Goal: Information Seeking & Learning: Learn about a topic

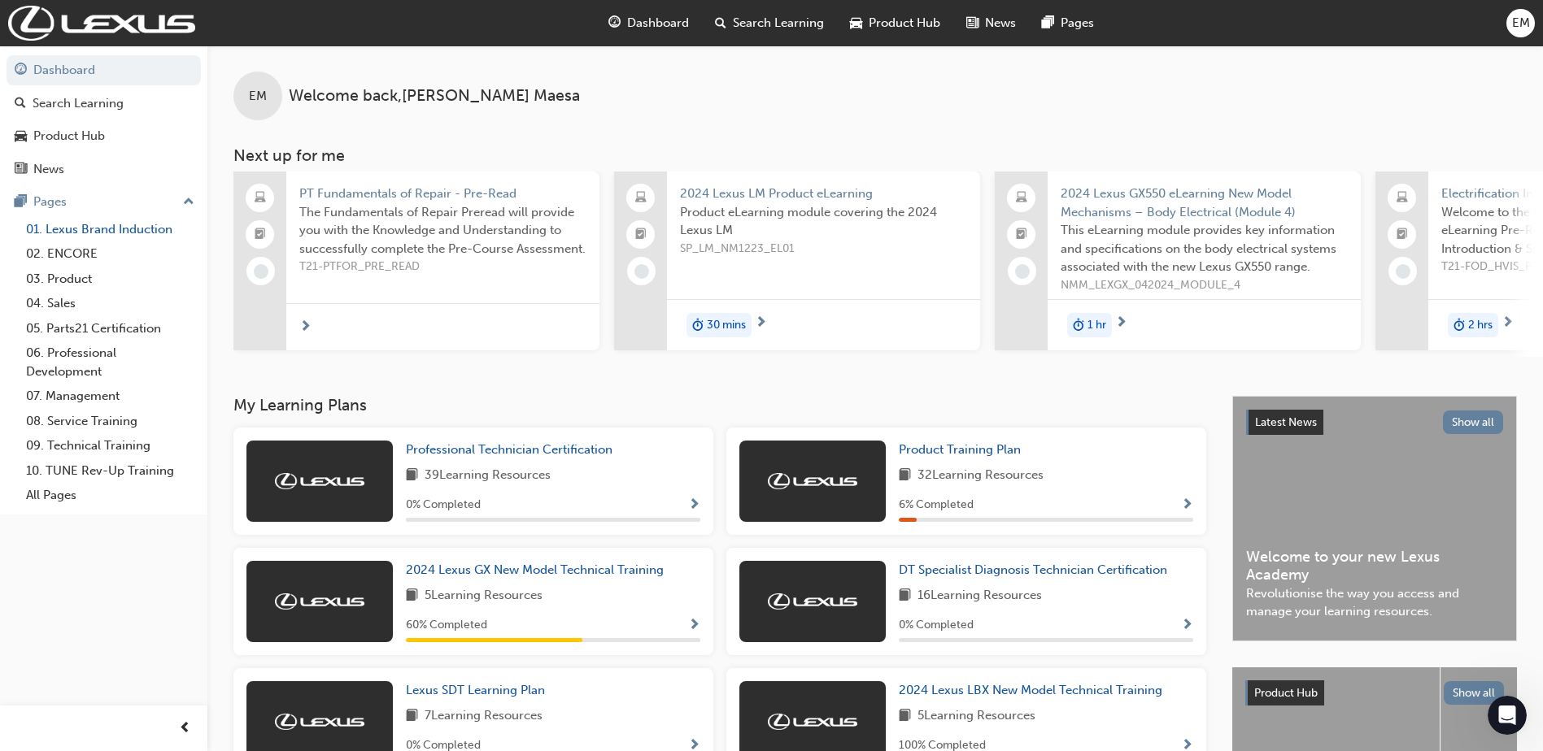
click at [106, 237] on link "01. Lexus Brand Induction" at bounding box center [110, 229] width 181 height 25
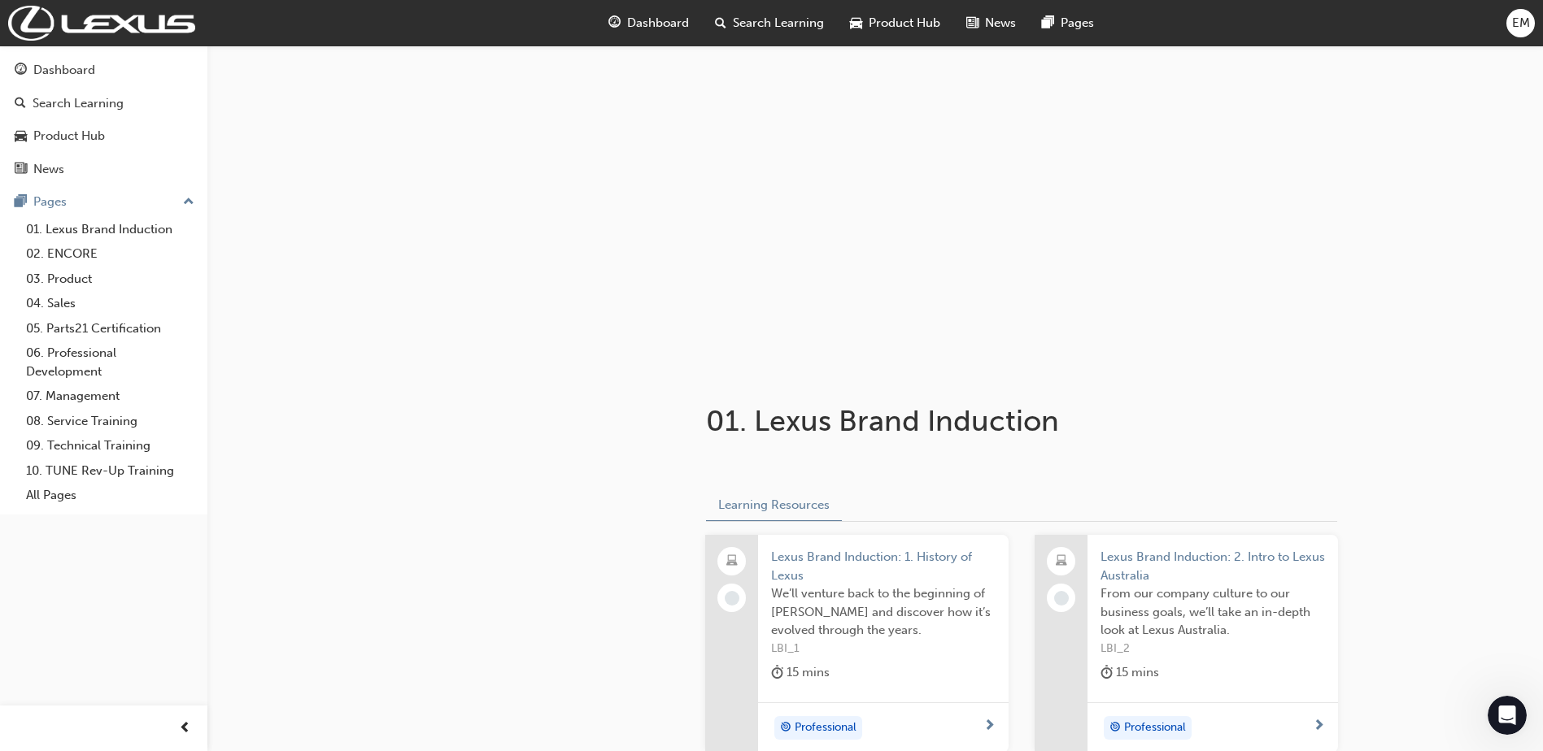
drag, startPoint x: 1543, startPoint y: 205, endPoint x: 1553, endPoint y: 233, distance: 29.3
click at [1540, 298] on div at bounding box center [874, 208] width 1335 height 325
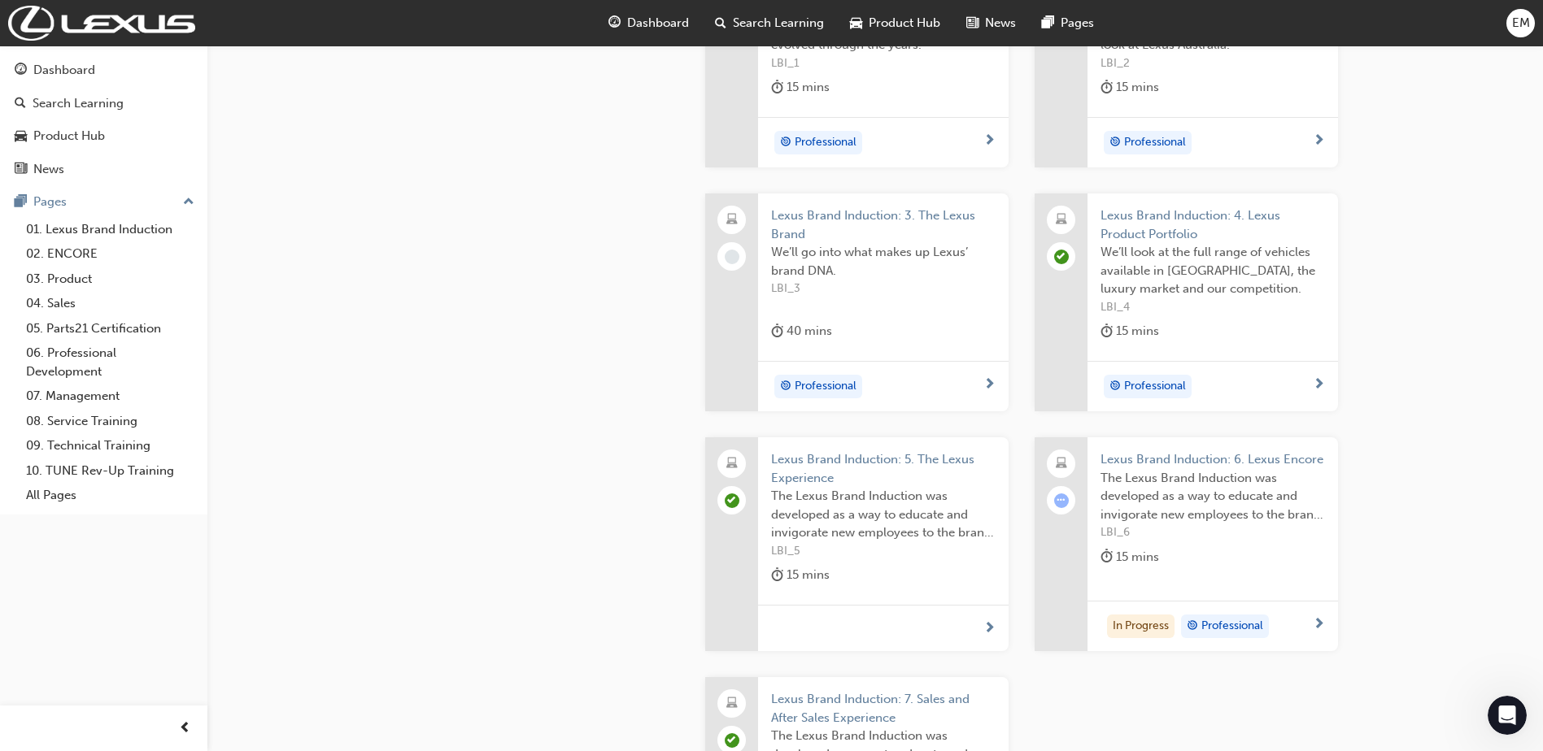
scroll to position [284, 0]
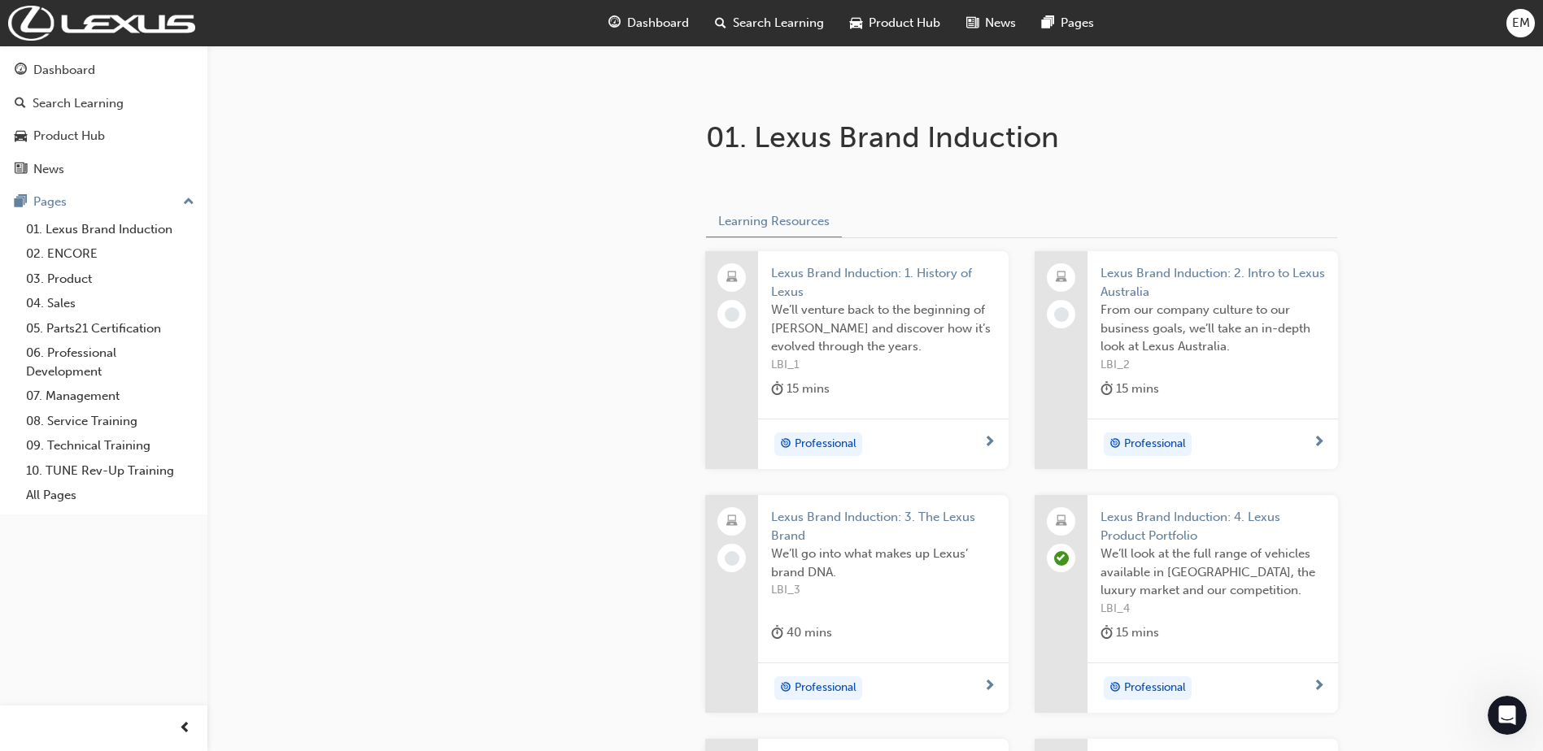
click at [897, 304] on span "We’ll venture back to the beginning of [PERSON_NAME] and discover how it’s evol…" at bounding box center [883, 328] width 224 height 55
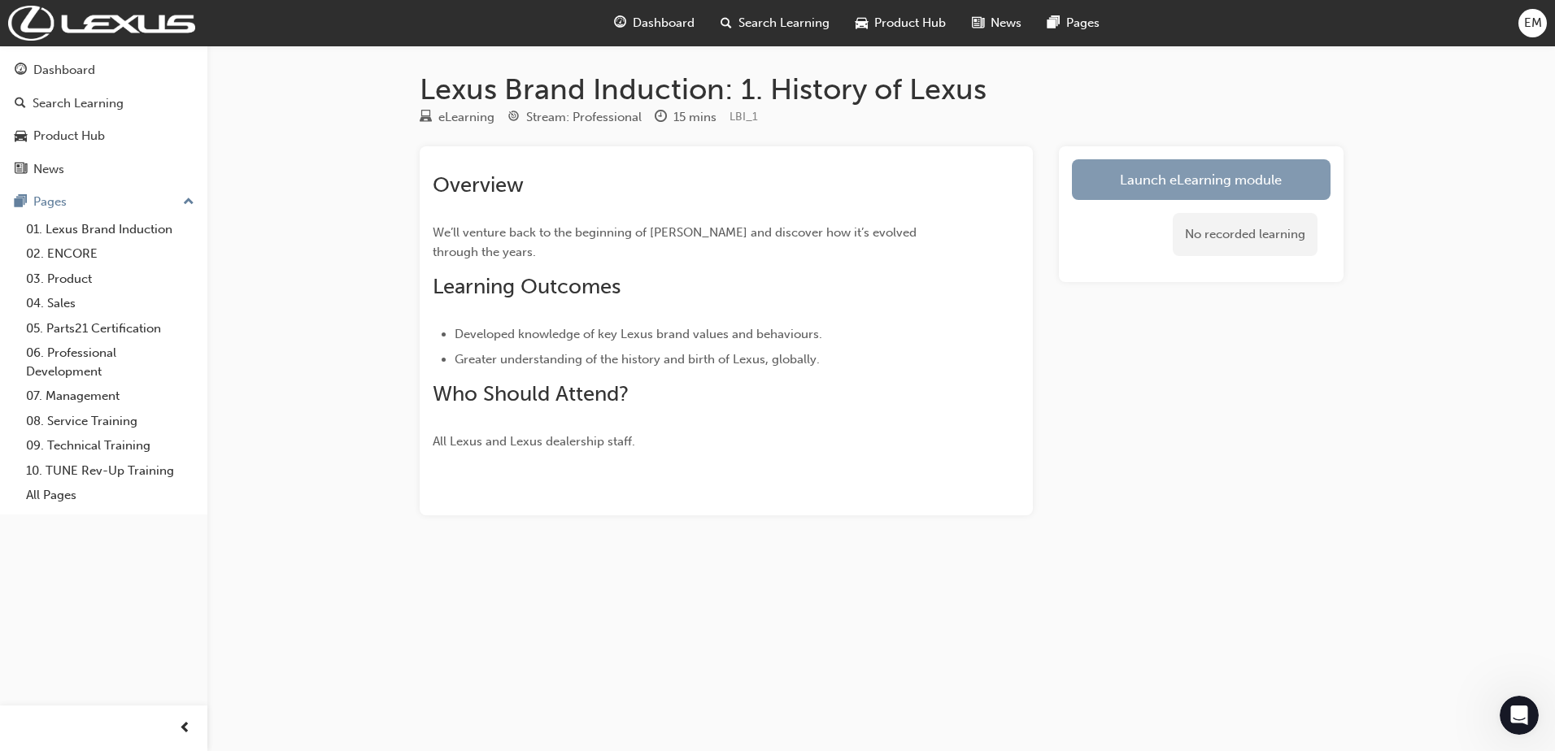
click at [1164, 187] on link "Launch eLearning module" at bounding box center [1201, 179] width 259 height 41
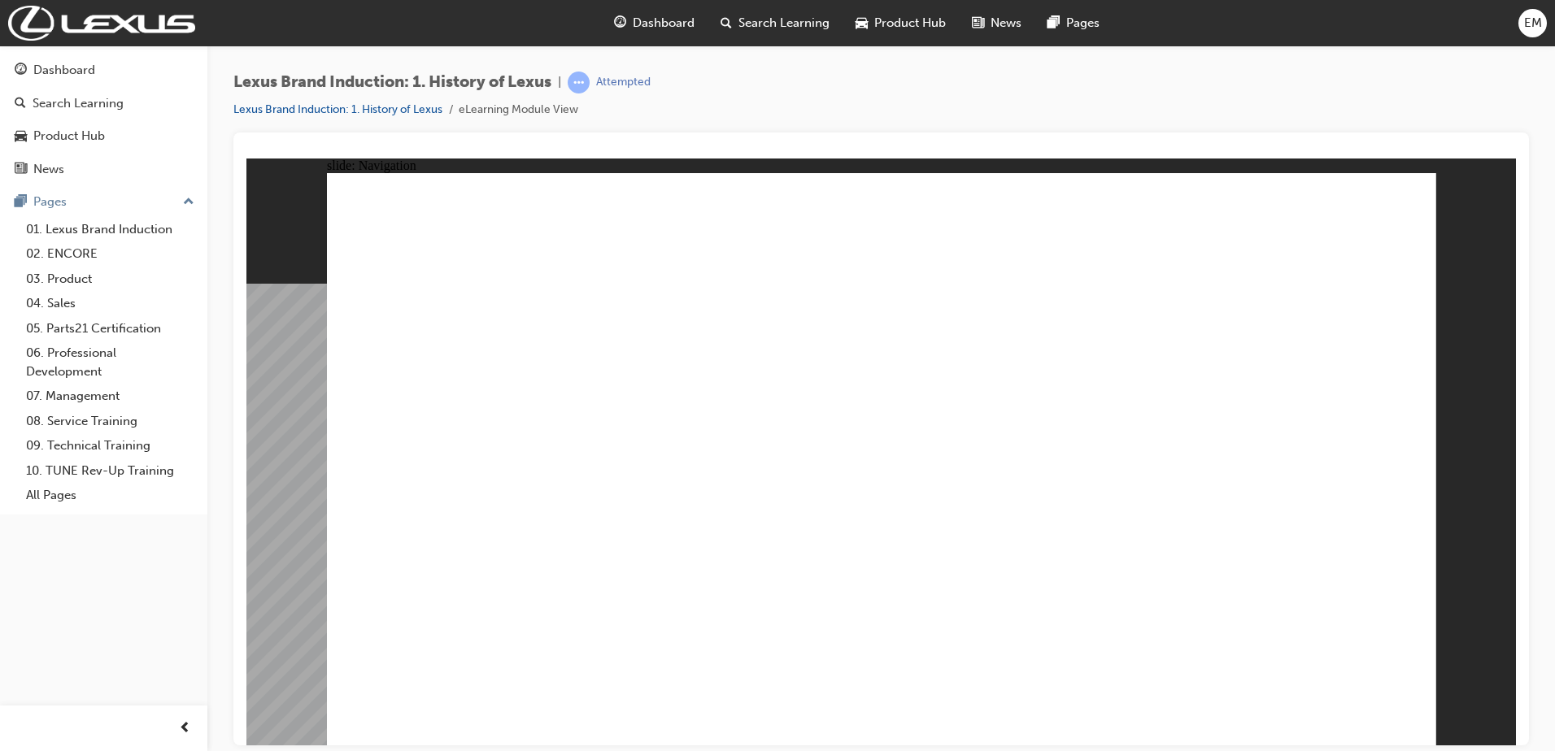
drag, startPoint x: 901, startPoint y: 413, endPoint x: 896, endPoint y: 391, distance: 22.5
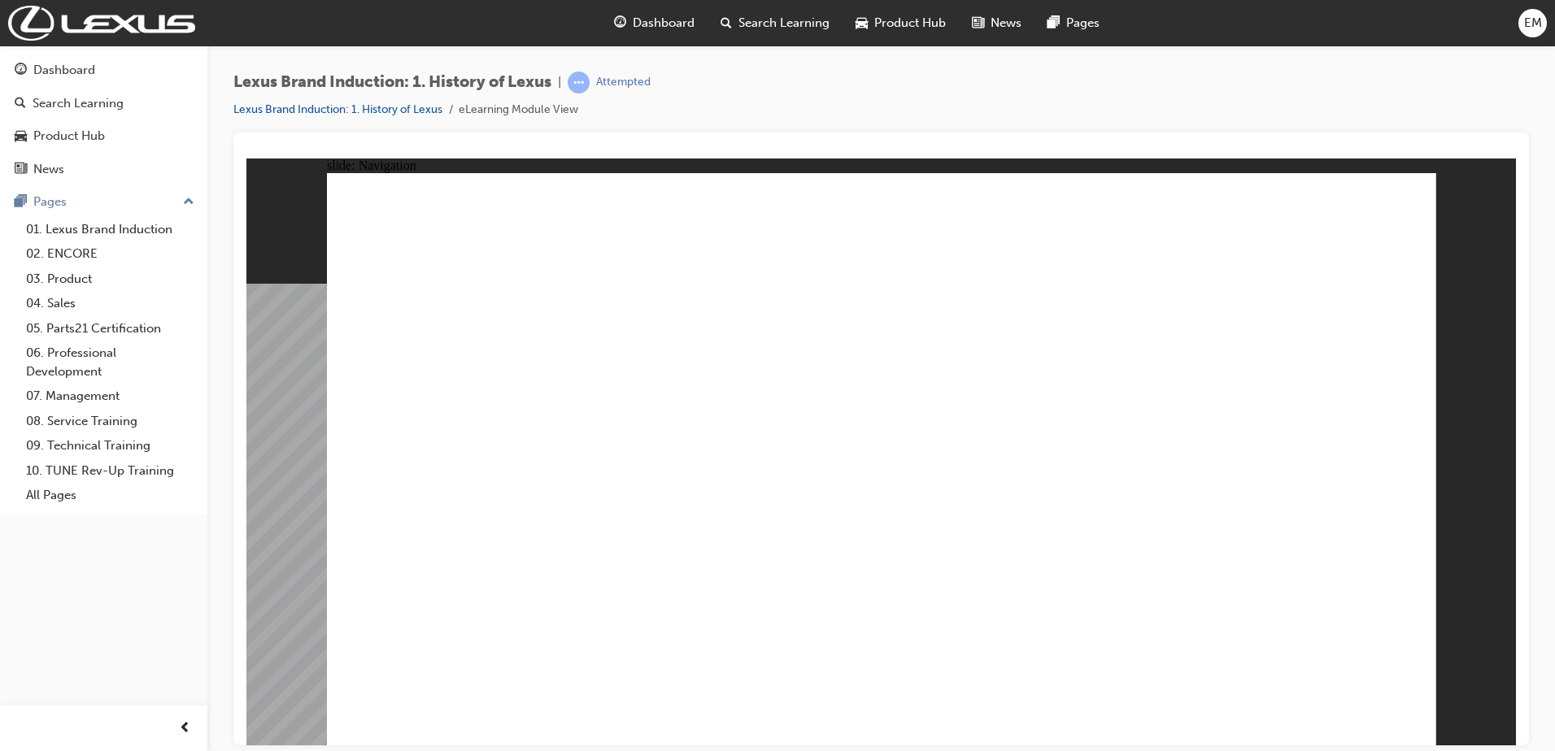
drag, startPoint x: 1220, startPoint y: 296, endPoint x: 1228, endPoint y: 309, distance: 15.3
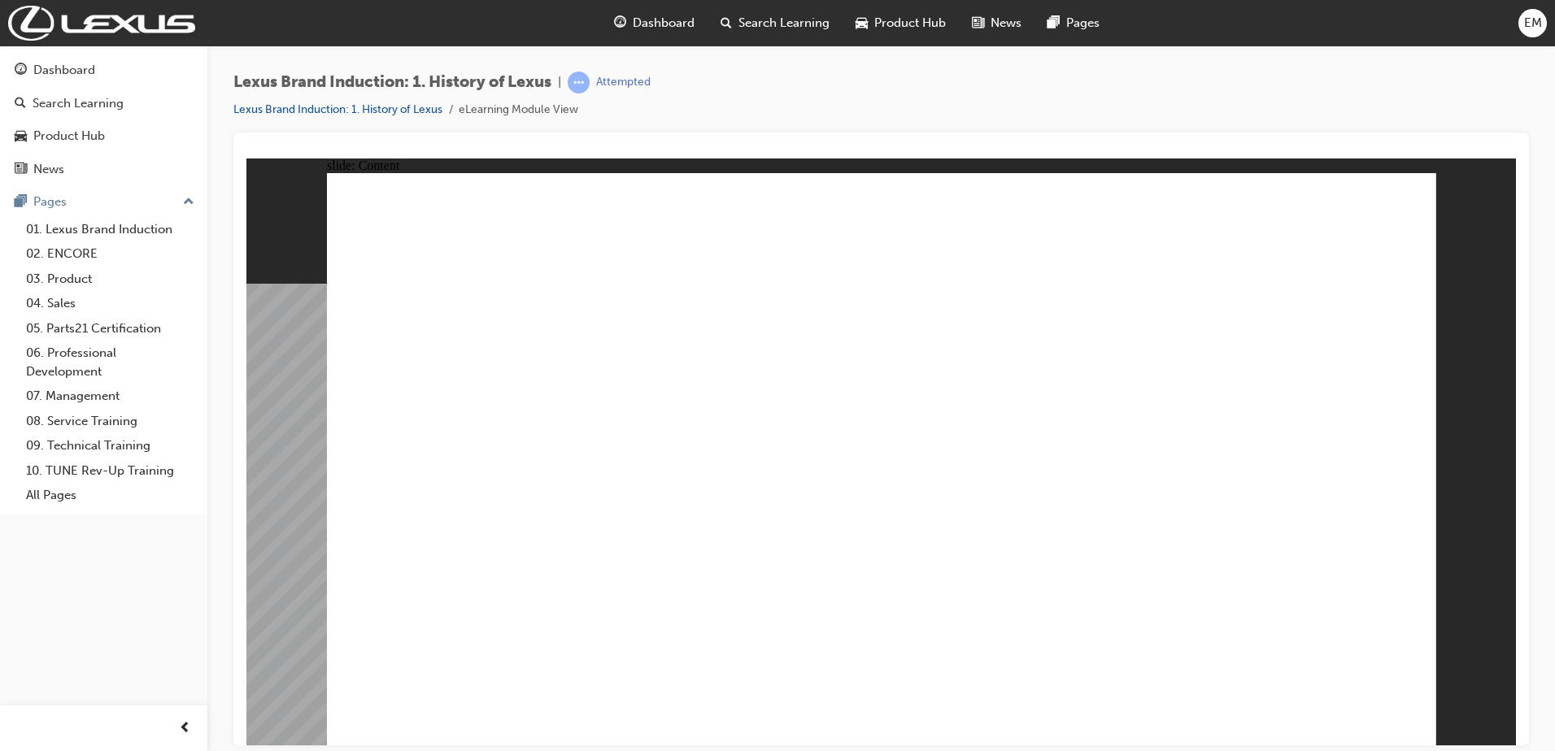
type input "2"
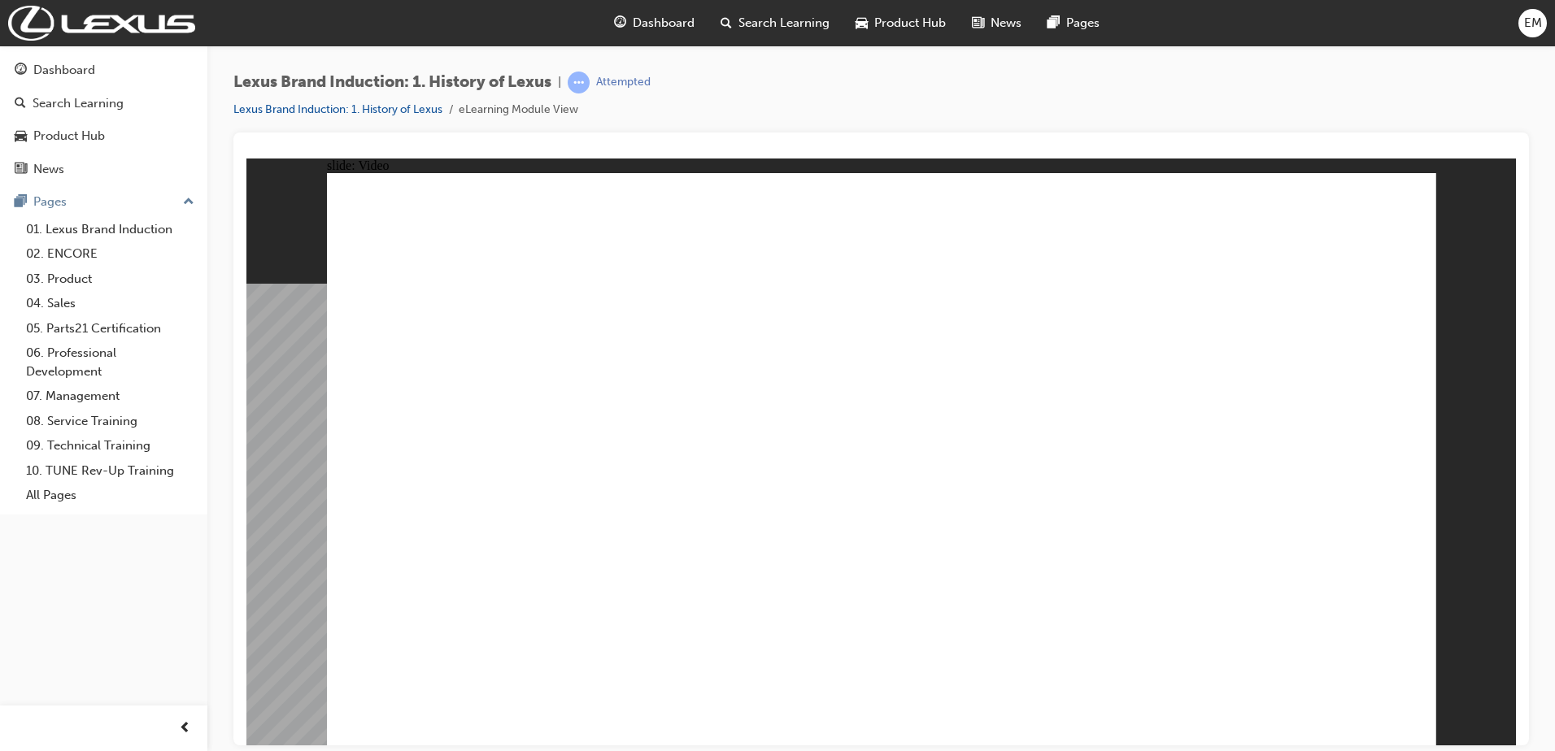
type input "9"
type input "3"
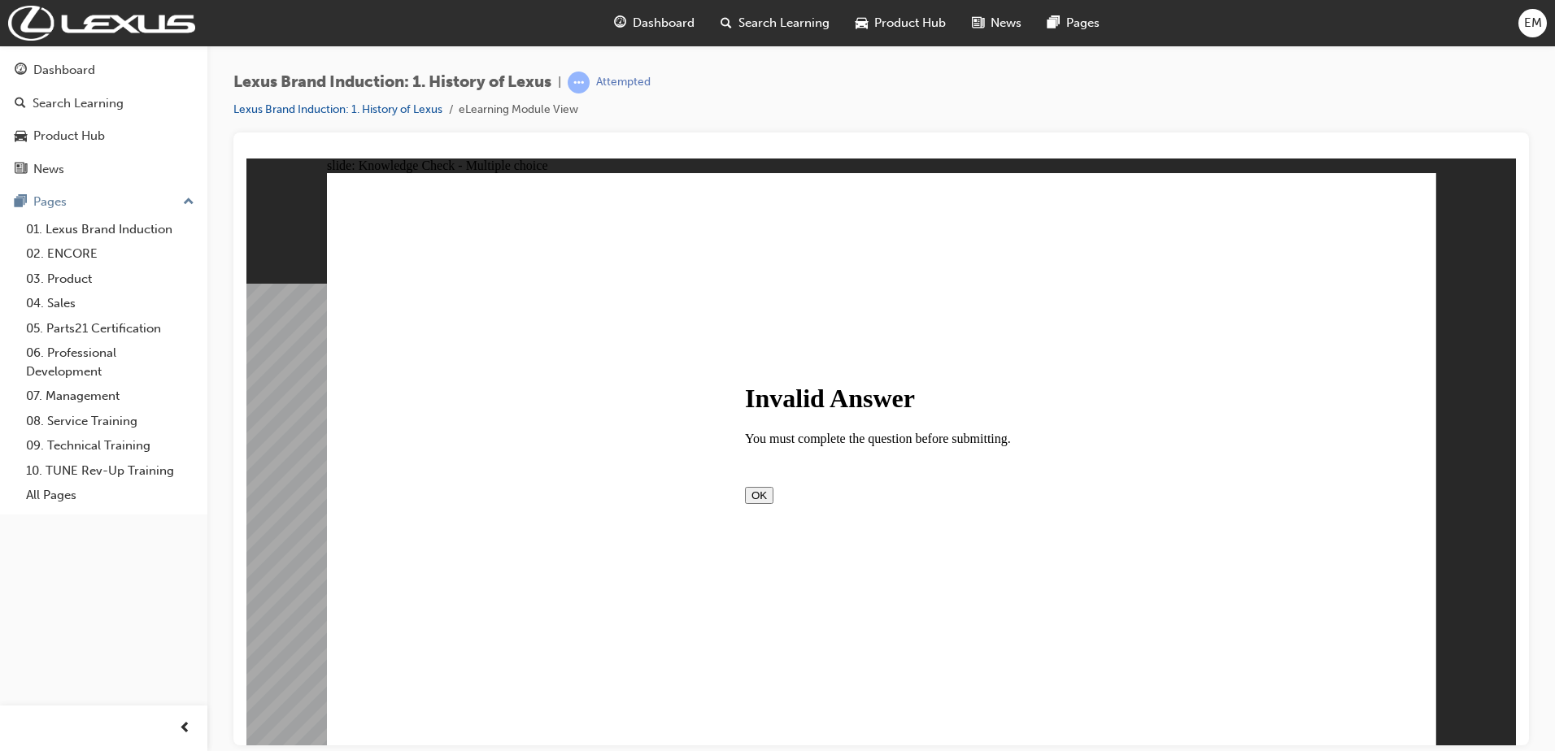
click at [773, 498] on button "OK" at bounding box center [759, 494] width 28 height 17
radio input "true"
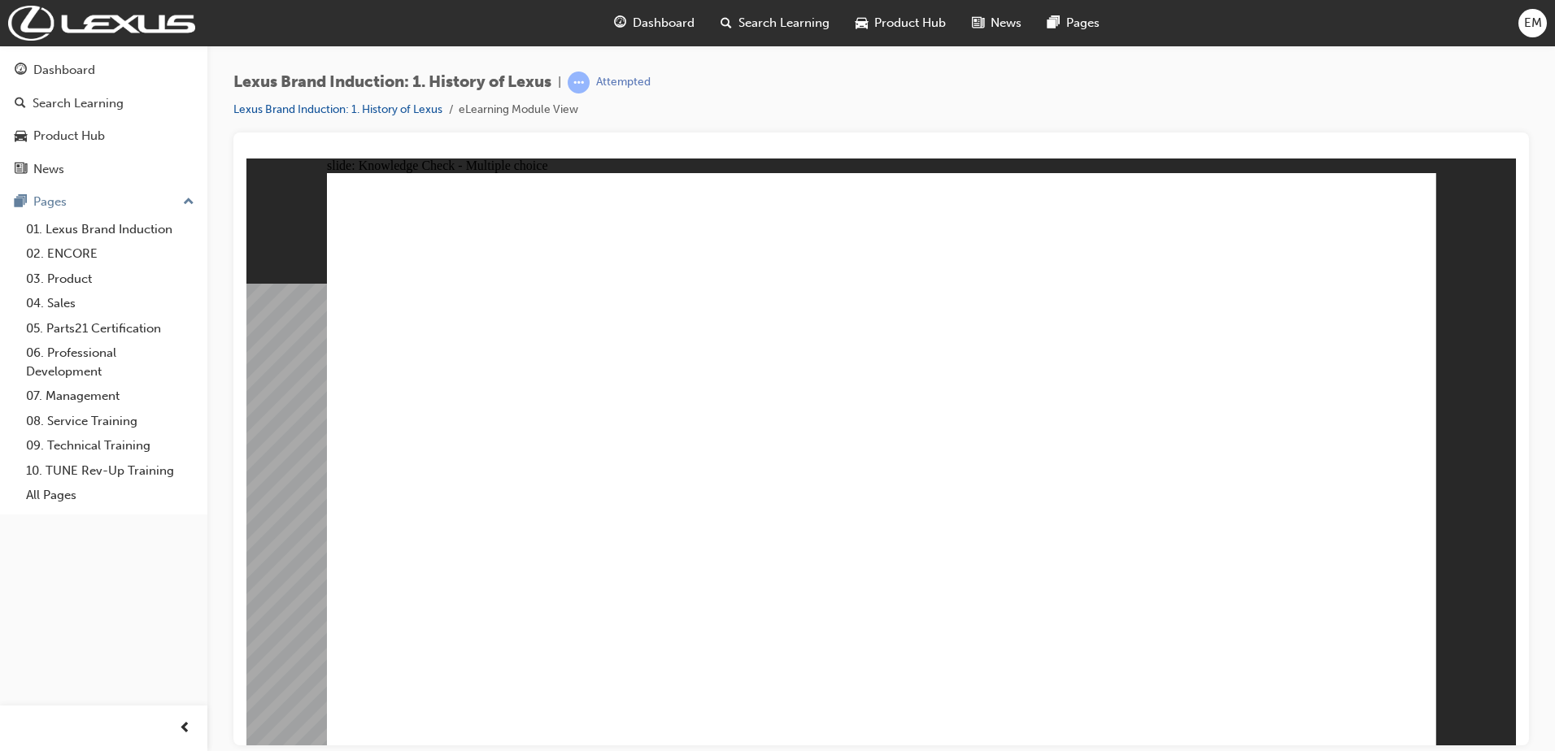
radio input "true"
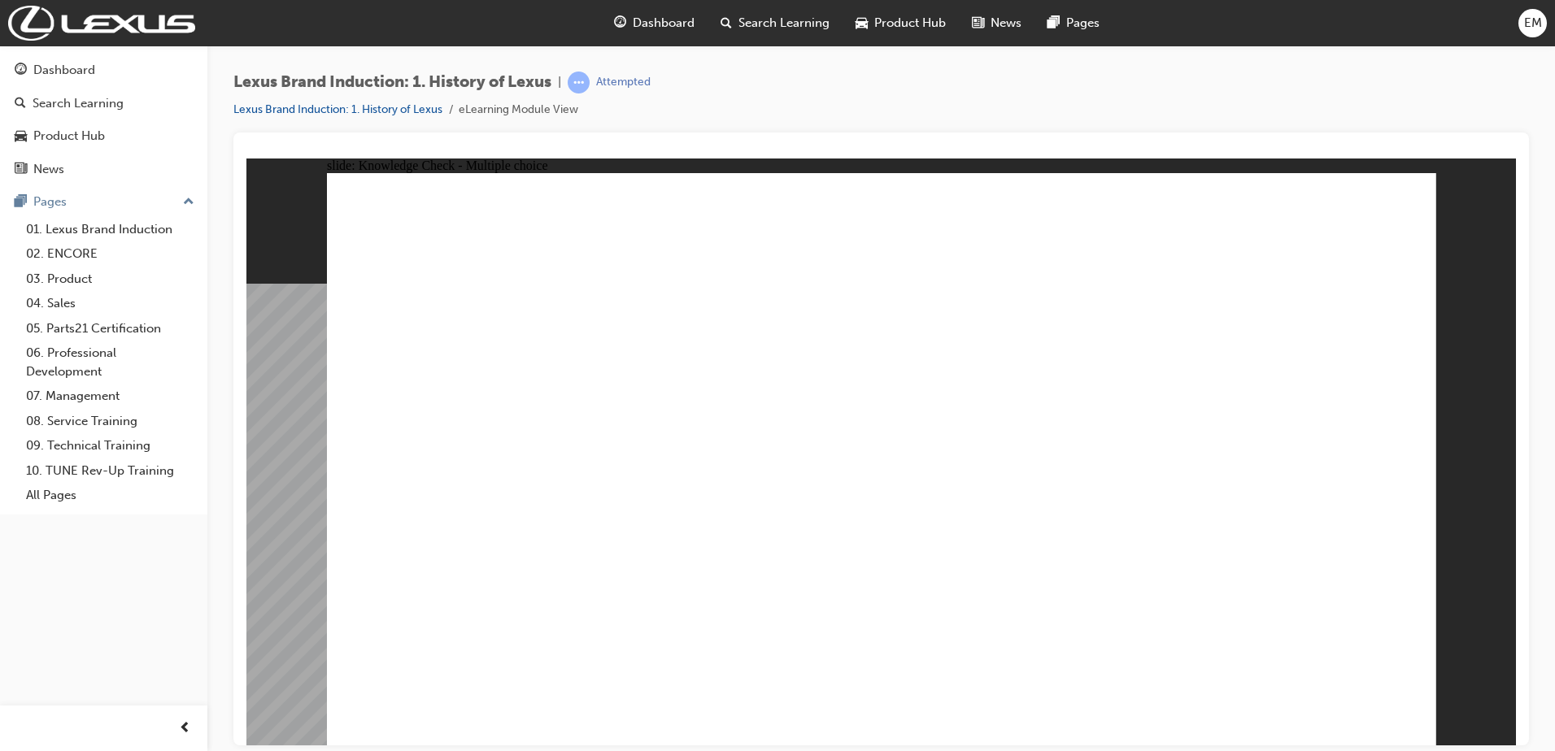
radio input "true"
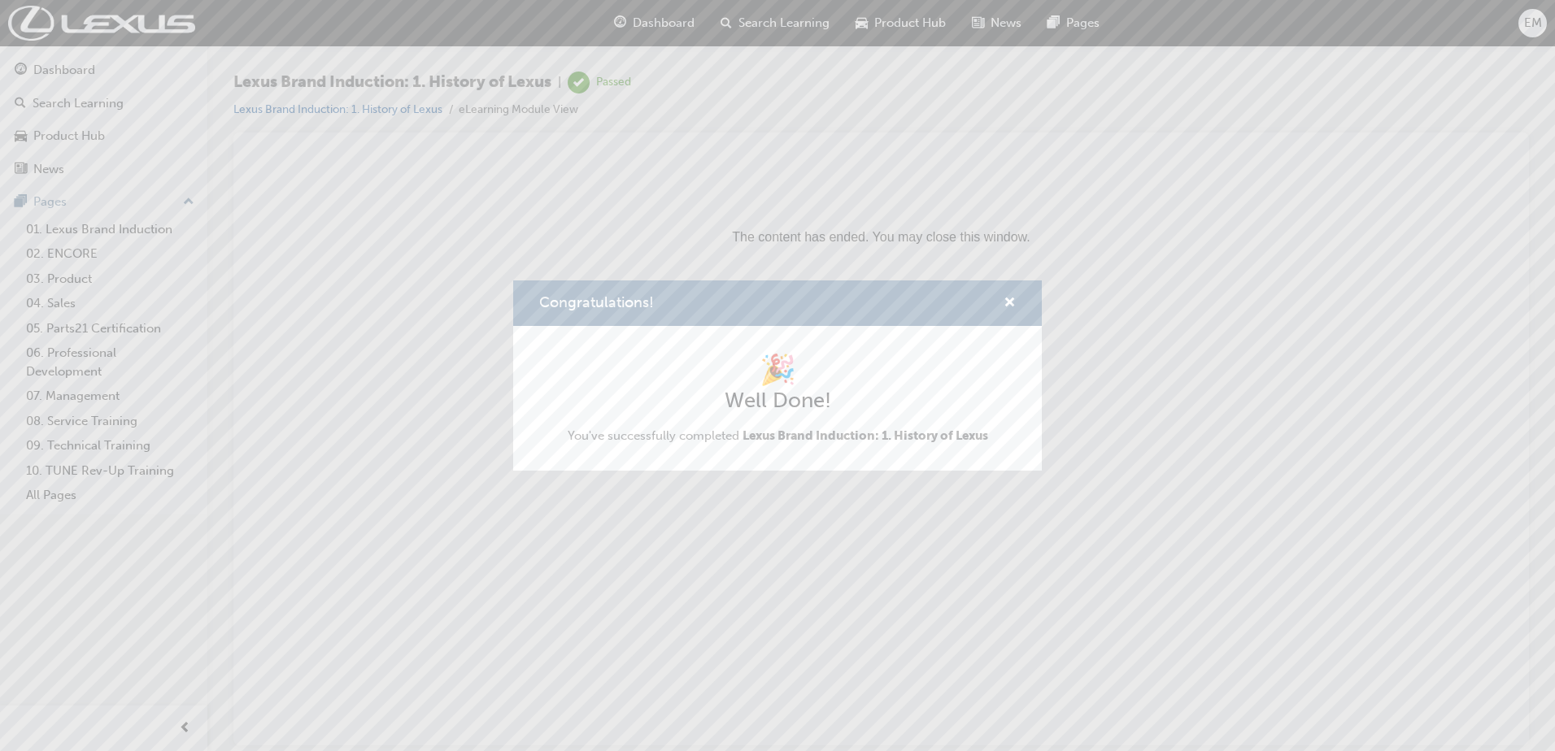
click at [100, 237] on div "Congratulations! 🎉 Well Done! You've successfully completed Lexus Brand Inducti…" at bounding box center [777, 375] width 1555 height 751
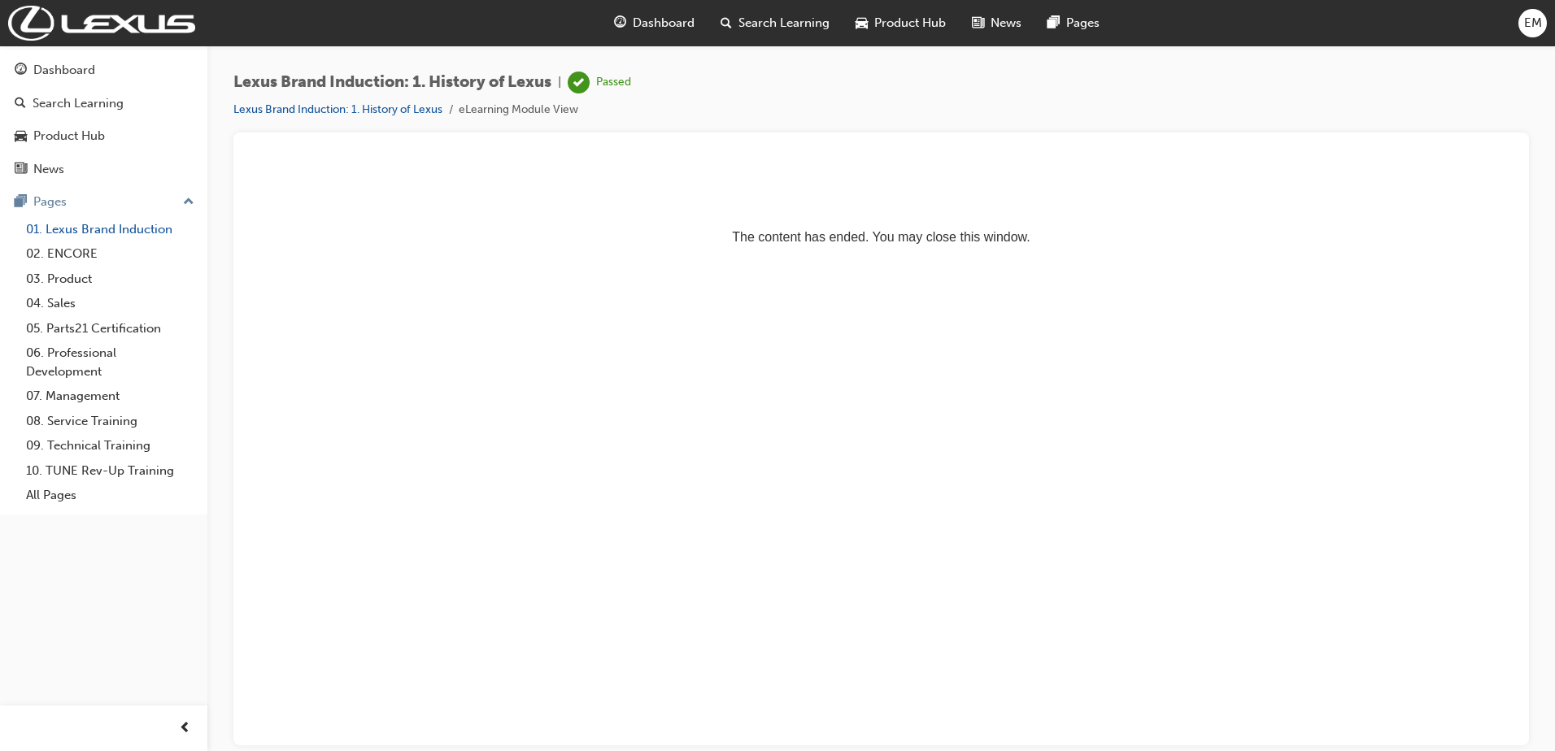
click at [100, 234] on link "01. Lexus Brand Induction" at bounding box center [110, 229] width 181 height 25
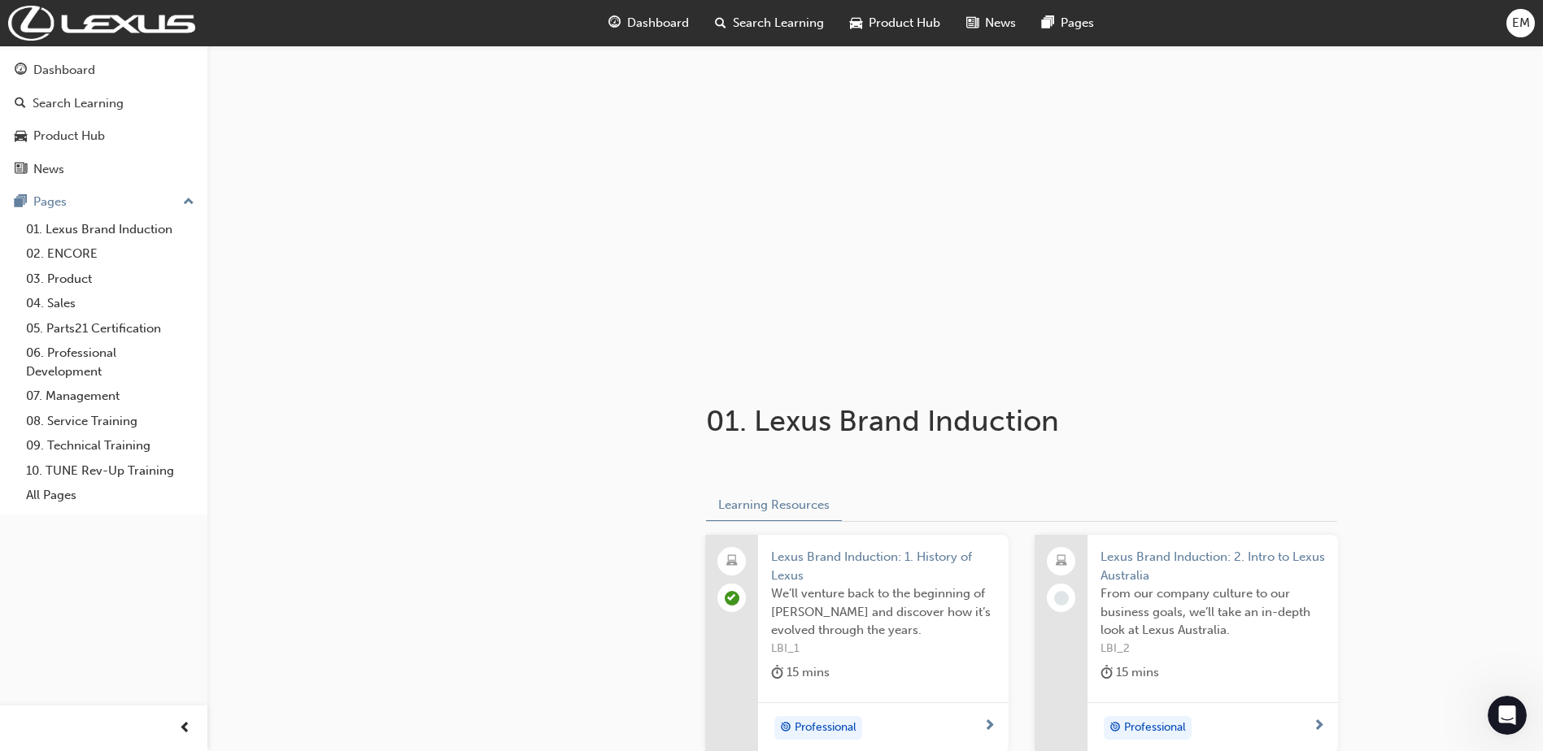
click at [1210, 655] on span "LBI_2" at bounding box center [1212, 649] width 224 height 19
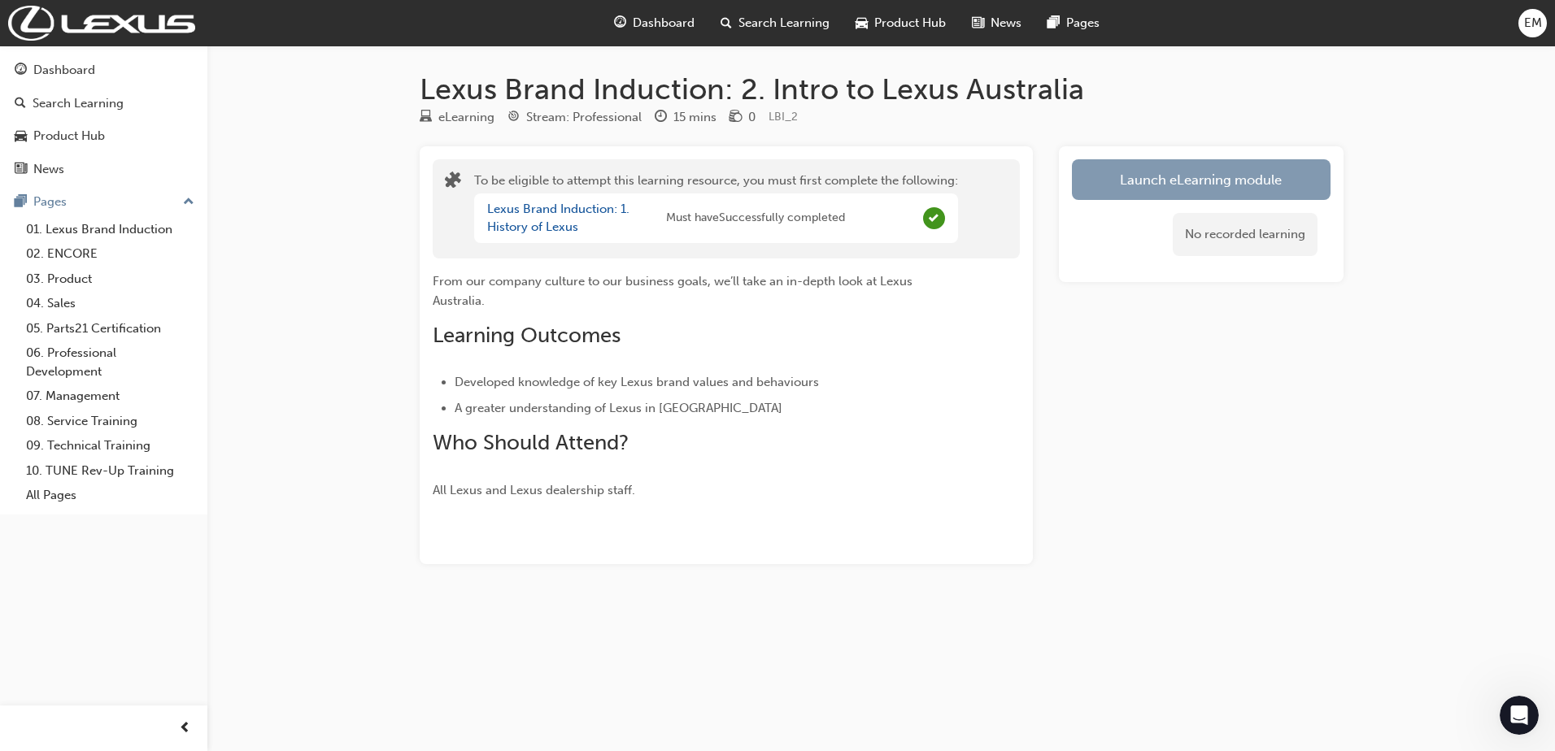
click at [1156, 178] on button "Launch eLearning module" at bounding box center [1201, 179] width 259 height 41
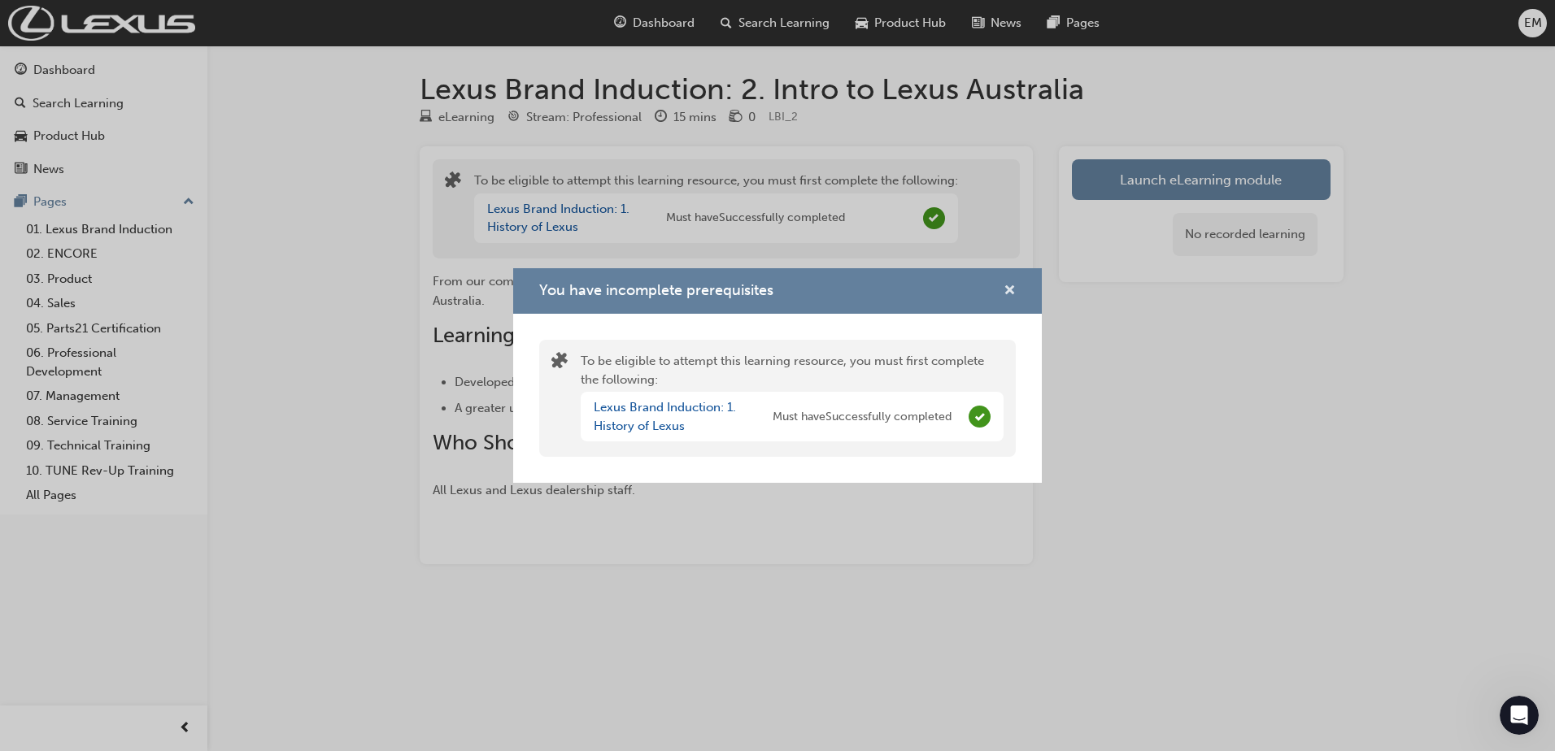
click at [1011, 287] on span "cross-icon" at bounding box center [1010, 292] width 12 height 15
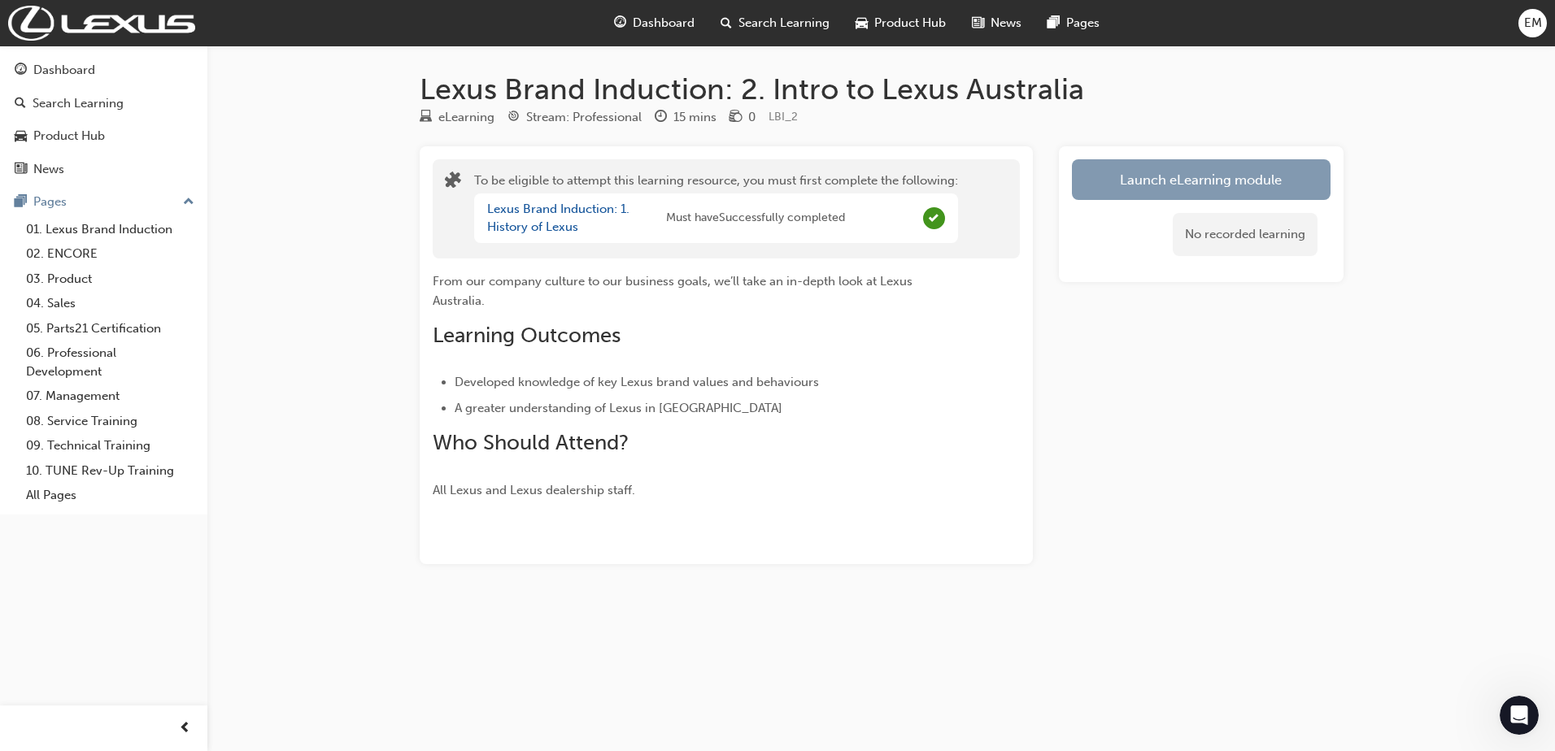
click at [1191, 169] on button "Launch eLearning module" at bounding box center [1201, 179] width 259 height 41
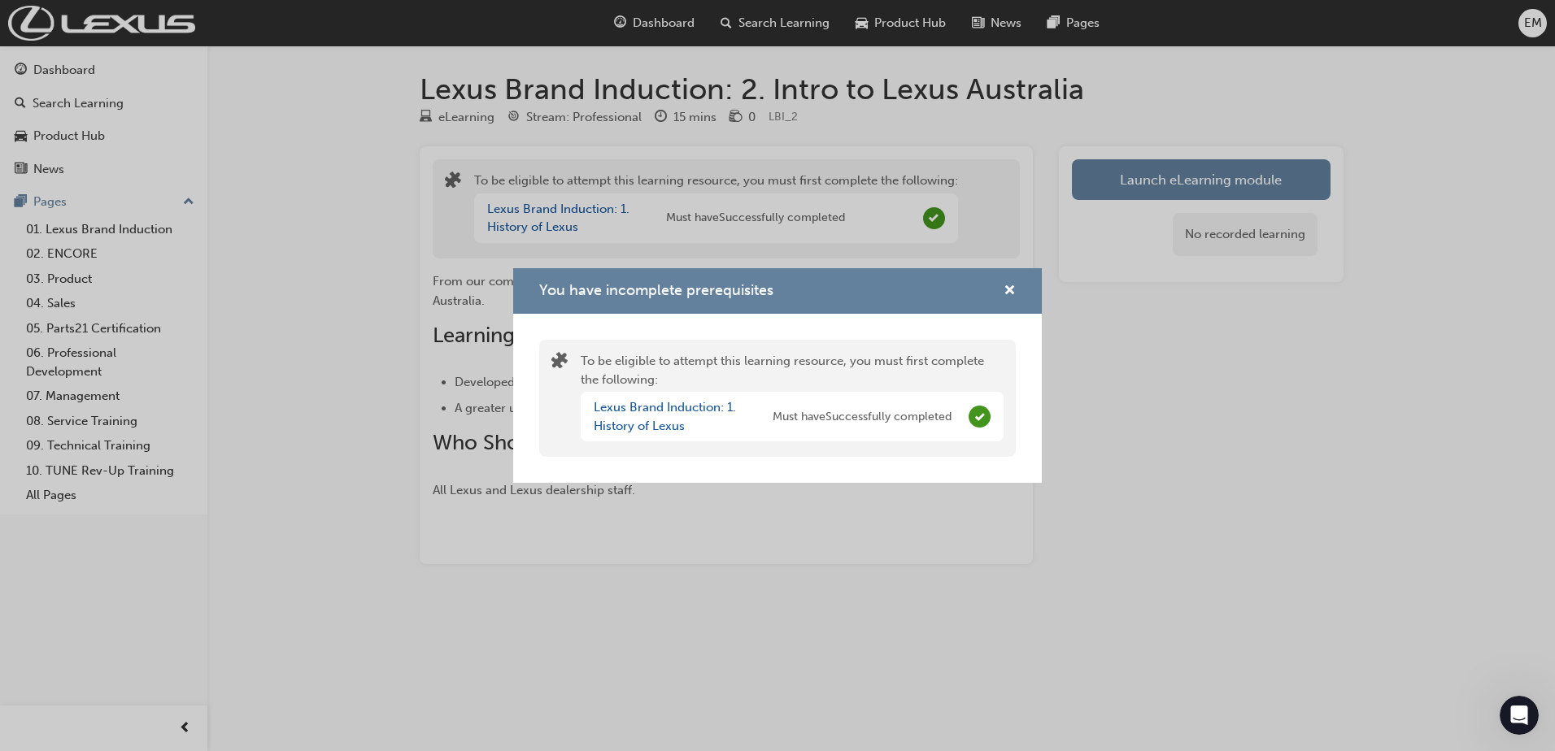
click at [1018, 297] on div "You have incomplete prerequisites" at bounding box center [777, 291] width 529 height 46
click at [1013, 290] on span "cross-icon" at bounding box center [1010, 292] width 12 height 15
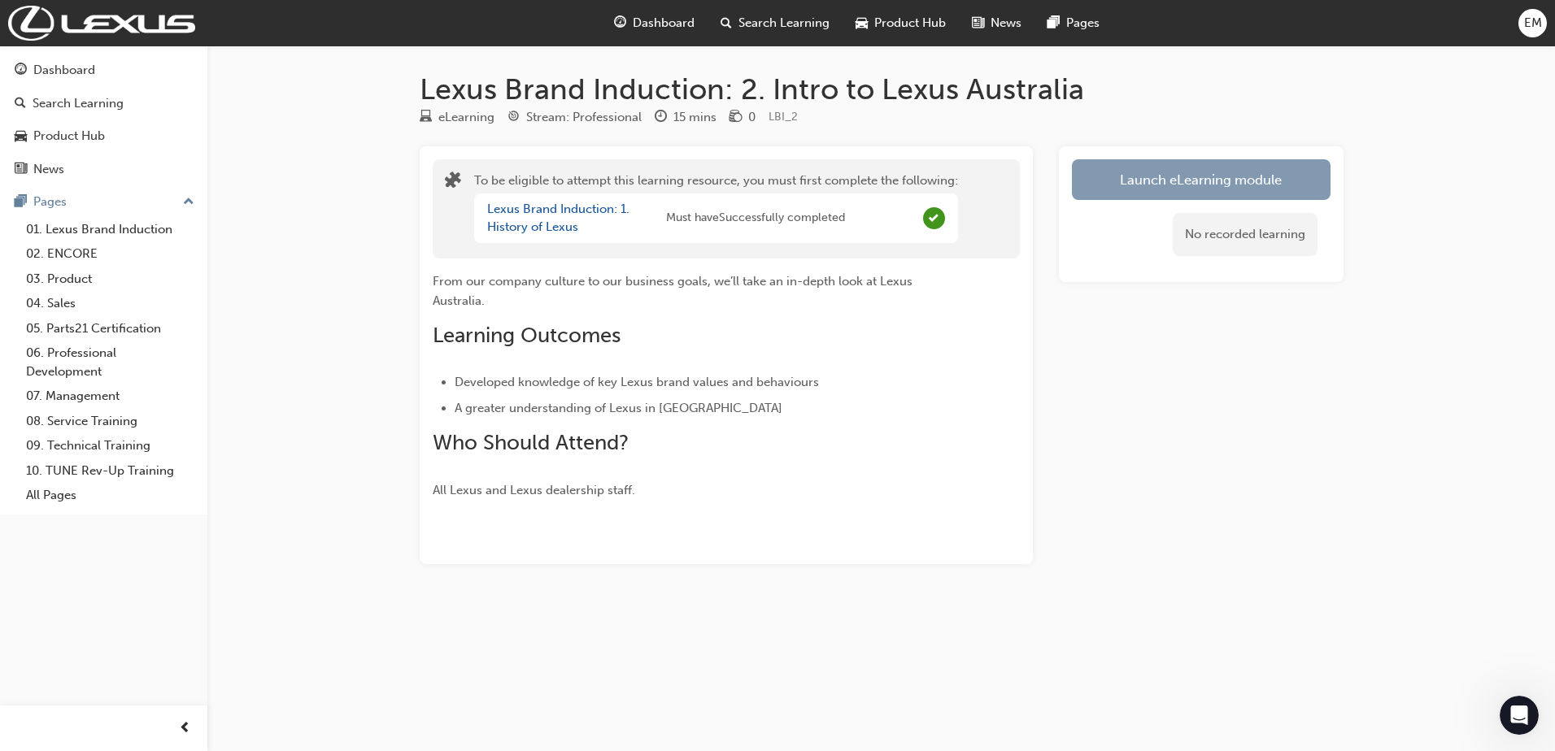
click at [1137, 197] on button "Launch eLearning module" at bounding box center [1201, 179] width 259 height 41
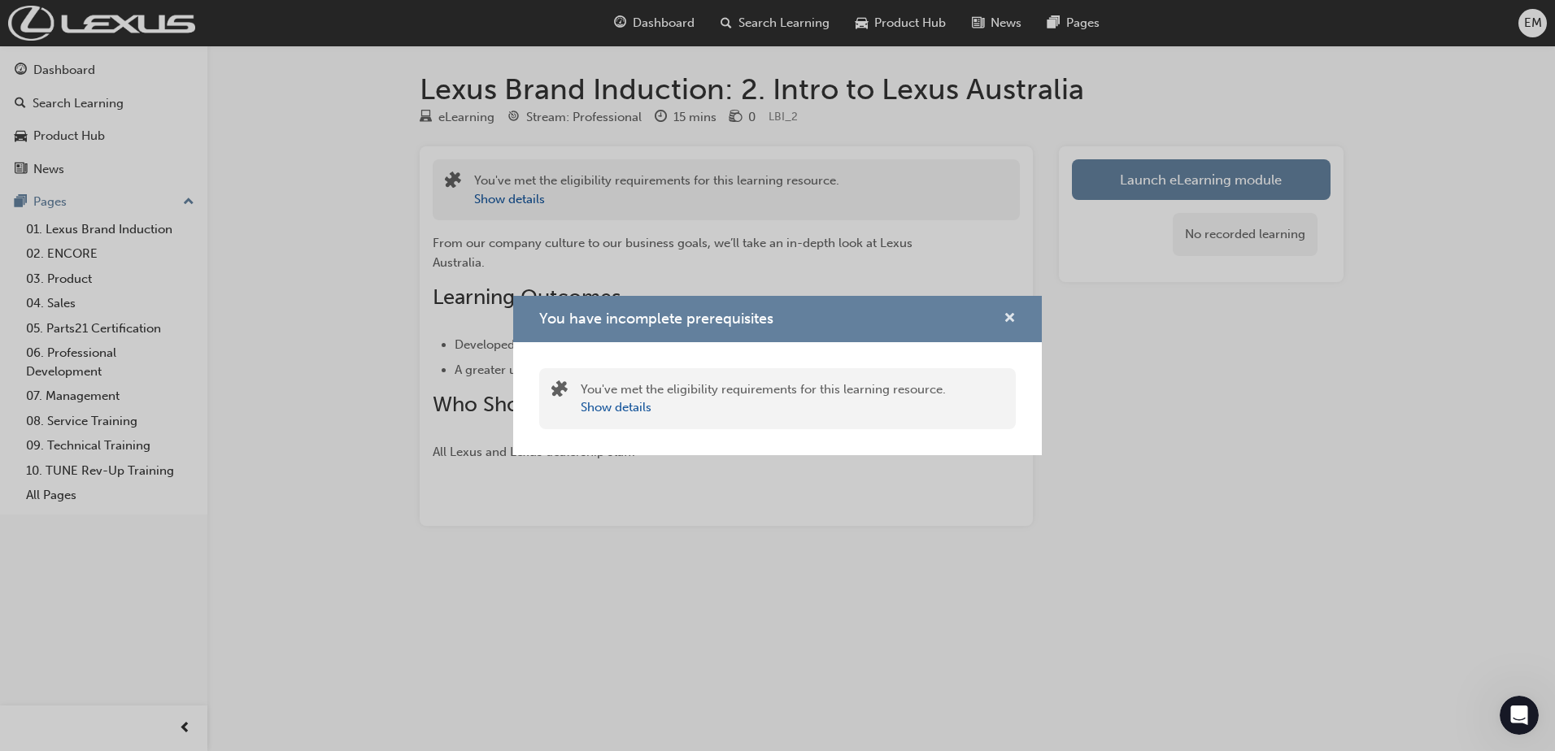
click at [1004, 317] on span "cross-icon" at bounding box center [1010, 319] width 12 height 15
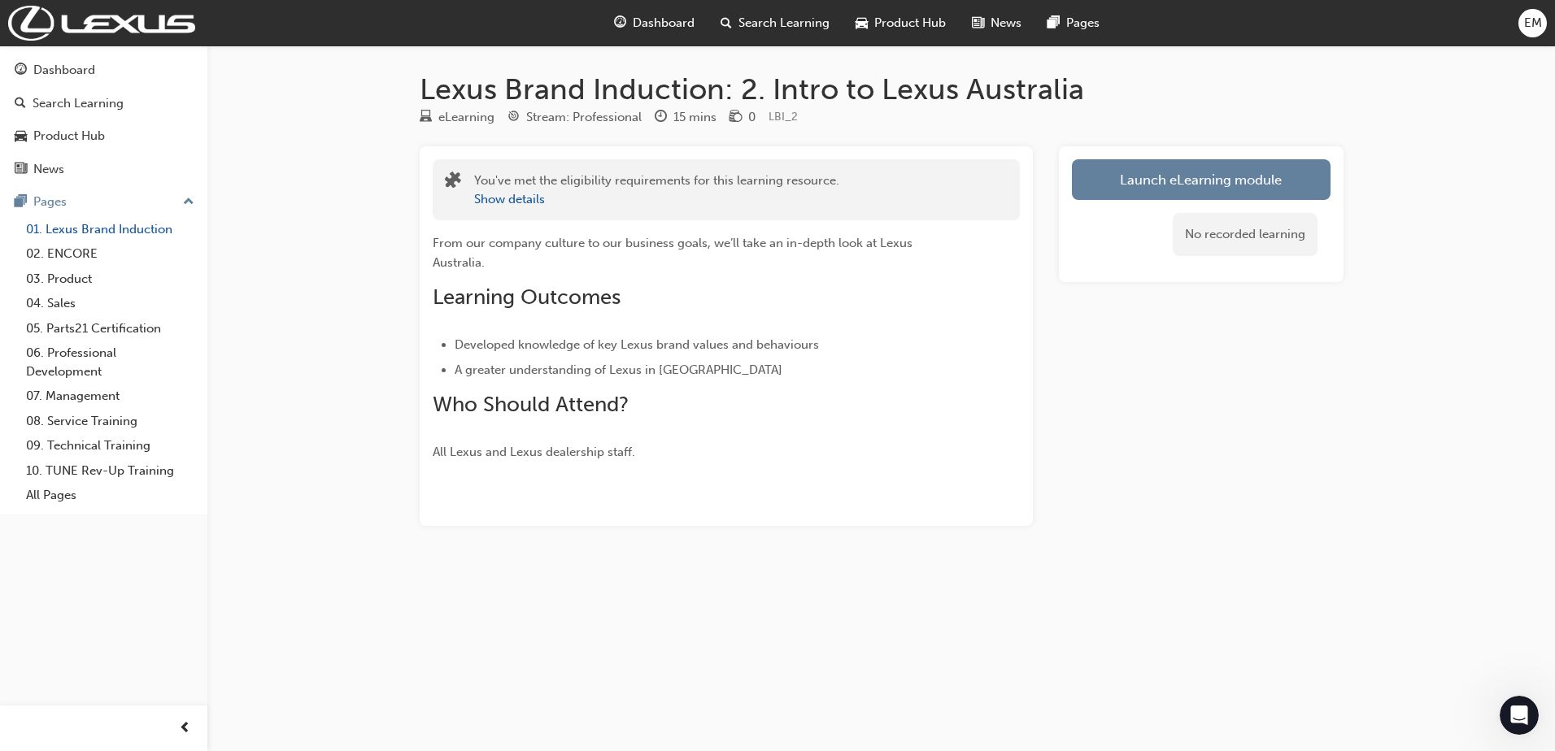
click at [158, 225] on link "01. Lexus Brand Induction" at bounding box center [110, 229] width 181 height 25
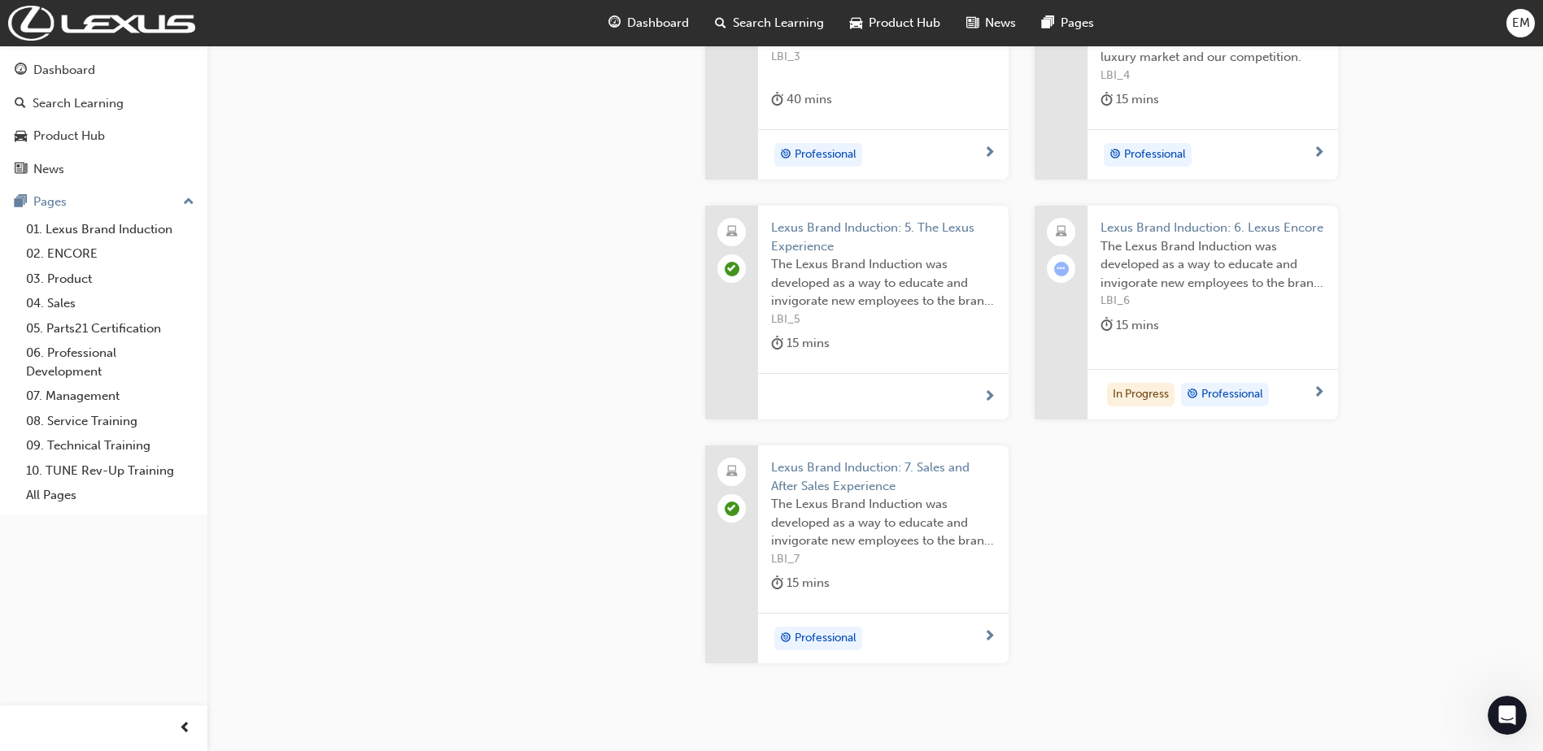
scroll to position [823, 0]
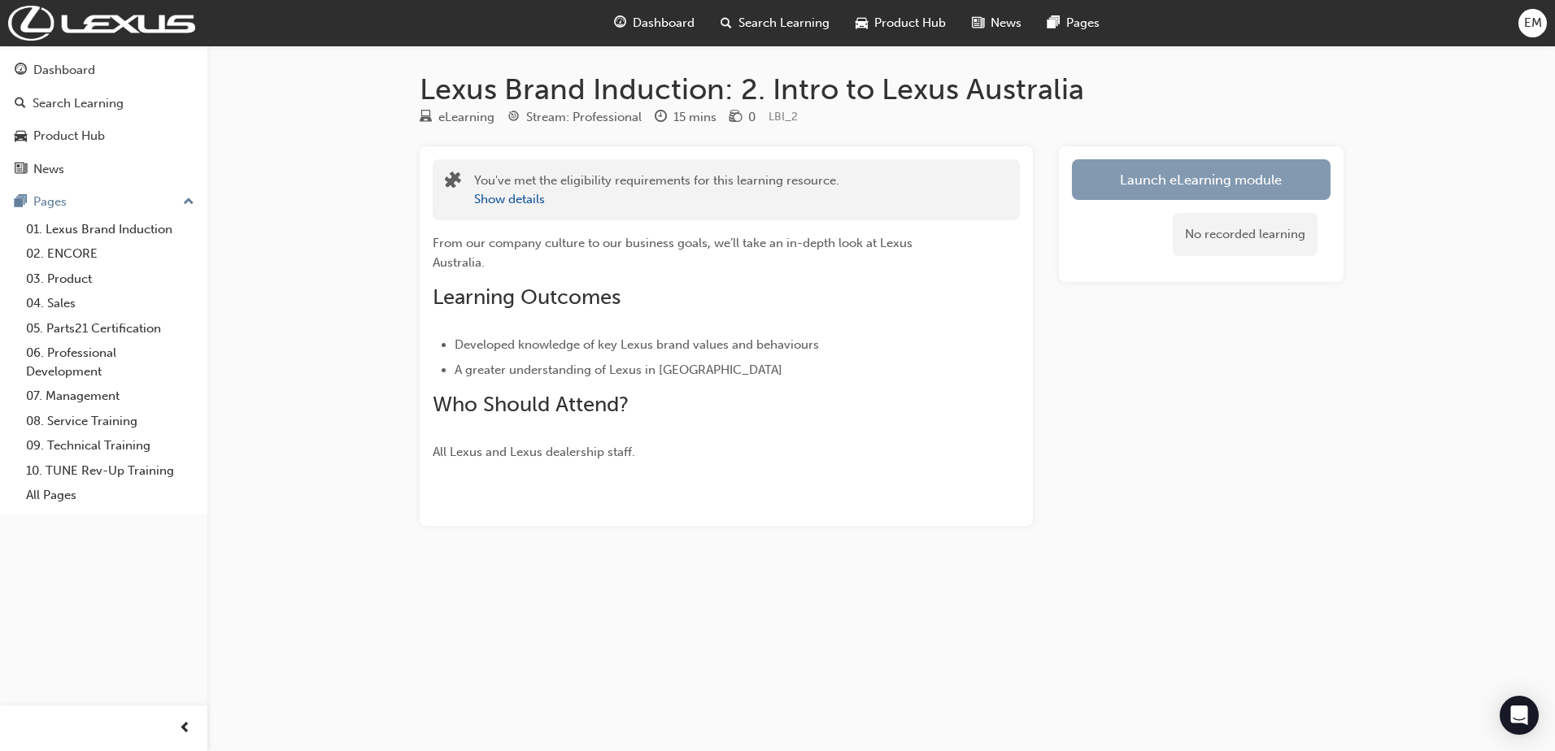
click at [1175, 197] on link "Launch eLearning module" at bounding box center [1201, 179] width 259 height 41
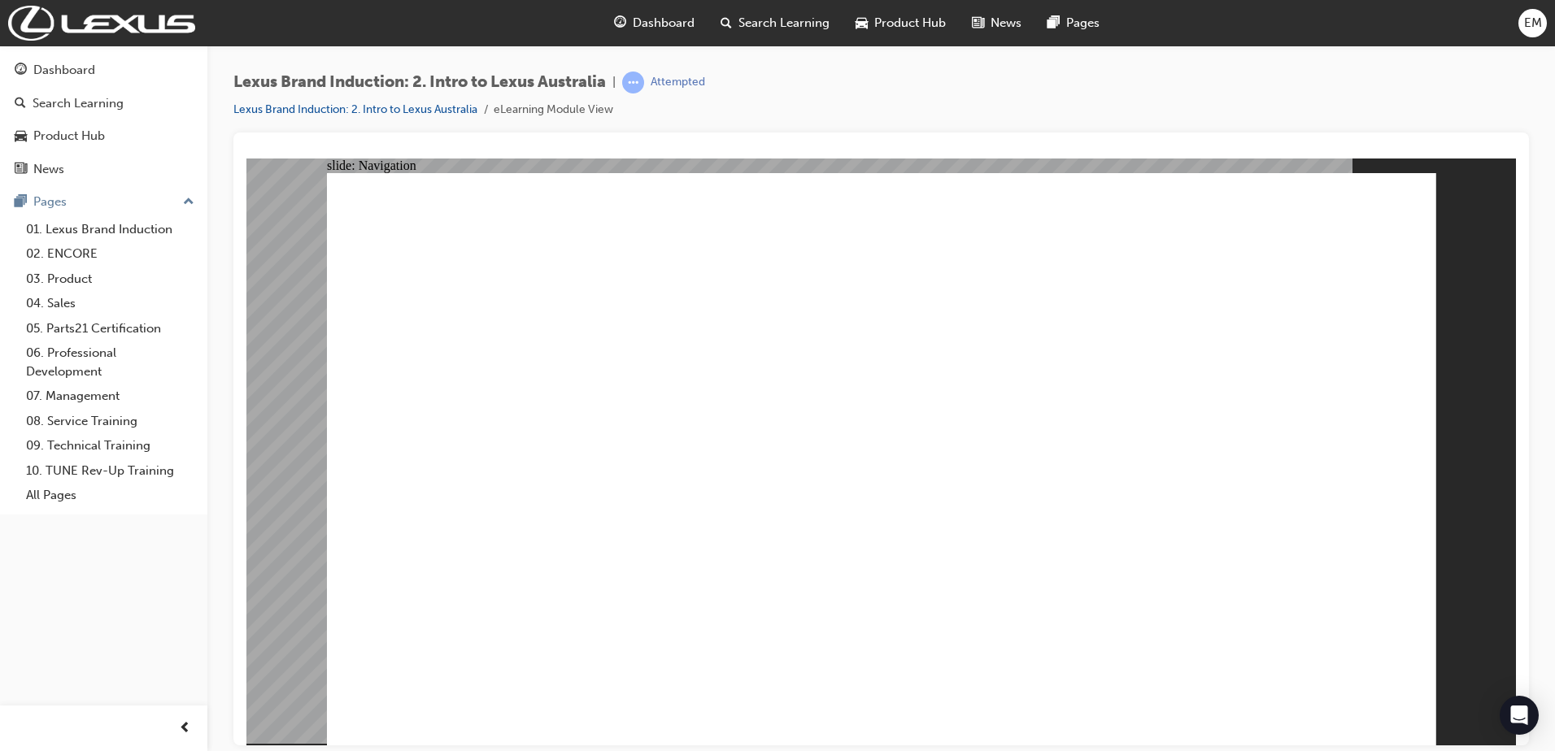
drag, startPoint x: 936, startPoint y: 598, endPoint x: 953, endPoint y: 625, distance: 32.5
drag, startPoint x: 1209, startPoint y: 291, endPoint x: 1252, endPoint y: 616, distance: 327.3
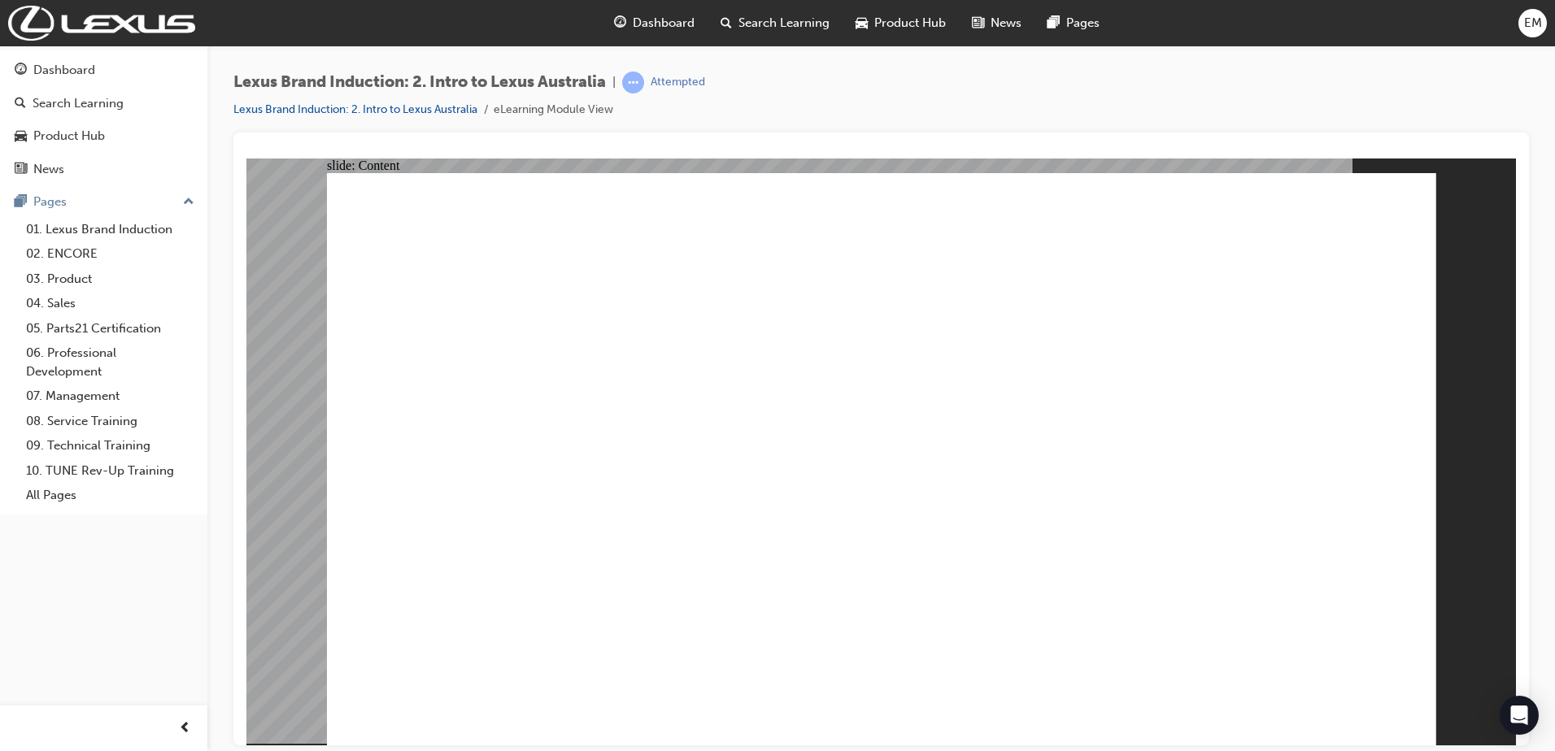
drag, startPoint x: 1130, startPoint y: 660, endPoint x: 1124, endPoint y: 633, distance: 28.2
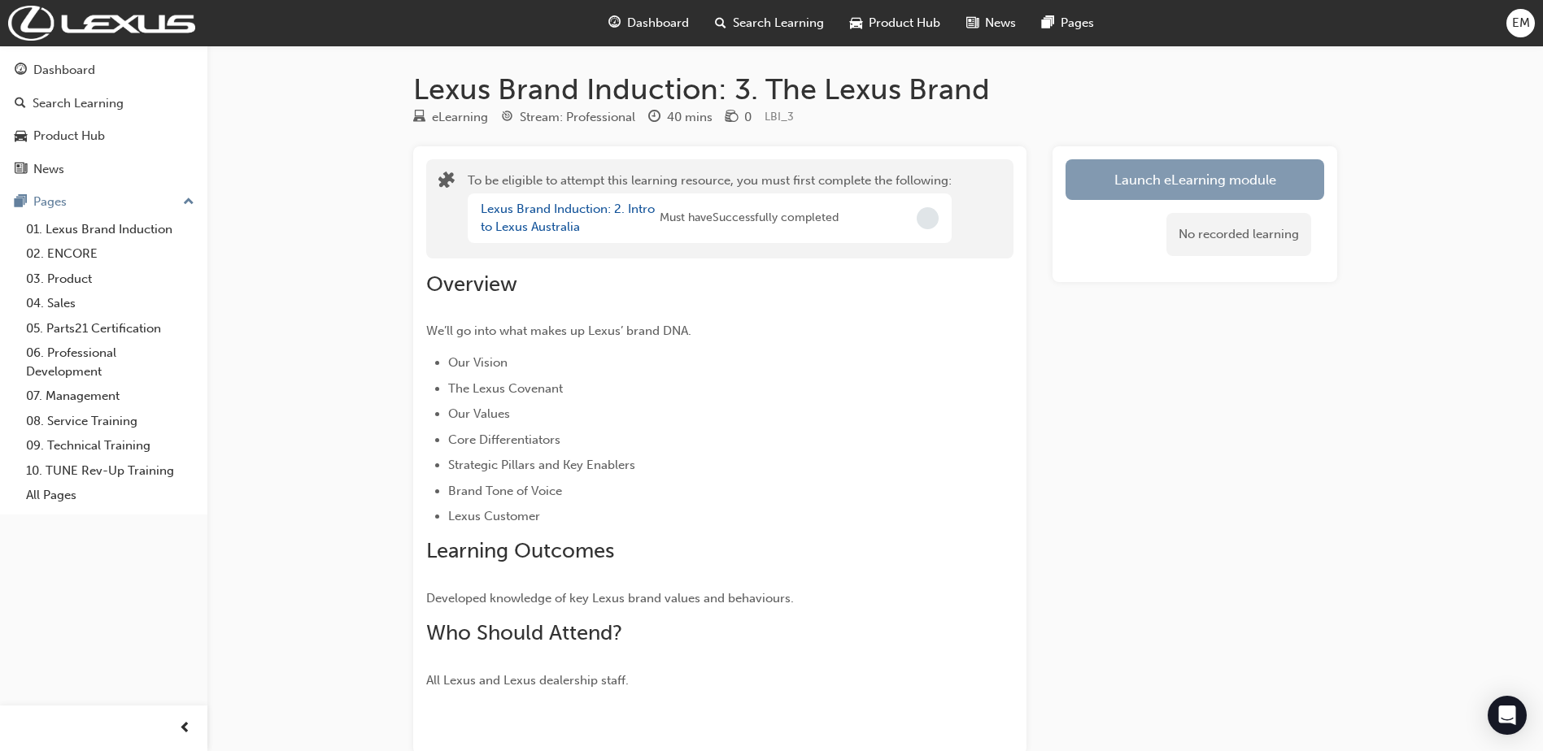
click at [1169, 189] on button "Launch eLearning module" at bounding box center [1194, 179] width 259 height 41
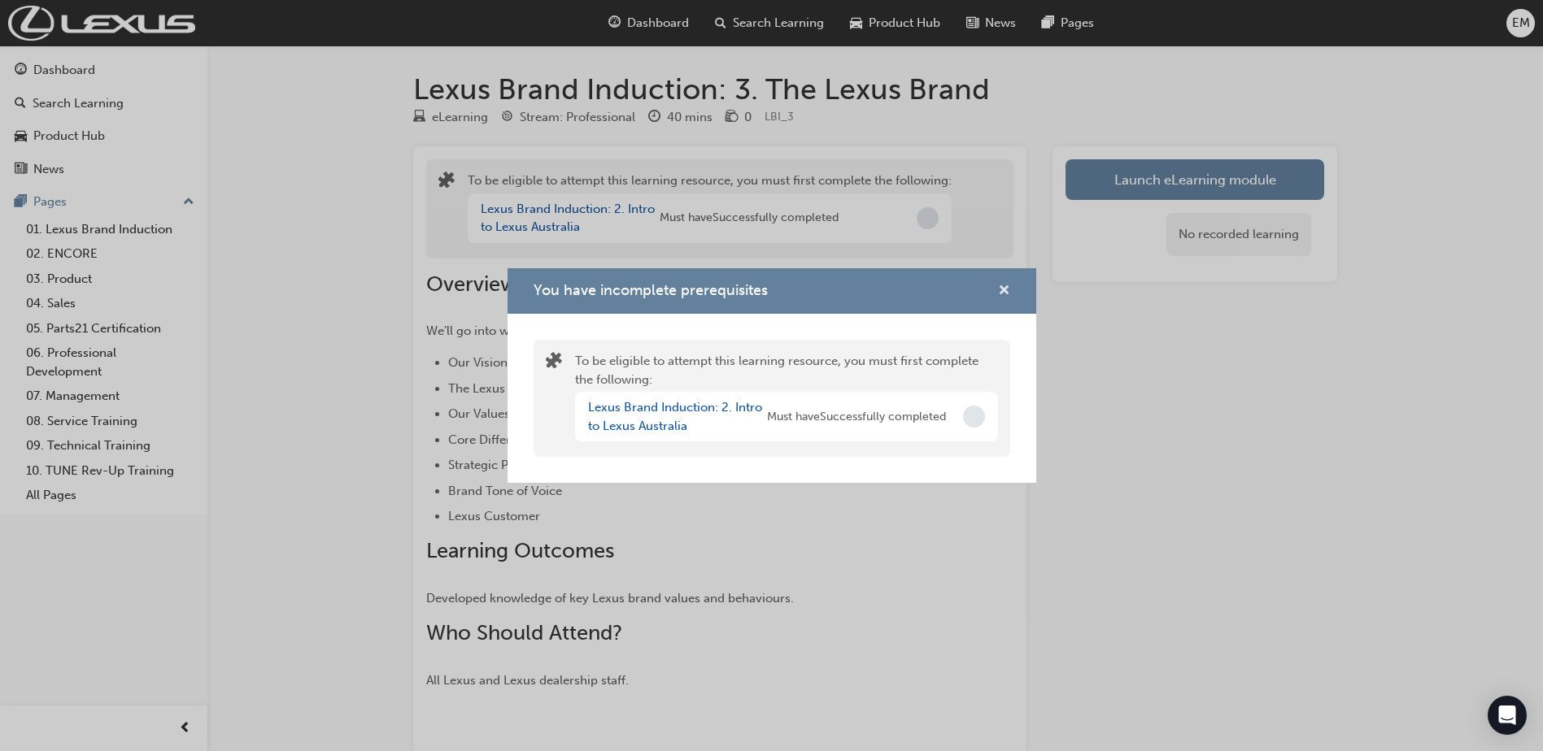
click at [1009, 290] on span "cross-icon" at bounding box center [1004, 292] width 12 height 15
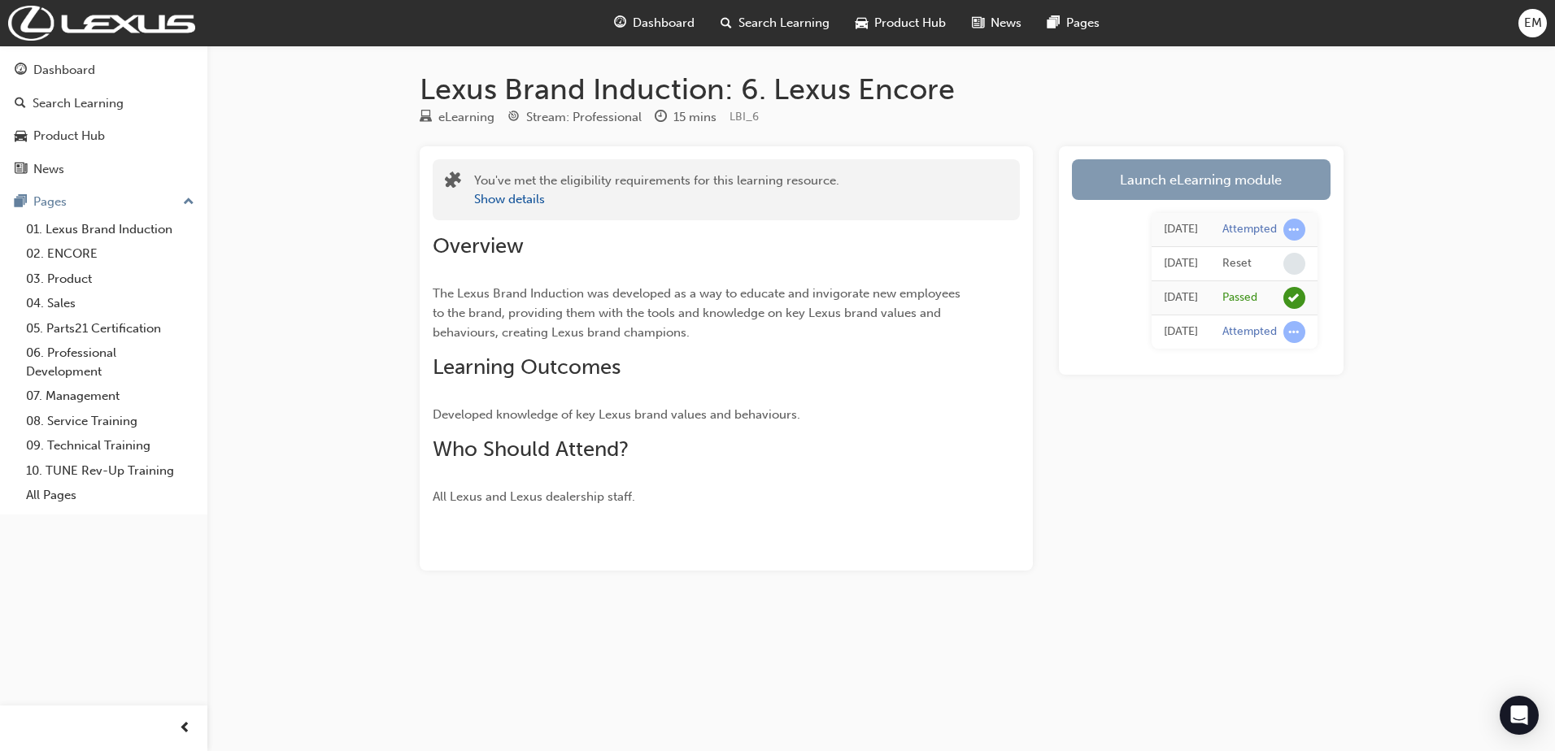
click at [1213, 189] on link "Launch eLearning module" at bounding box center [1201, 179] width 259 height 41
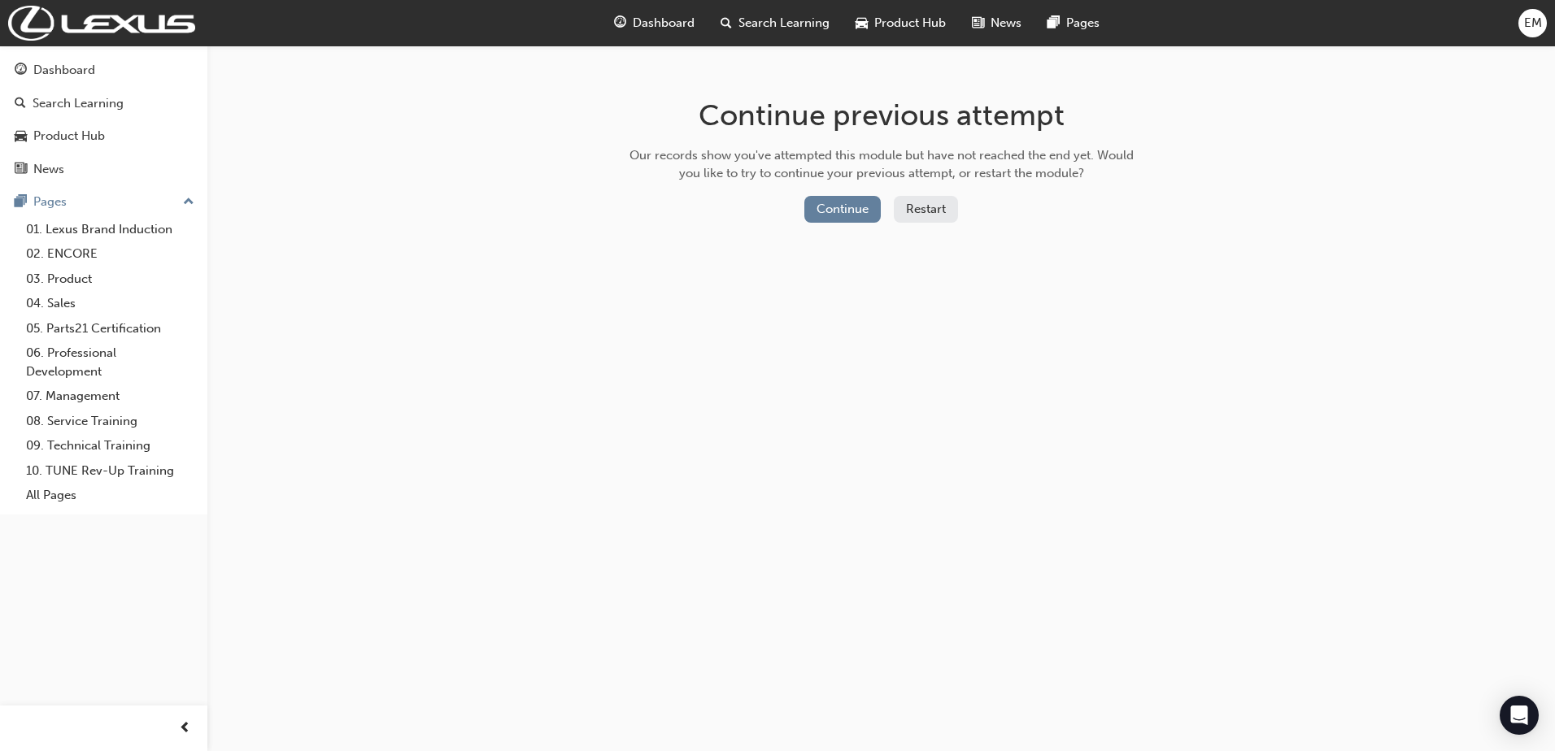
click at [936, 213] on button "Restart" at bounding box center [926, 209] width 64 height 27
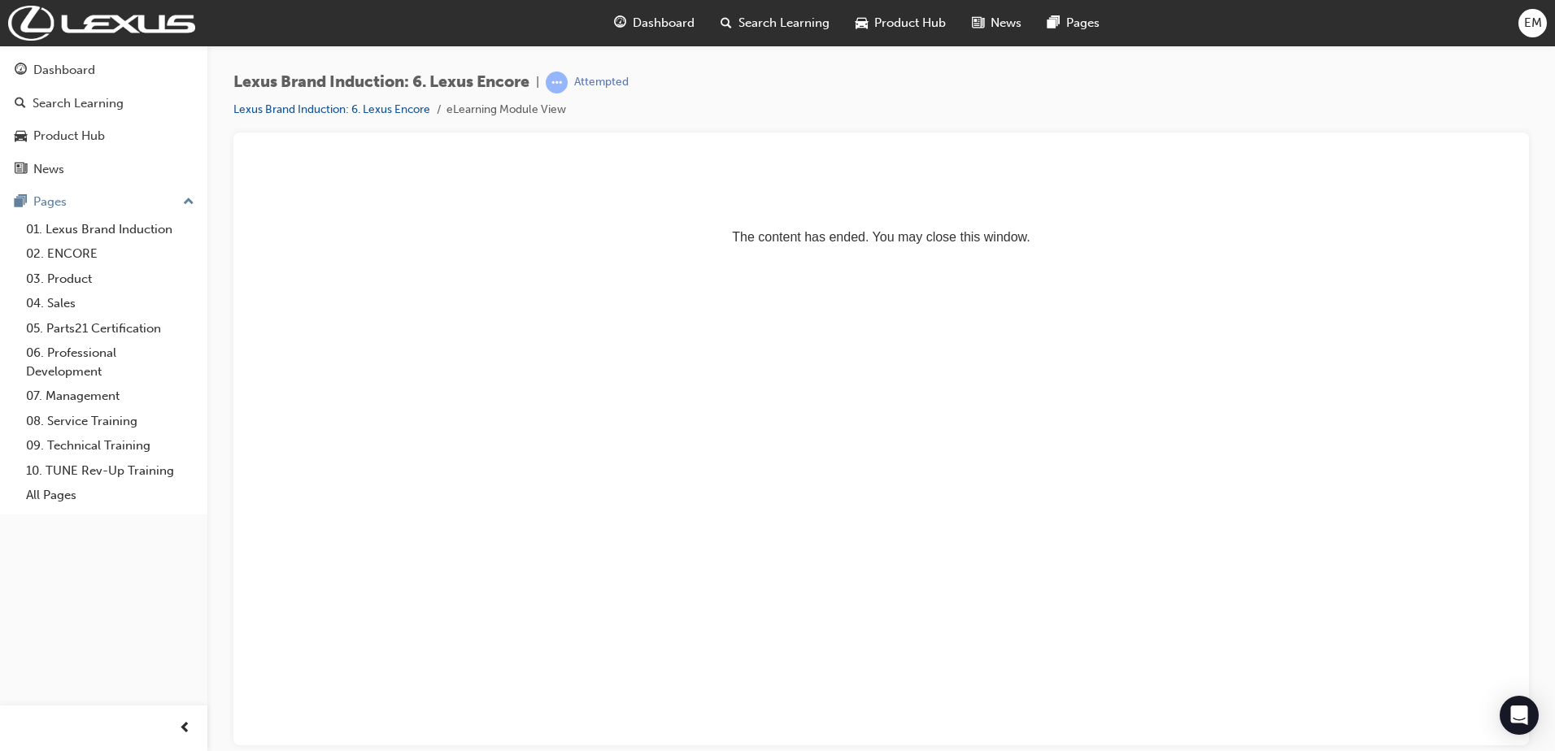
click at [599, 81] on div "Attempted" at bounding box center [601, 82] width 54 height 15
click at [405, 110] on link "Lexus Brand Induction: 6. Lexus Encore" at bounding box center [331, 109] width 197 height 14
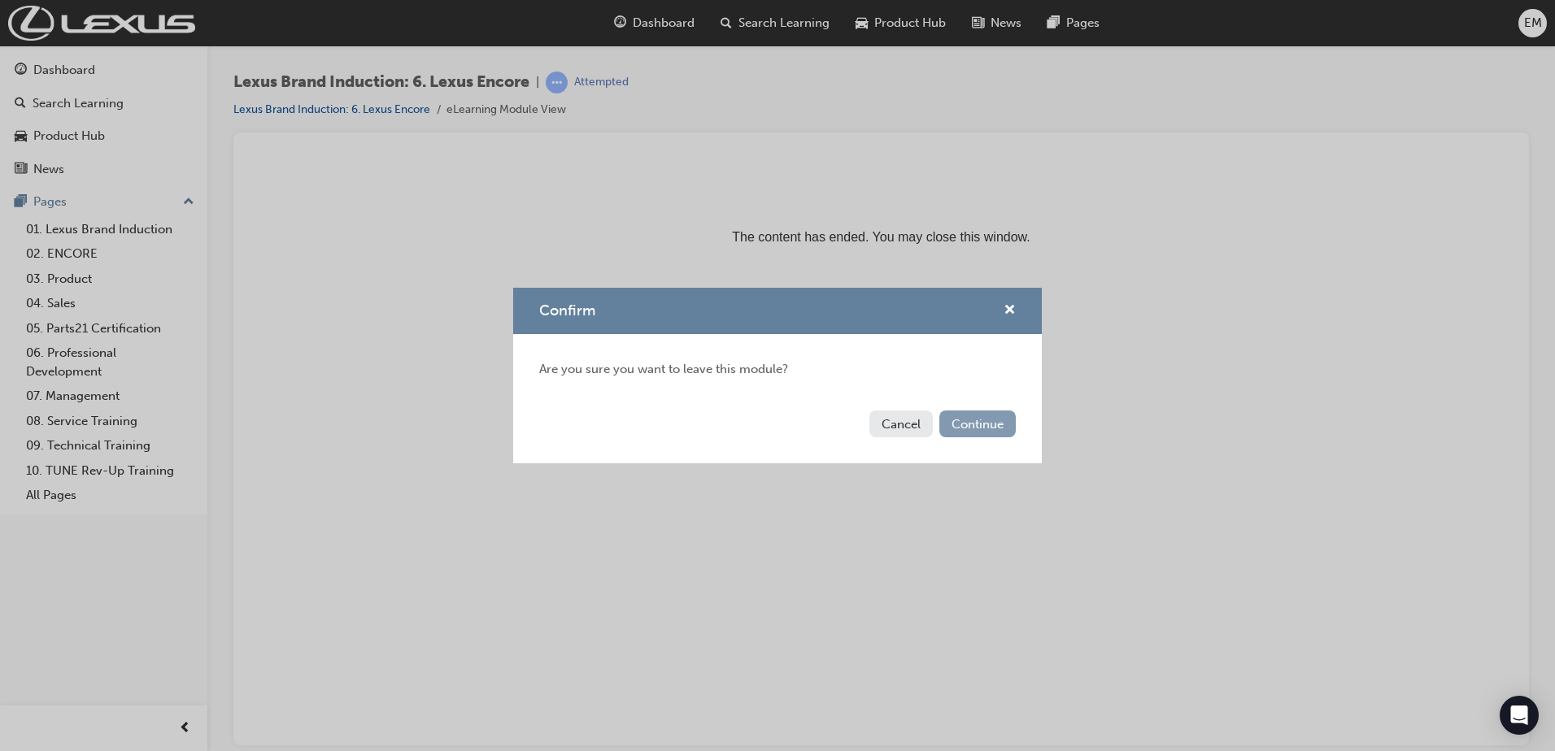
click at [977, 432] on button "Continue" at bounding box center [977, 424] width 76 height 27
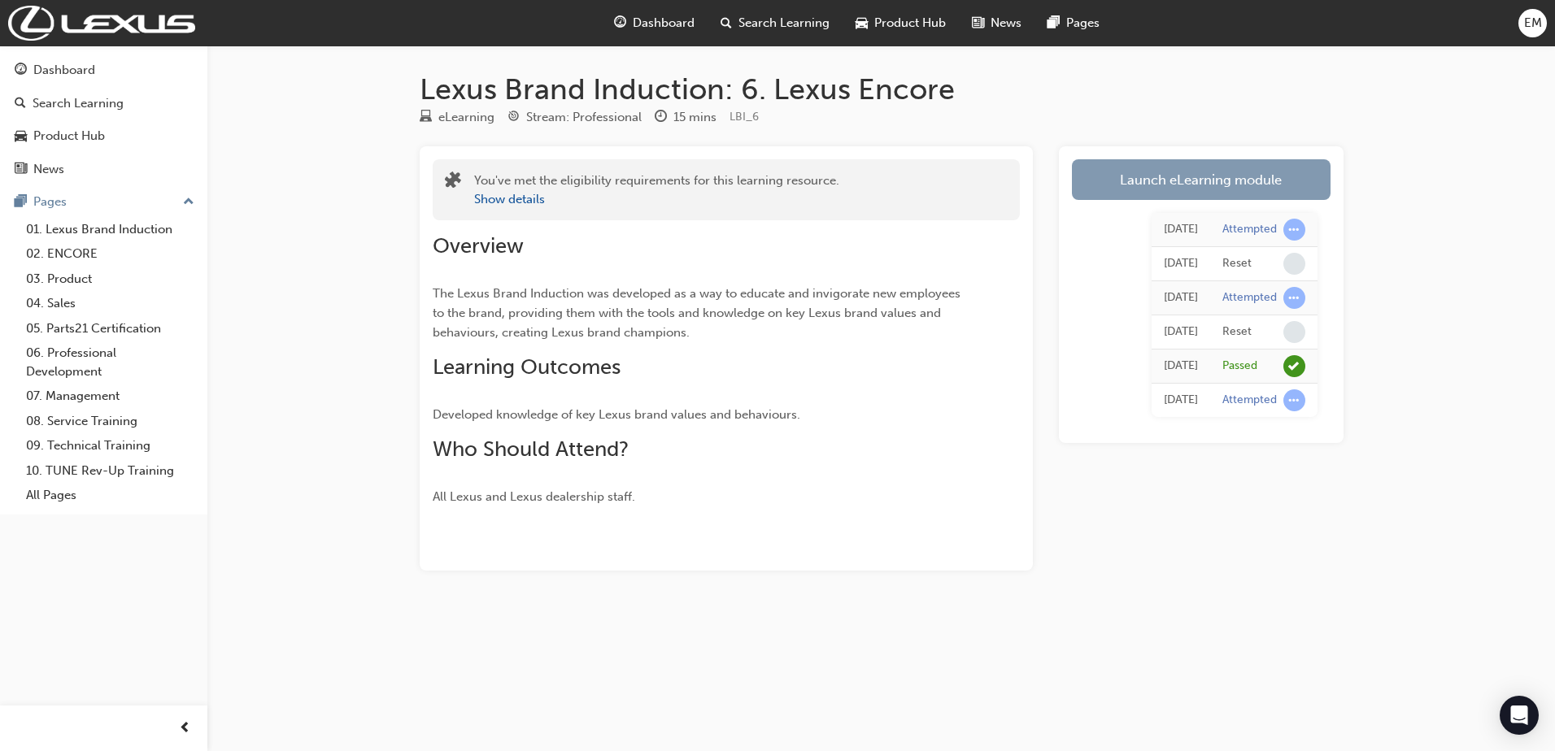
click at [1177, 175] on link "Launch eLearning module" at bounding box center [1201, 179] width 259 height 41
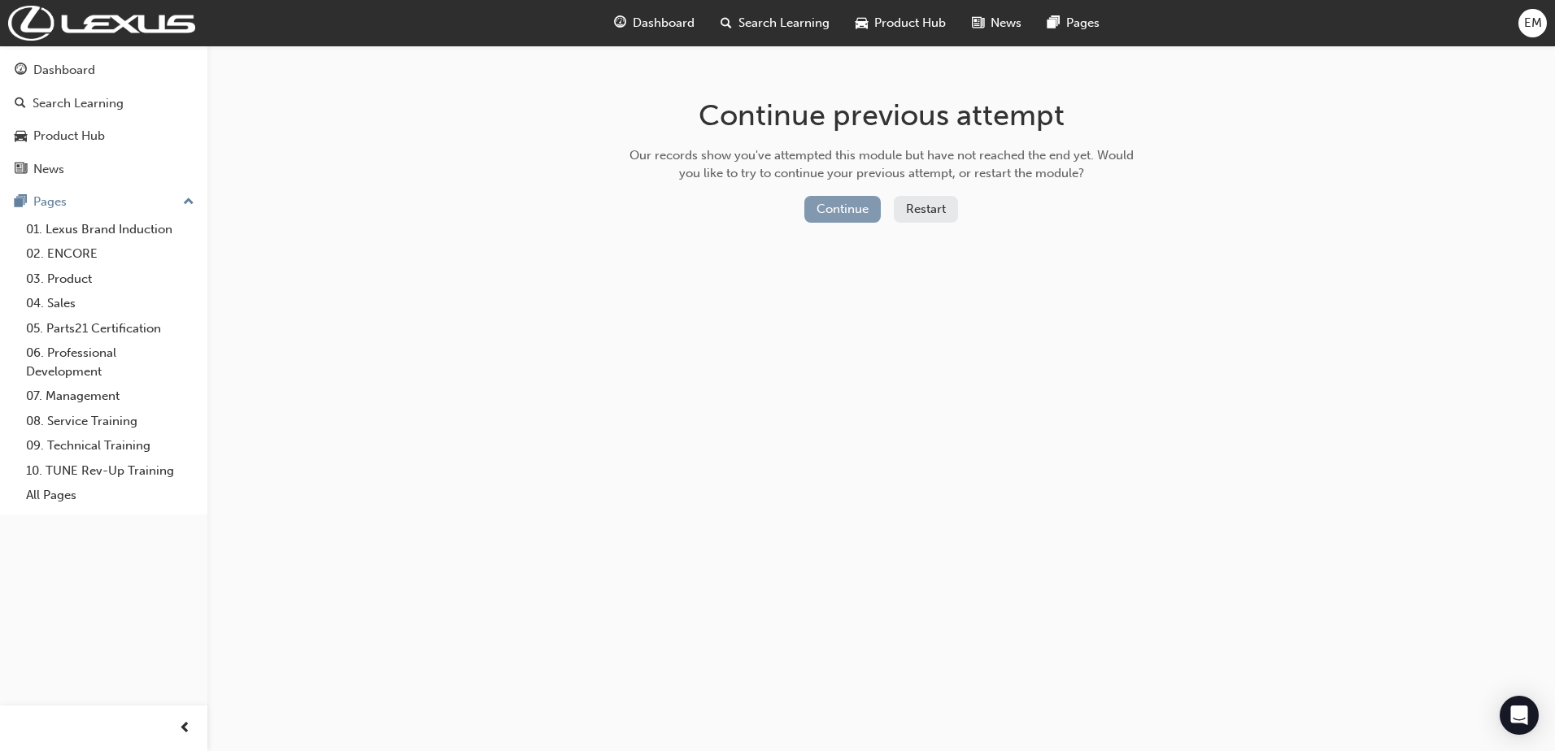
click at [865, 213] on button "Continue" at bounding box center [842, 209] width 76 height 27
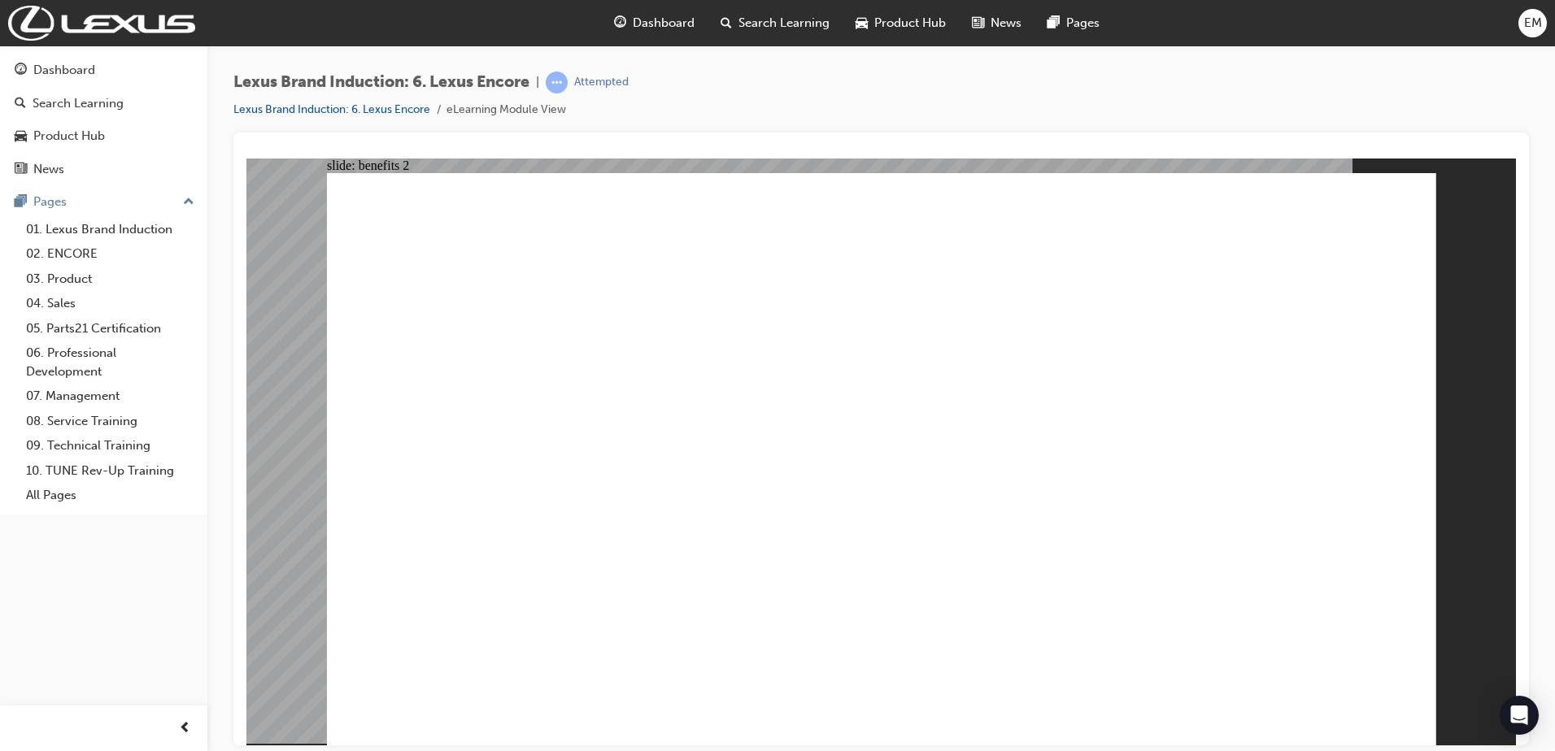
drag, startPoint x: 1282, startPoint y: 710, endPoint x: 1294, endPoint y: 710, distance: 12.2
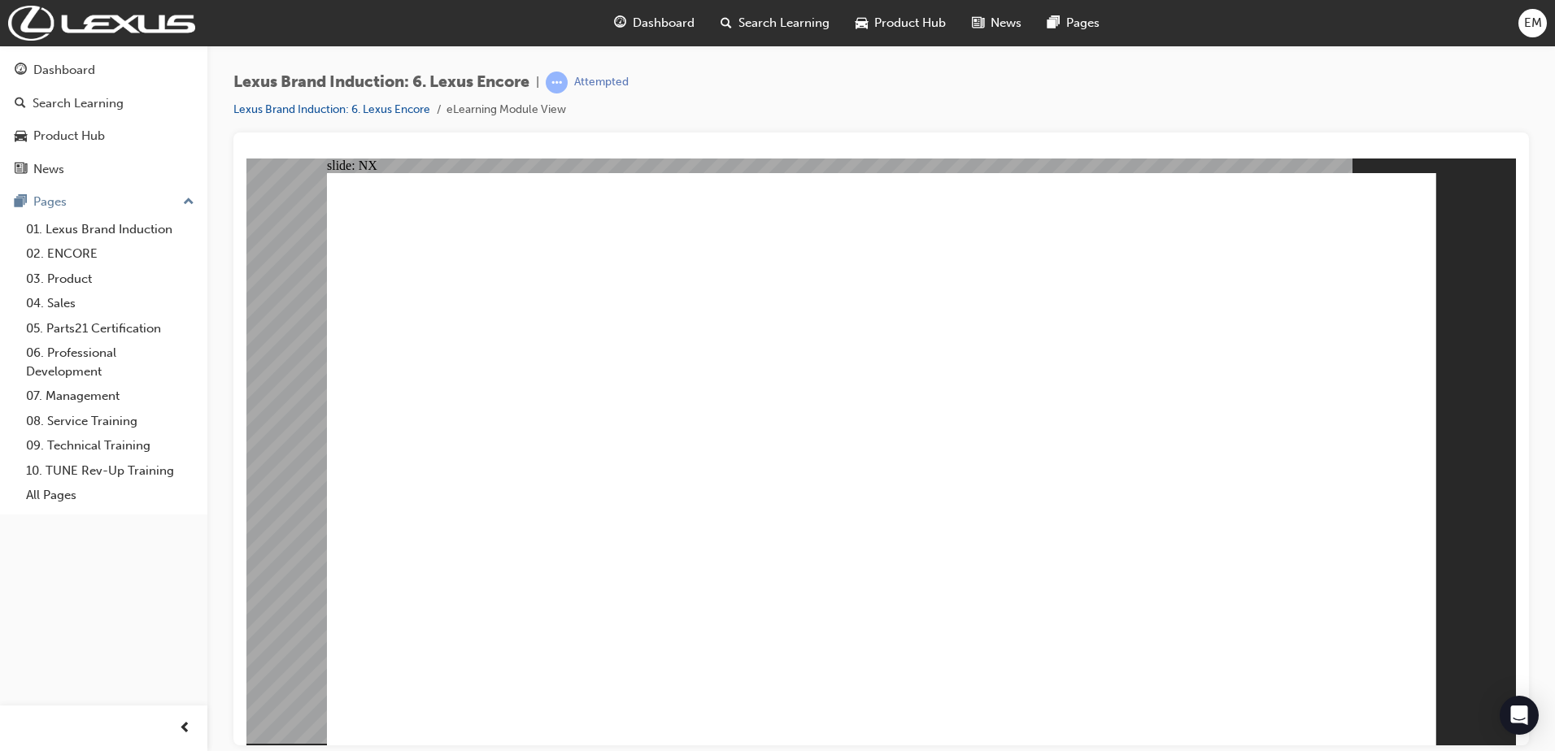
drag, startPoint x: 773, startPoint y: 442, endPoint x: 1256, endPoint y: 595, distance: 506.9
drag, startPoint x: 1124, startPoint y: 433, endPoint x: 832, endPoint y: 568, distance: 321.7
drag, startPoint x: 960, startPoint y: 407, endPoint x: 1111, endPoint y: 543, distance: 203.8
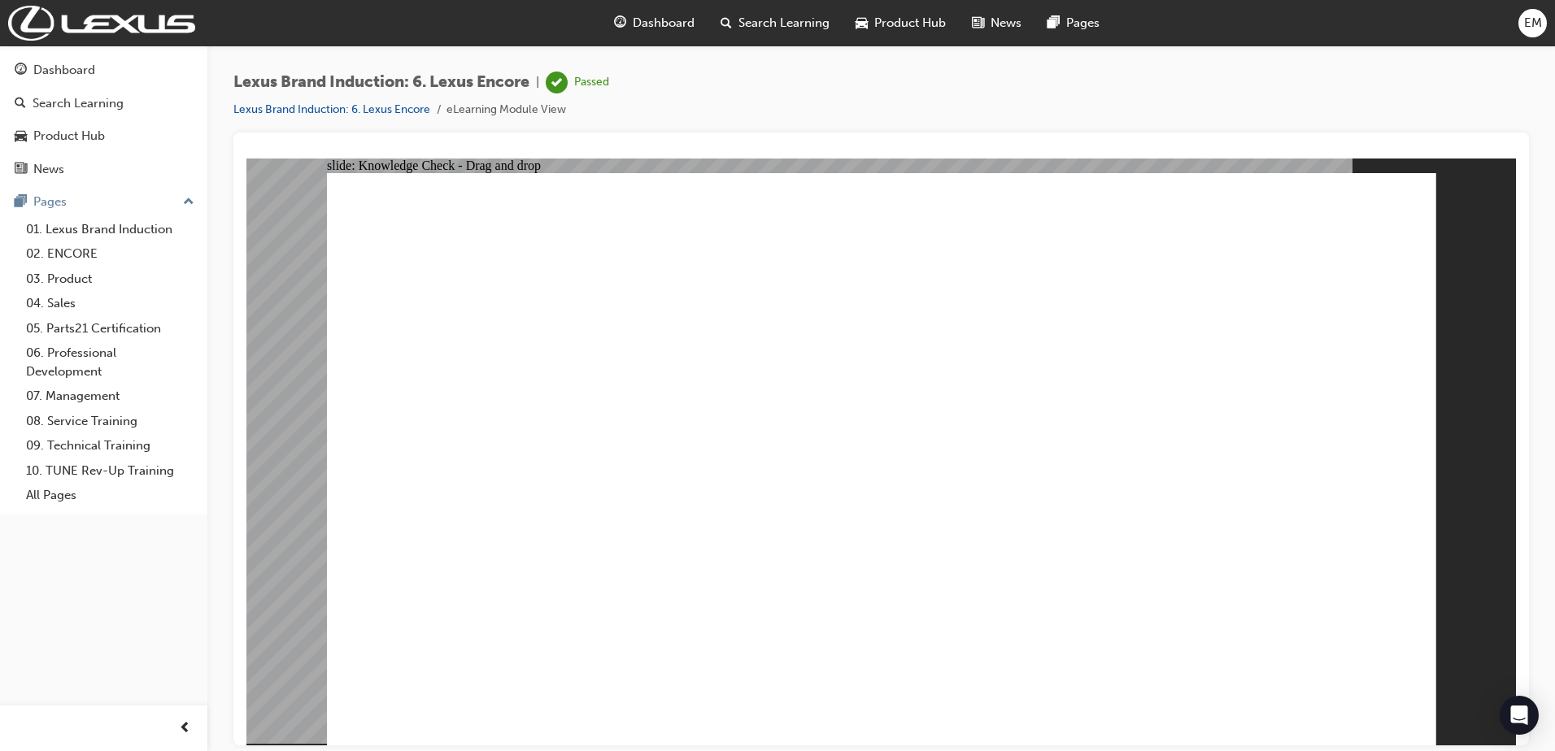
drag, startPoint x: 1243, startPoint y: 443, endPoint x: 983, endPoint y: 568, distance: 288.1
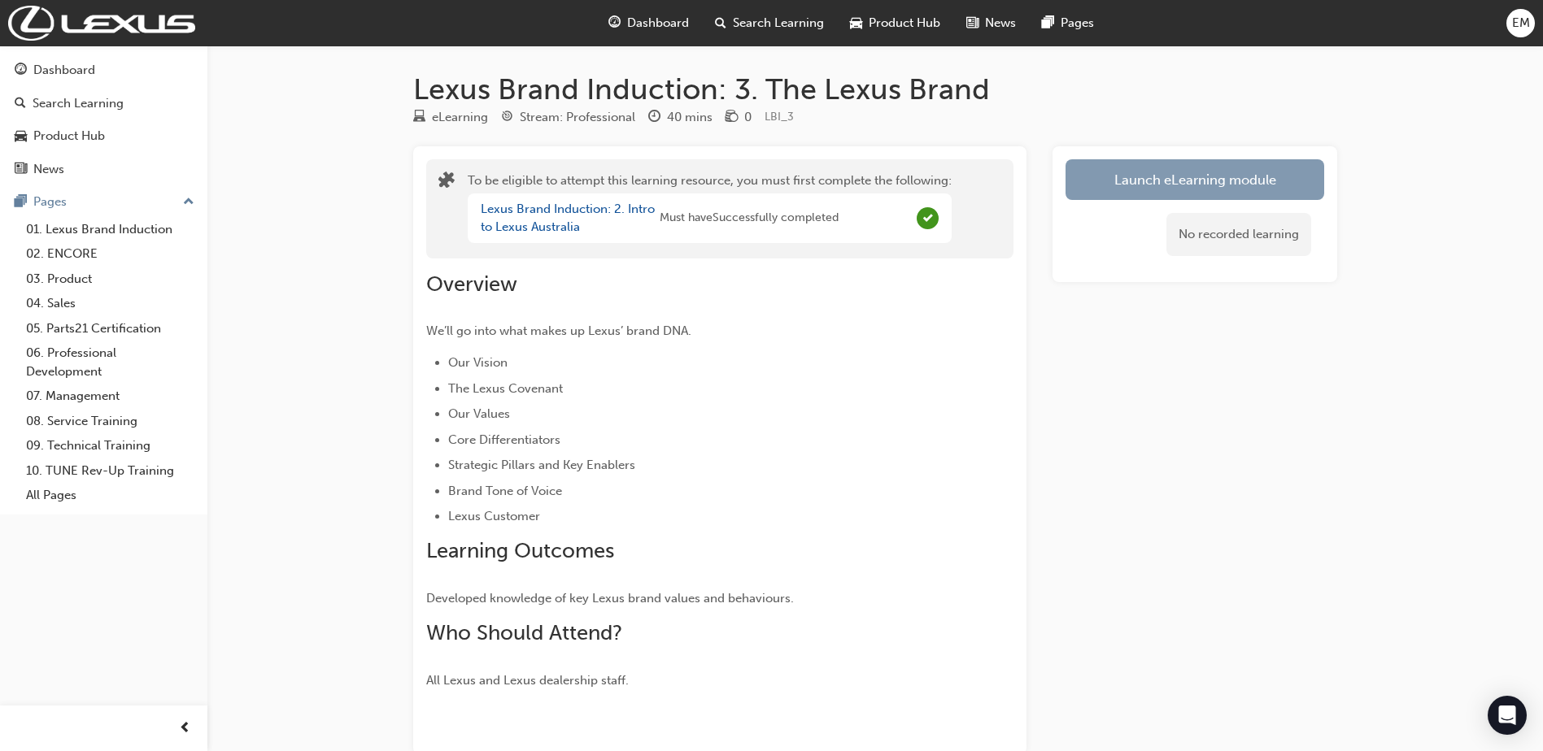
click at [1209, 174] on button "Launch eLearning module" at bounding box center [1194, 179] width 259 height 41
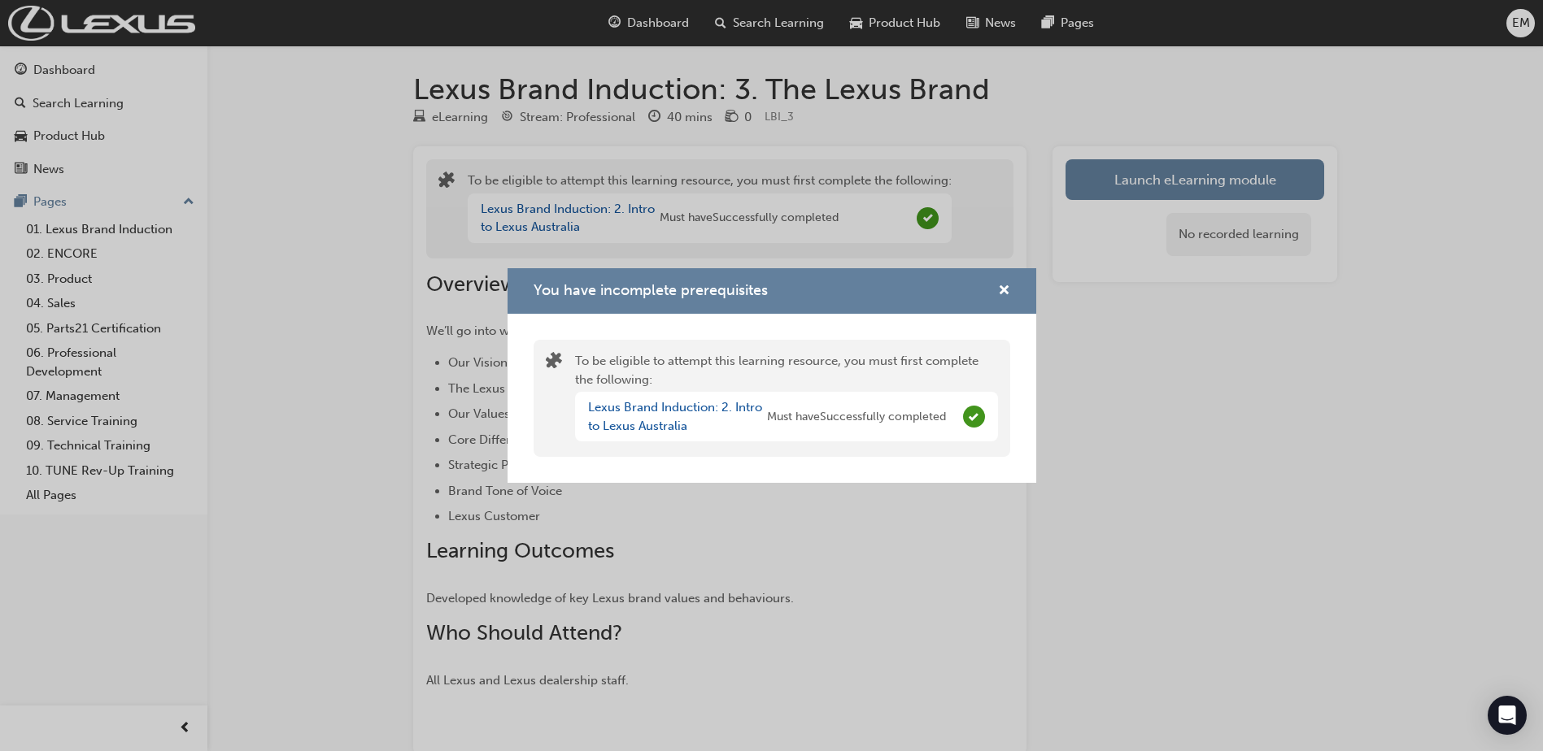
click at [1158, 169] on div "You have incomplete prerequisites To be eligible to attempt this learning resou…" at bounding box center [771, 375] width 1543 height 751
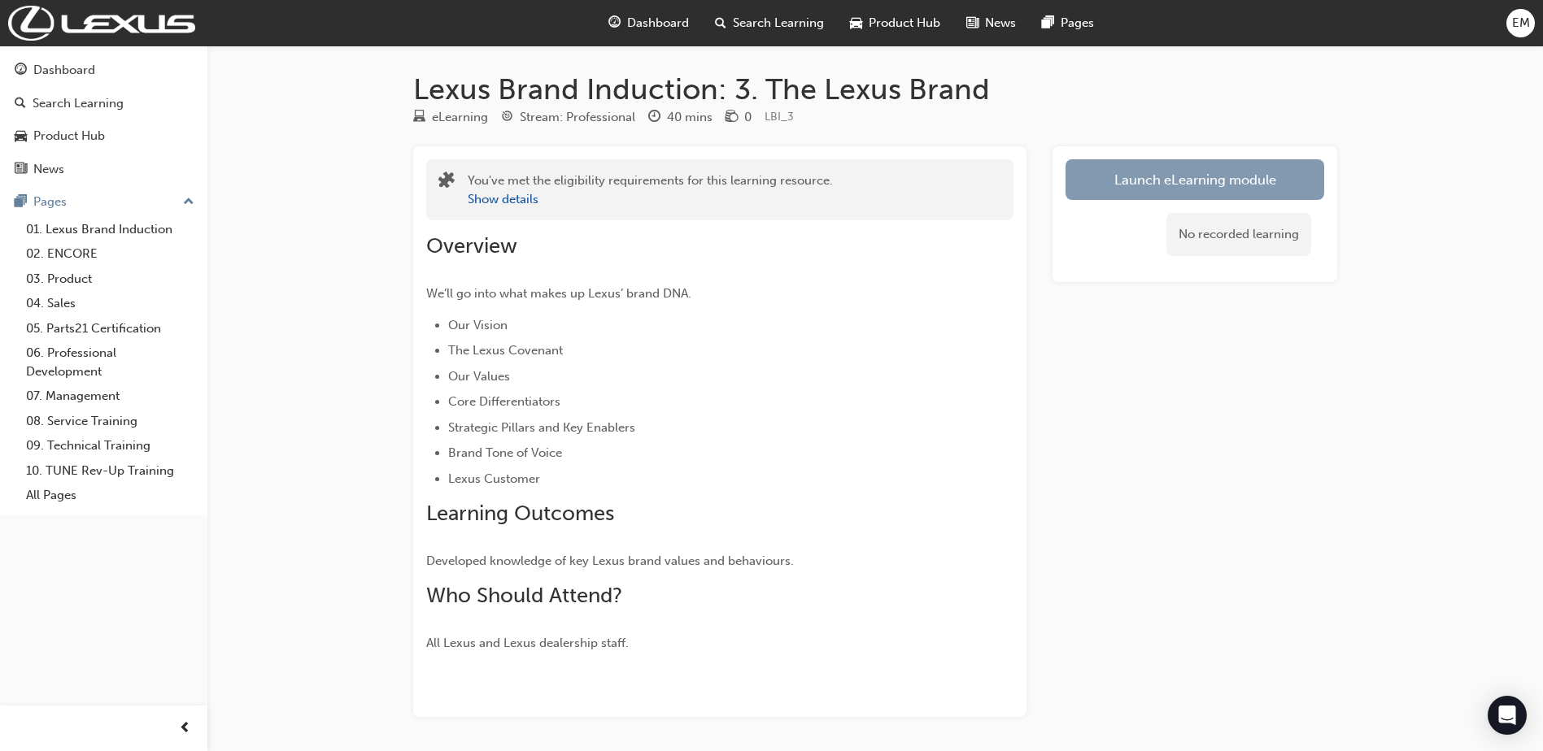
click at [1165, 170] on link "Launch eLearning module" at bounding box center [1194, 179] width 259 height 41
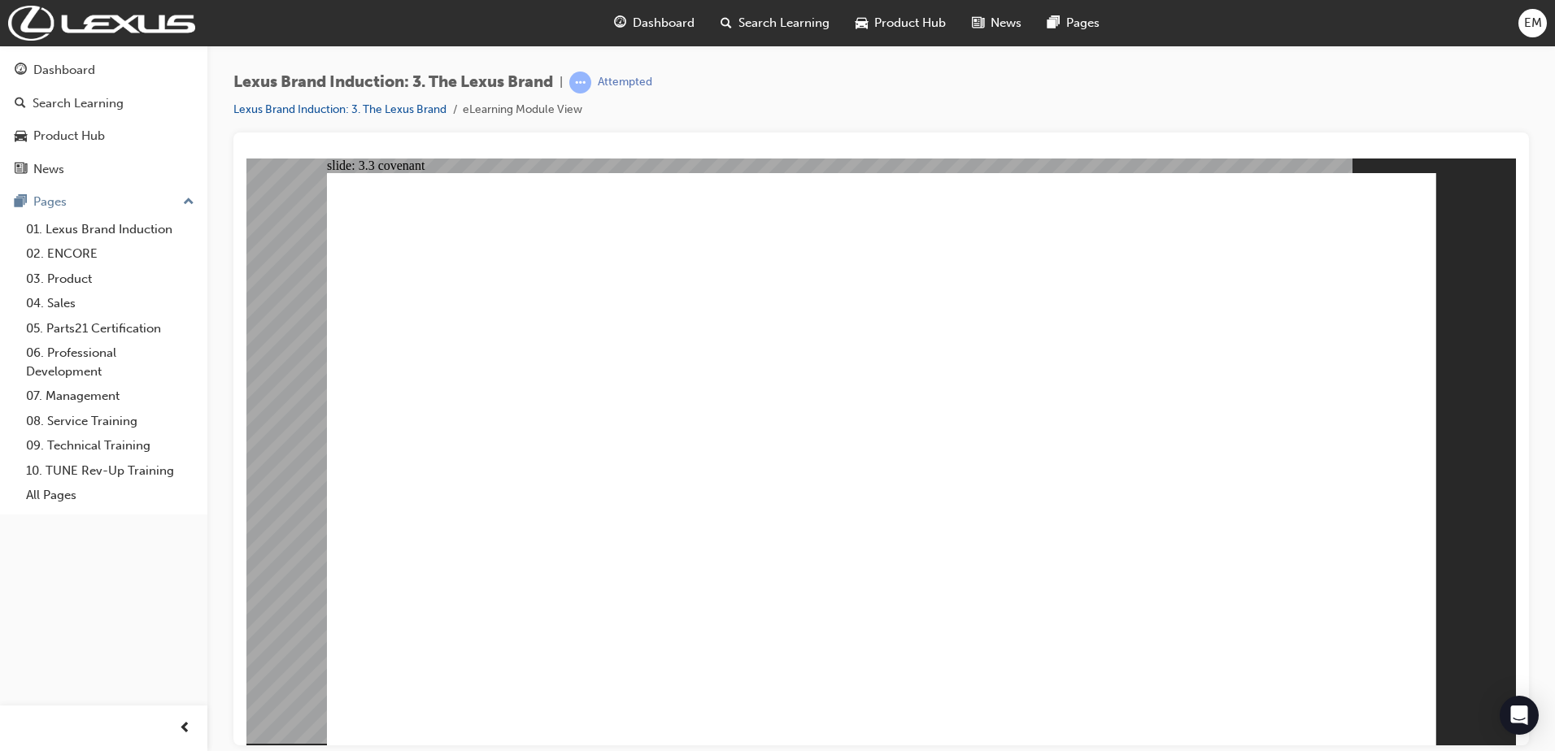
drag, startPoint x: 1341, startPoint y: 704, endPoint x: 1781, endPoint y: 860, distance: 466.6
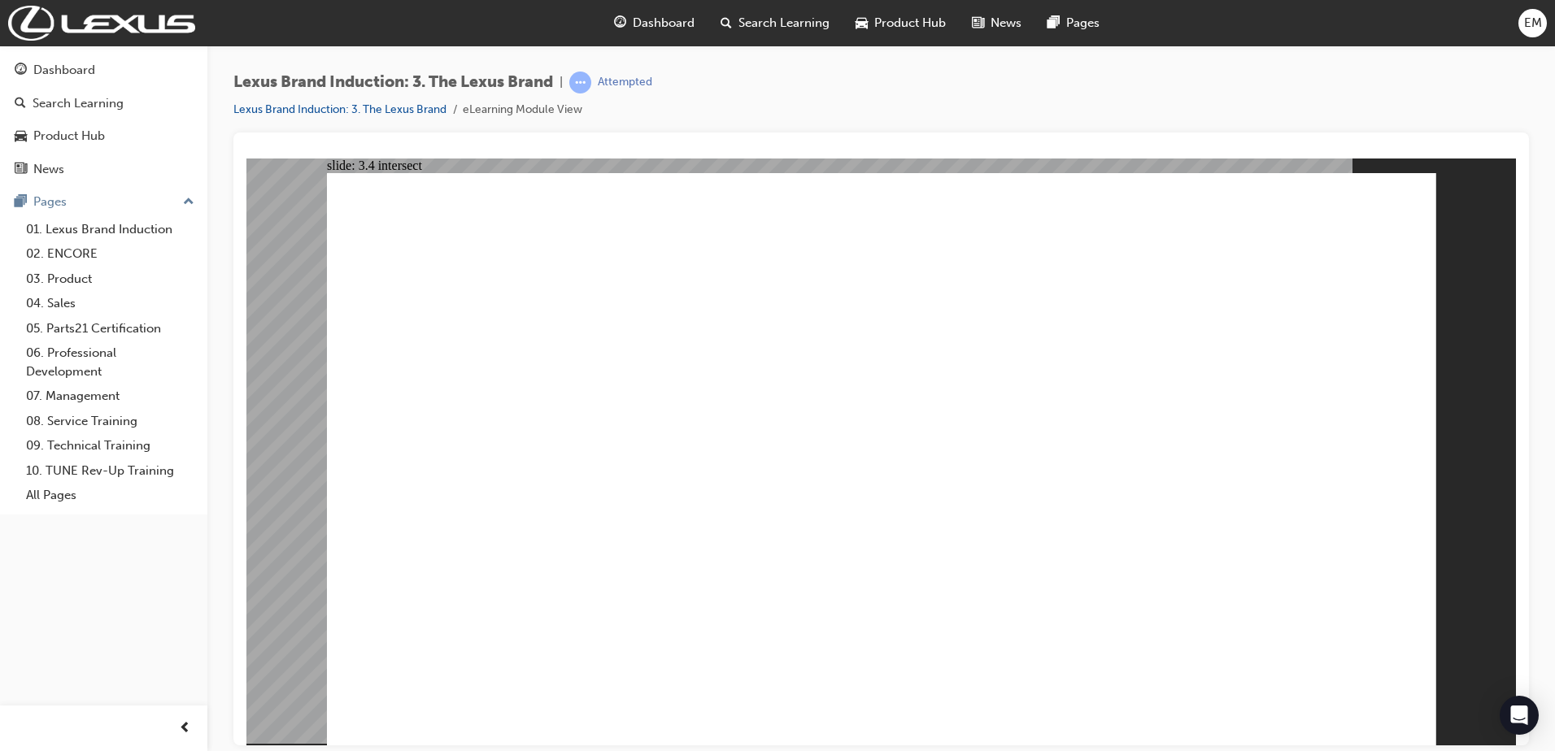
drag, startPoint x: 1323, startPoint y: 703, endPoint x: 1323, endPoint y: 716, distance: 12.2
drag, startPoint x: 1326, startPoint y: 712, endPoint x: 1571, endPoint y: 907, distance: 313.2
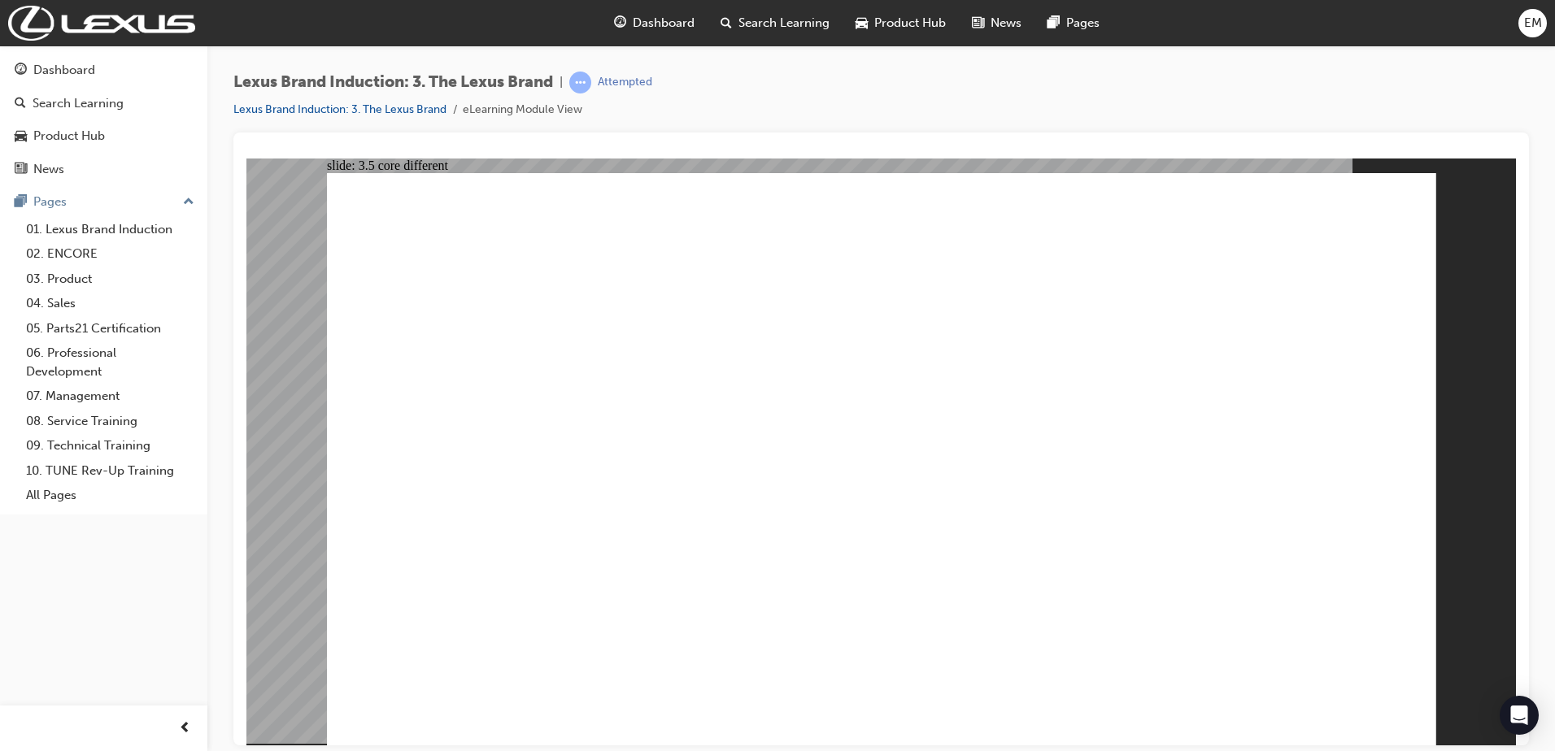
drag, startPoint x: 1330, startPoint y: 708, endPoint x: 1576, endPoint y: 908, distance: 317.4
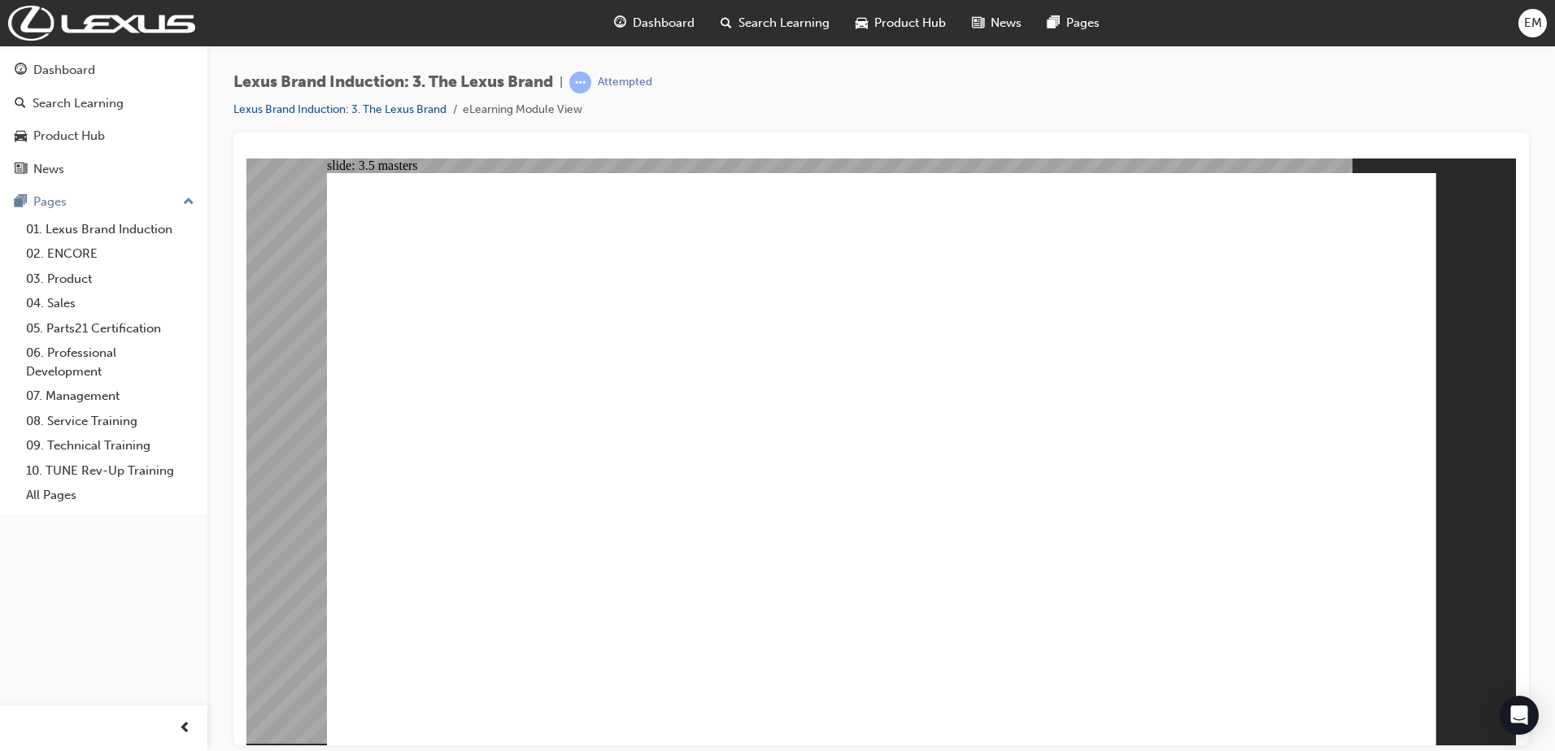
click at [246, 158] on image at bounding box center [246, 158] width 0 height 0
click at [1527, 719] on icon "Open Intercom Messenger" at bounding box center [1519, 715] width 21 height 21
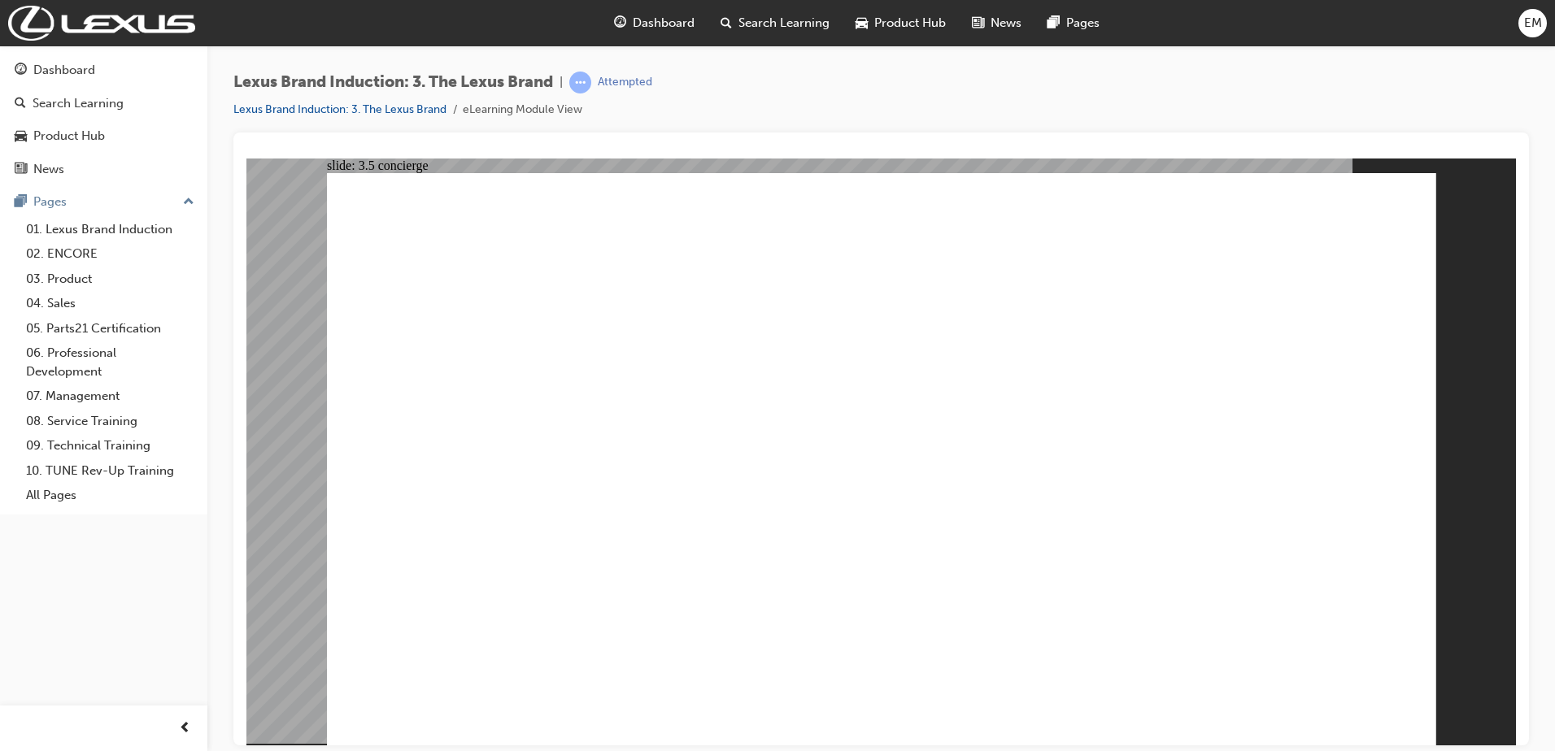
drag, startPoint x: 1283, startPoint y: 714, endPoint x: 1301, endPoint y: 720, distance: 19.6
drag, startPoint x: 1339, startPoint y: 715, endPoint x: 1323, endPoint y: 685, distance: 34.2
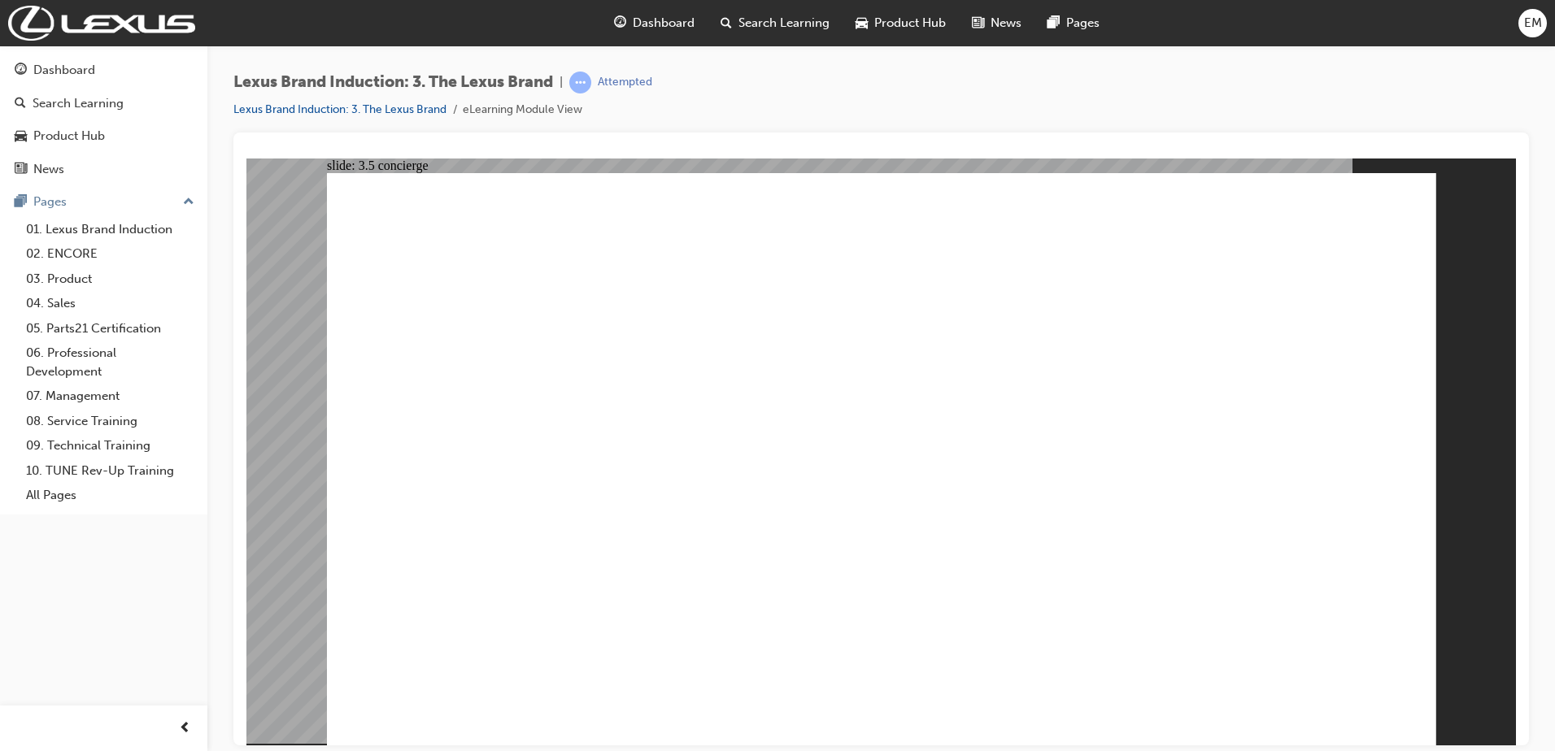
drag, startPoint x: 1390, startPoint y: 713, endPoint x: 1161, endPoint y: 566, distance: 271.8
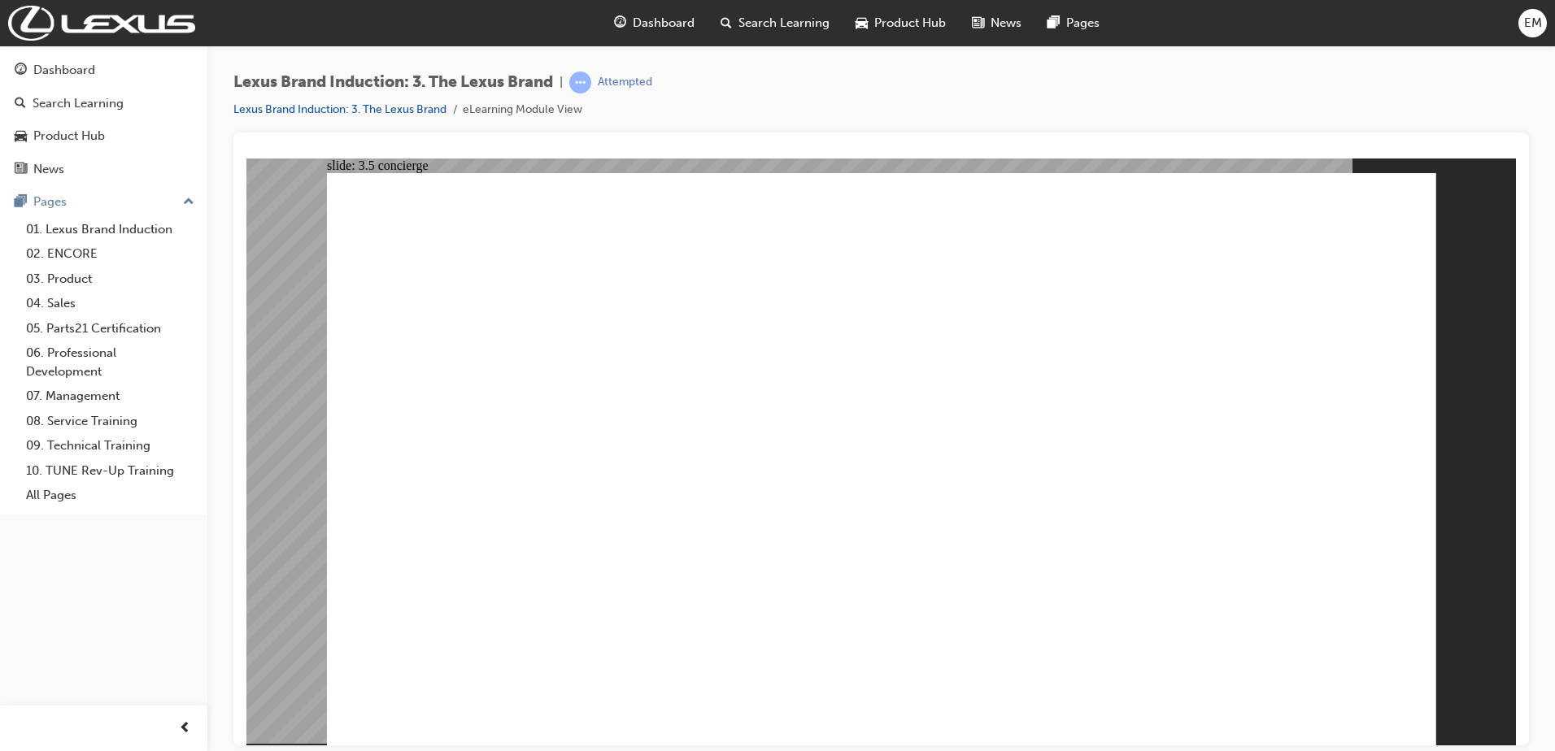
drag, startPoint x: 1292, startPoint y: 729, endPoint x: 1296, endPoint y: 721, distance: 8.8
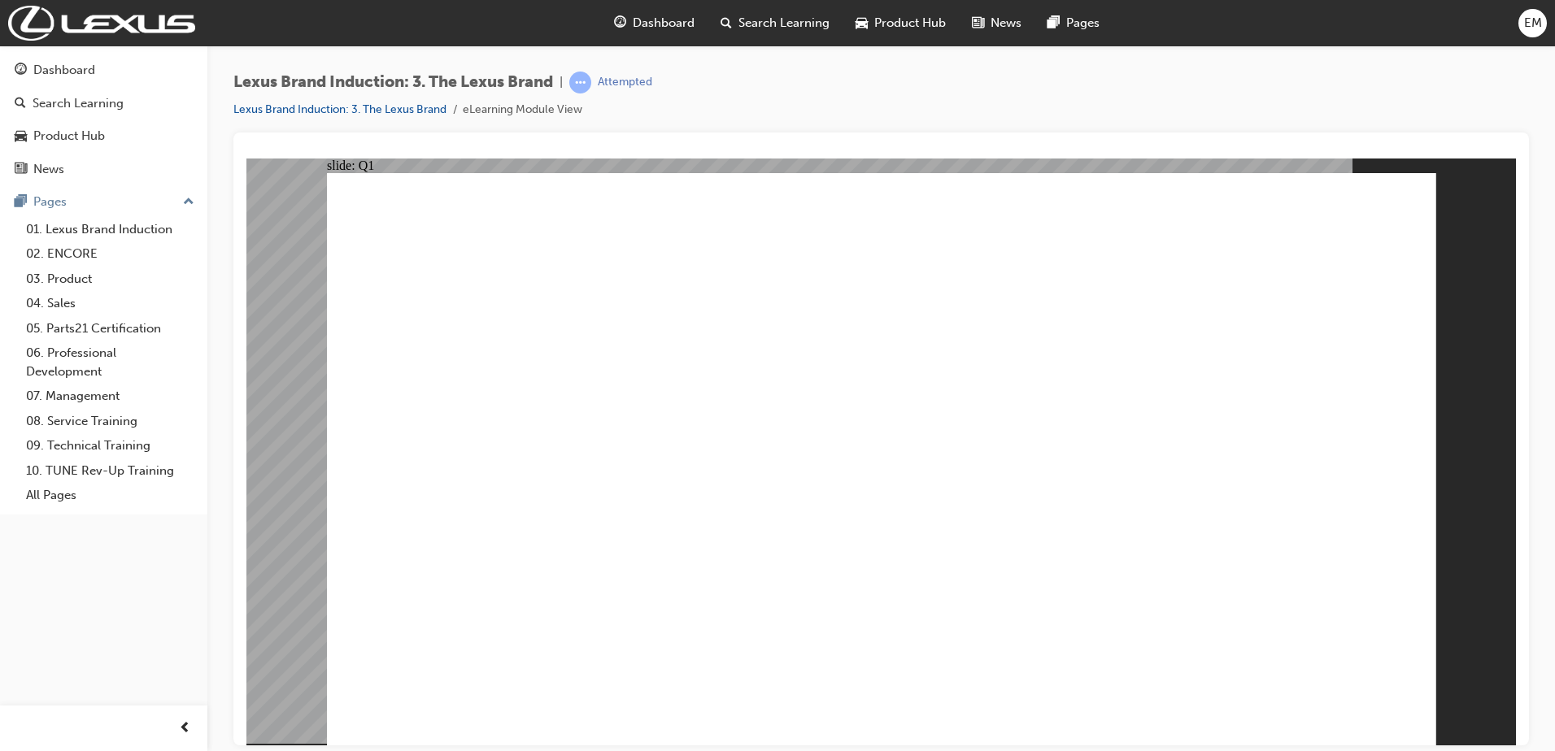
checkbox input "true"
drag, startPoint x: 1032, startPoint y: 431, endPoint x: 1155, endPoint y: 429, distance: 122.8
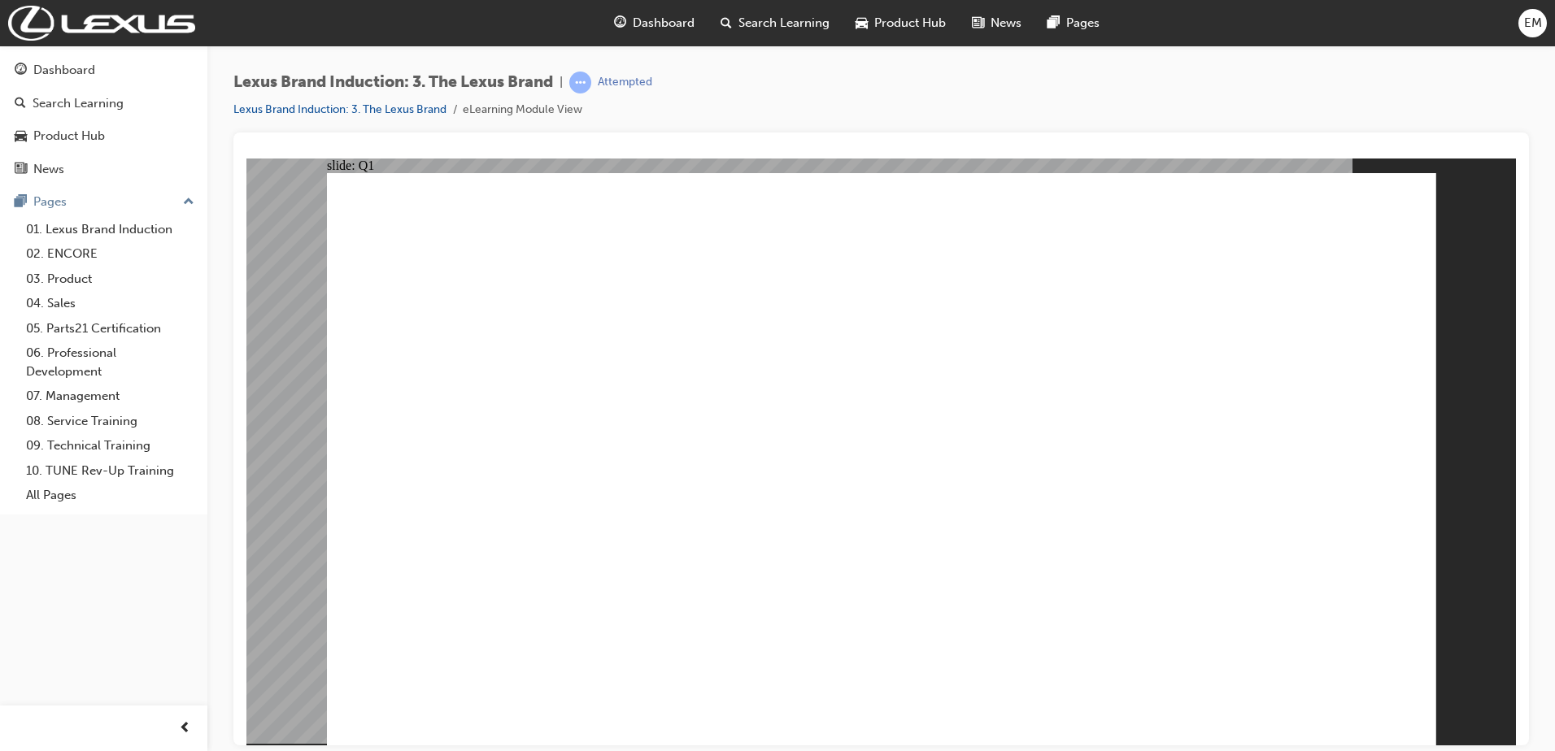
checkbox input "true"
drag, startPoint x: 1164, startPoint y: 428, endPoint x: 1294, endPoint y: 425, distance: 130.2
checkbox input "true"
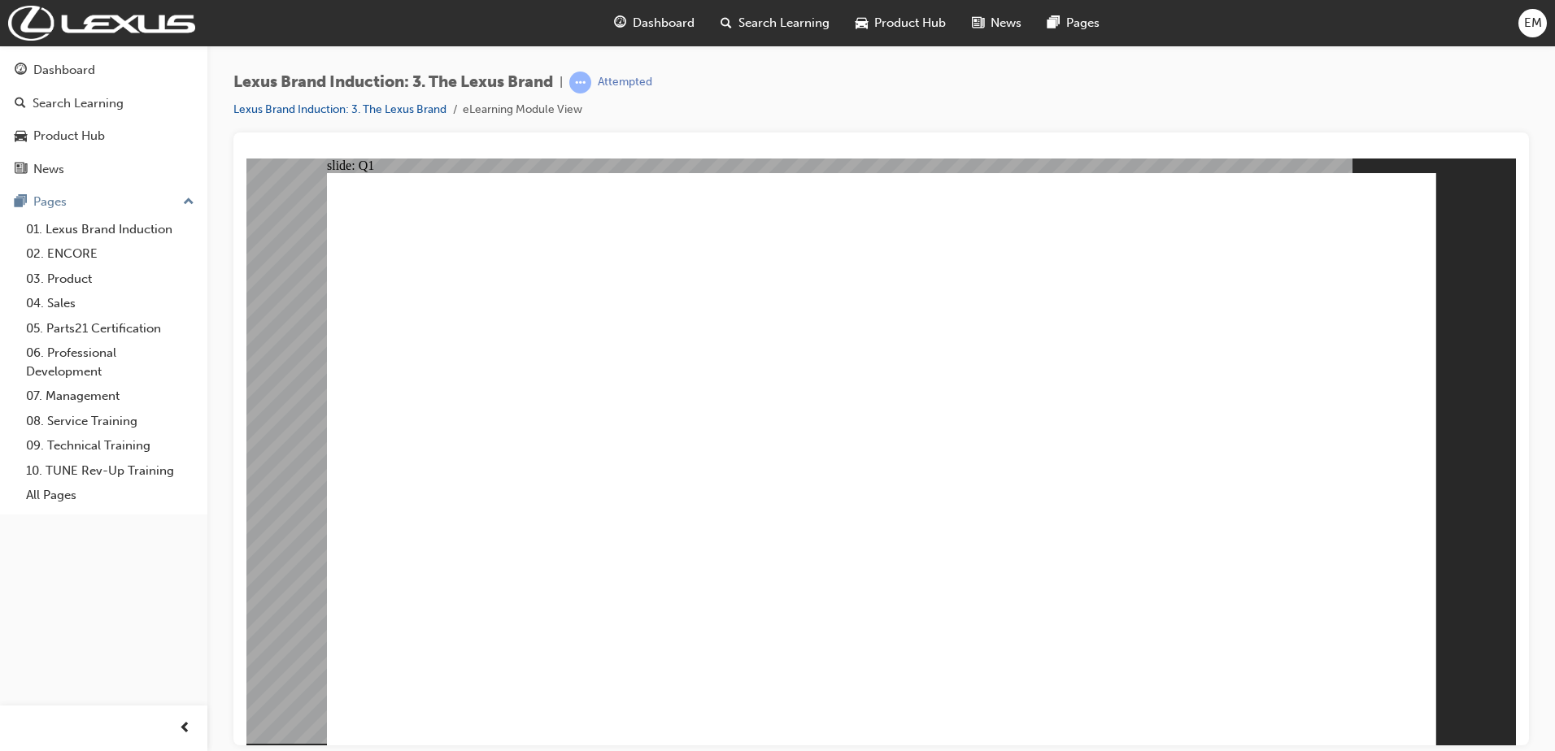
checkbox input "true"
drag, startPoint x: 1158, startPoint y: 575, endPoint x: 1009, endPoint y: 572, distance: 148.9
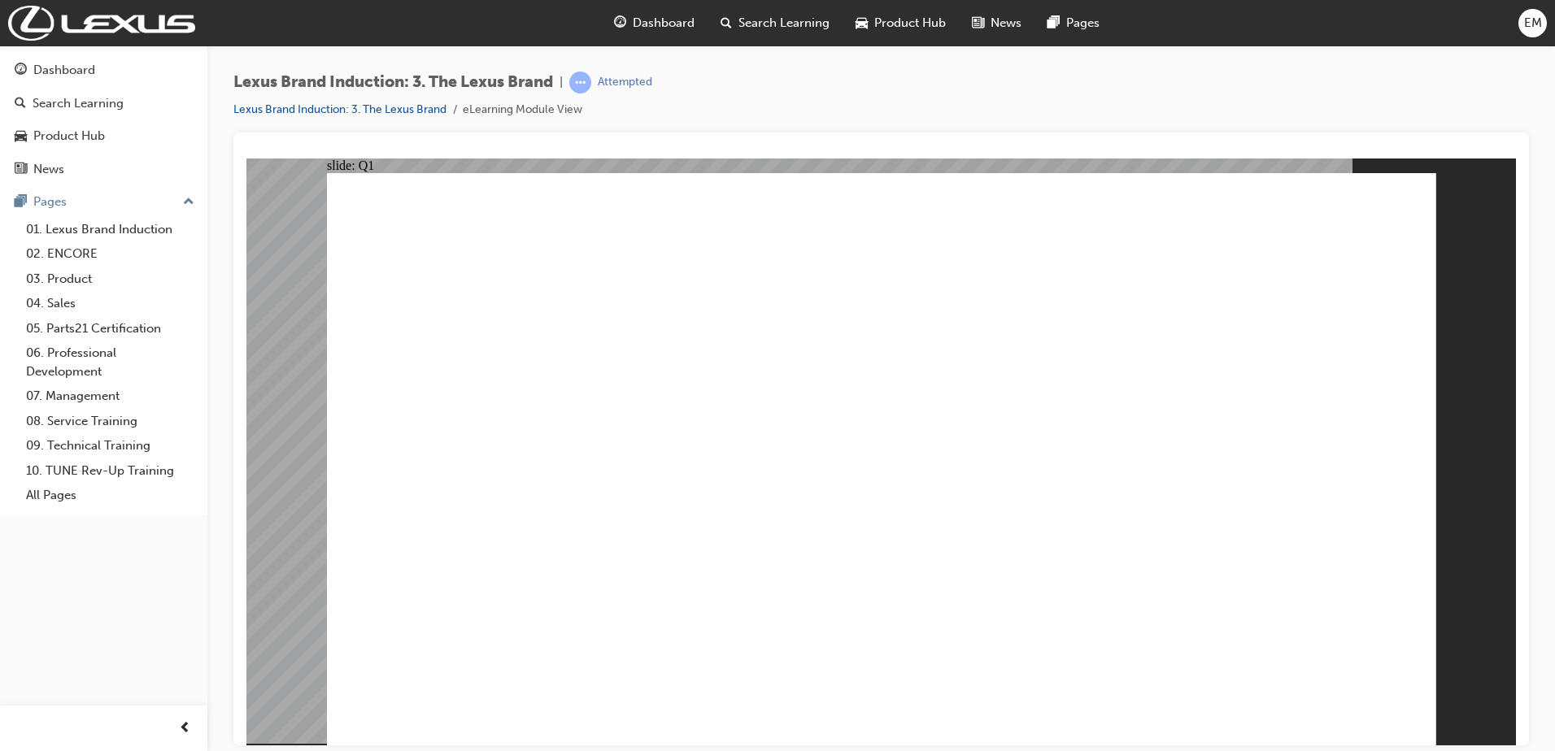
checkbox input "true"
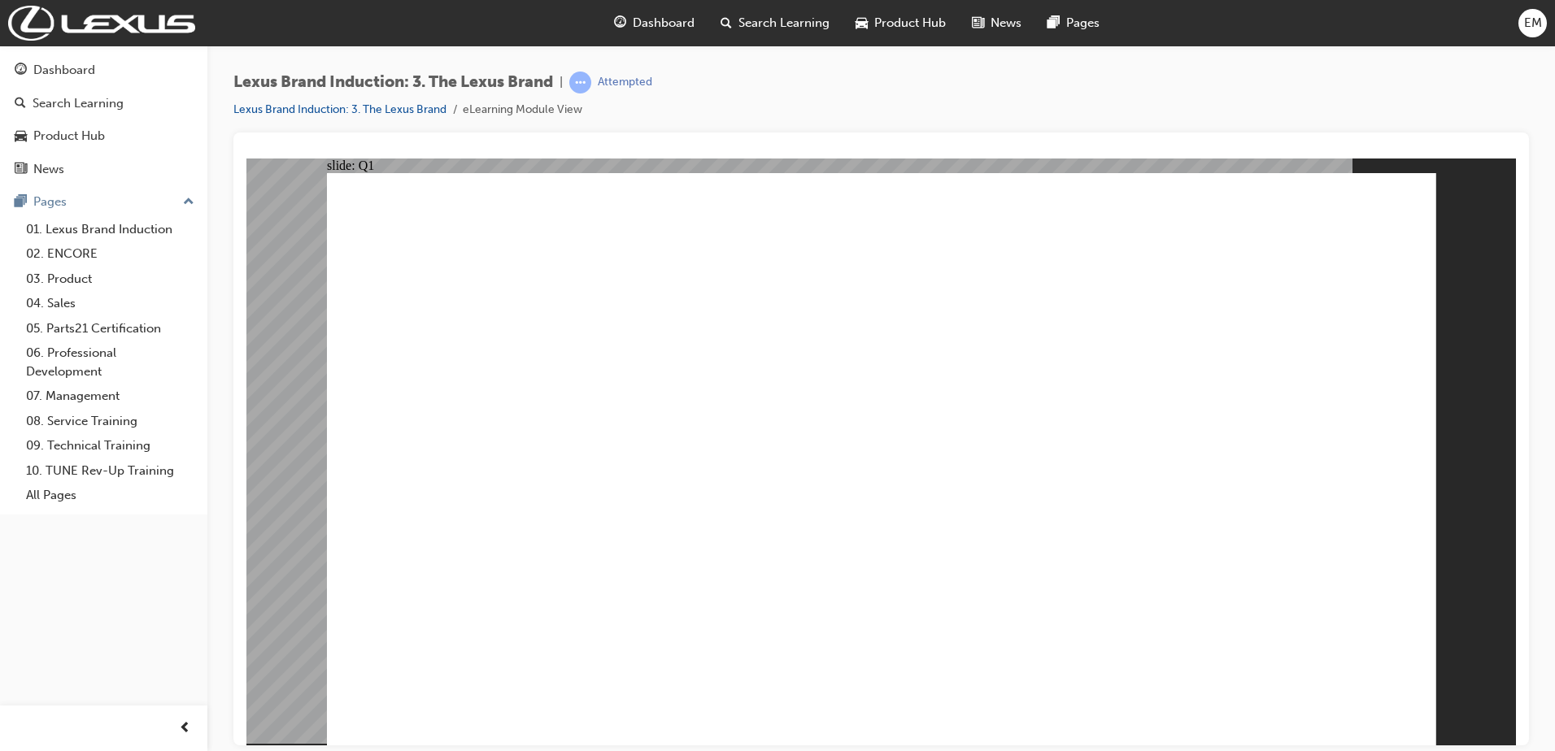
checkbox input "true"
checkbox input "false"
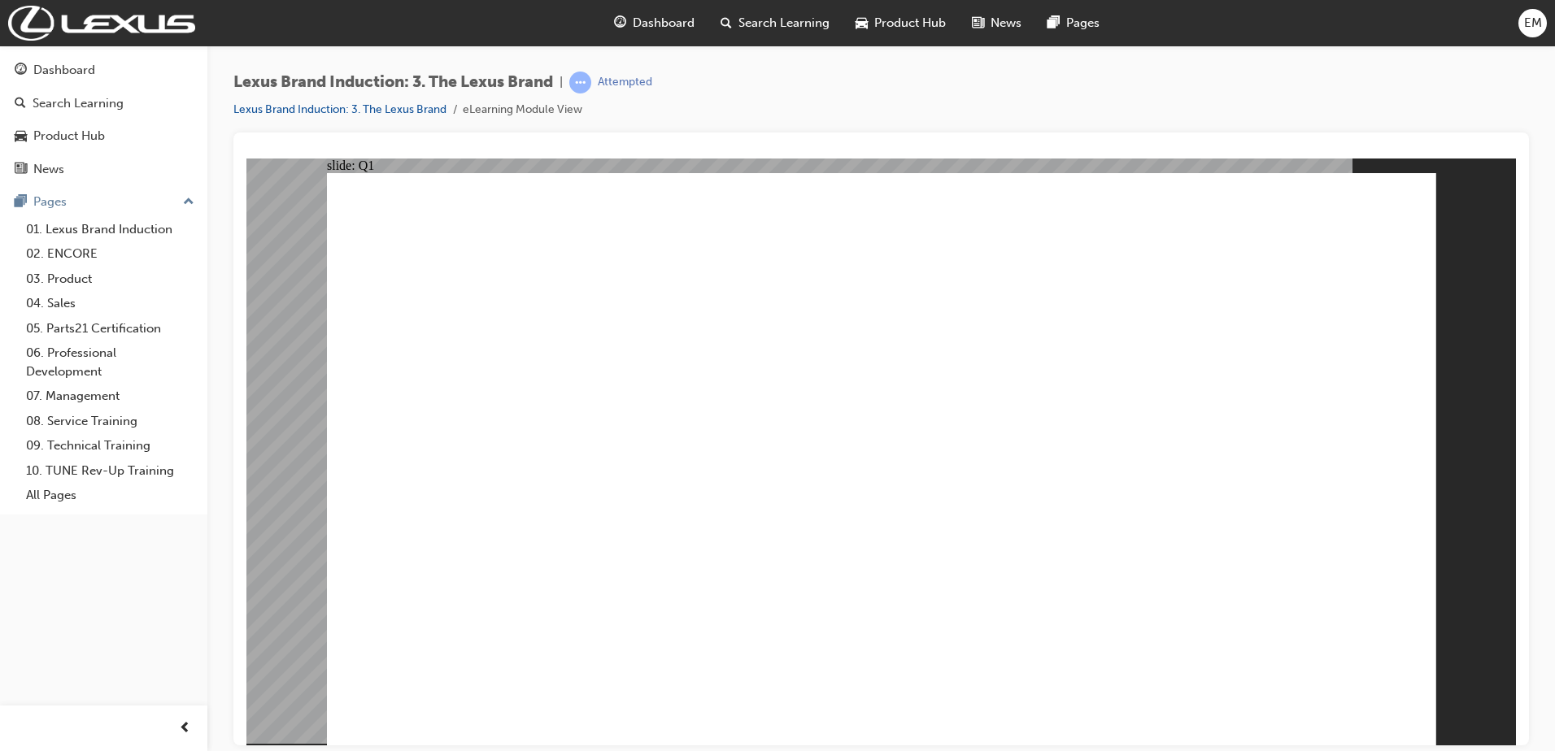
checkbox input "false"
drag, startPoint x: 779, startPoint y: 555, endPoint x: 918, endPoint y: 576, distance: 140.5
checkbox input "false"
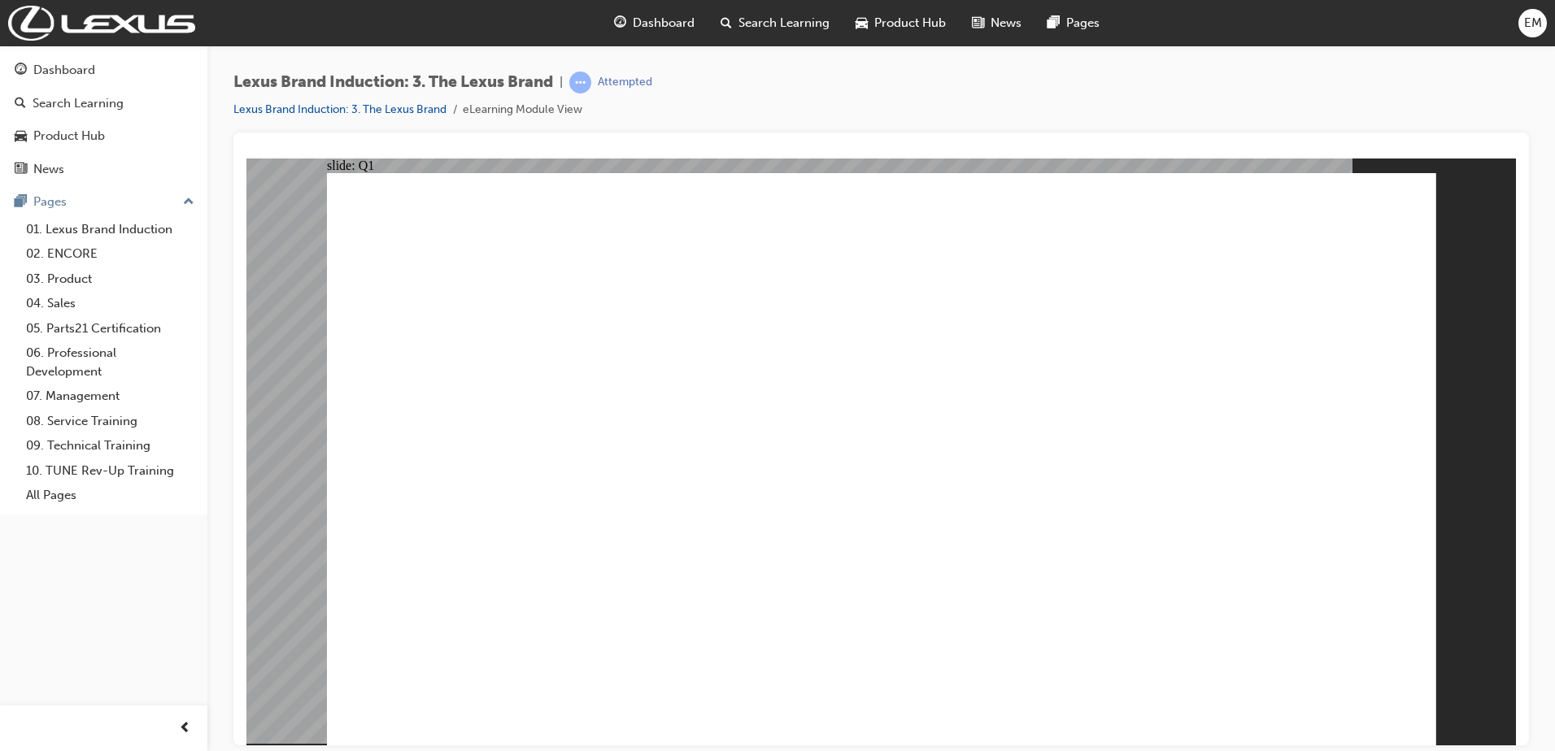
checkbox input "false"
drag, startPoint x: 1017, startPoint y: 568, endPoint x: 1055, endPoint y: 366, distance: 205.3
checkbox input "false"
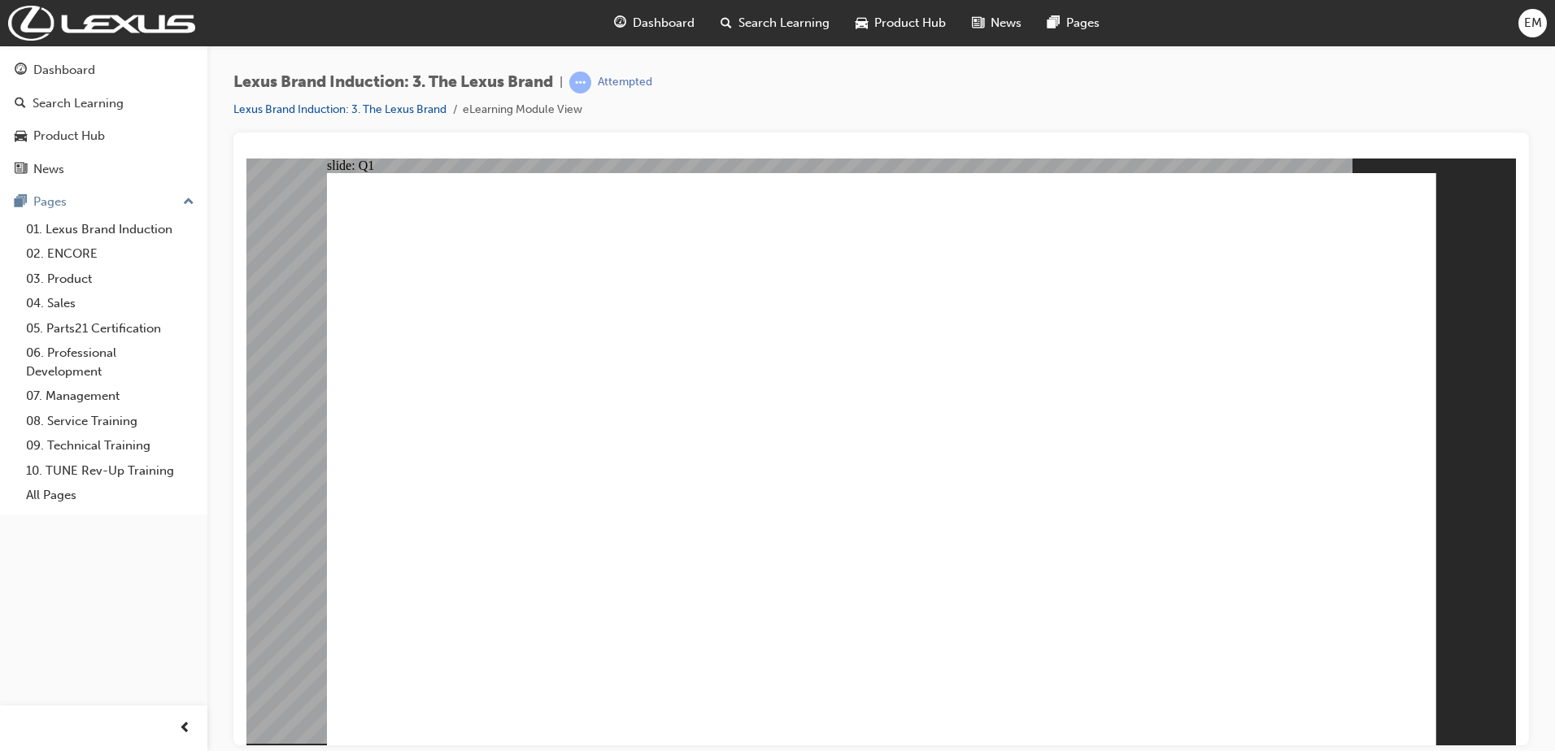
checkbox input "false"
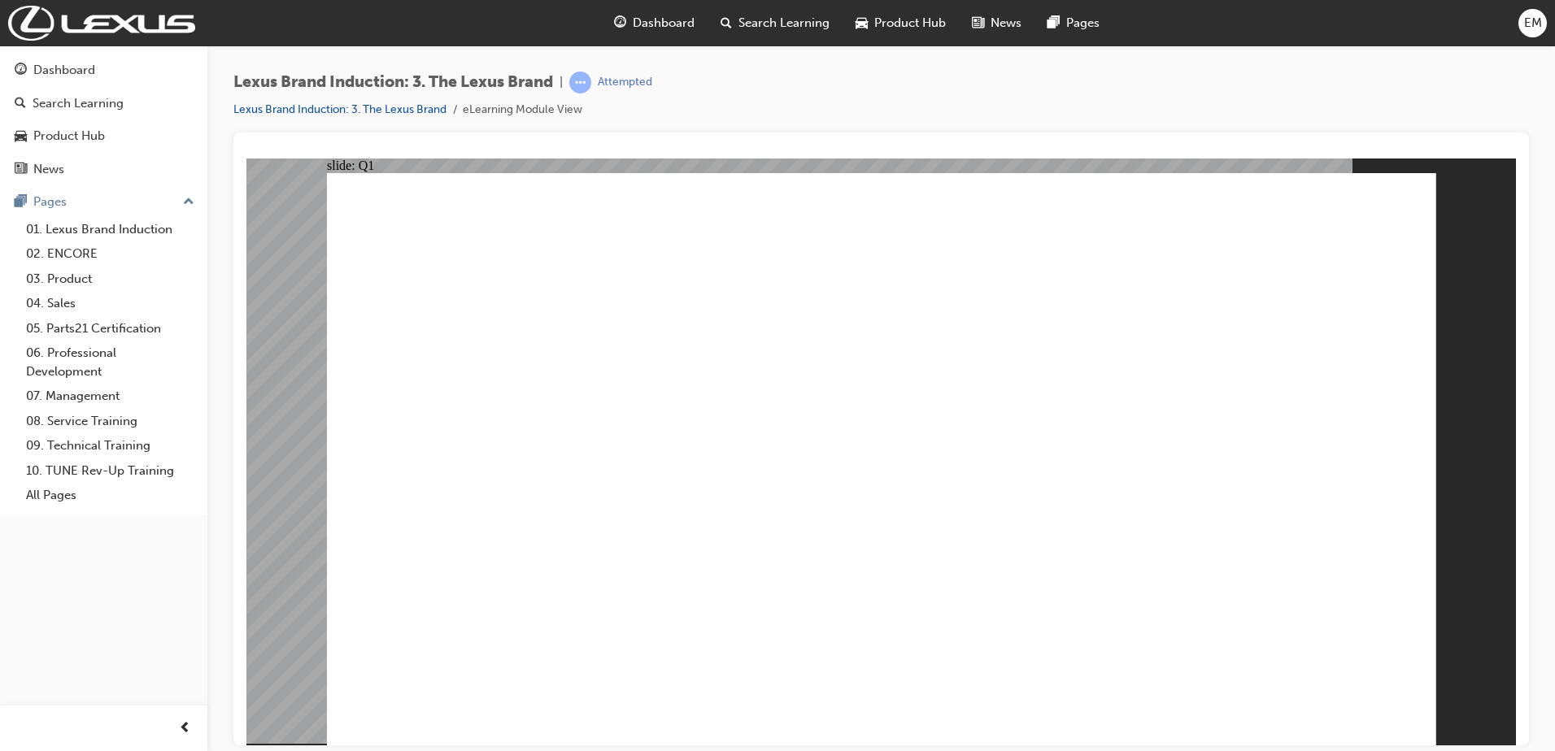
checkbox input "false"
drag, startPoint x: 1330, startPoint y: 561, endPoint x: 1221, endPoint y: 564, distance: 109.8
checkbox input "false"
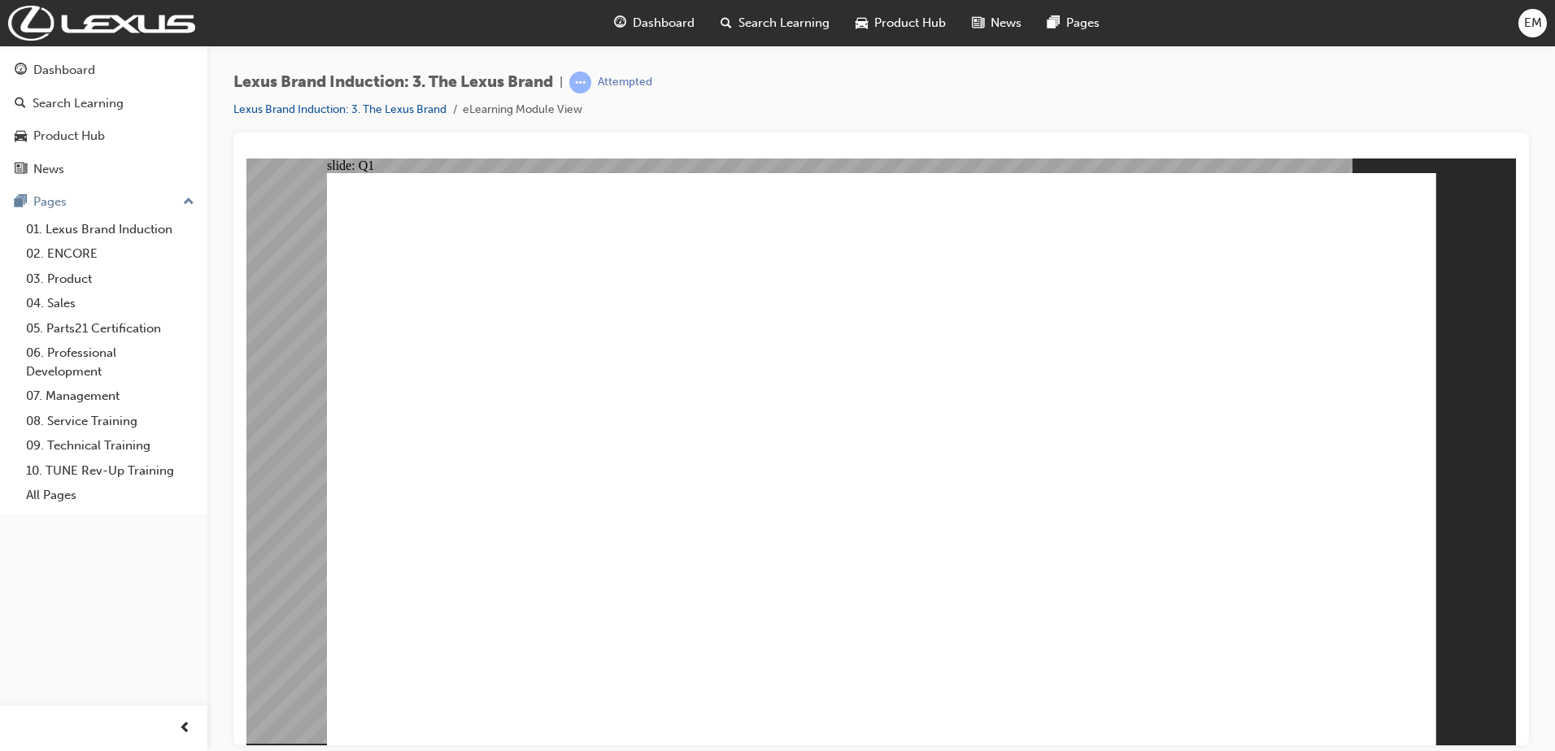
checkbox input "false"
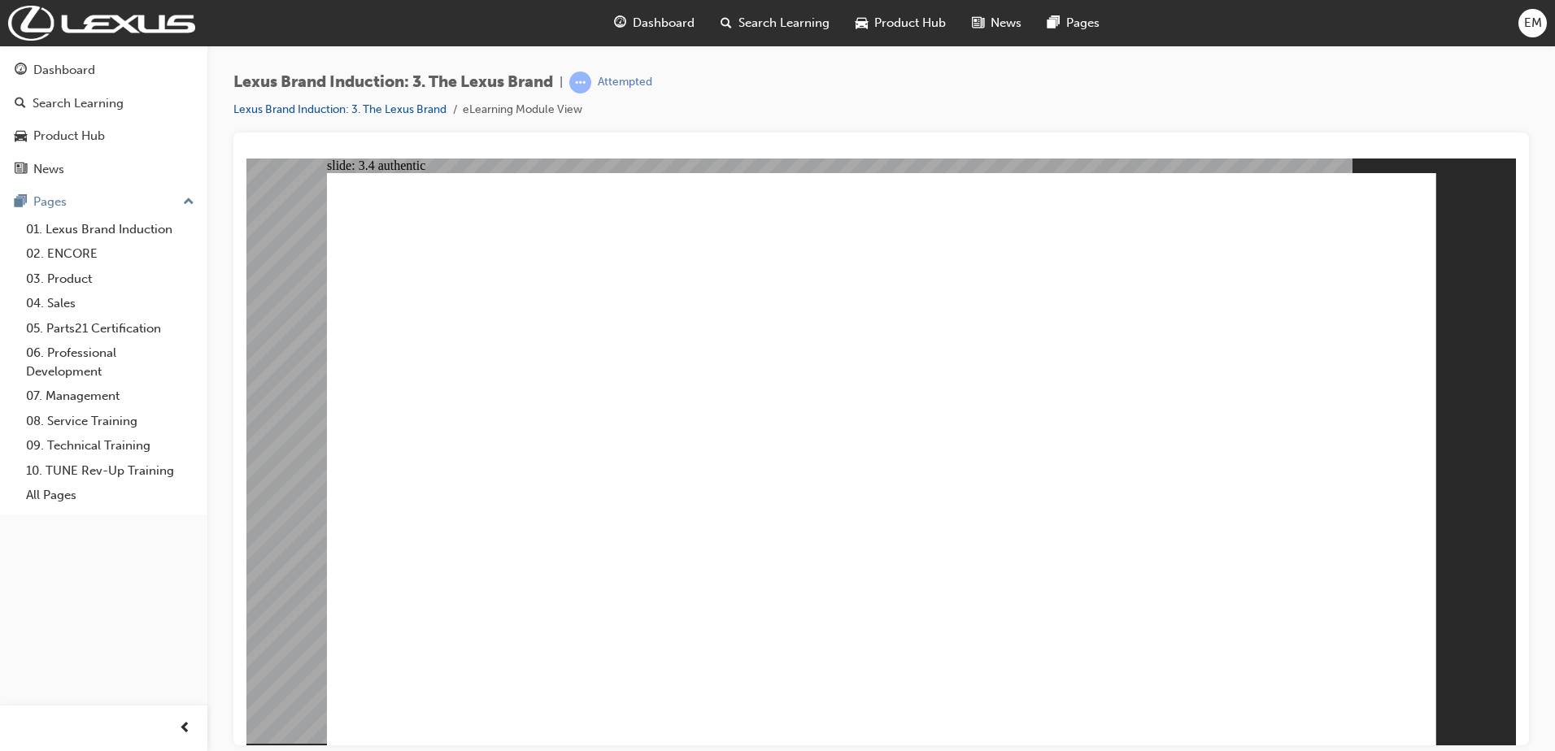
click at [246, 158] on image at bounding box center [246, 158] width 0 height 0
checkbox input "true"
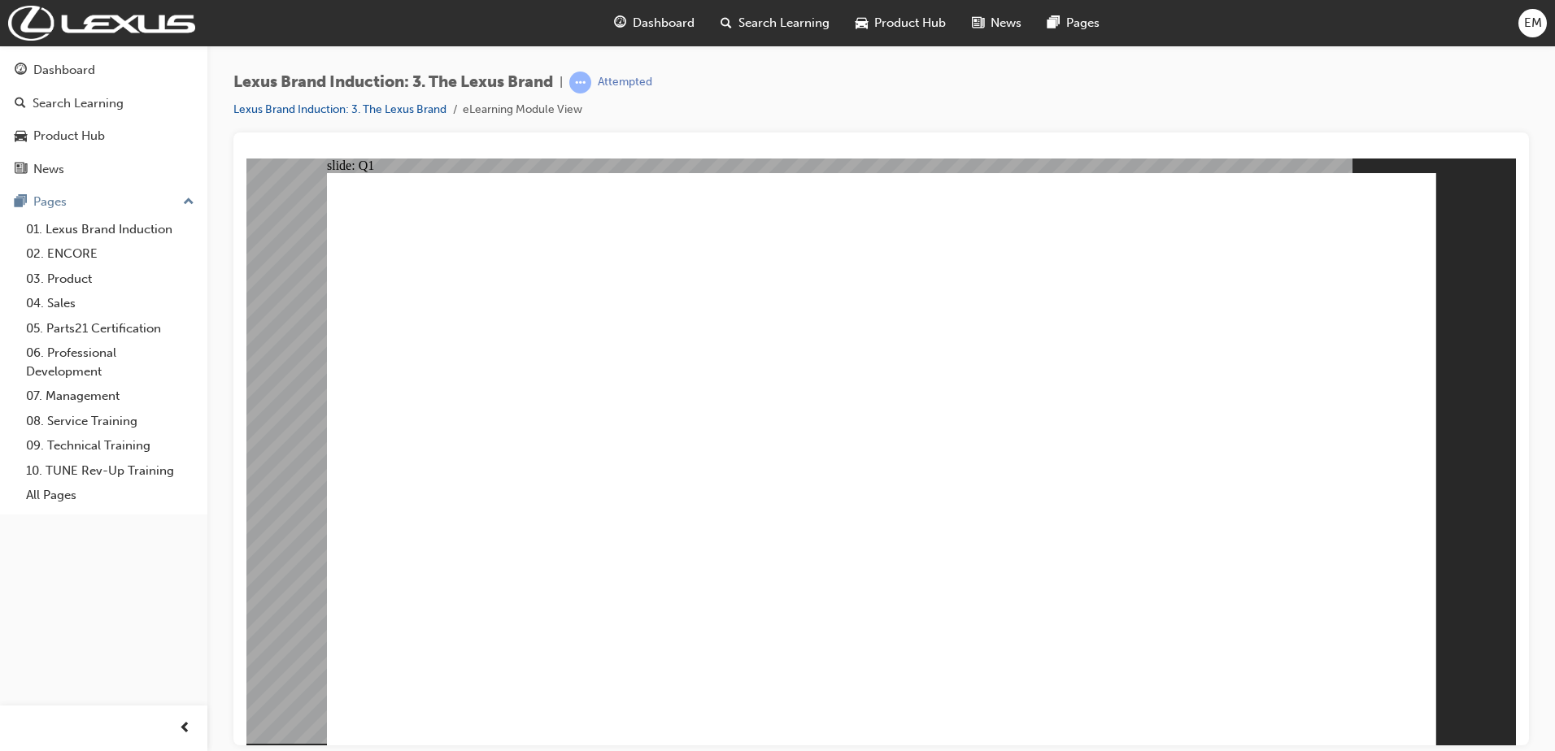
checkbox input "true"
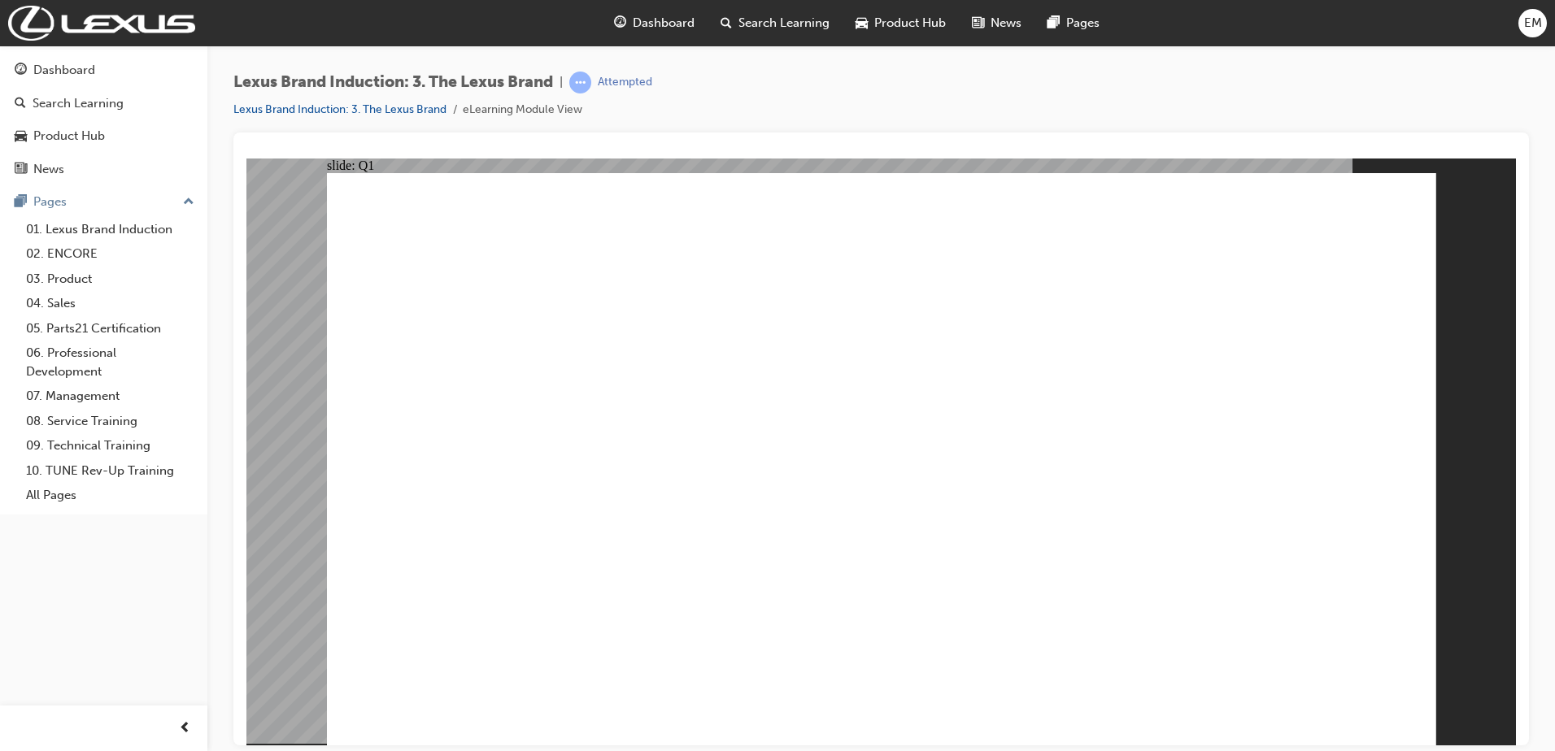
checkbox input "true"
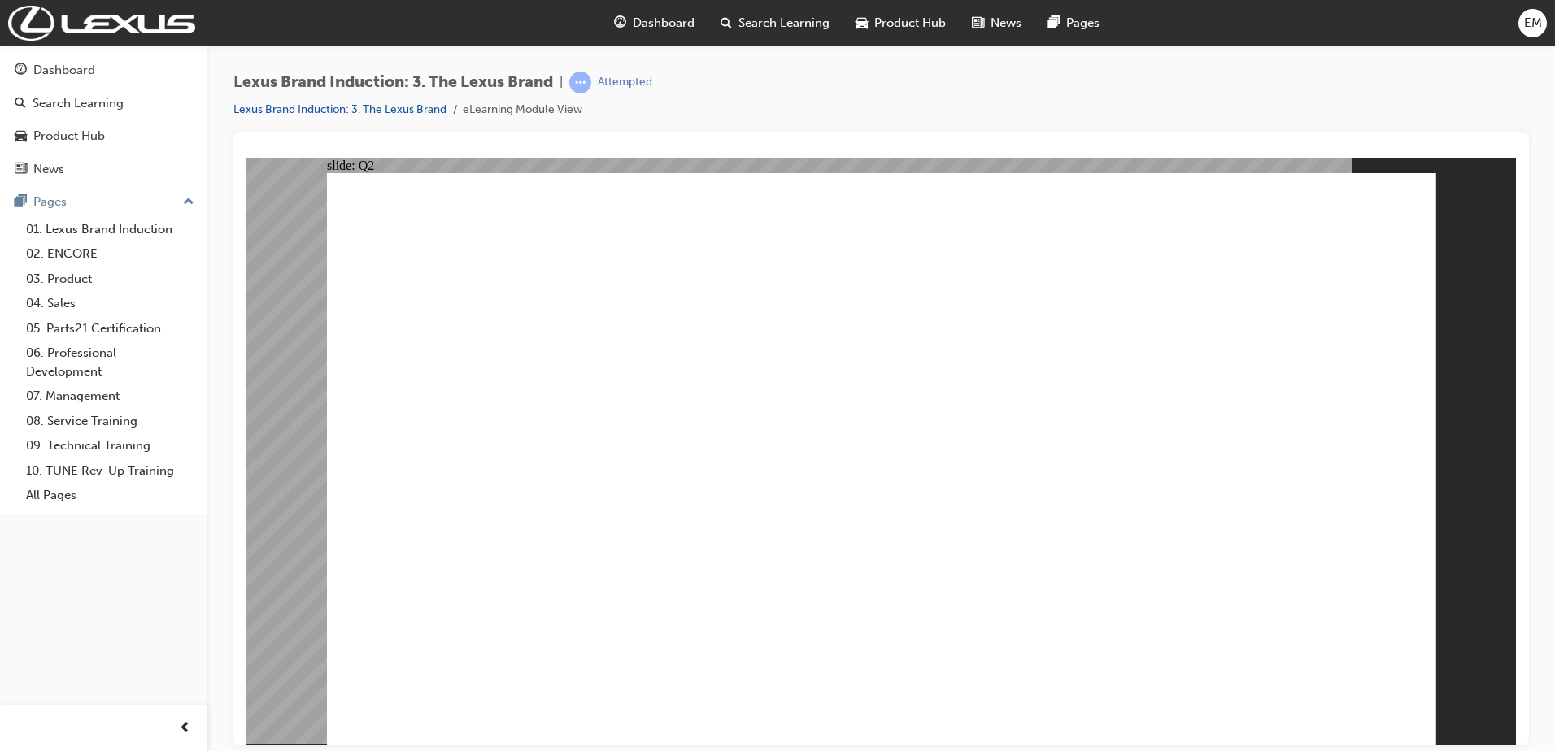
radio input "true"
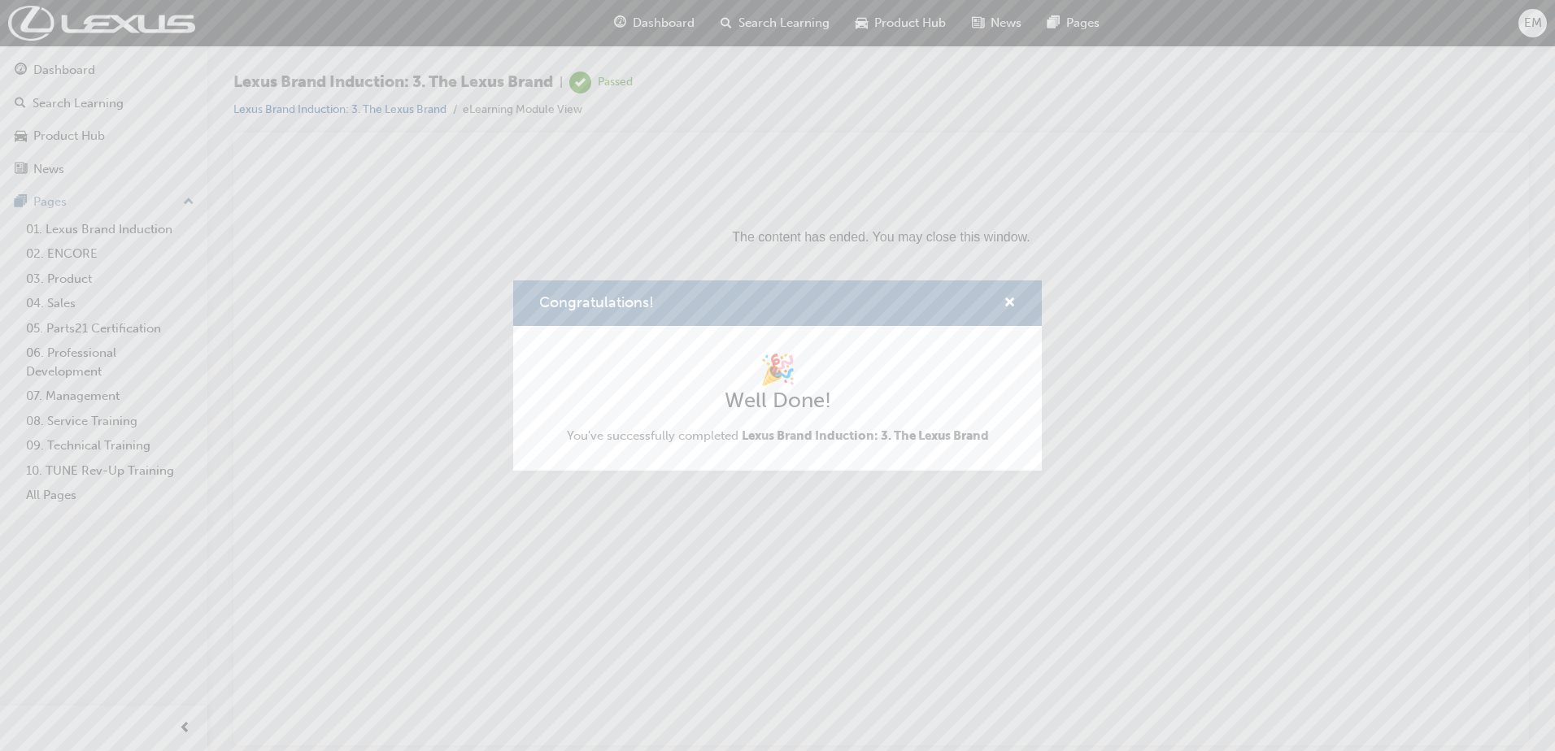
click at [72, 81] on div "Congratulations! 🎉 Well Done! You've successfully completed Lexus Brand Inducti…" at bounding box center [777, 375] width 1555 height 751
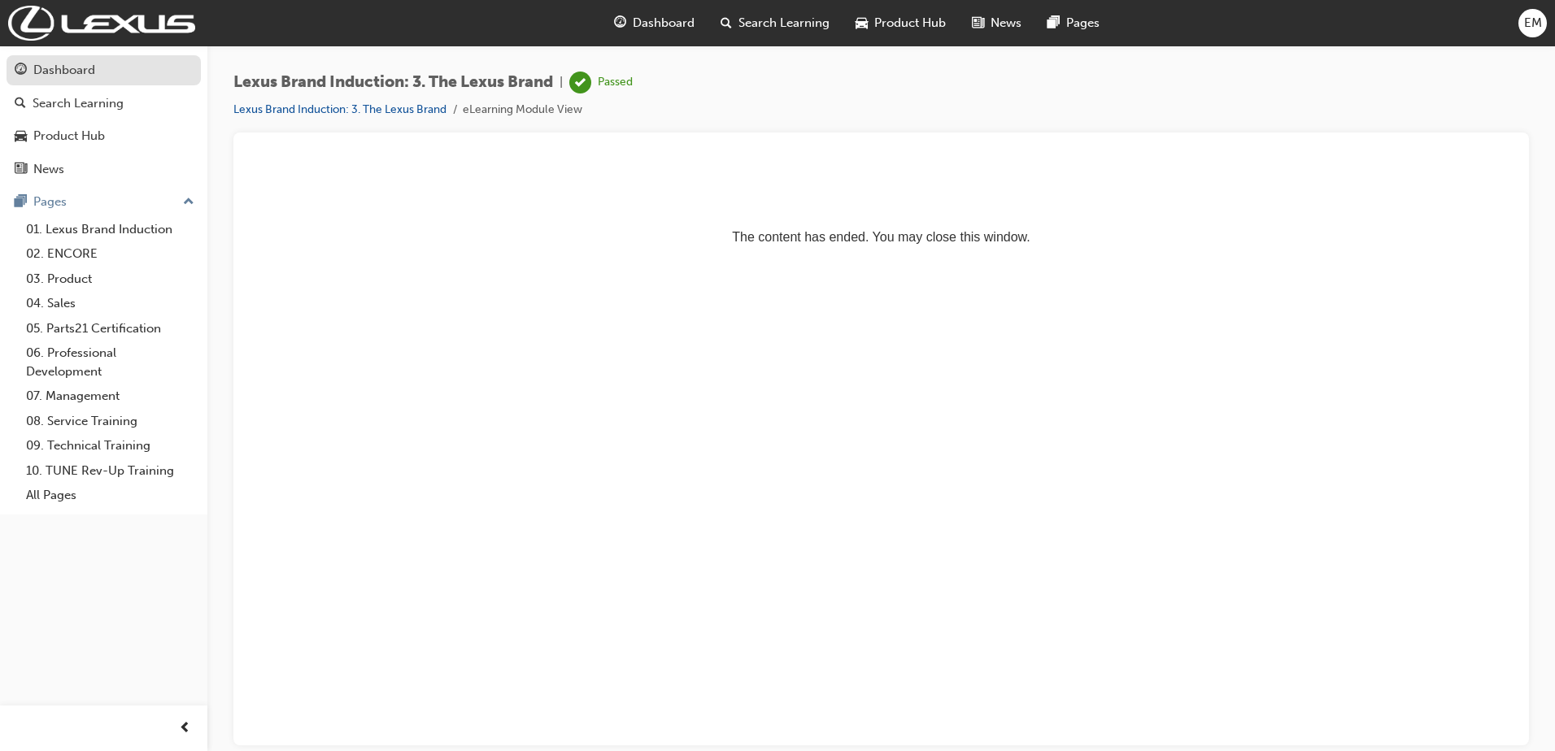
click at [73, 71] on div "Dashboard" at bounding box center [64, 70] width 62 height 19
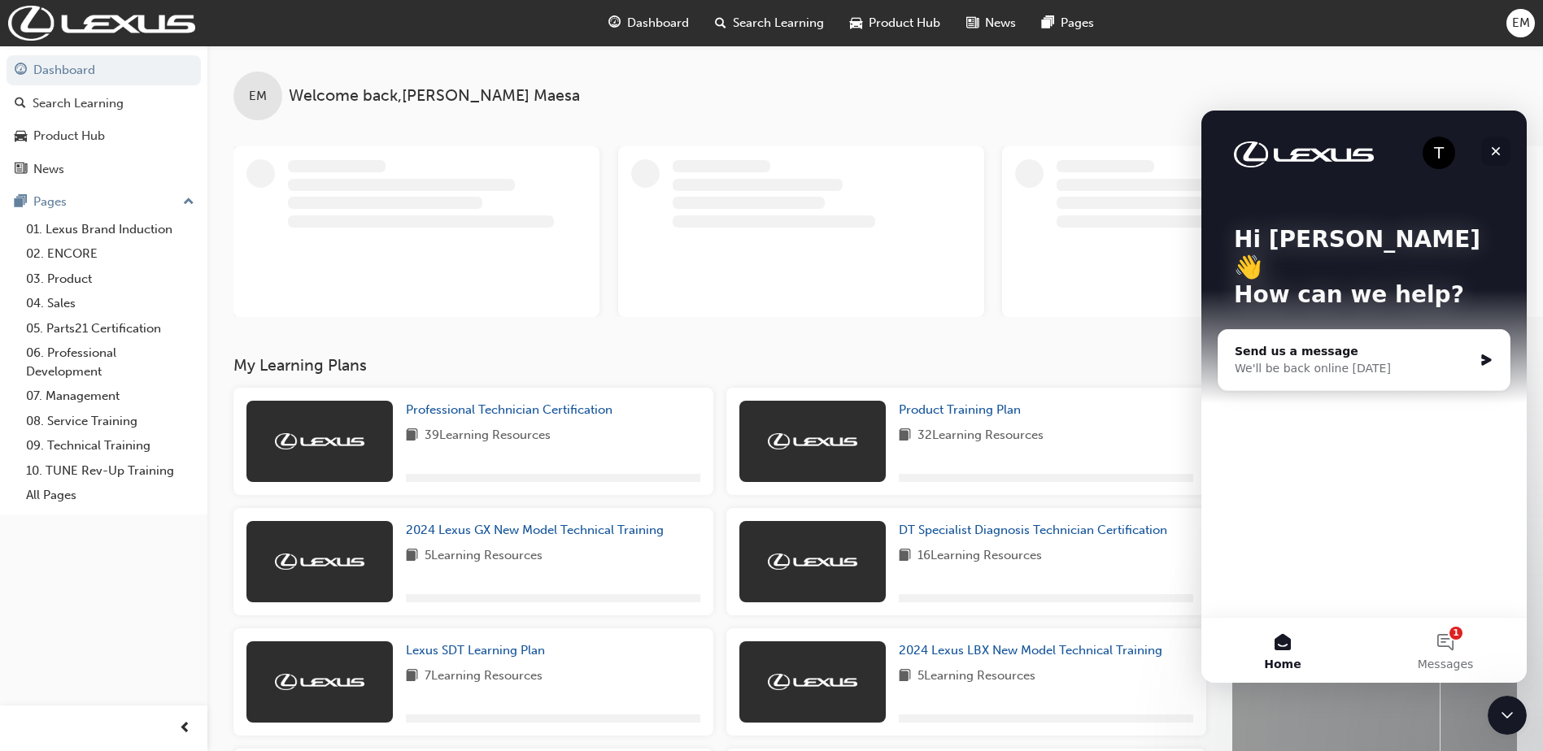
click at [1493, 155] on icon "Close" at bounding box center [1495, 151] width 13 height 13
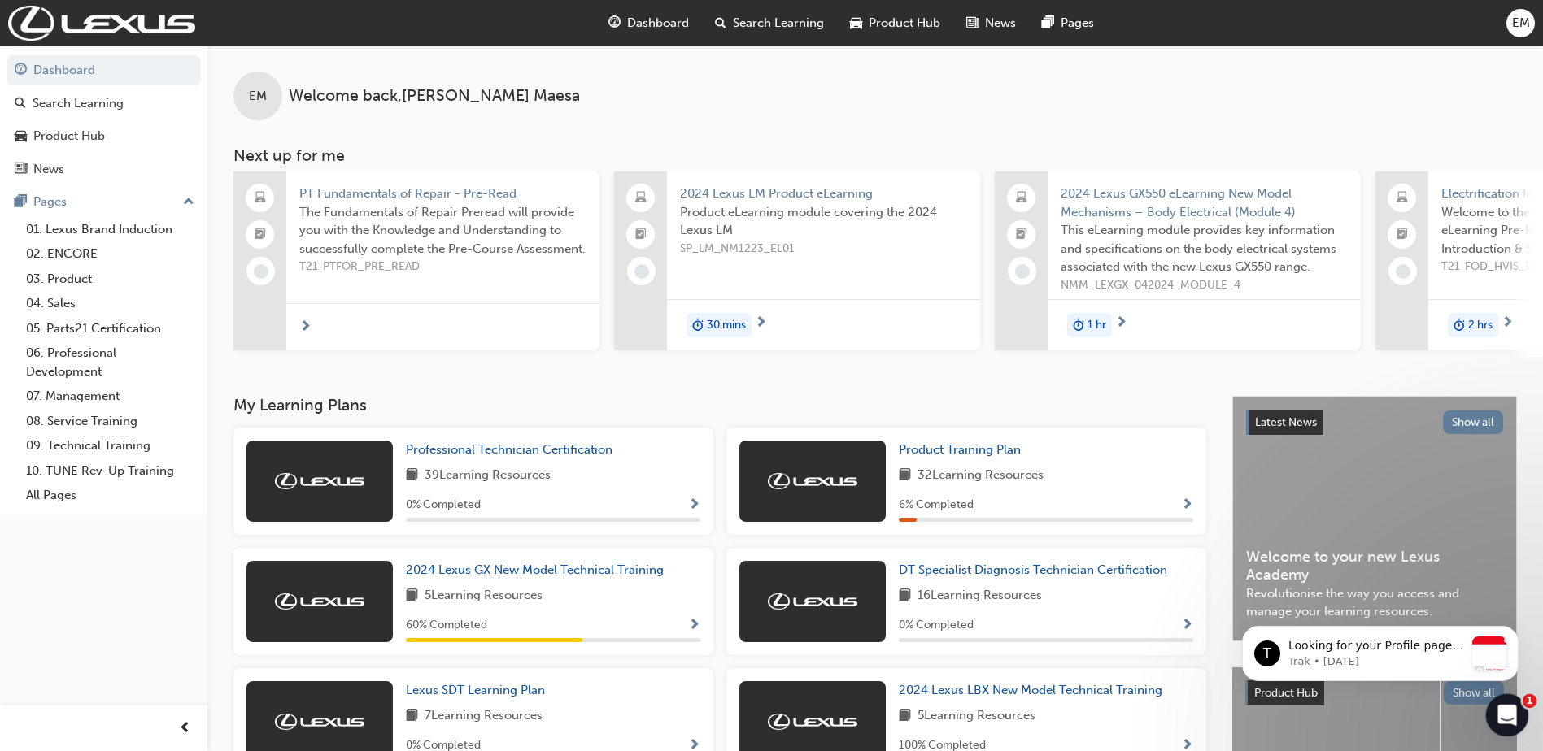
click at [1513, 714] on icon "Open Intercom Messenger" at bounding box center [1505, 713] width 27 height 27
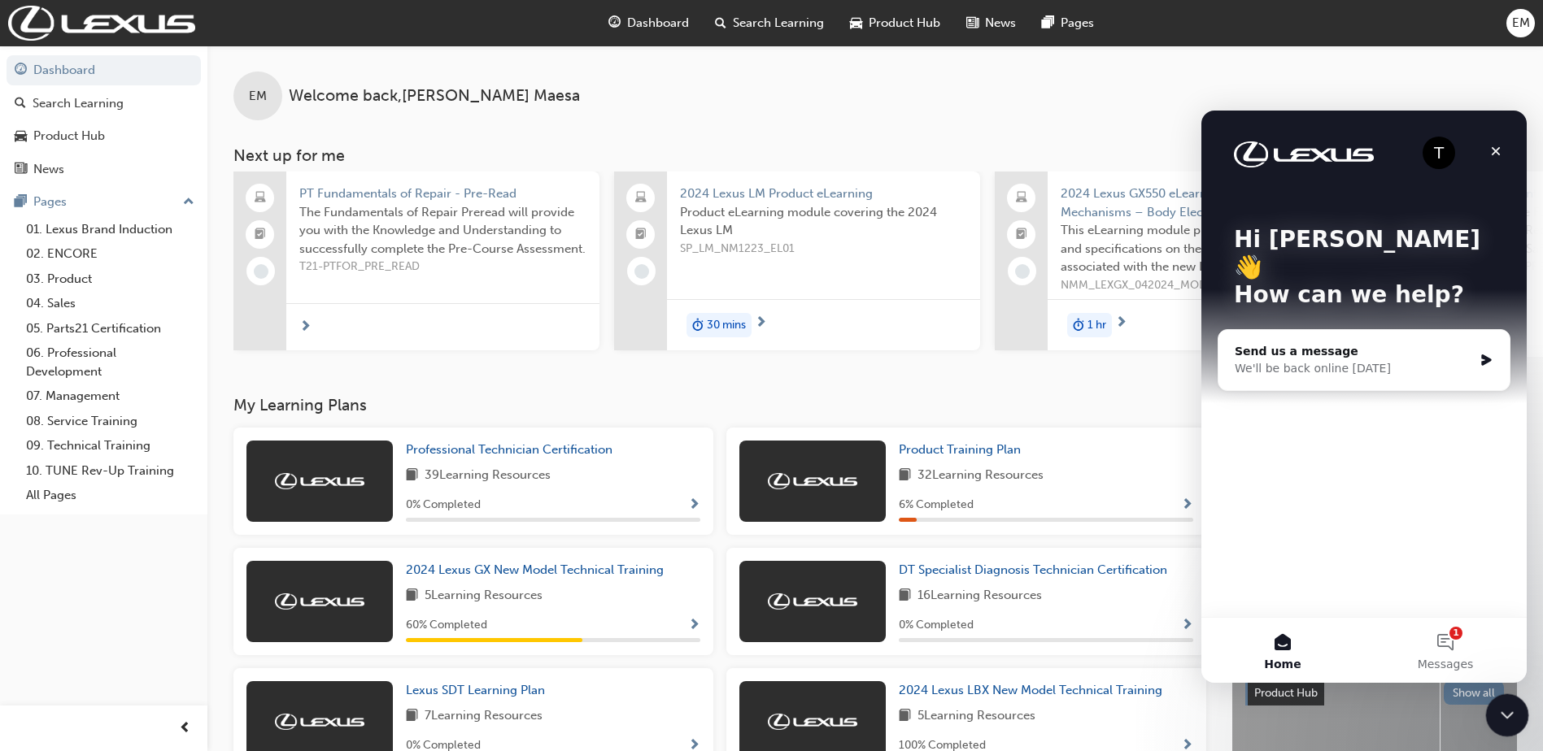
click at [1509, 716] on icon "Close Intercom Messenger" at bounding box center [1505, 713] width 20 height 20
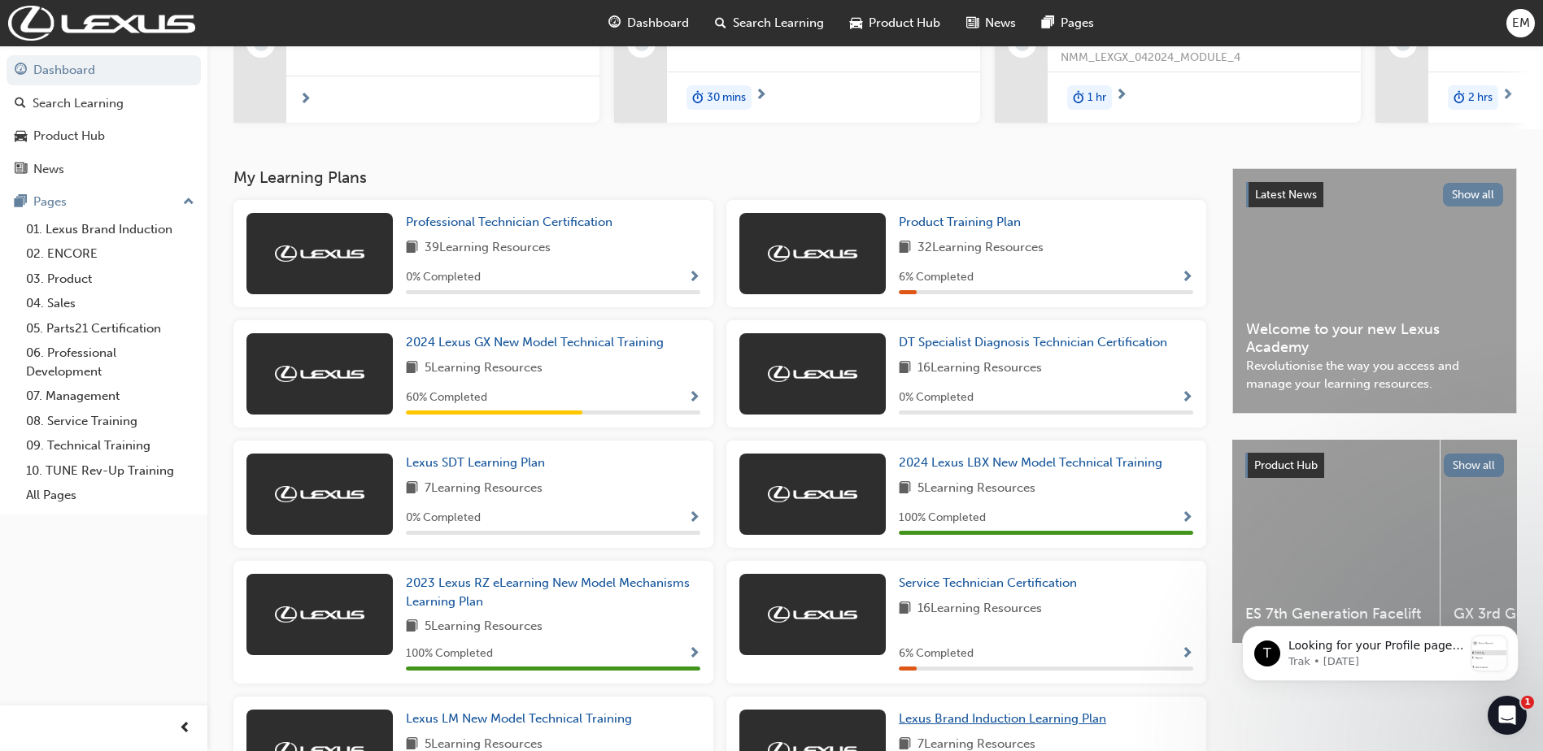
scroll to position [203, 0]
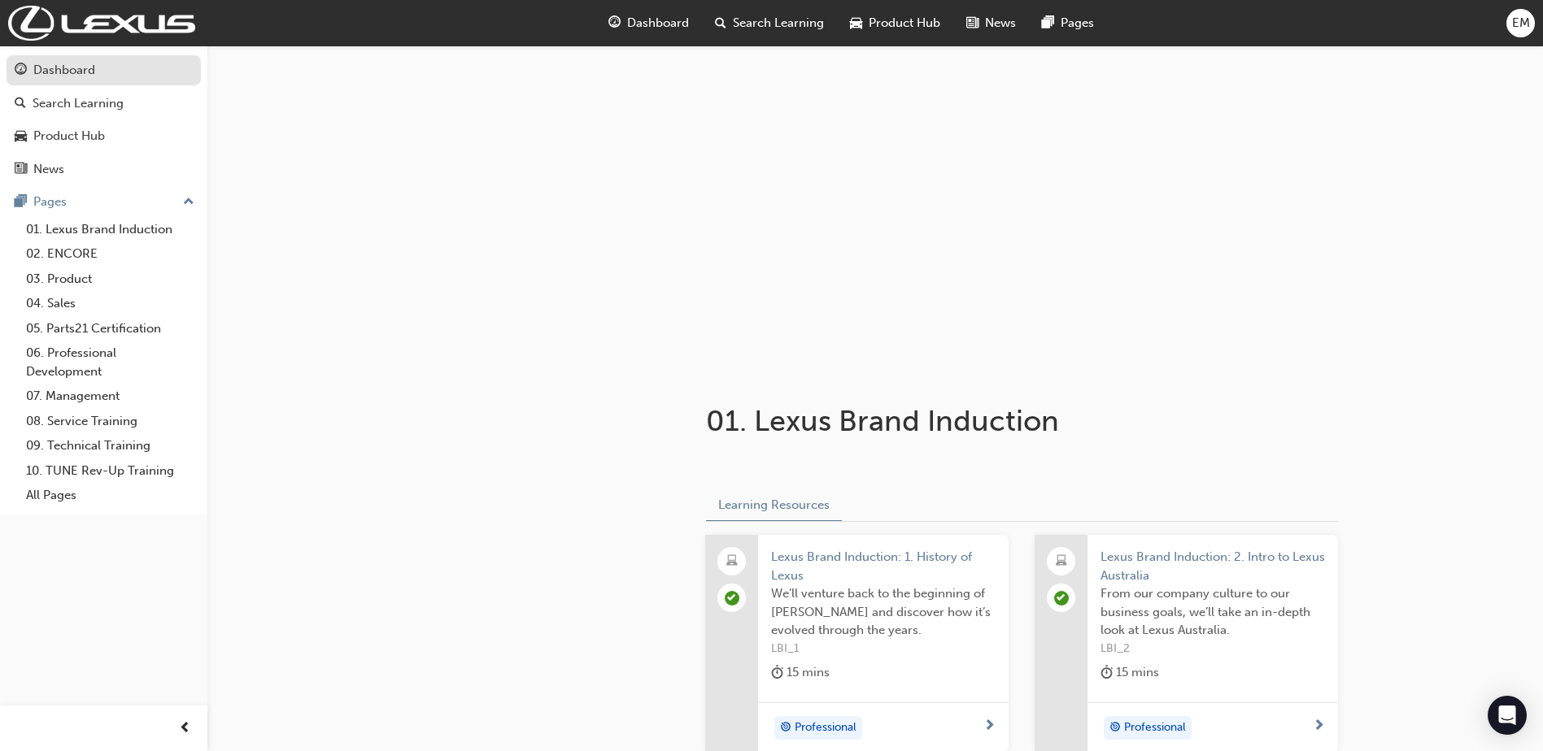
click at [85, 69] on div "Dashboard" at bounding box center [64, 70] width 62 height 19
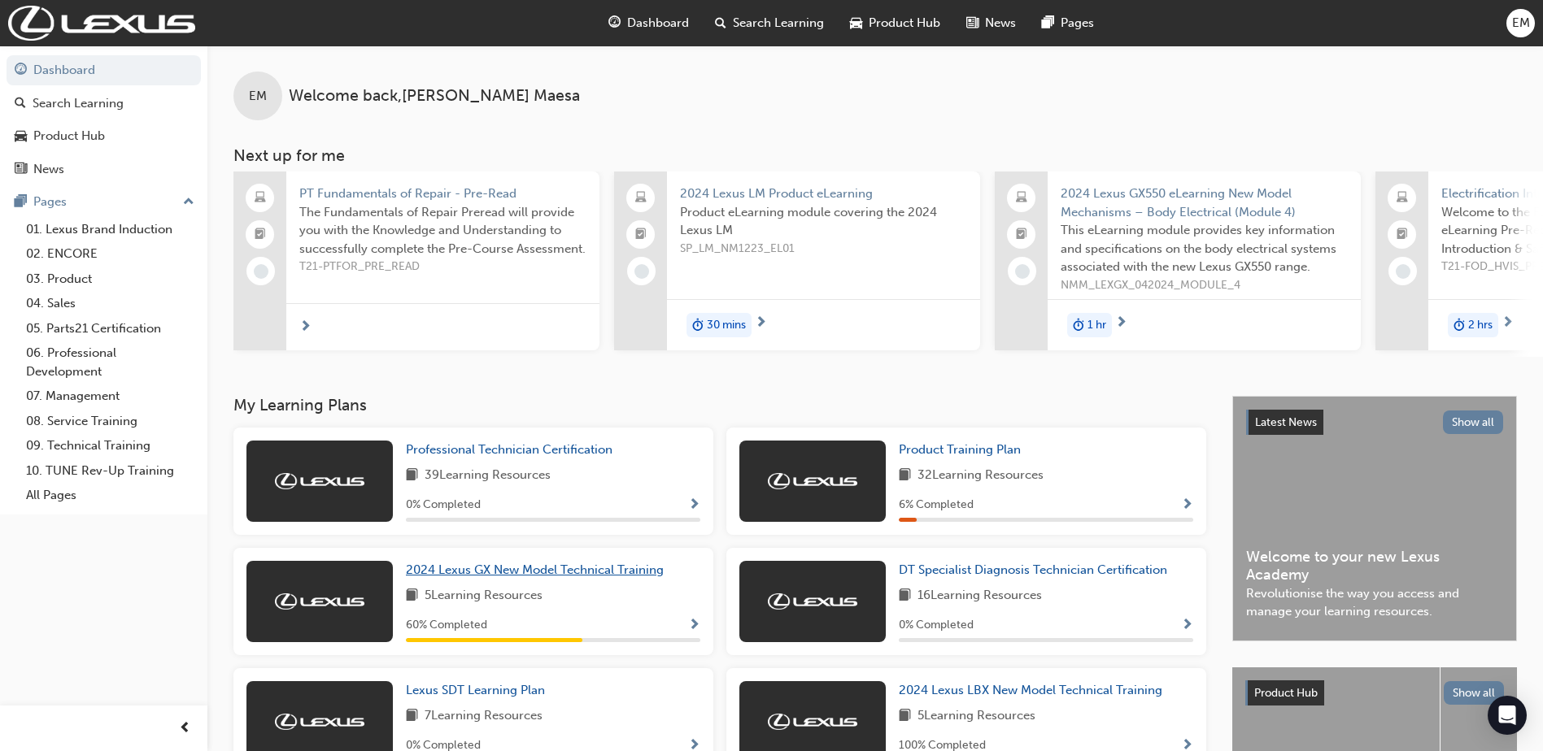
click at [552, 577] on span "2024 Lexus GX New Model Technical Training" at bounding box center [535, 570] width 258 height 15
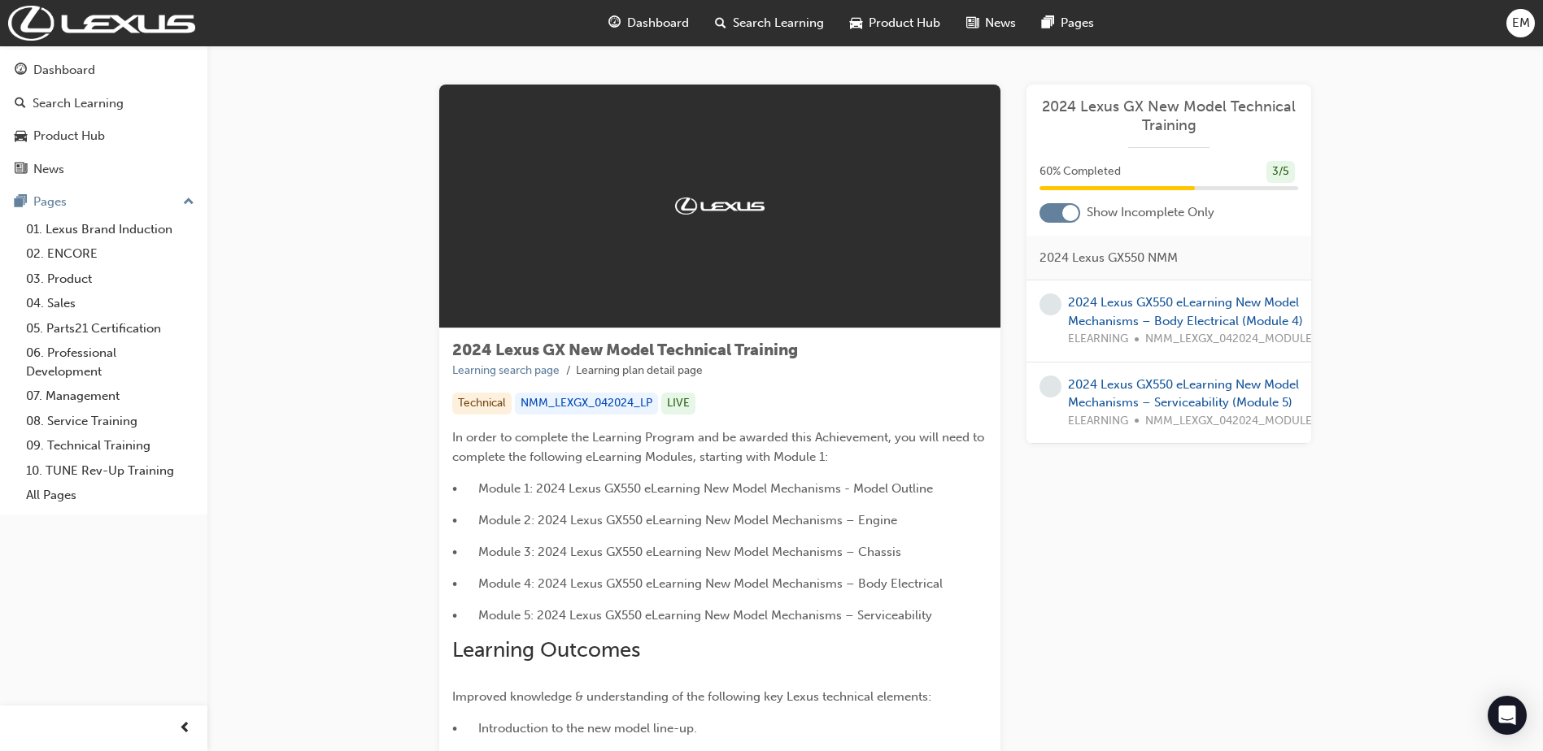
click at [1079, 216] on div at bounding box center [1059, 213] width 41 height 20
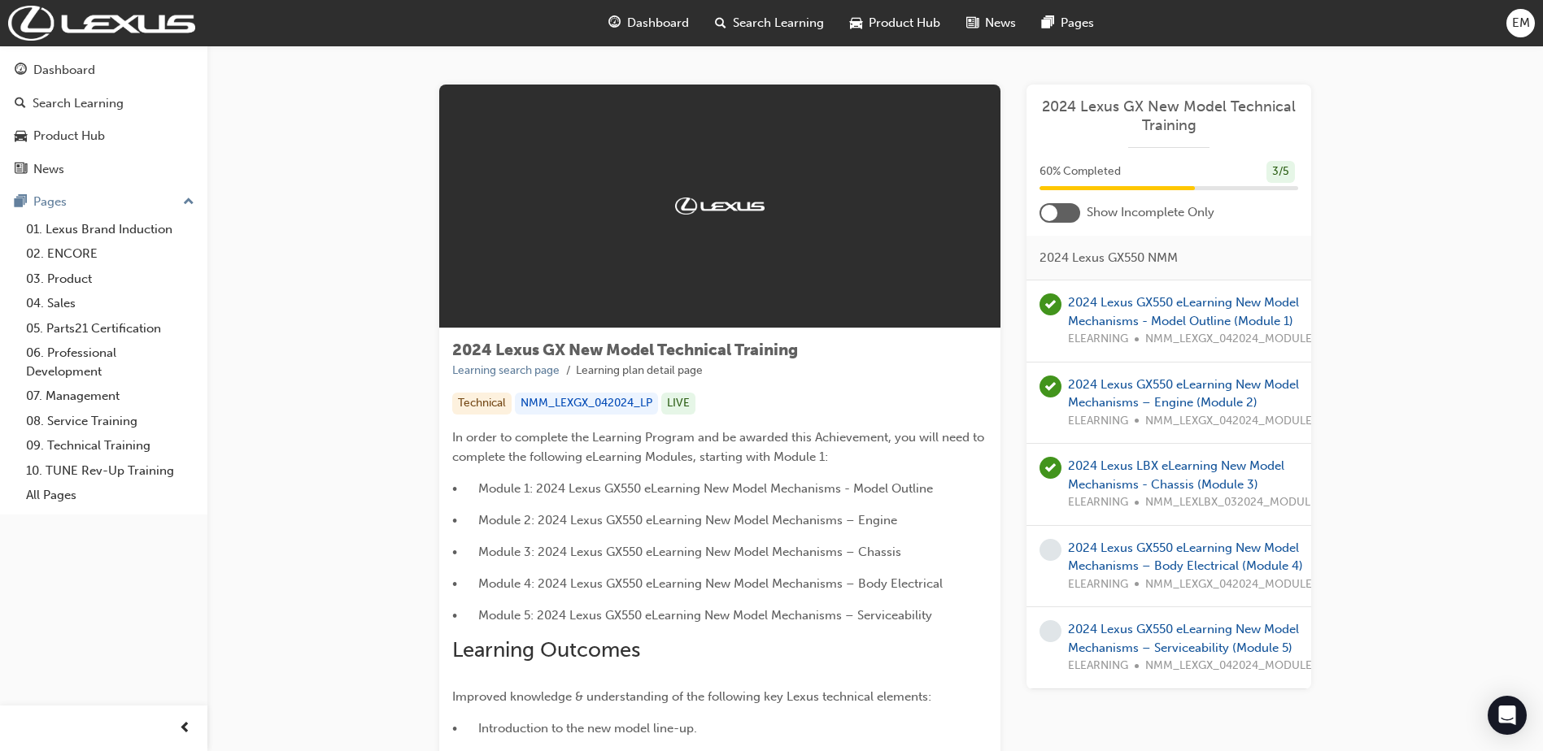
click at [1079, 216] on div at bounding box center [1059, 213] width 41 height 20
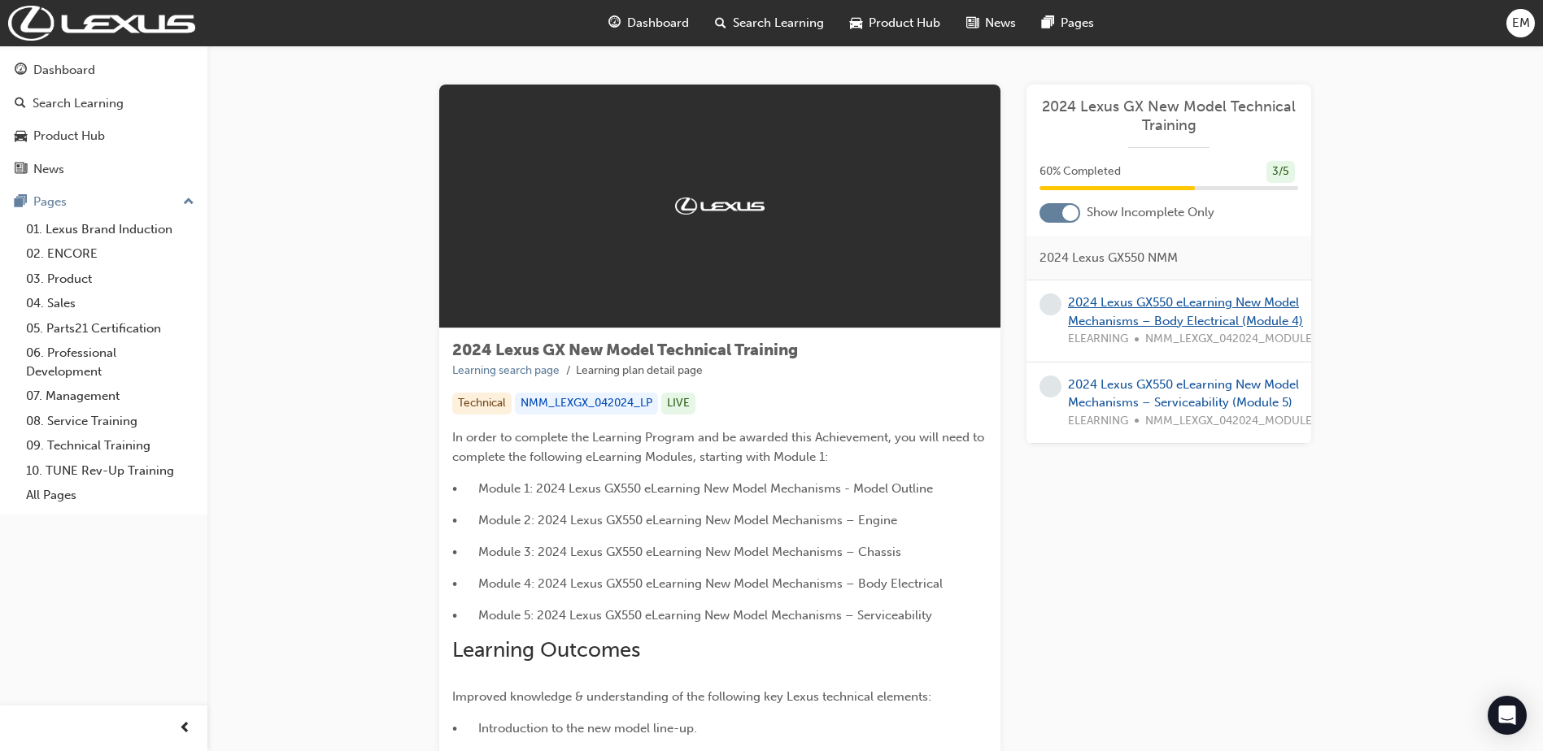
click at [1113, 315] on link "2024 Lexus GX550 eLearning New Model Mechanisms – Body Electrical (Module 4)" at bounding box center [1185, 311] width 235 height 33
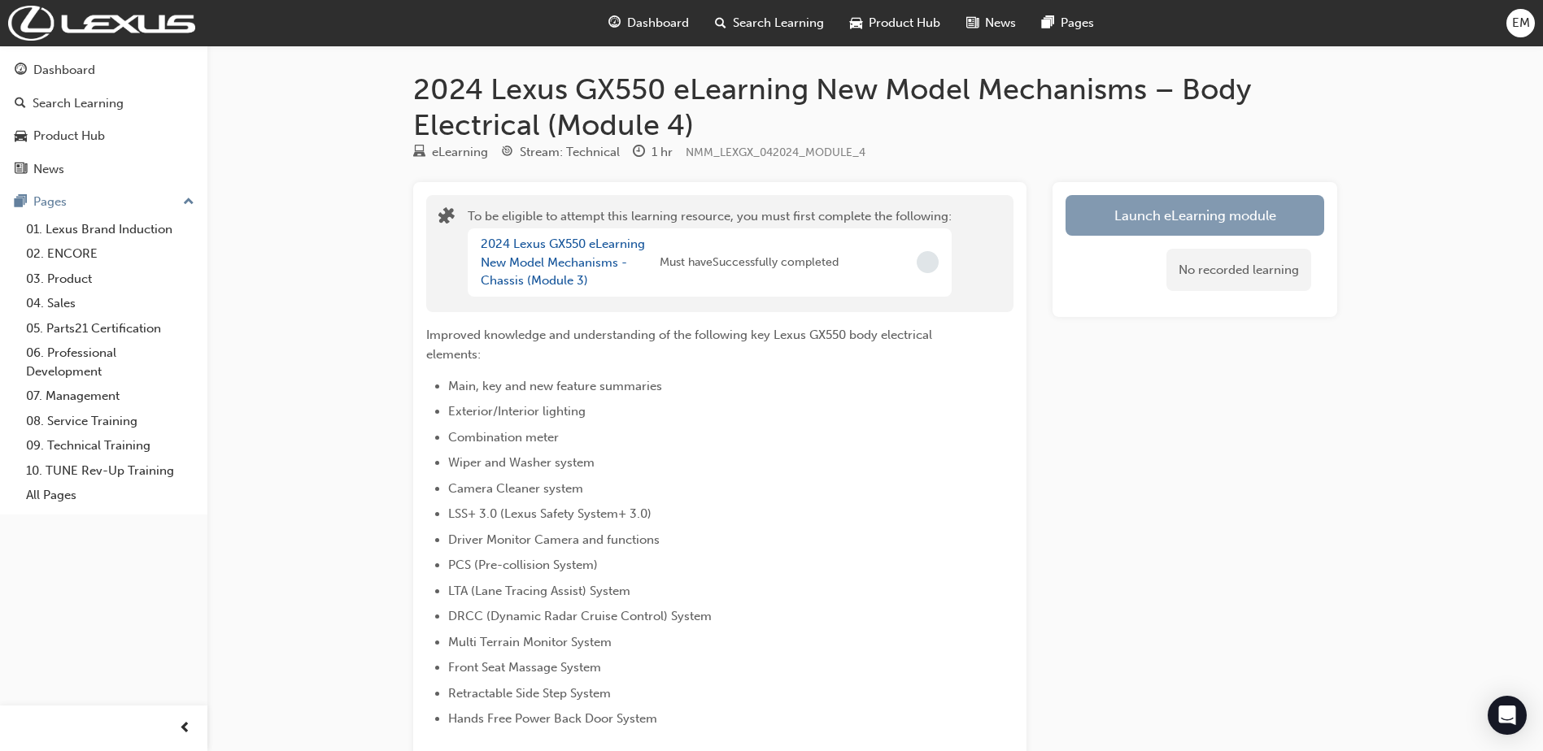
click at [1143, 226] on button "Launch eLearning module" at bounding box center [1194, 215] width 259 height 41
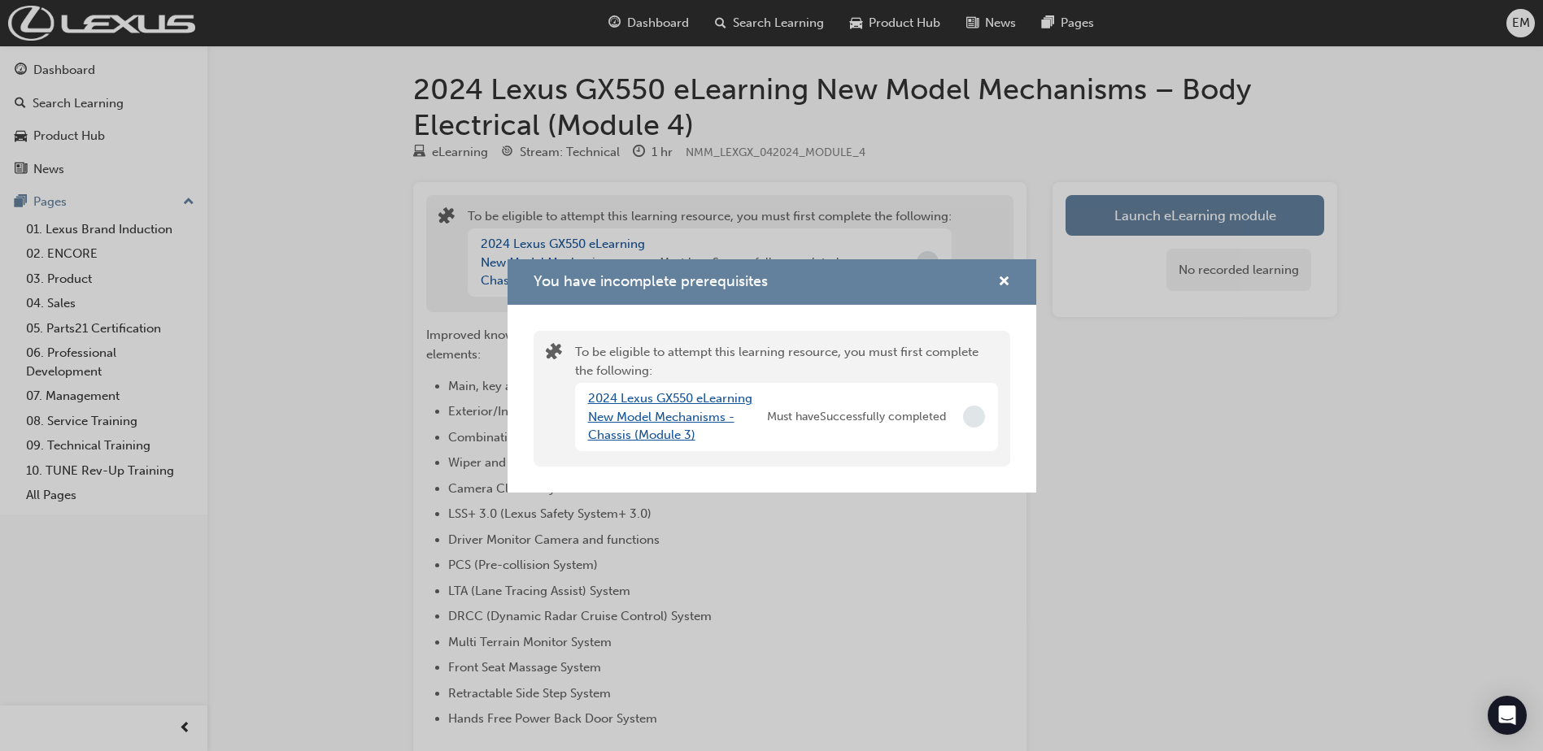
click at [707, 416] on link "2024 Lexus GX550 eLearning New Model Mechanisms - Chassis (Module 3)" at bounding box center [670, 416] width 164 height 51
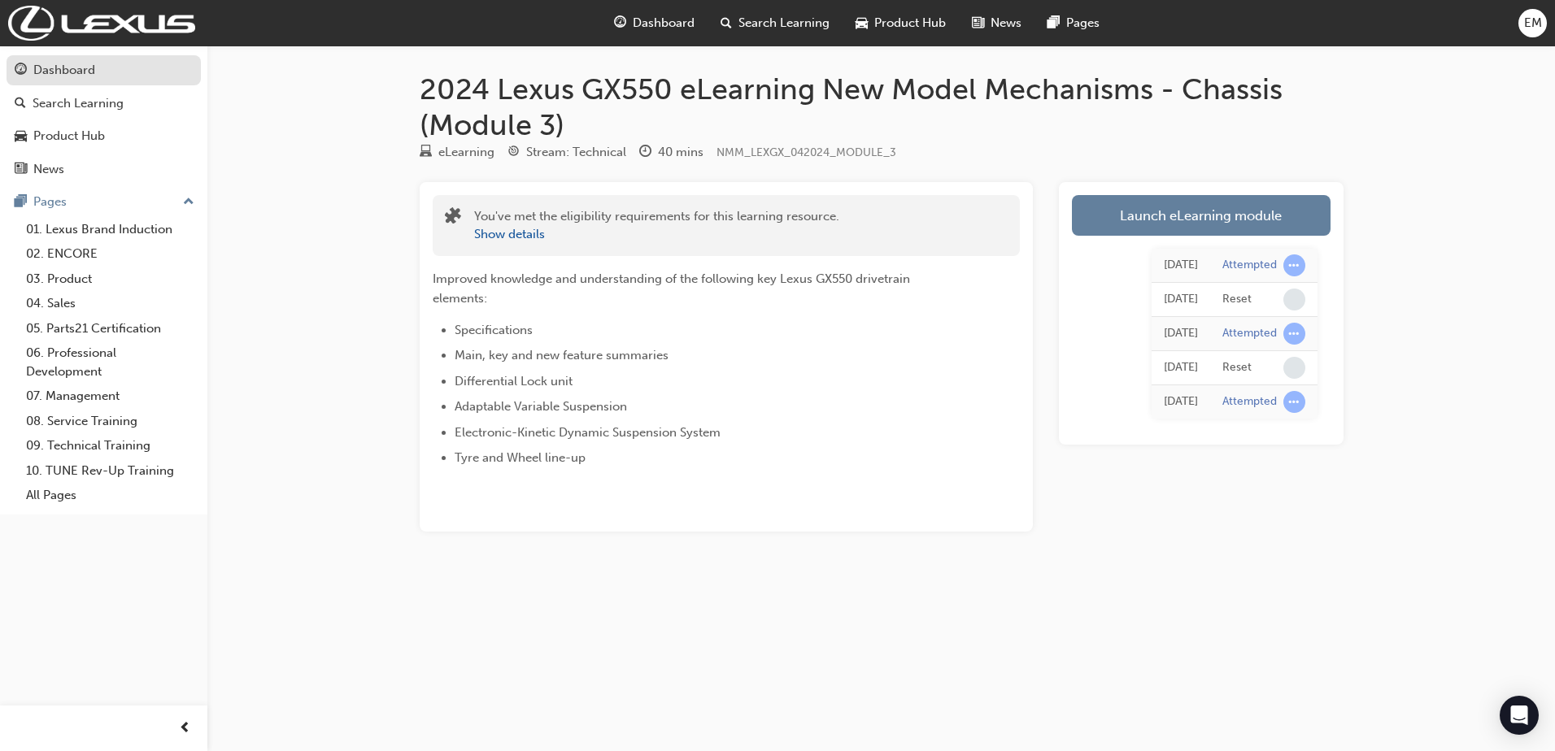
click at [90, 65] on div "Dashboard" at bounding box center [64, 70] width 62 height 19
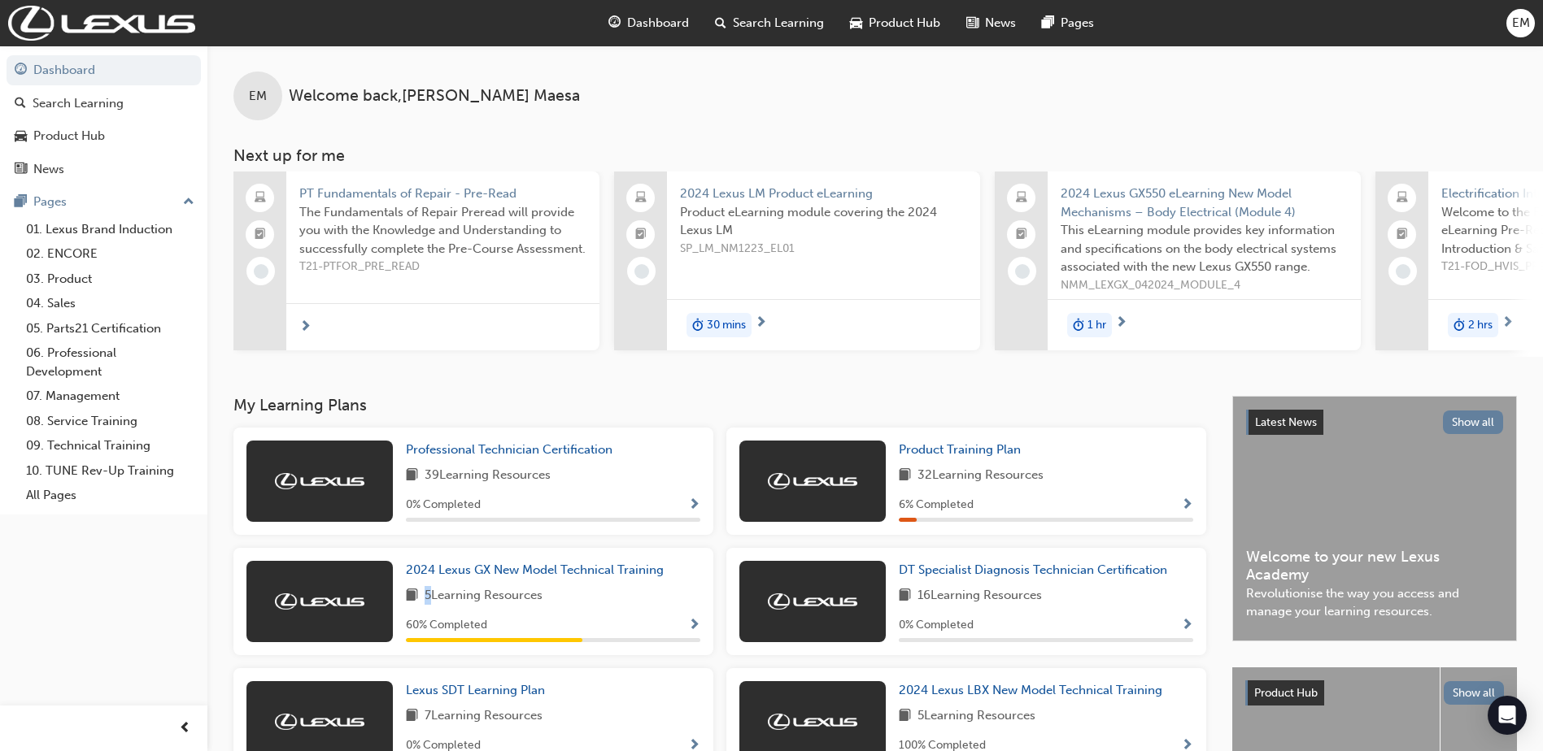
click at [429, 599] on span "5 Learning Resources" at bounding box center [484, 596] width 118 height 20
click at [495, 577] on span "2024 Lexus GX New Model Technical Training" at bounding box center [535, 570] width 258 height 15
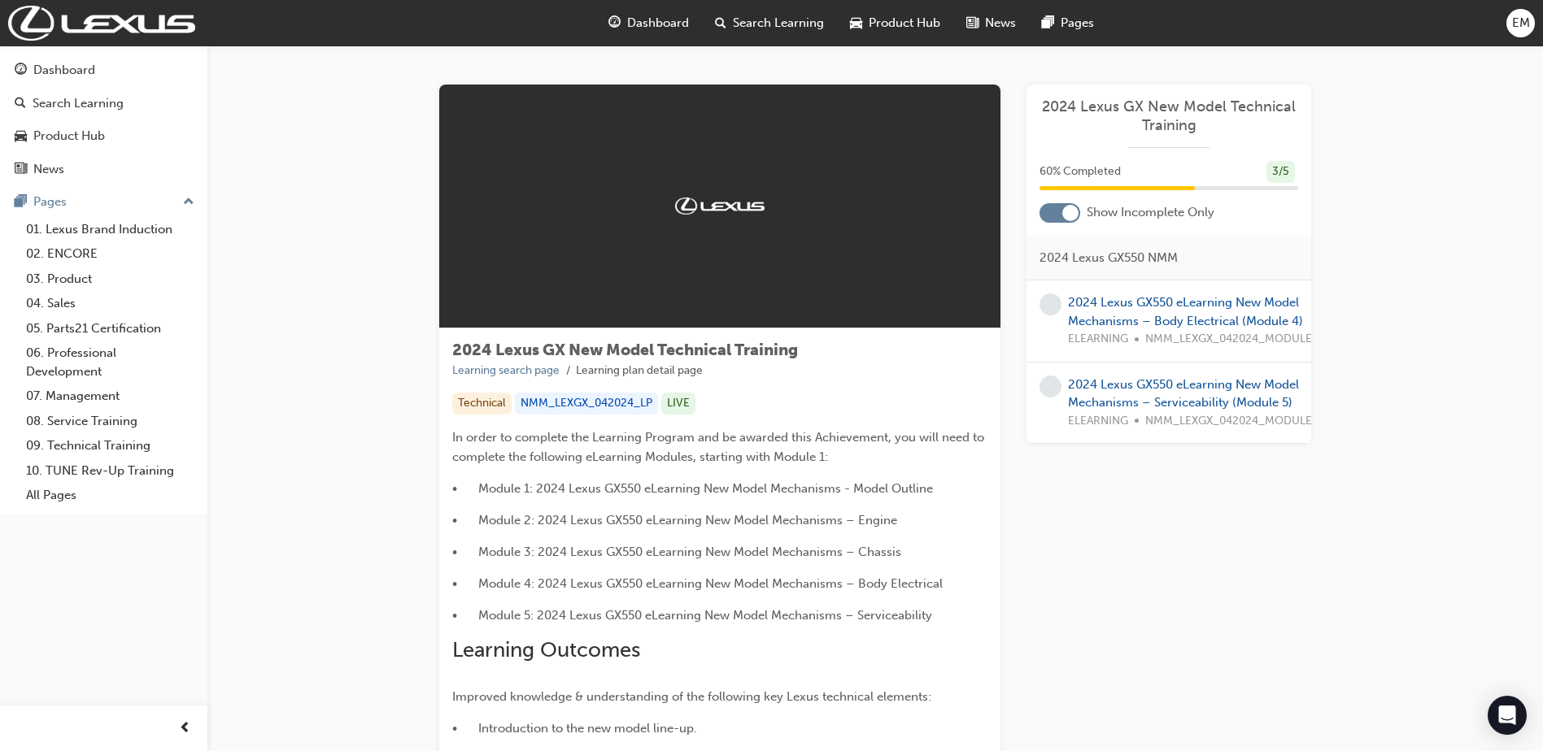
click at [1069, 214] on div at bounding box center [1070, 213] width 16 height 16
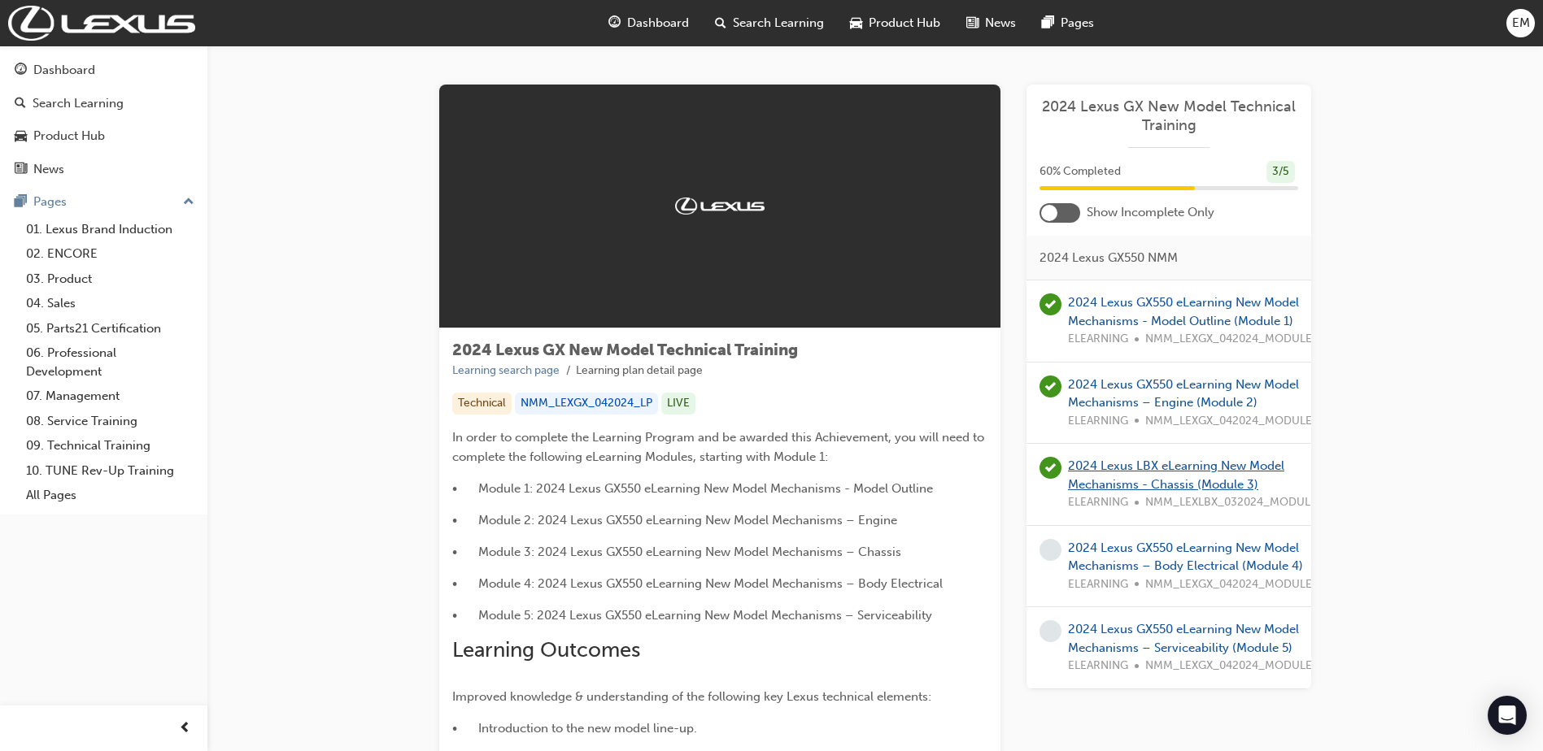
click at [1110, 486] on link "2024 Lexus LBX eLearning New Model Mechanisms - Chassis (Module 3)" at bounding box center [1176, 475] width 216 height 33
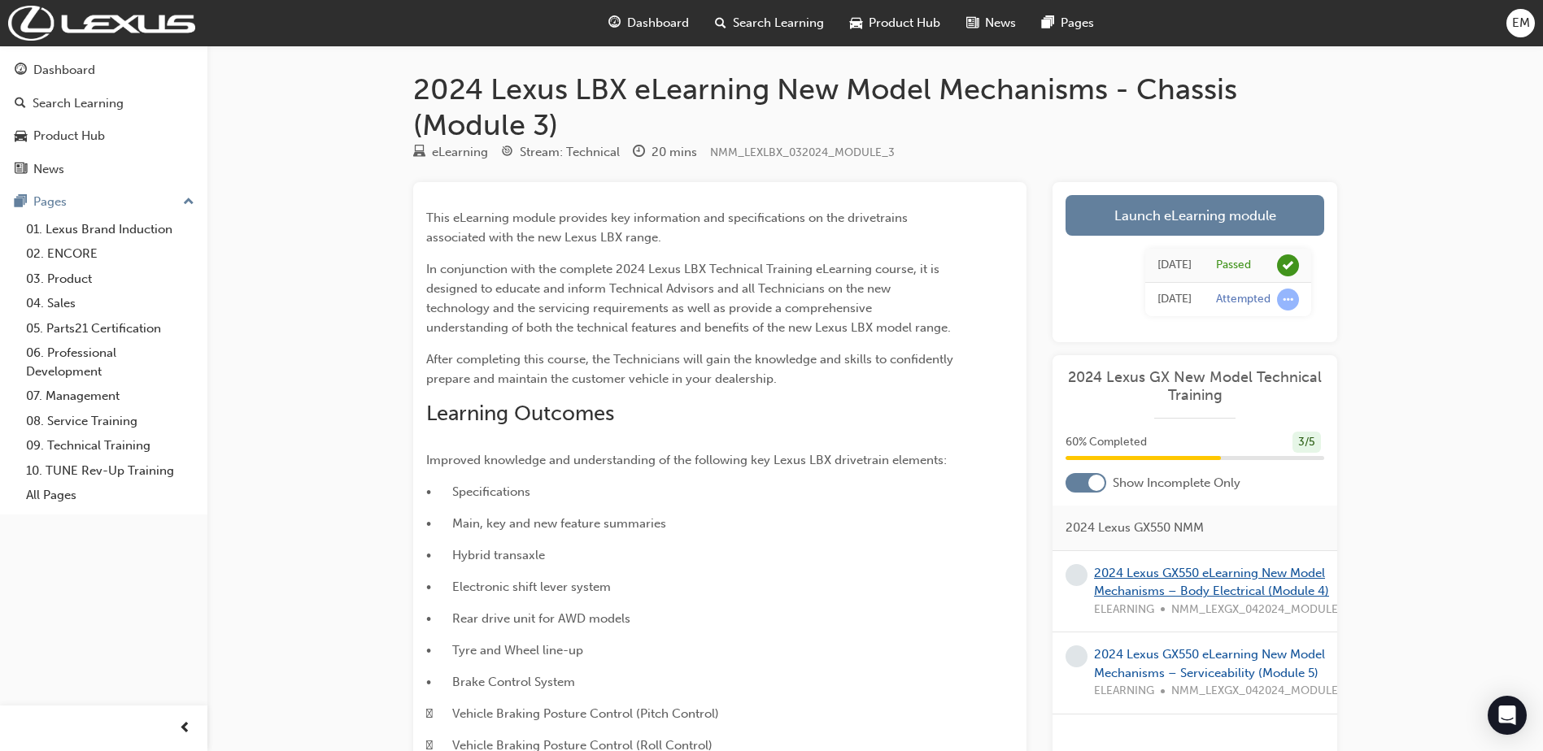
click at [1124, 586] on link "2024 Lexus GX550 eLearning New Model Mechanisms – Body Electrical (Module 4)" at bounding box center [1211, 582] width 235 height 33
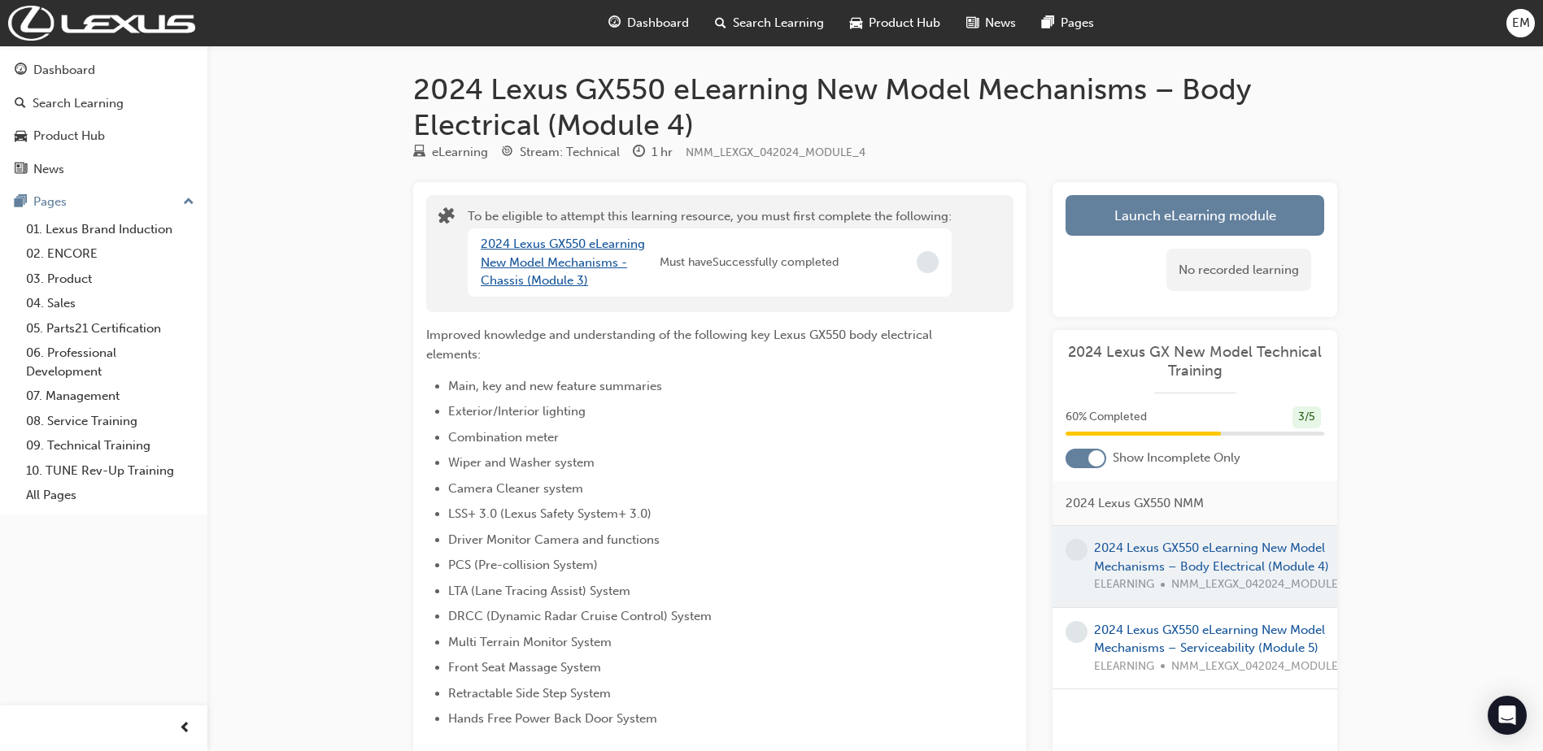
click at [550, 278] on link "2024 Lexus GX550 eLearning New Model Mechanisms - Chassis (Module 3)" at bounding box center [563, 262] width 164 height 51
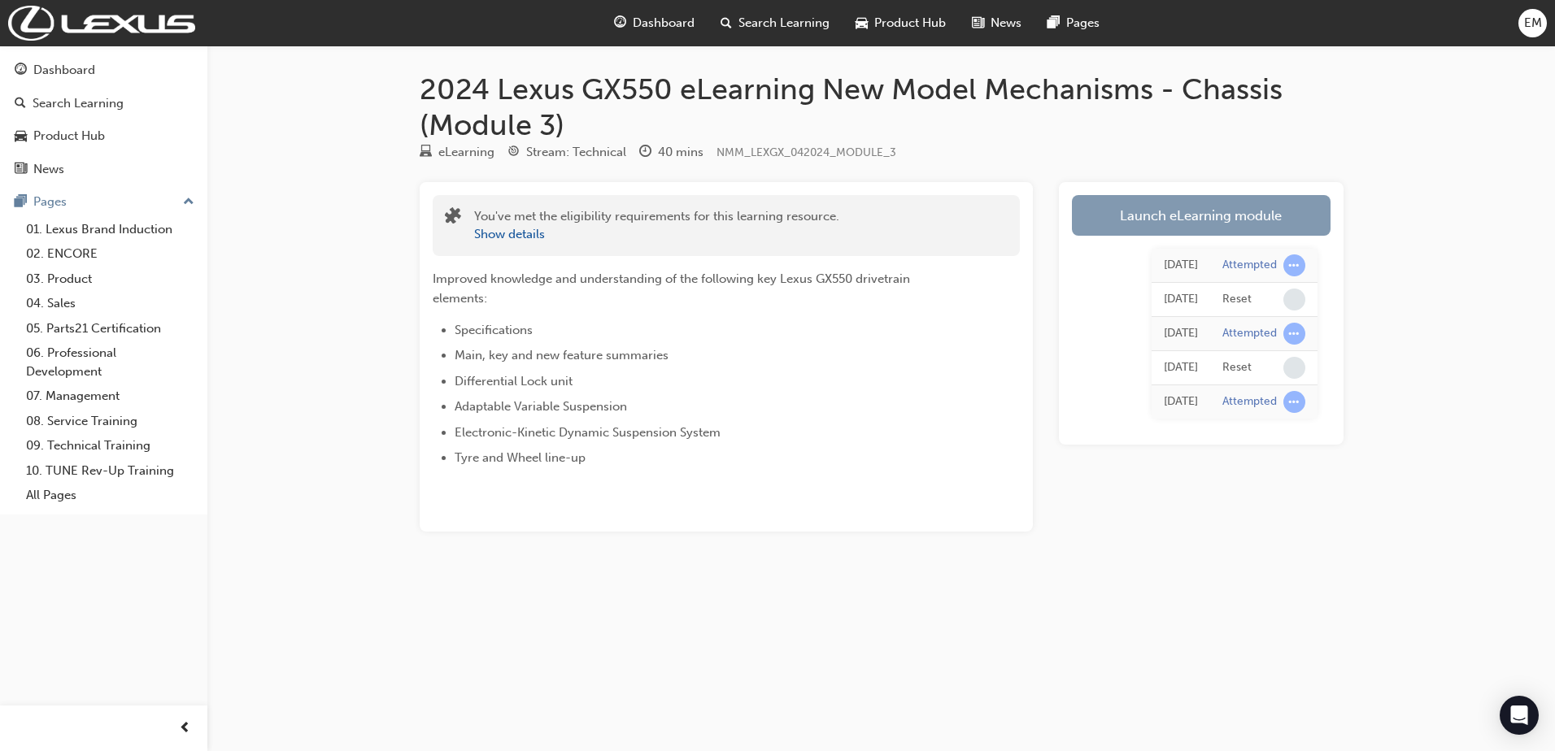
click at [1187, 222] on link "Launch eLearning module" at bounding box center [1201, 215] width 259 height 41
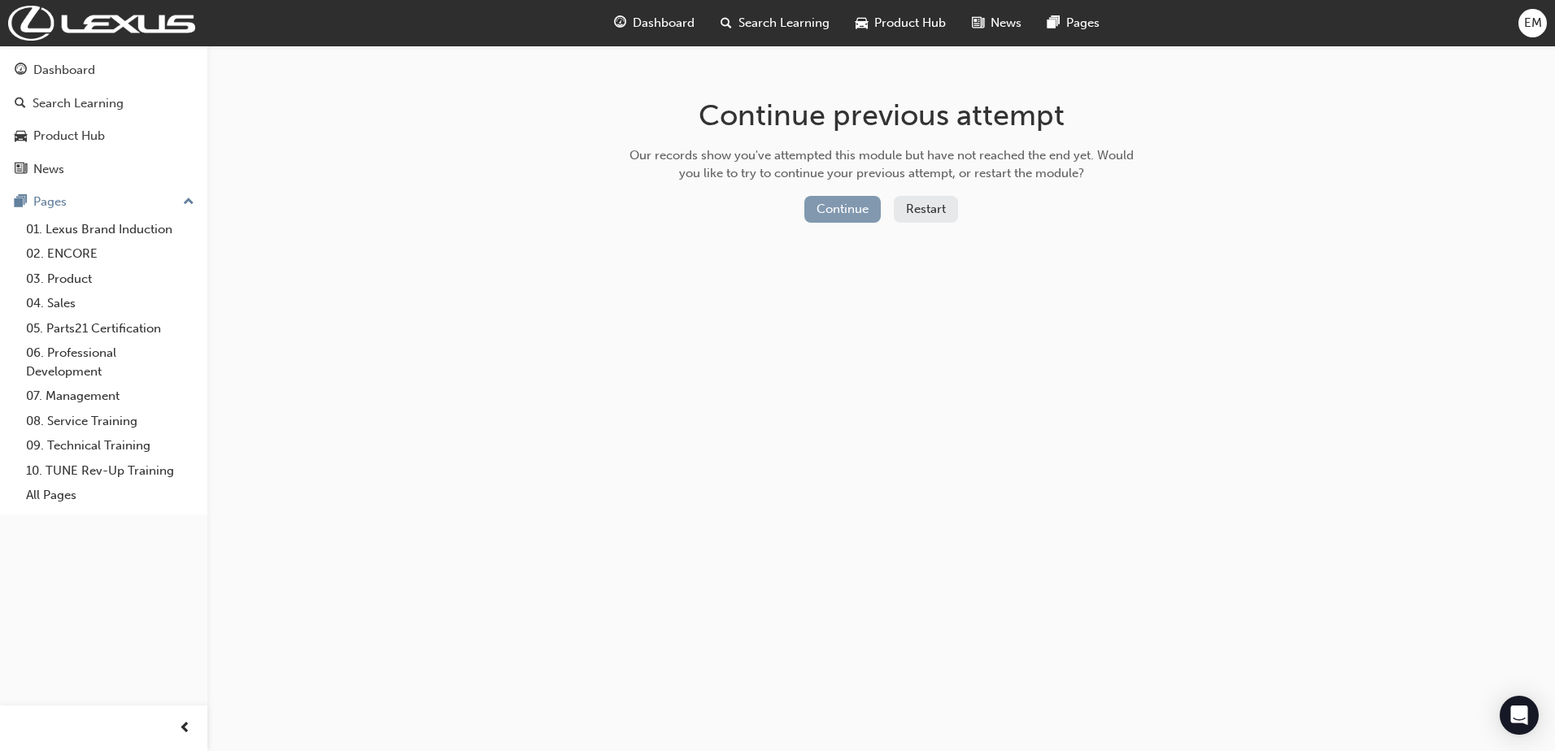
click at [846, 211] on button "Continue" at bounding box center [842, 209] width 76 height 27
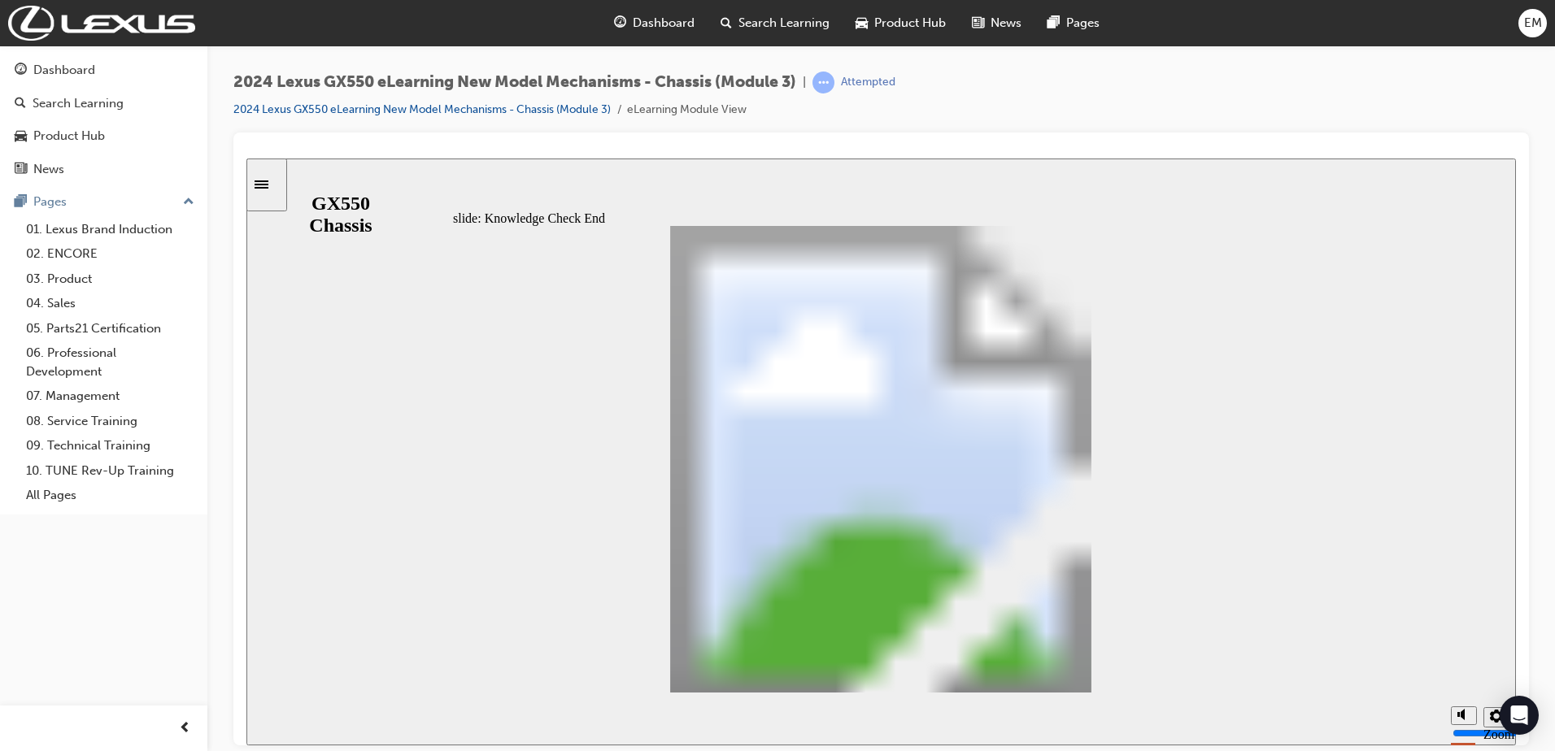
click at [860, 80] on div "Attempted" at bounding box center [868, 82] width 54 height 15
click at [543, 110] on link "2024 Lexus GX550 eLearning New Model Mechanisms - Chassis (Module 3)" at bounding box center [421, 109] width 377 height 14
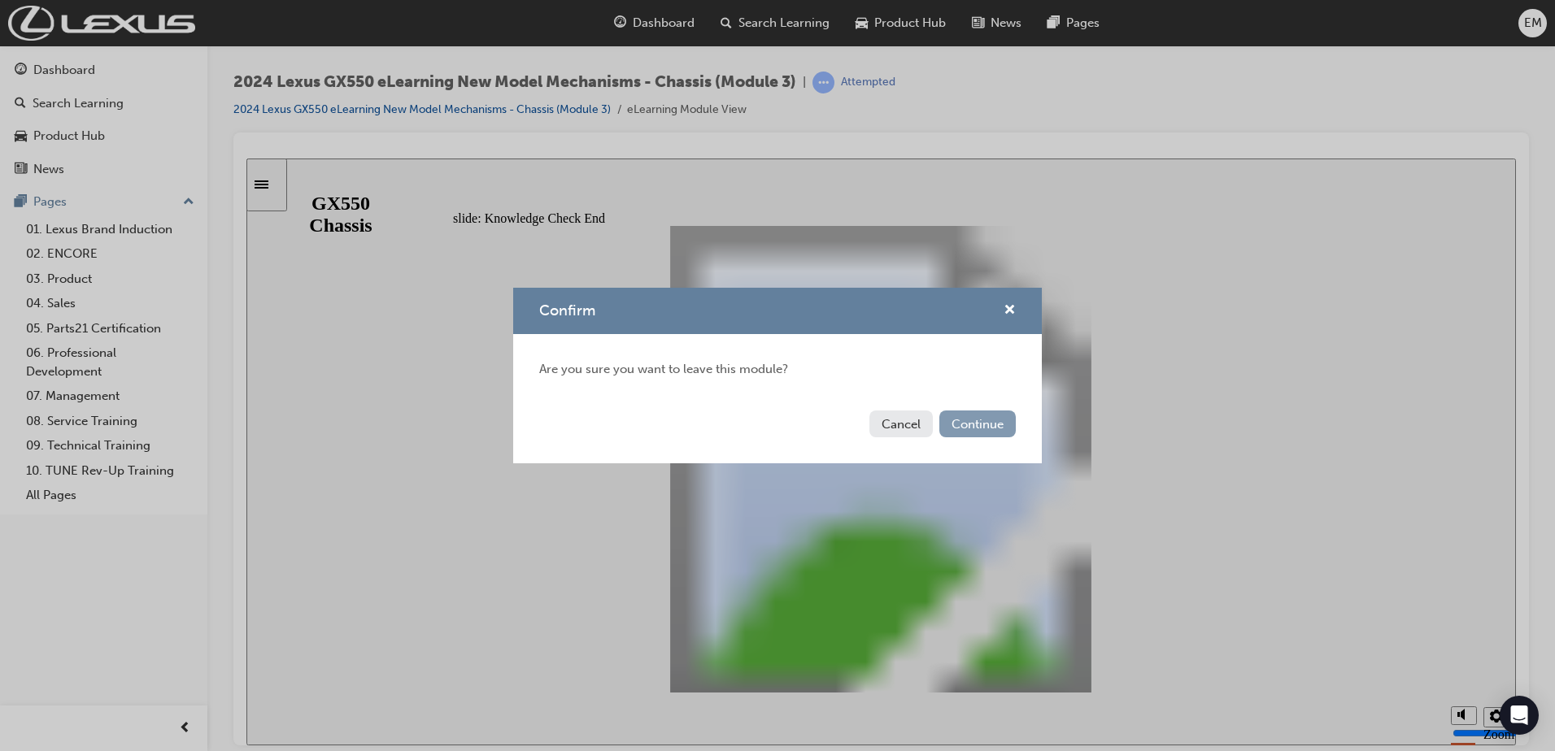
click at [970, 414] on button "Continue" at bounding box center [977, 424] width 76 height 27
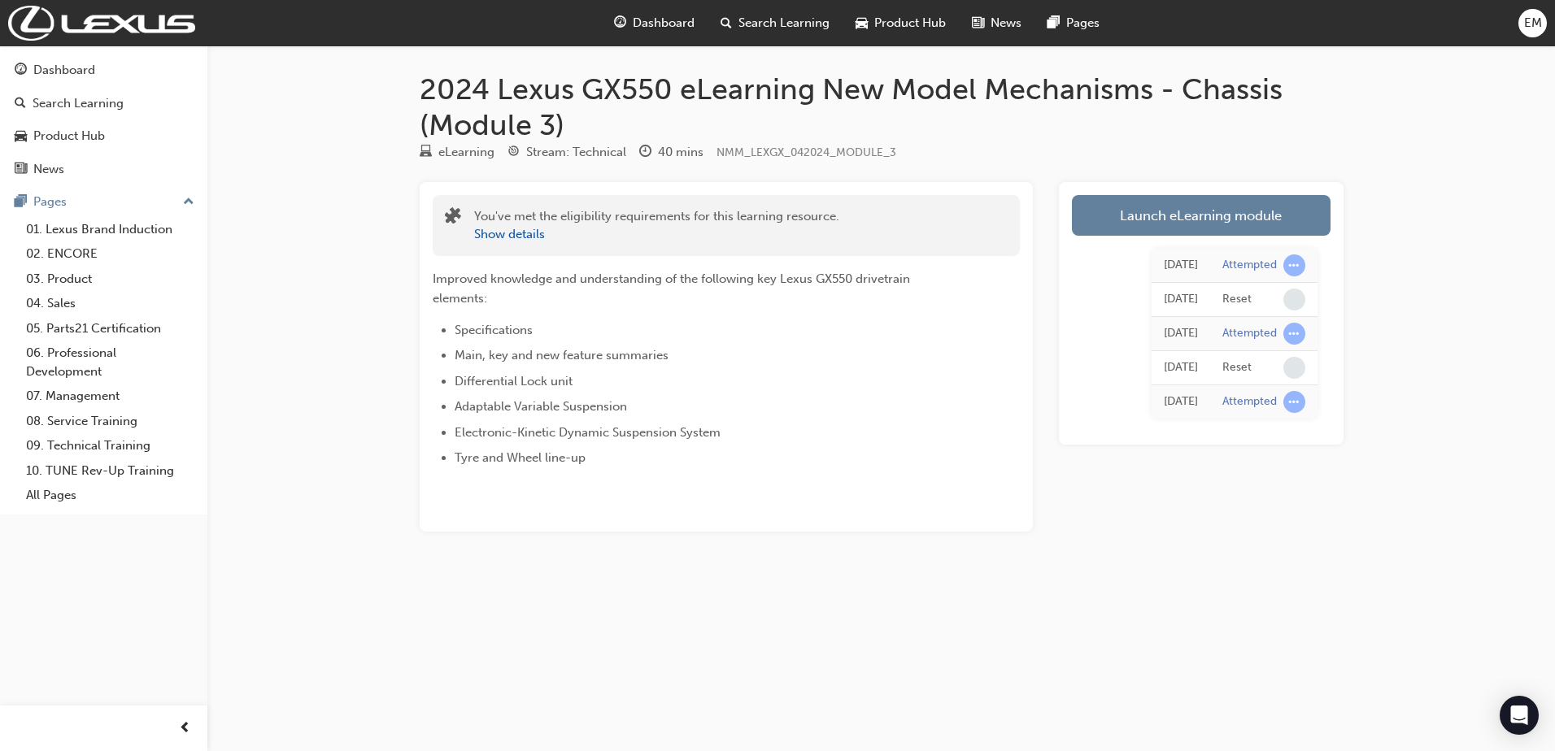
click at [1181, 190] on div "Launch eLearning module Thu 11 Sep 2025 Attempted Thu 11 Sep 2025 Reset Thu 14 …" at bounding box center [1201, 313] width 285 height 263
click at [1179, 208] on link "Launch eLearning module" at bounding box center [1201, 215] width 259 height 41
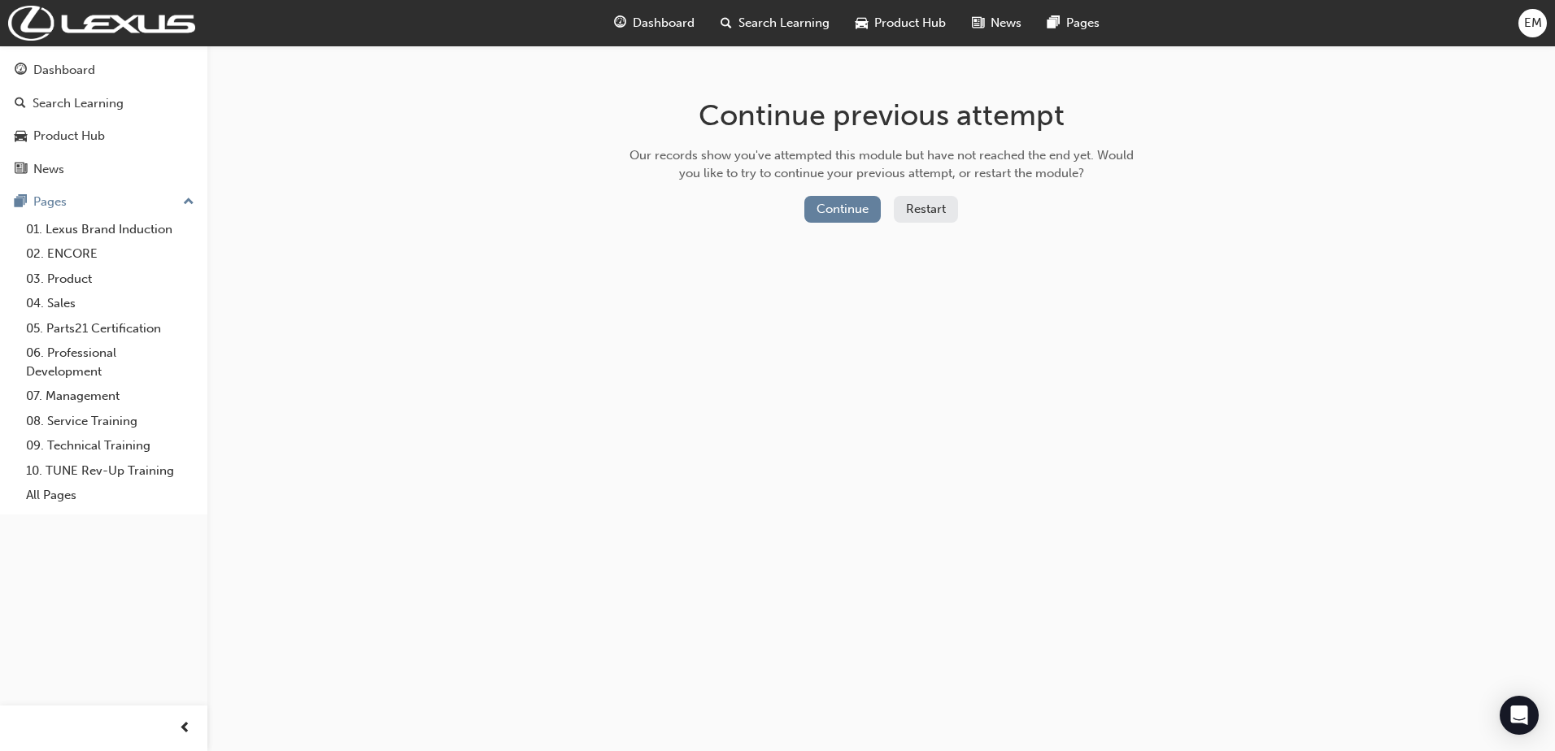
click at [914, 212] on button "Restart" at bounding box center [926, 209] width 64 height 27
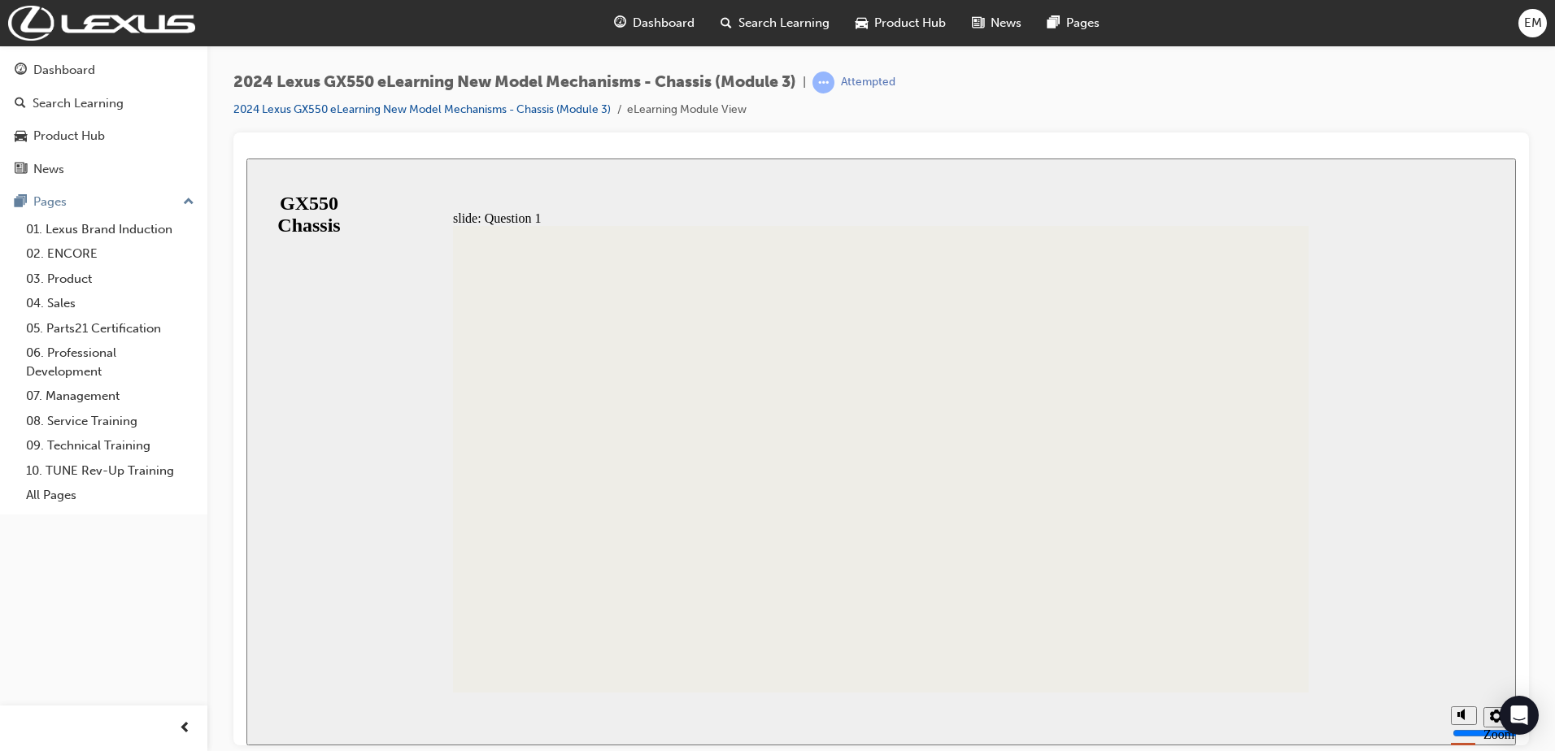
radio input "true"
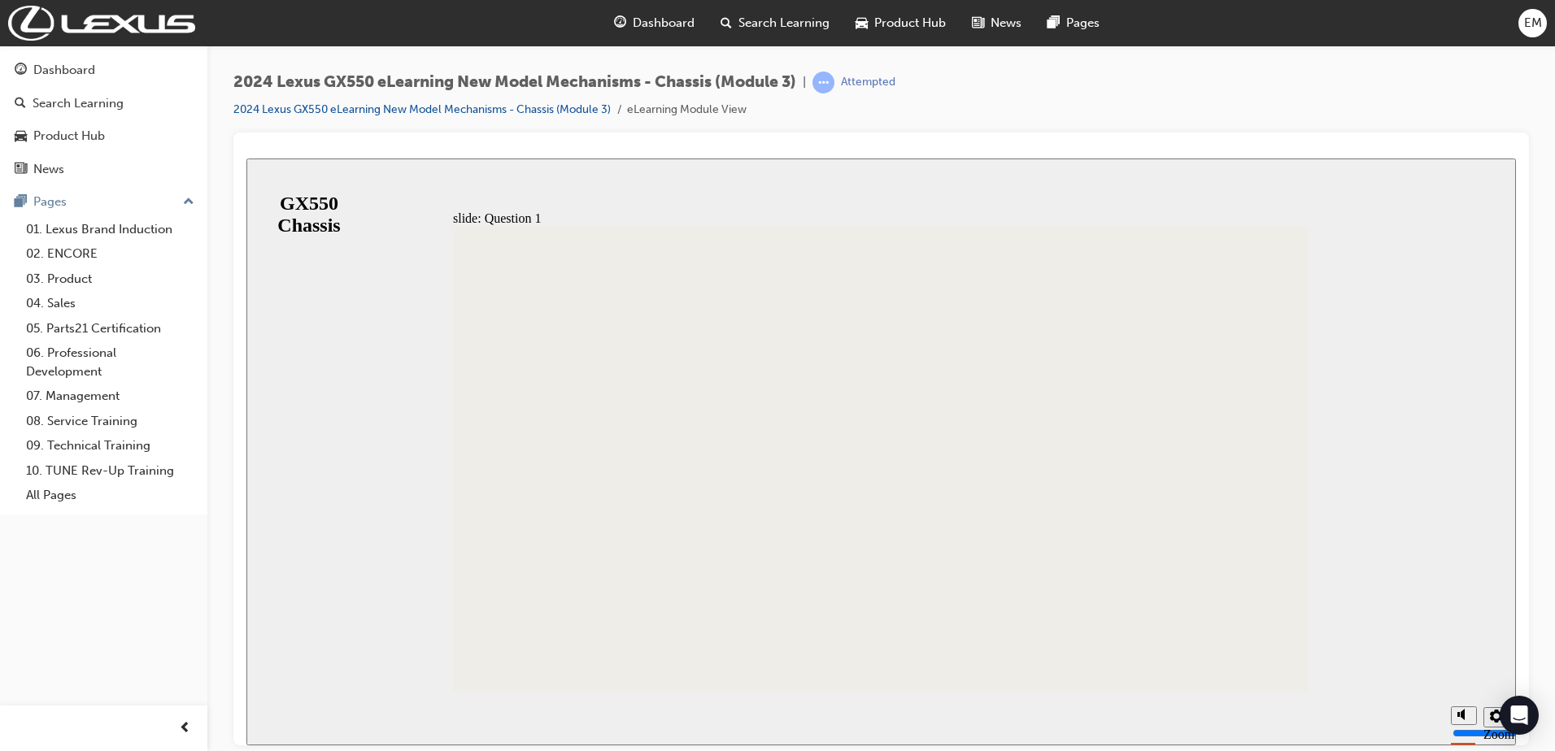
radio input "false"
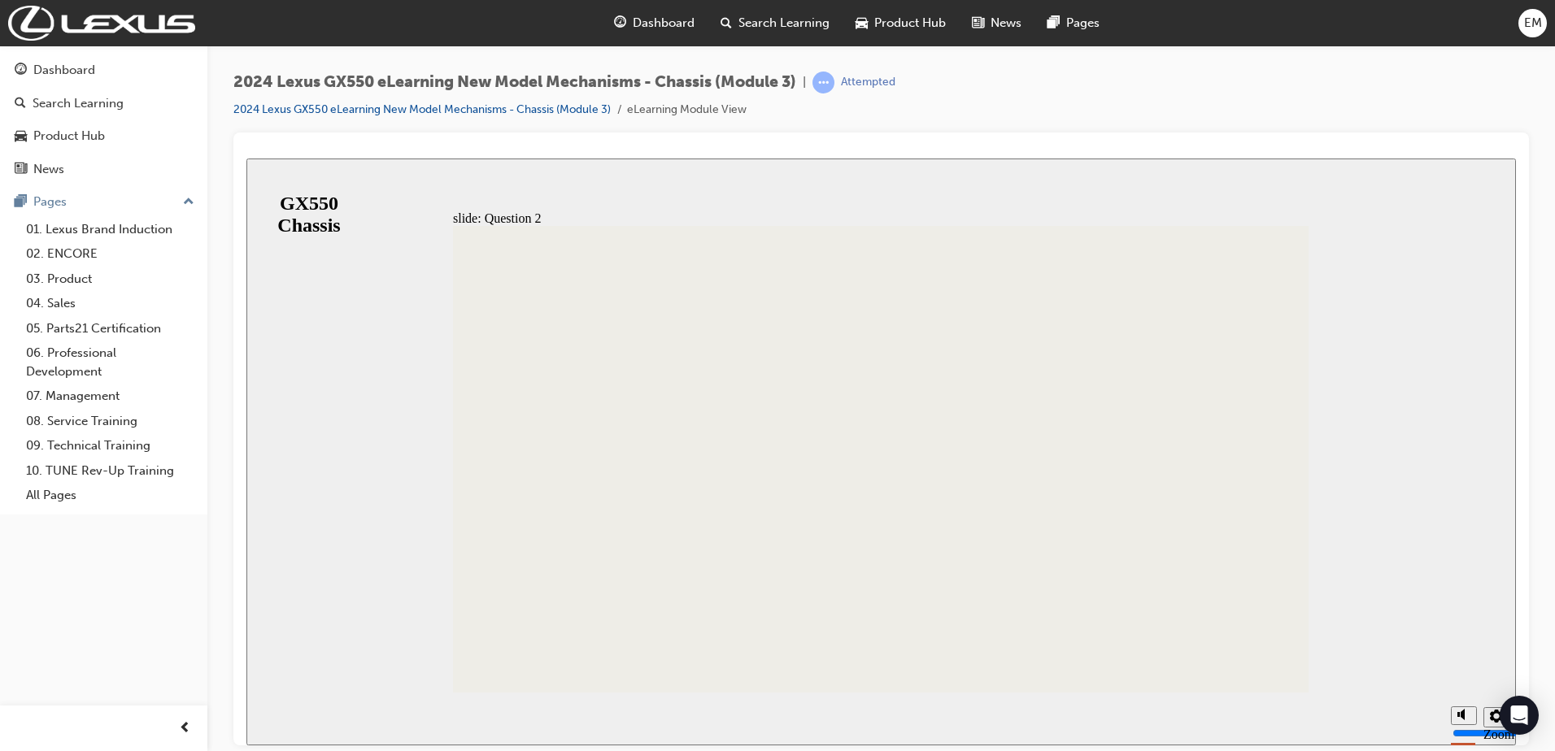
radio input "true"
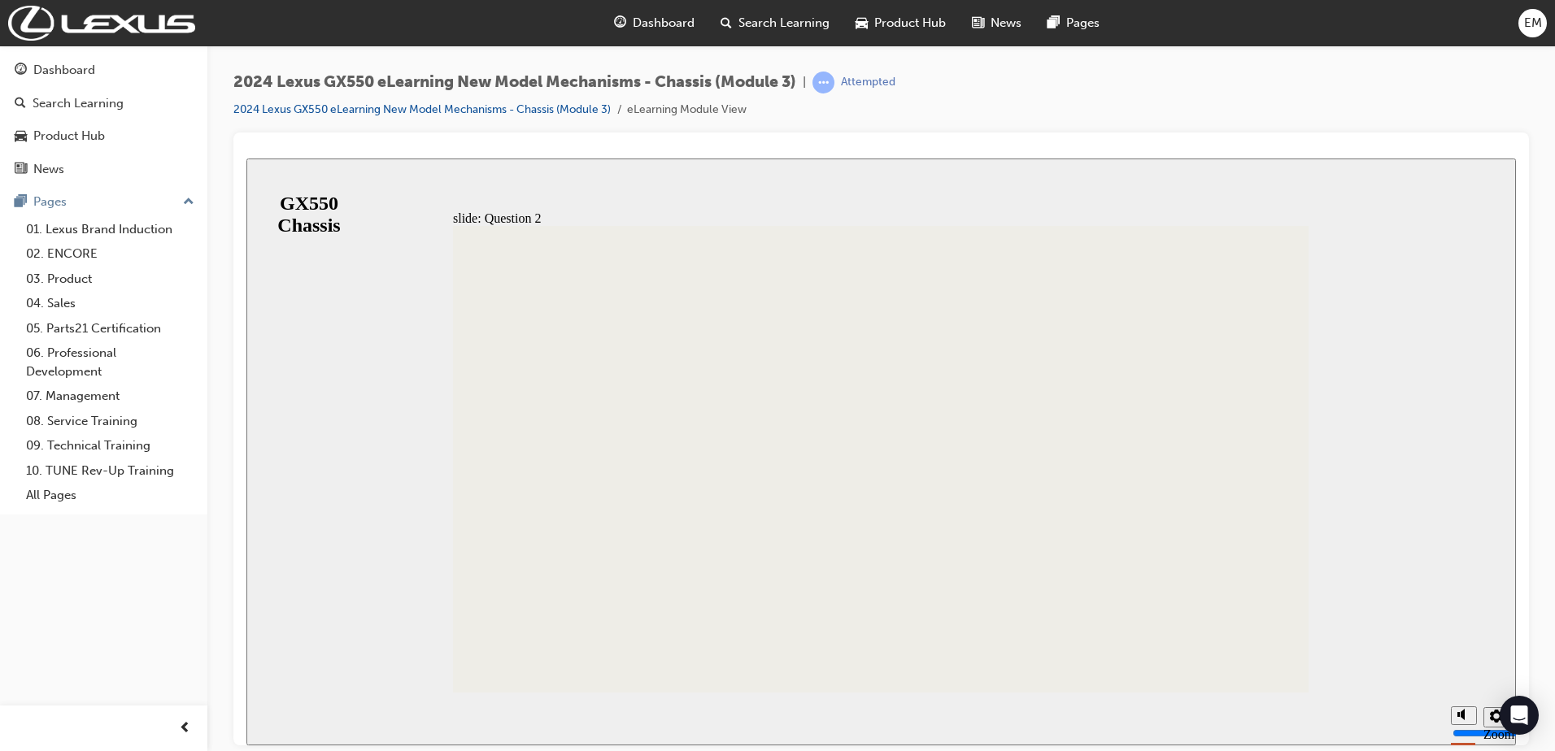
radio input "true"
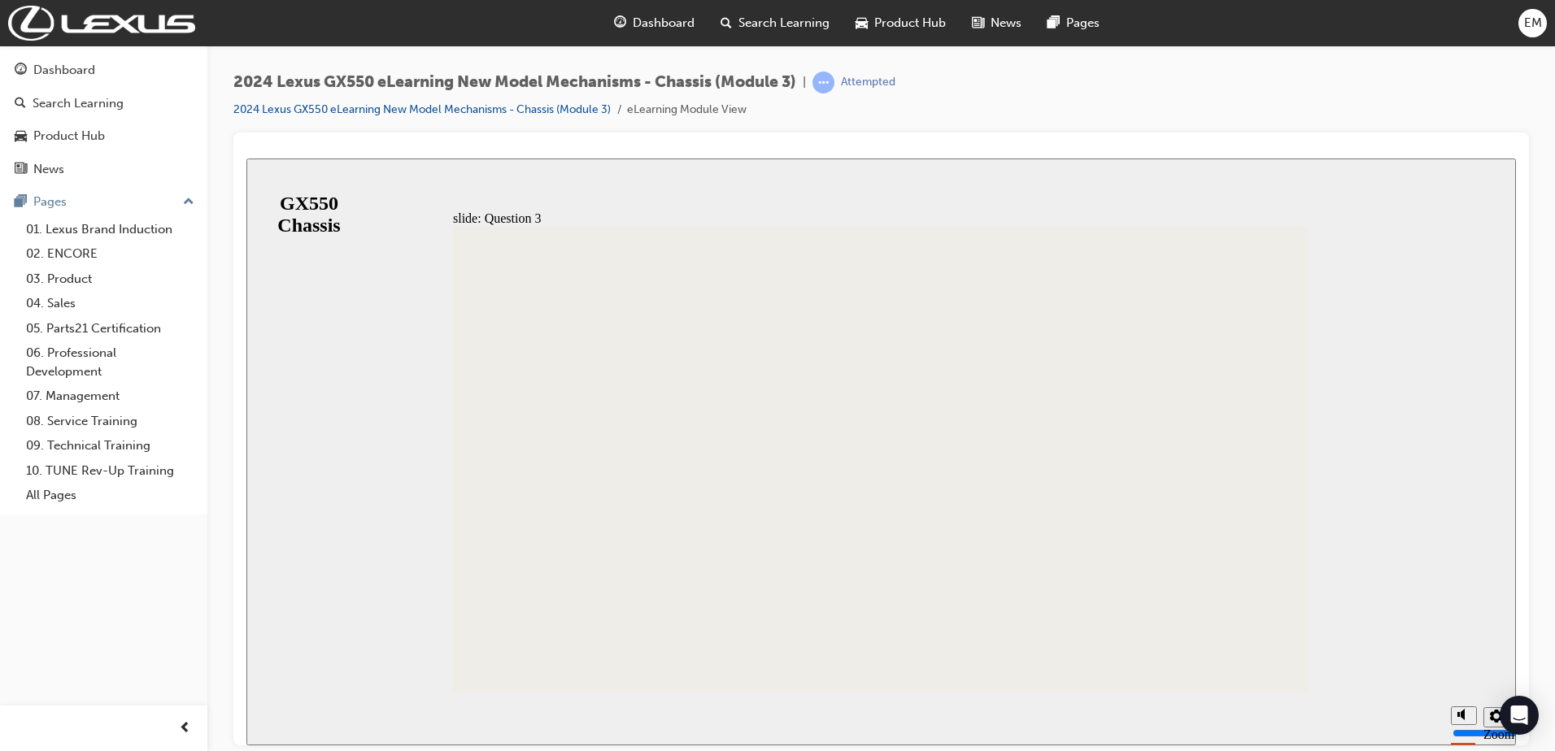
radio input "true"
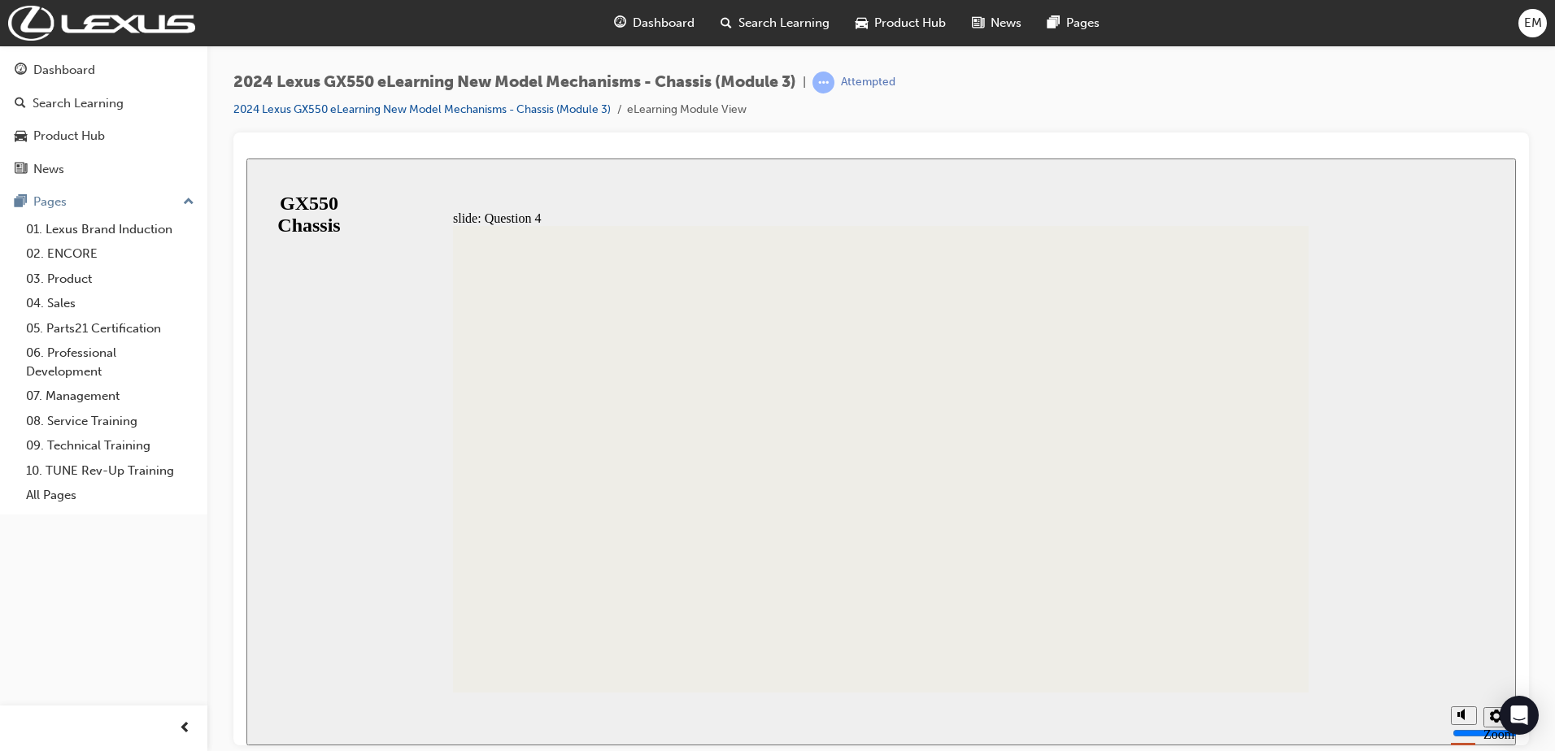
radio input "true"
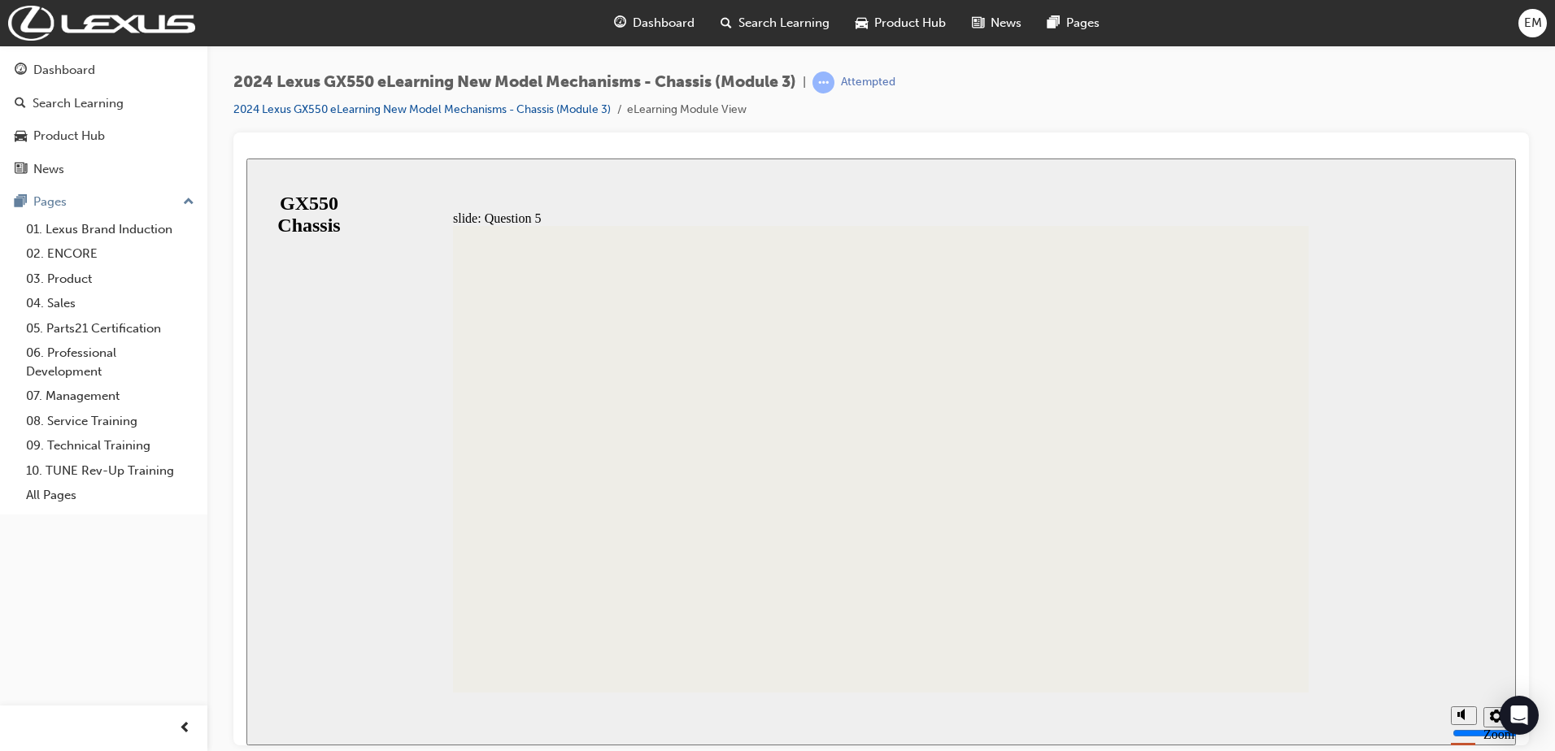
radio input "true"
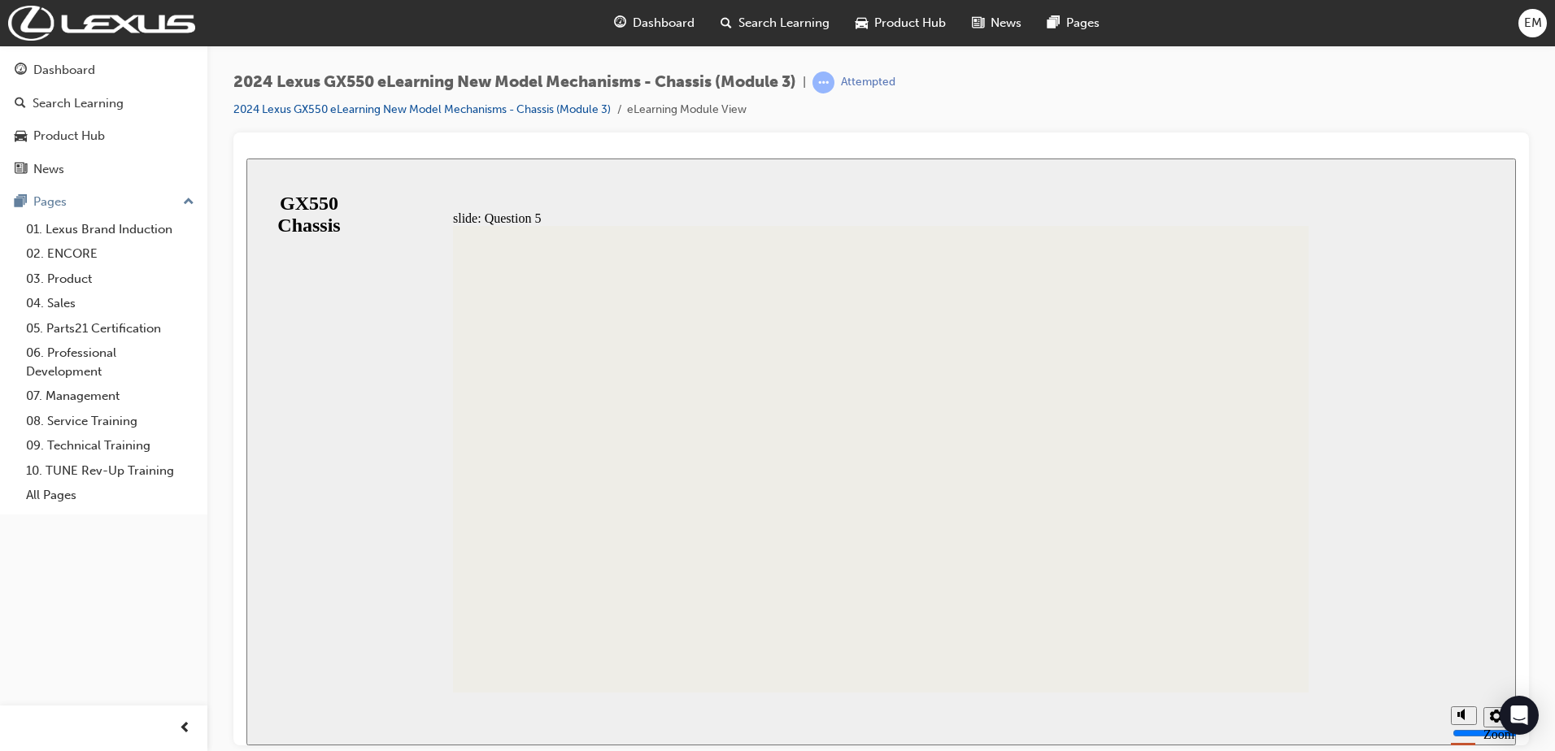
radio input "true"
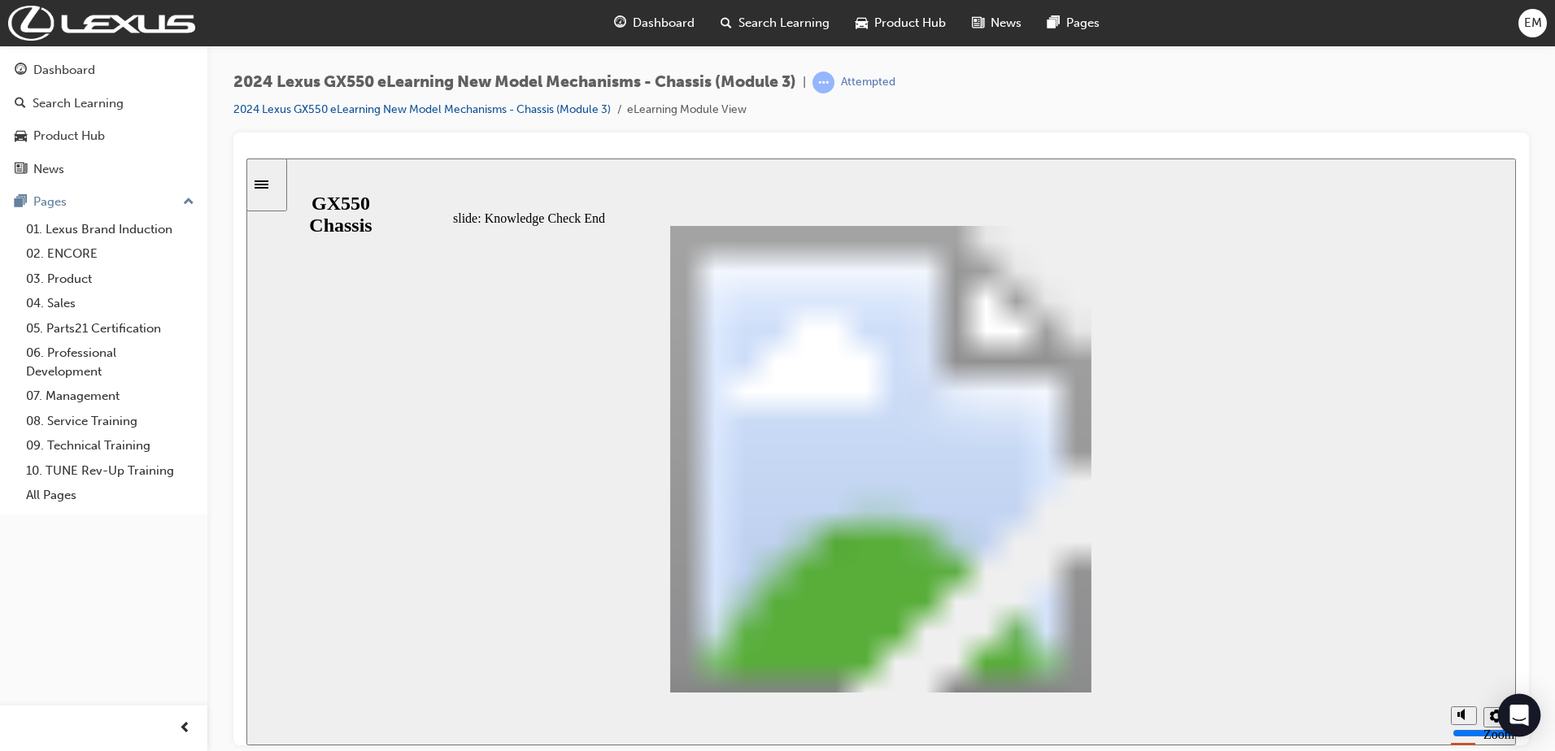
click at [1515, 719] on icon "Open Intercom Messenger" at bounding box center [1519, 715] width 21 height 21
click at [1309, 742] on section "Playback Speed 2 1.75 1.5 1.25" at bounding box center [881, 718] width 1270 height 53
click at [1466, 659] on icon "volume" at bounding box center [1463, 652] width 13 height 11
type input "8"
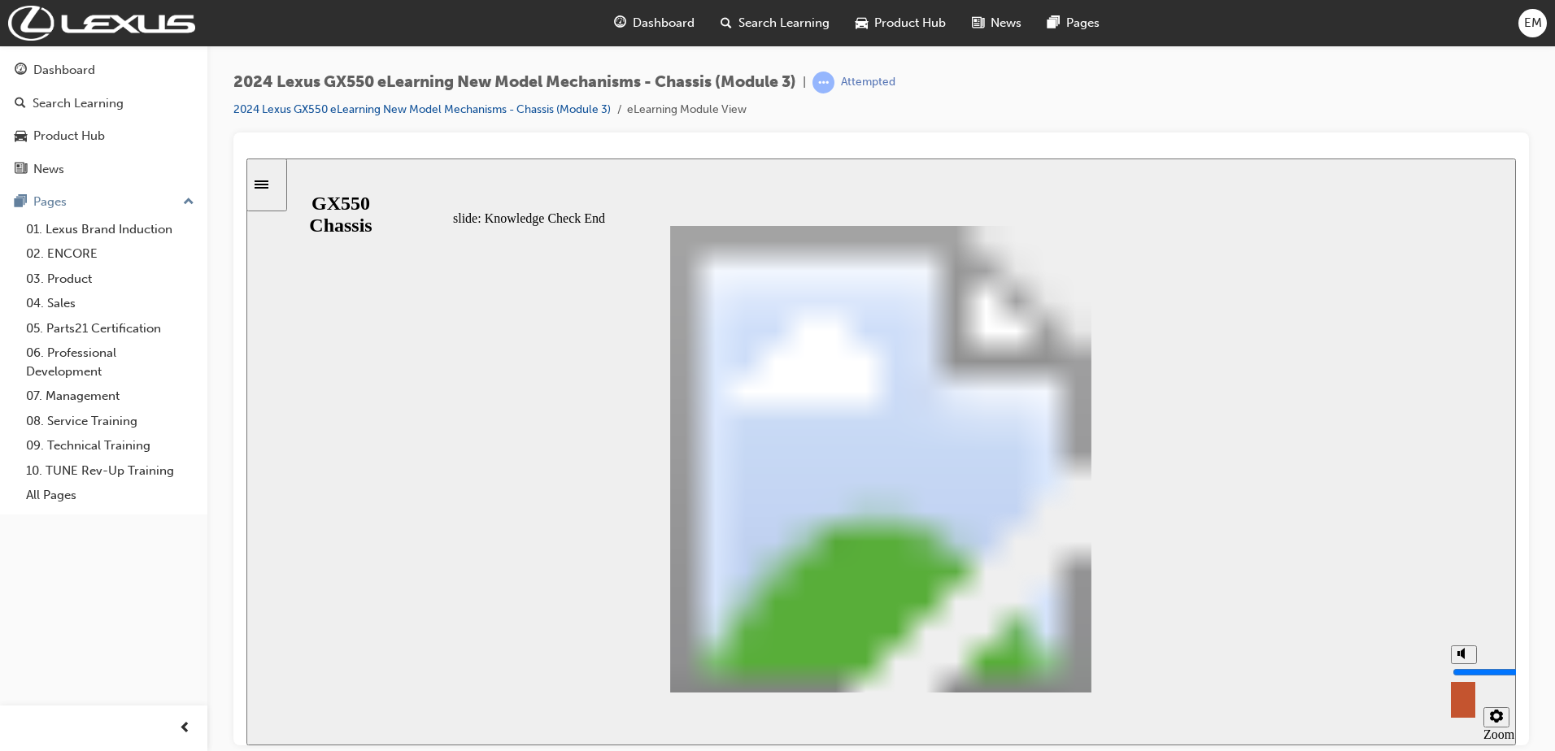
click at [1483, 720] on div "Playback Speed 2 1.75 1.5 1.25" at bounding box center [1475, 718] width 65 height 53
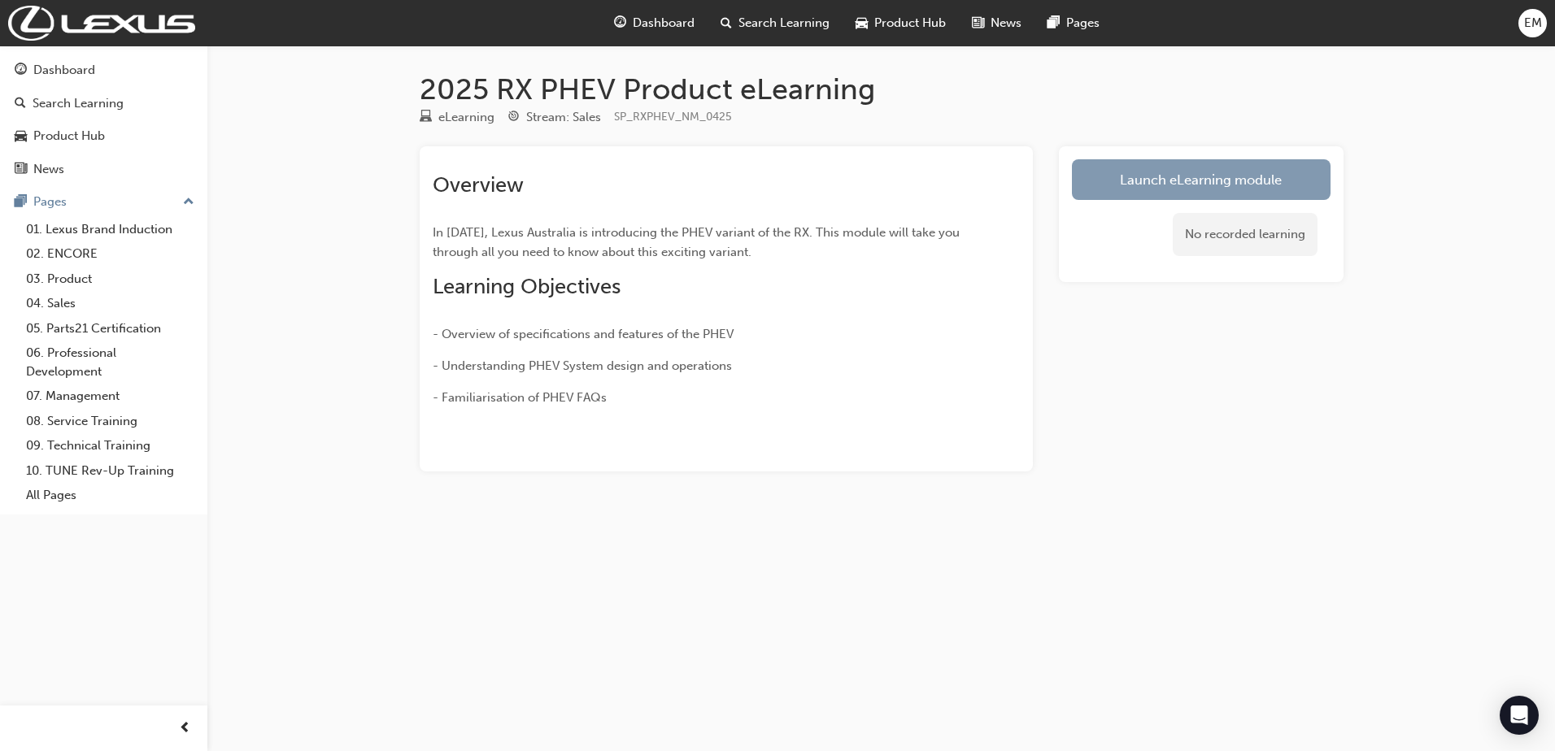
click at [1163, 196] on link "Launch eLearning module" at bounding box center [1201, 179] width 259 height 41
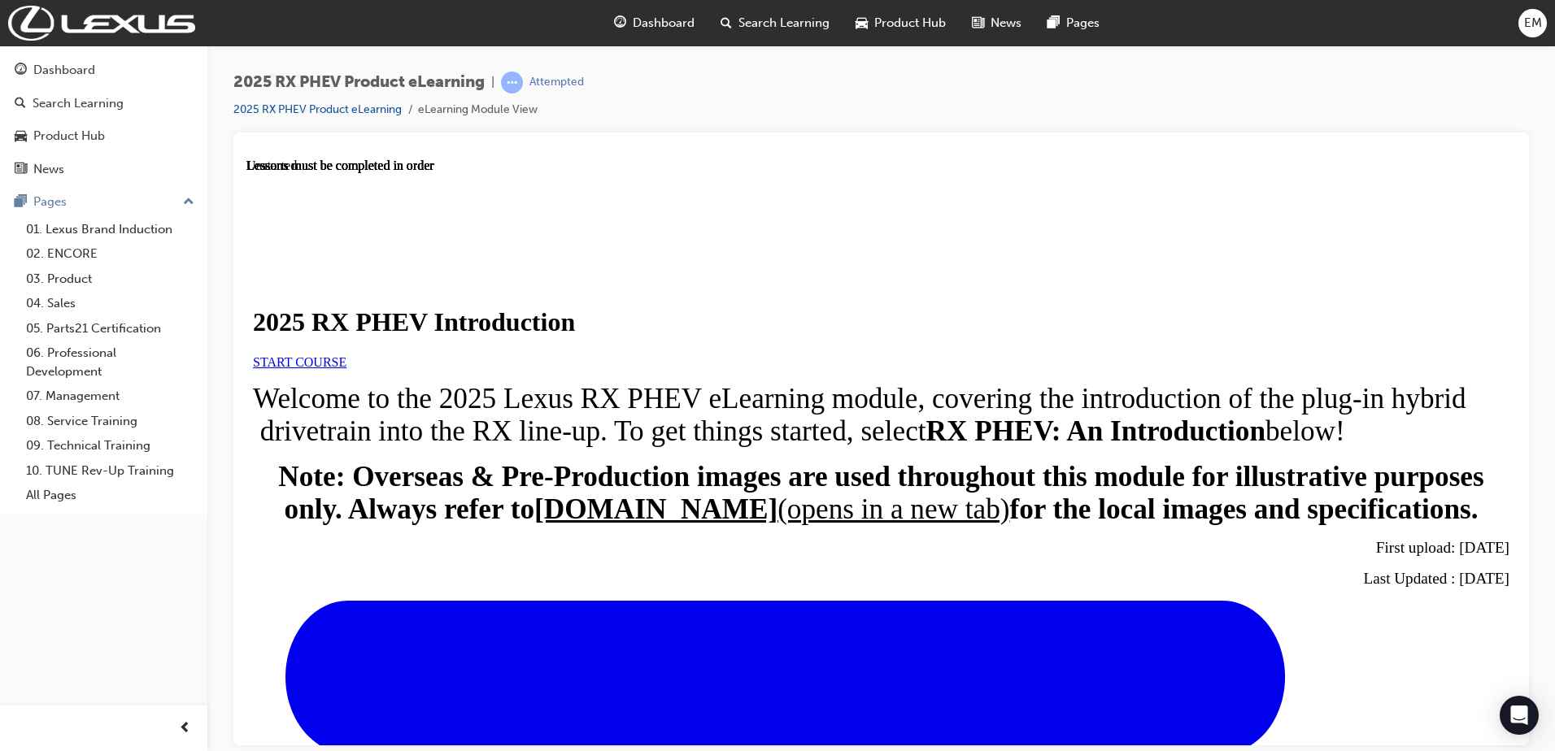
click at [346, 368] on link "START COURSE" at bounding box center [300, 362] width 94 height 14
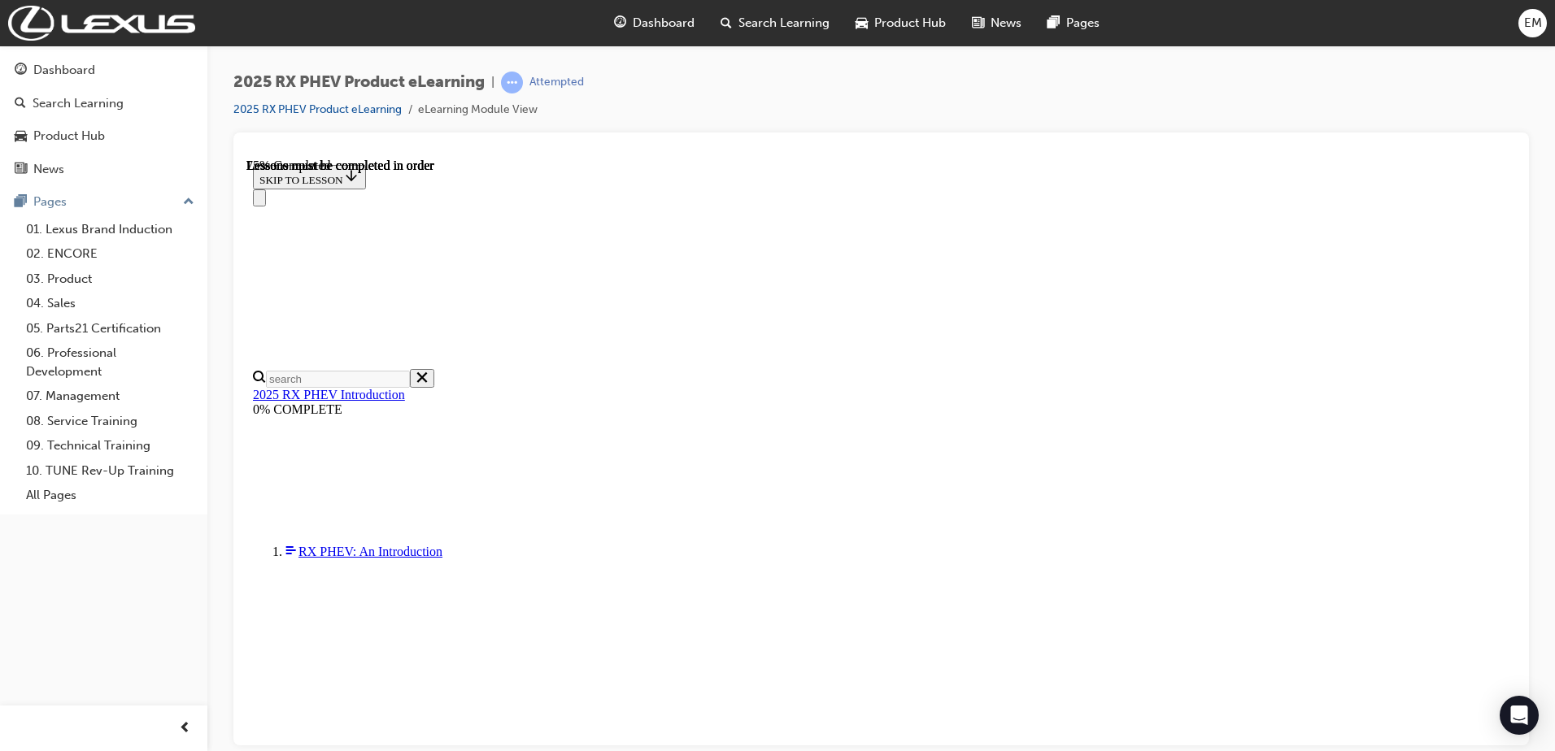
scroll to position [1076, 0]
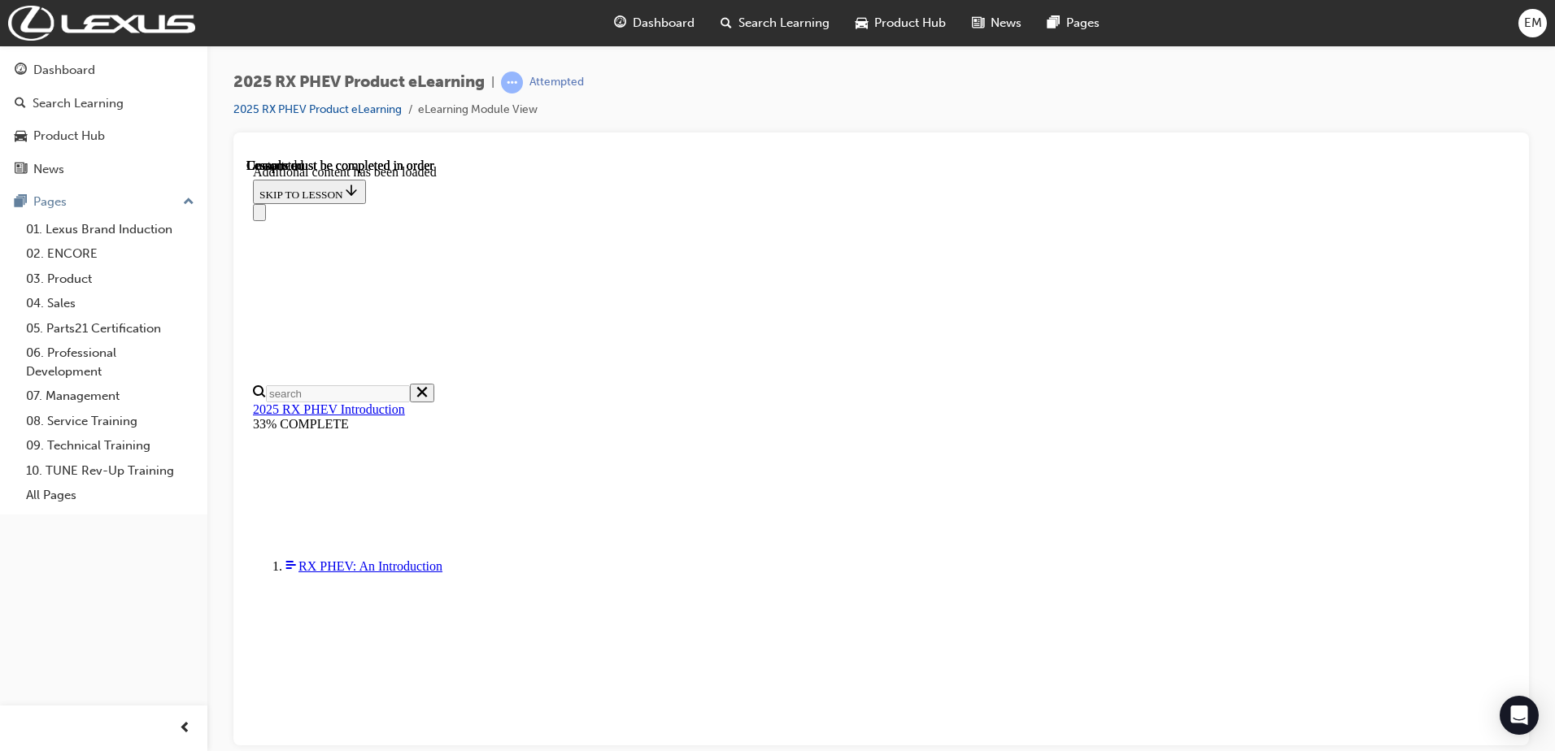
scroll to position [1876, 0]
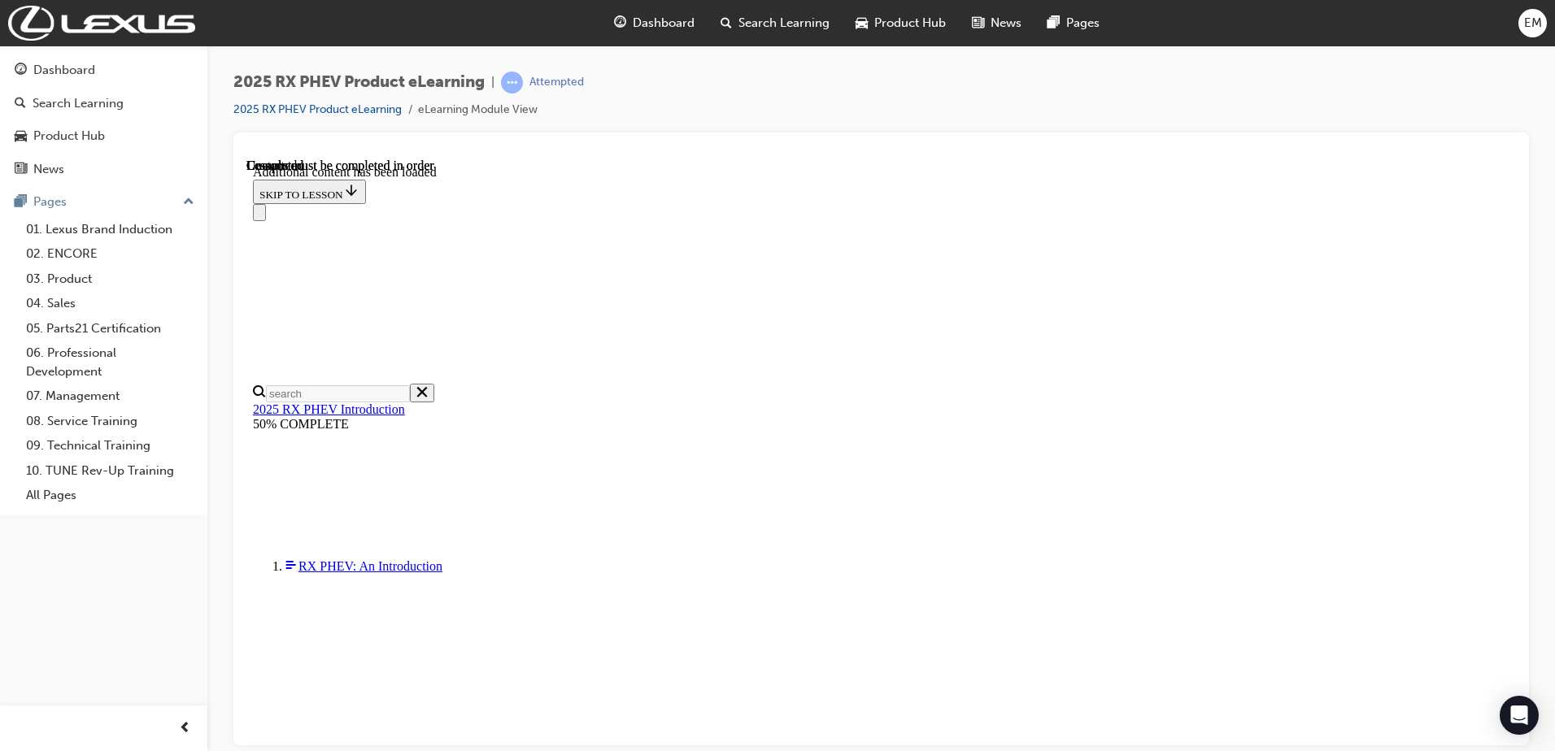
scroll to position [3365, 0]
drag, startPoint x: 1510, startPoint y: 358, endPoint x: 1745, endPoint y: 904, distance: 594.2
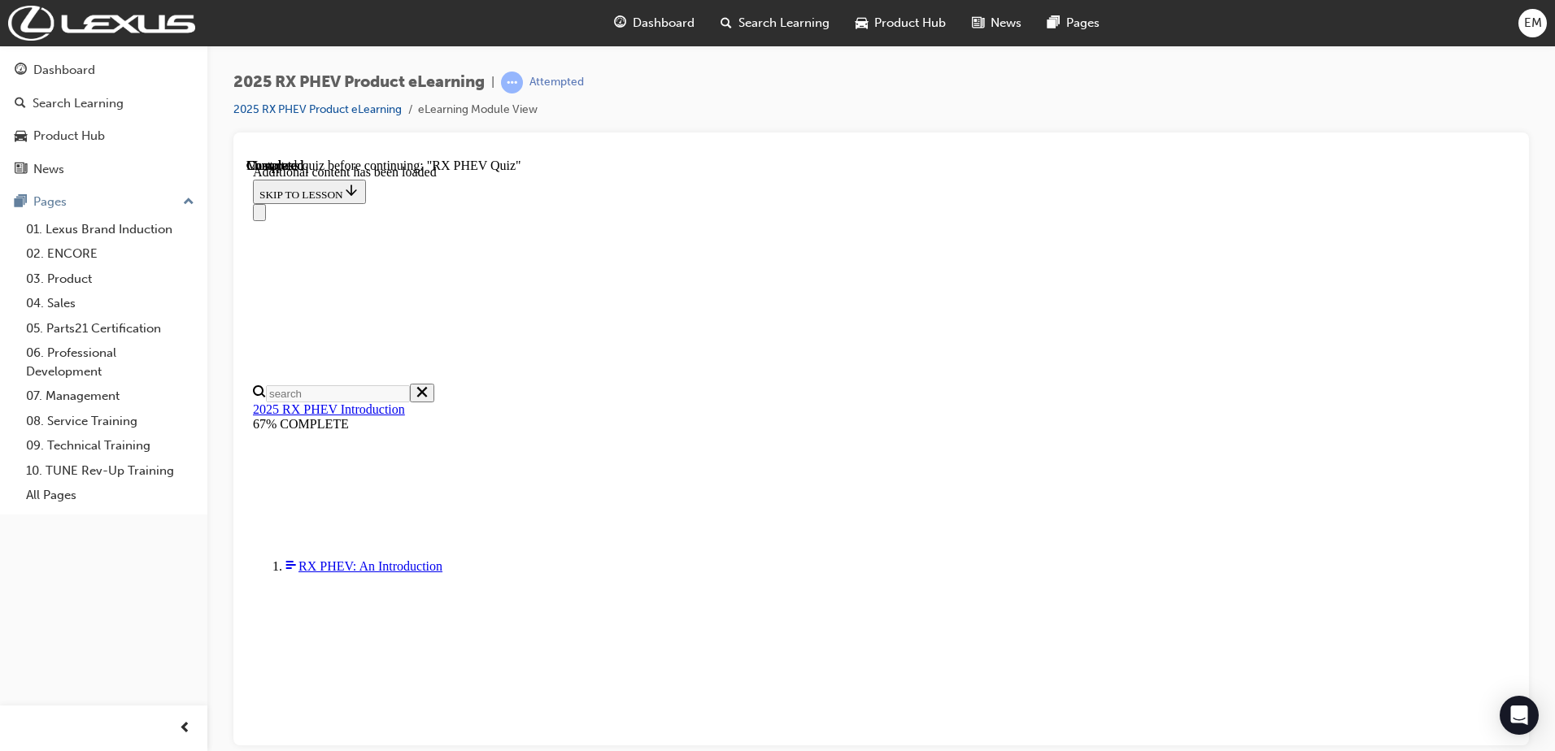
scroll to position [56, 0]
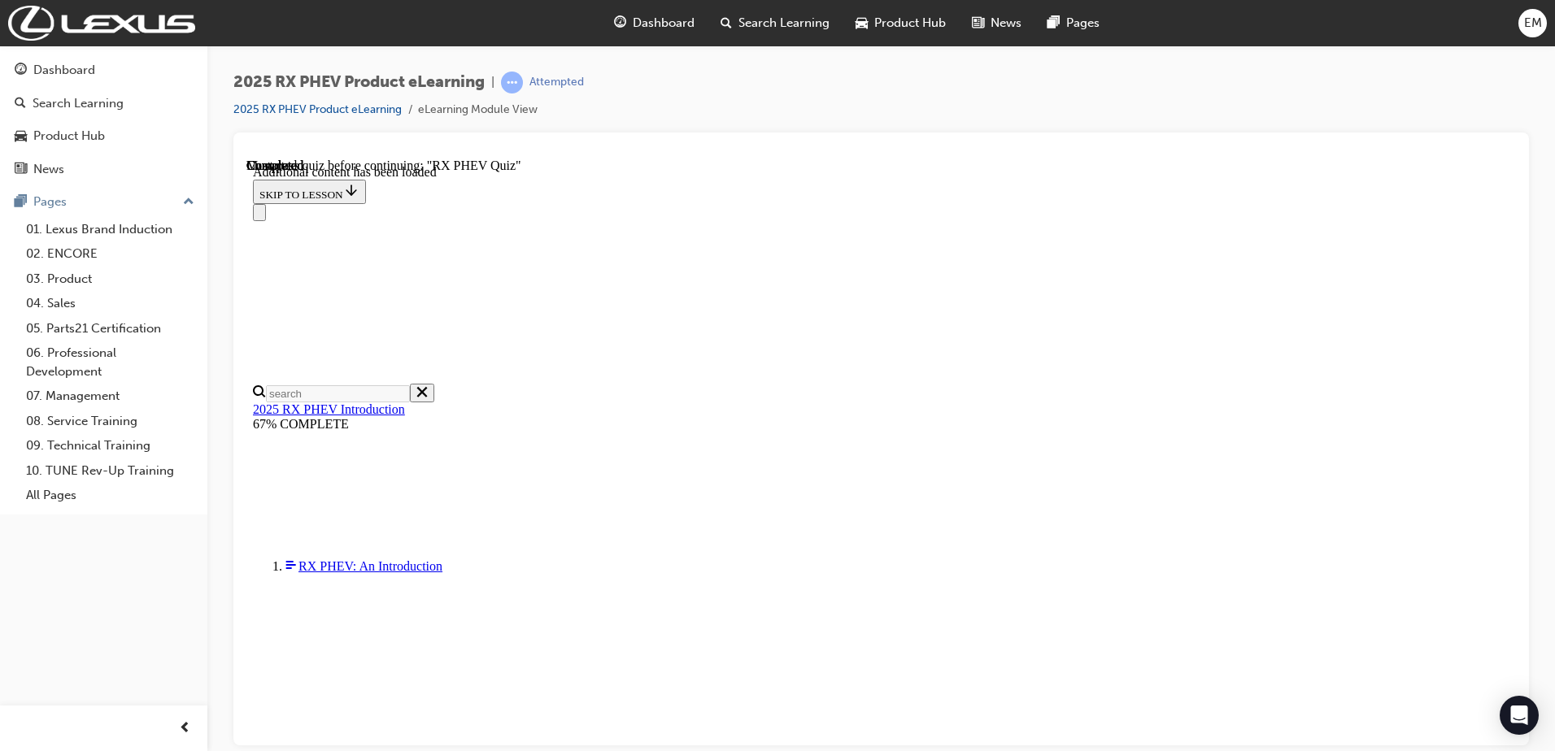
radio input "true"
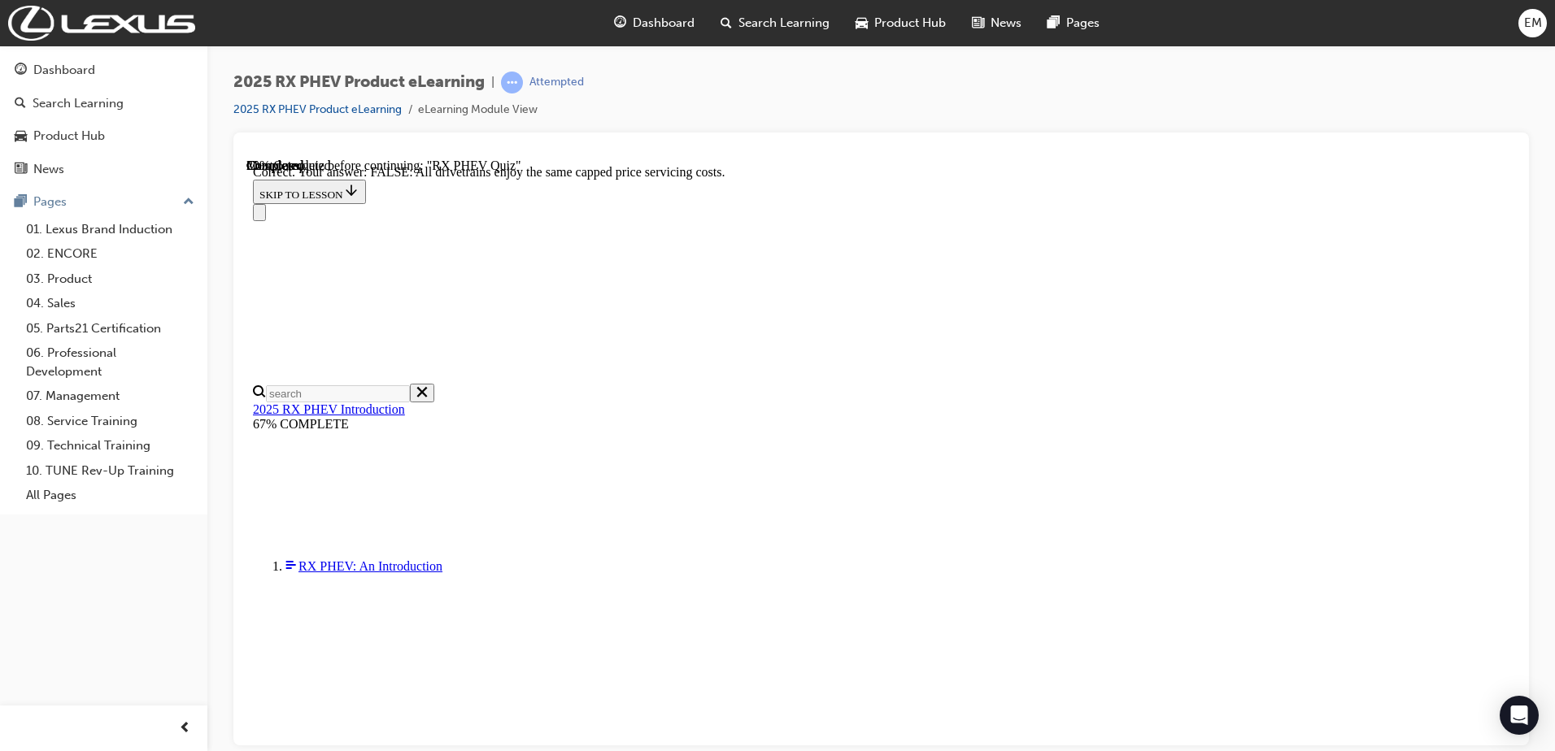
radio input "true"
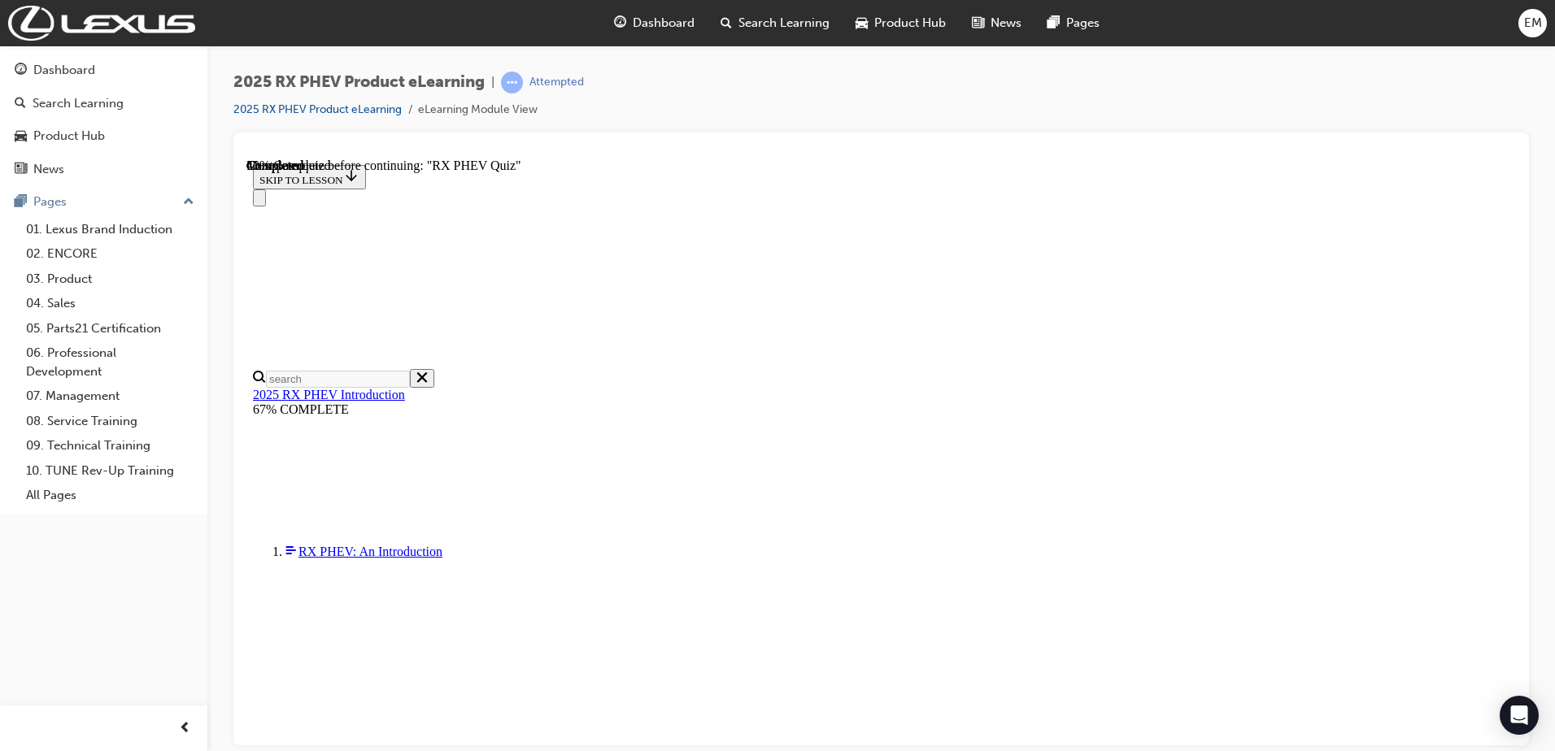
radio input "true"
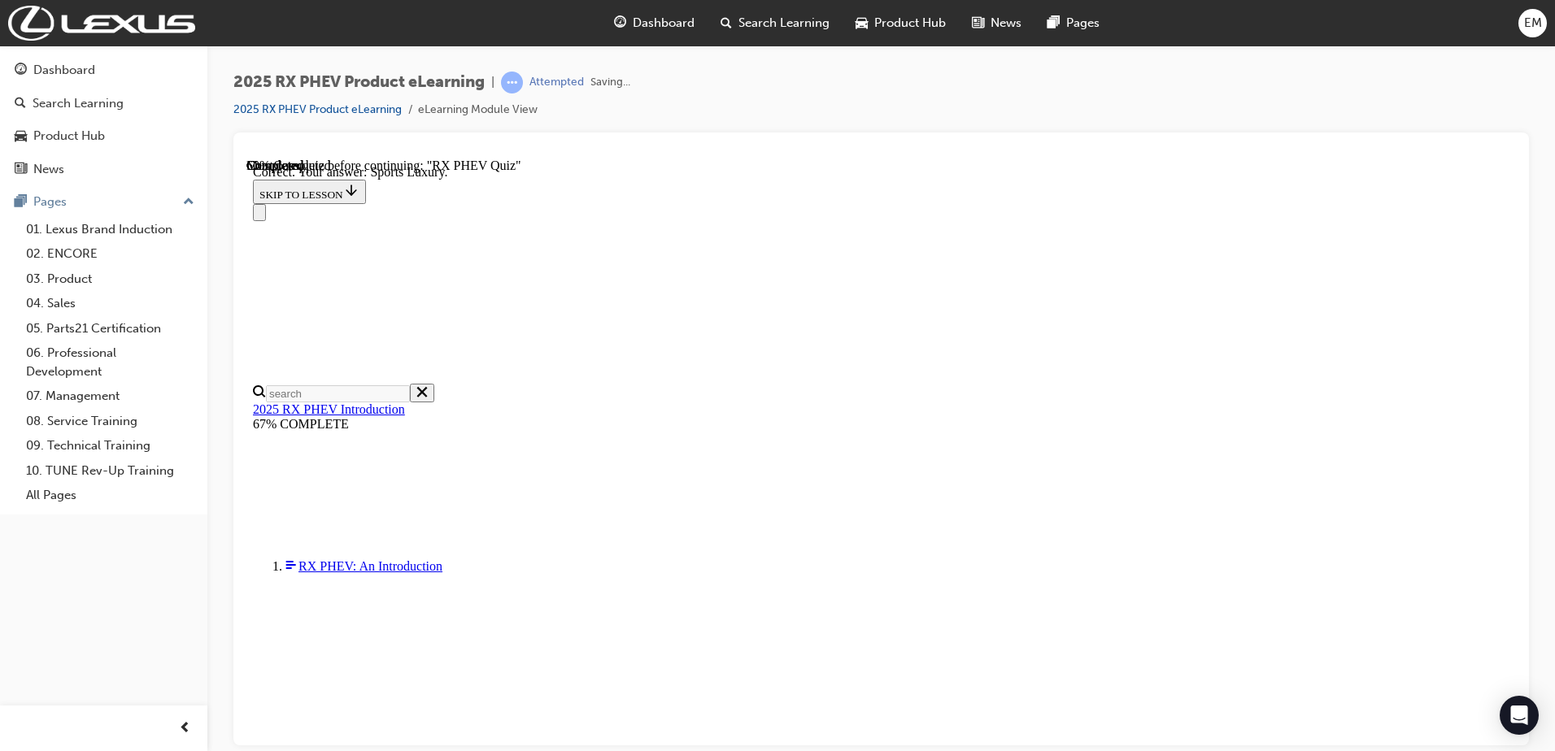
scroll to position [290, 0]
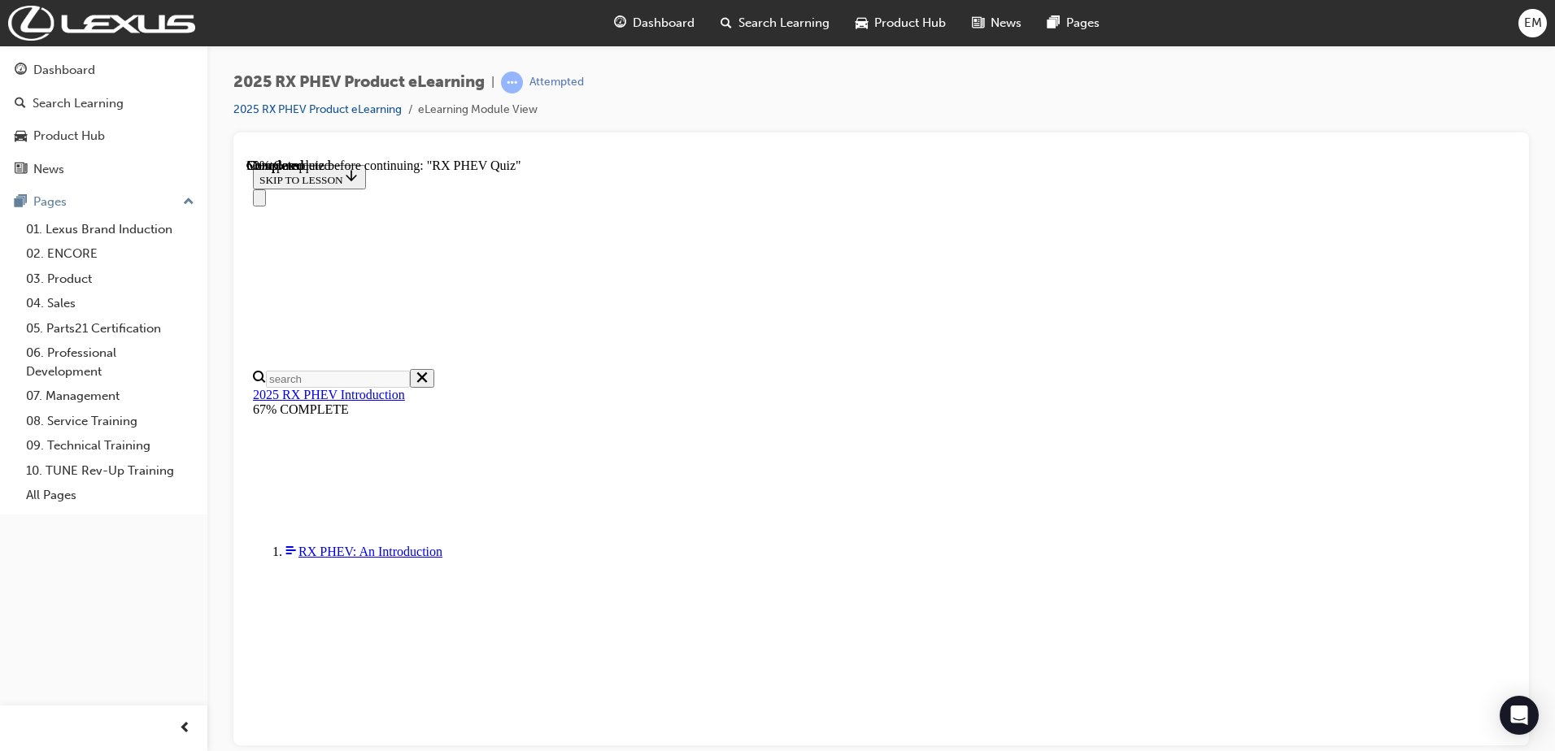
scroll to position [124, 0]
radio input "true"
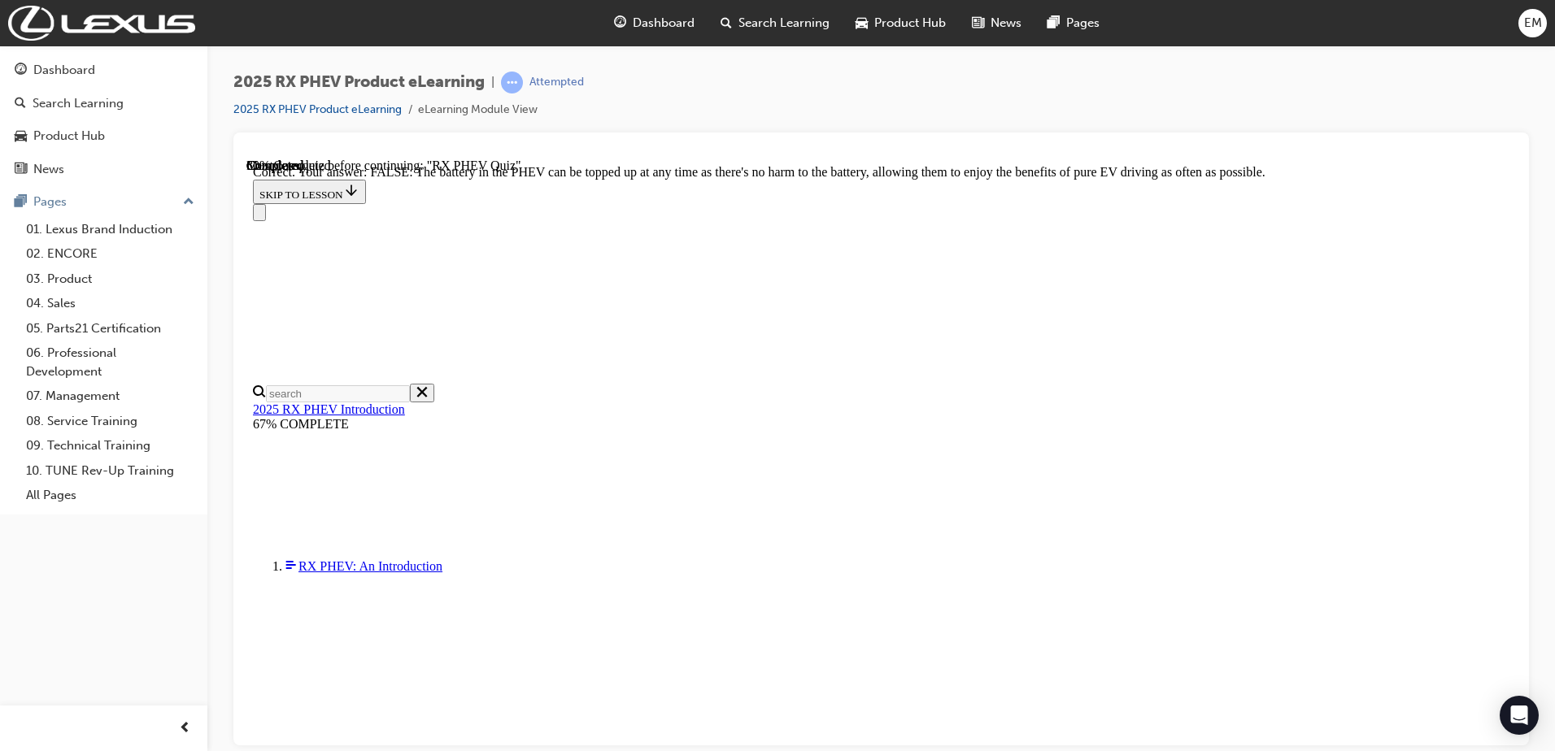
scroll to position [176, 0]
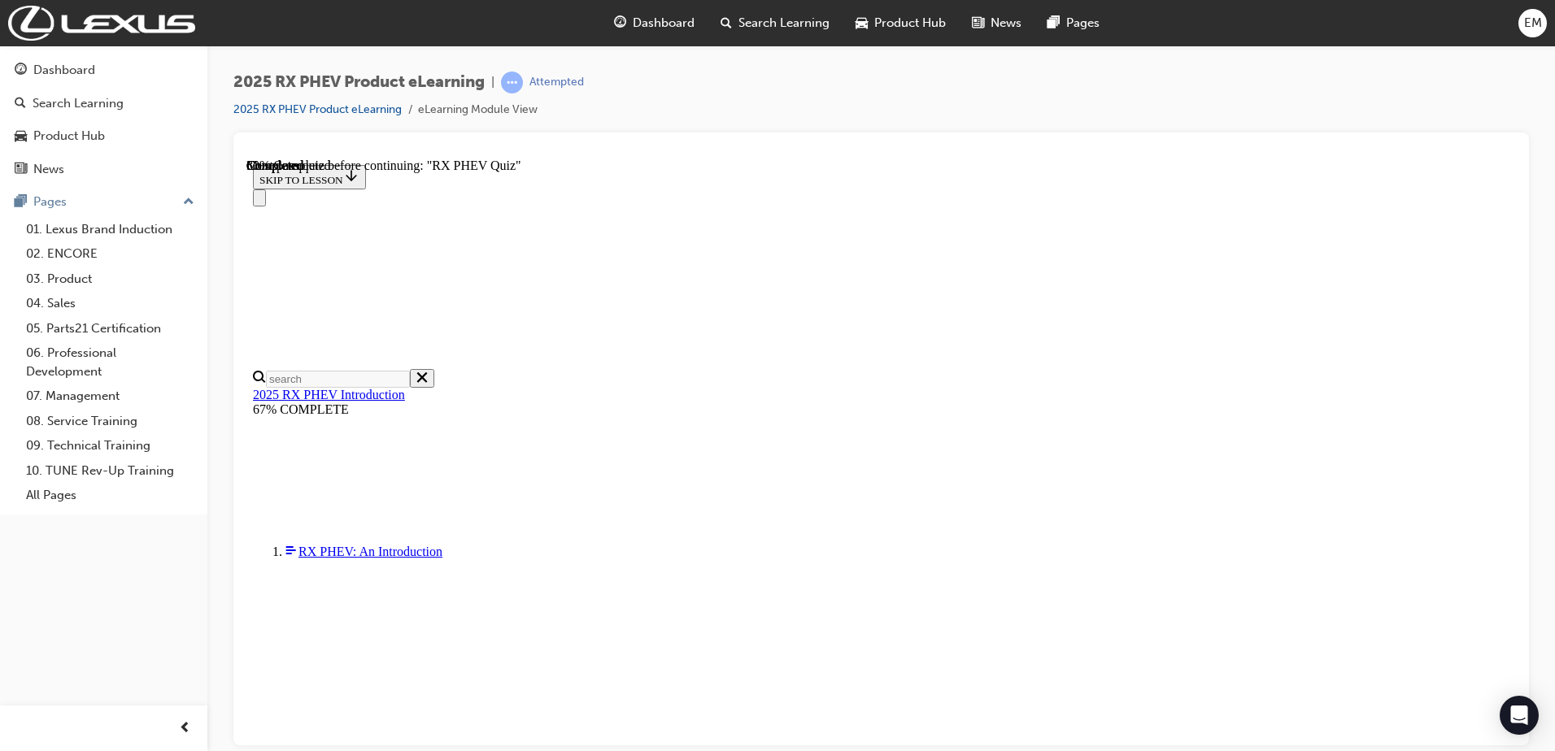
scroll to position [159, 0]
radio input "true"
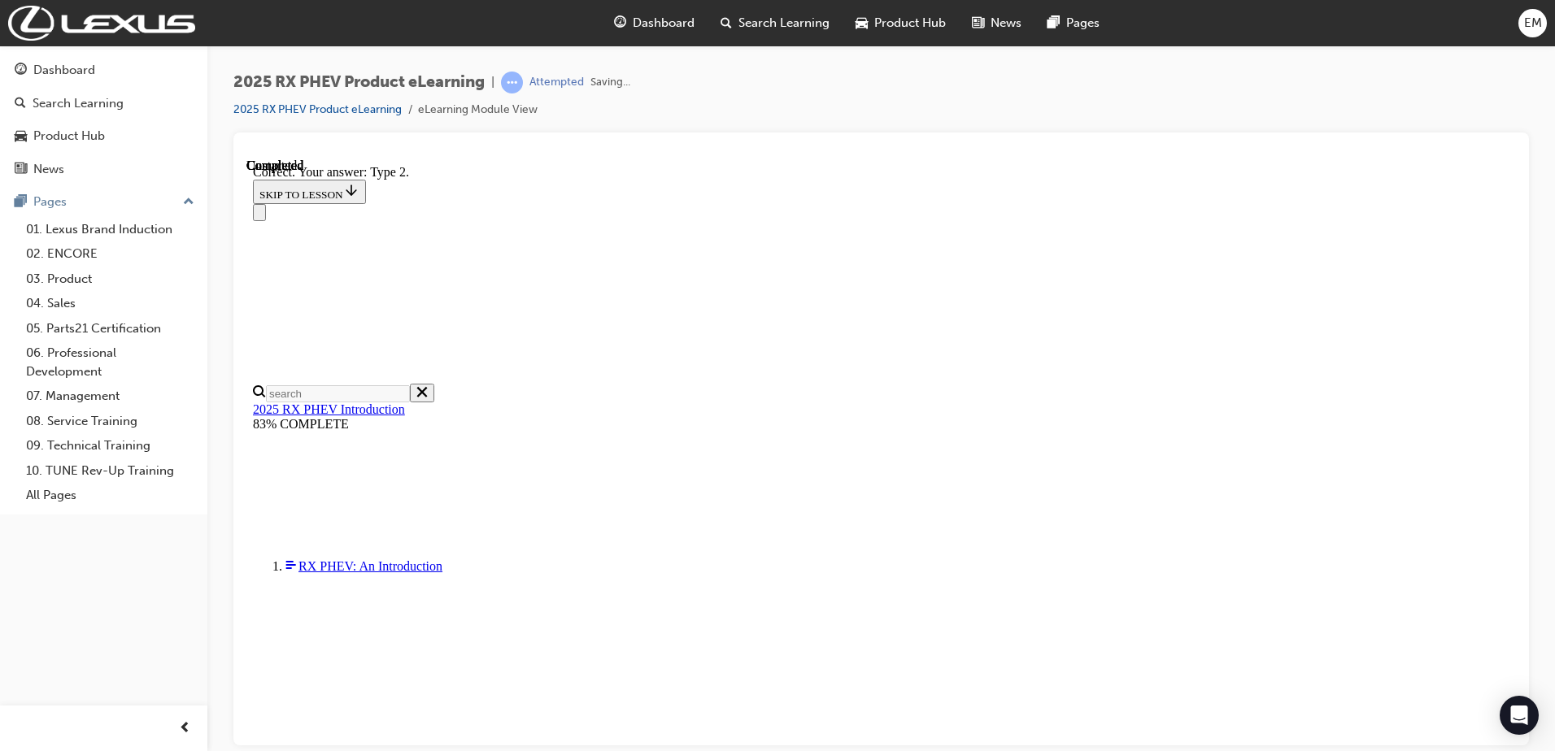
scroll to position [290, 0]
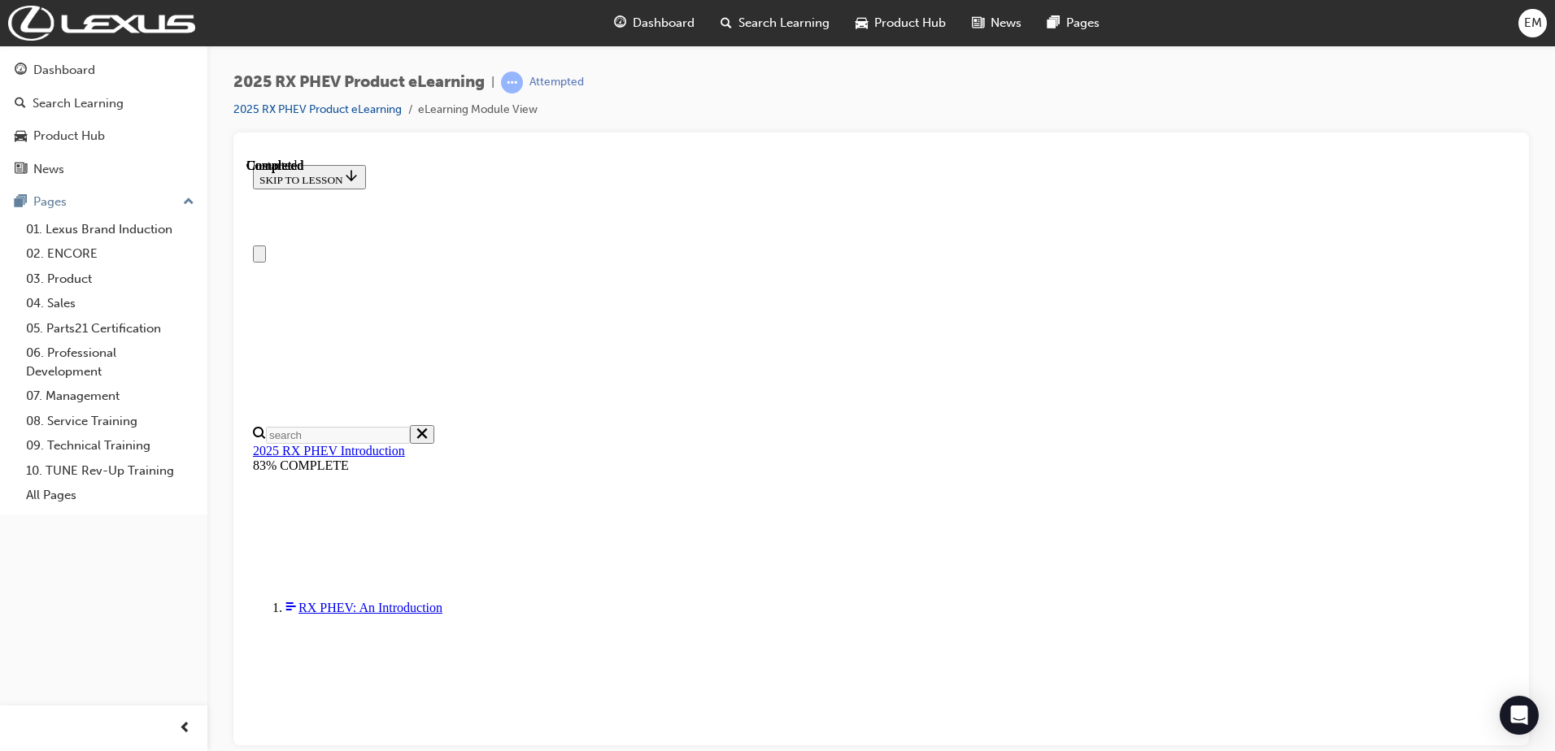
scroll to position [307, 0]
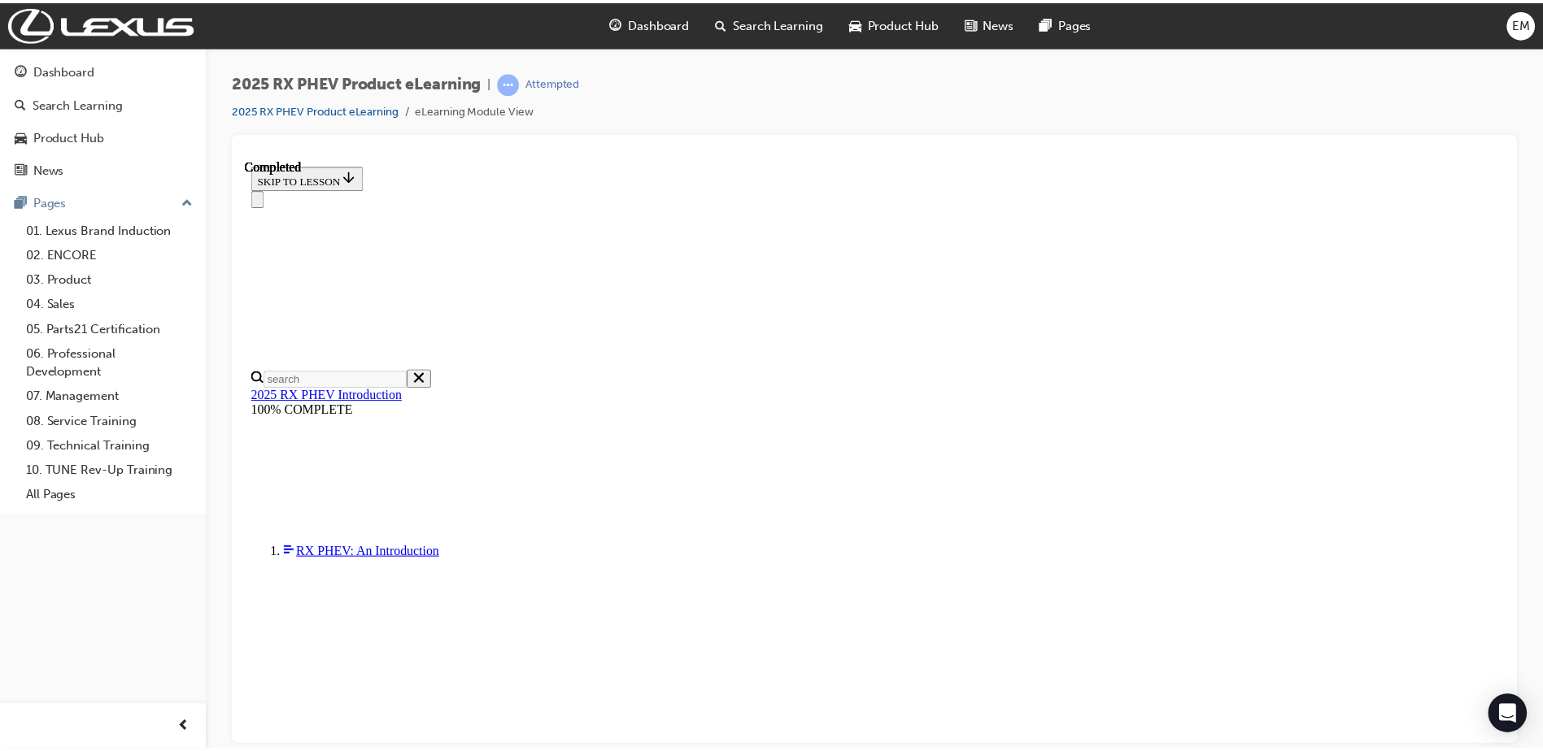
scroll to position [0, 0]
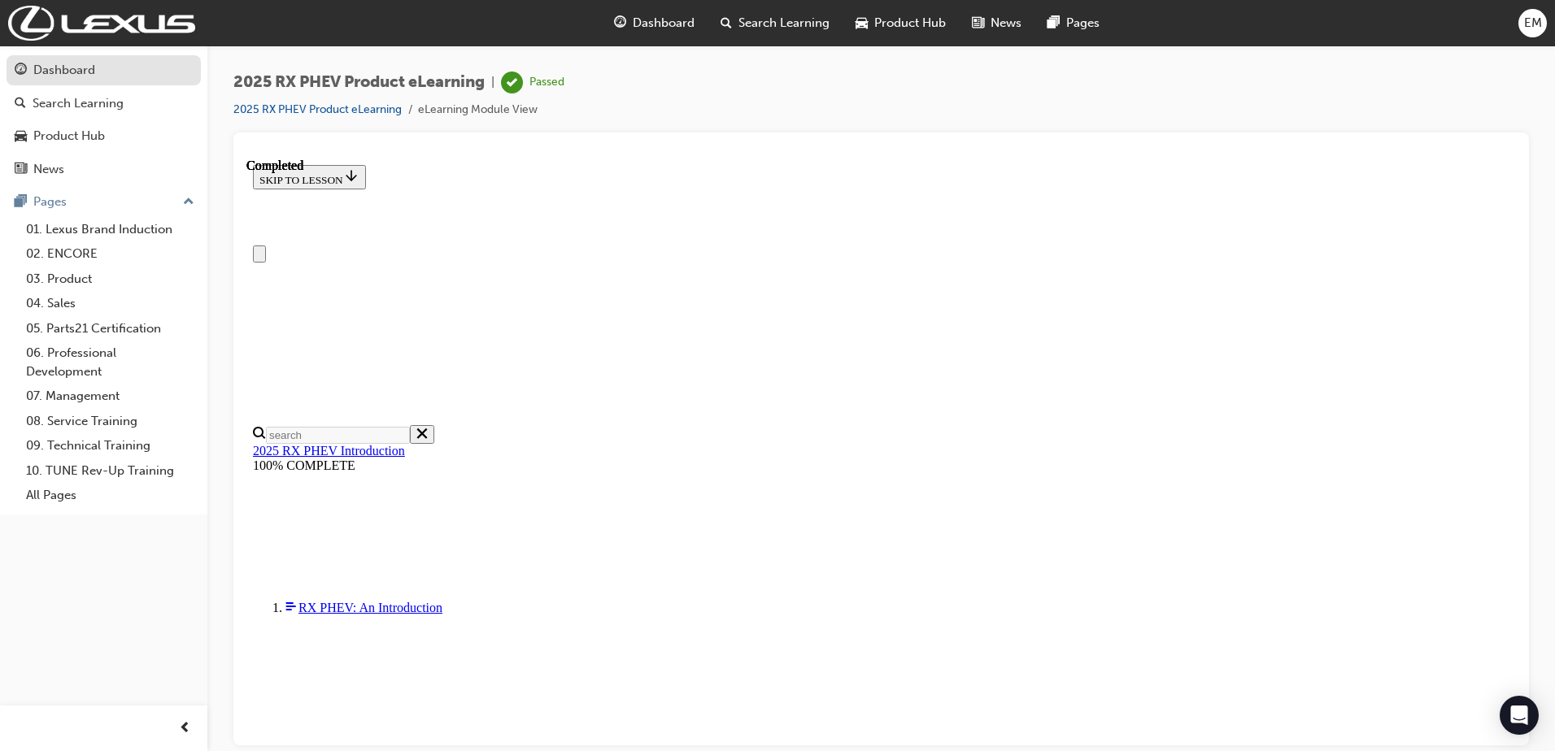
click at [78, 70] on div "Dashboard" at bounding box center [64, 70] width 62 height 19
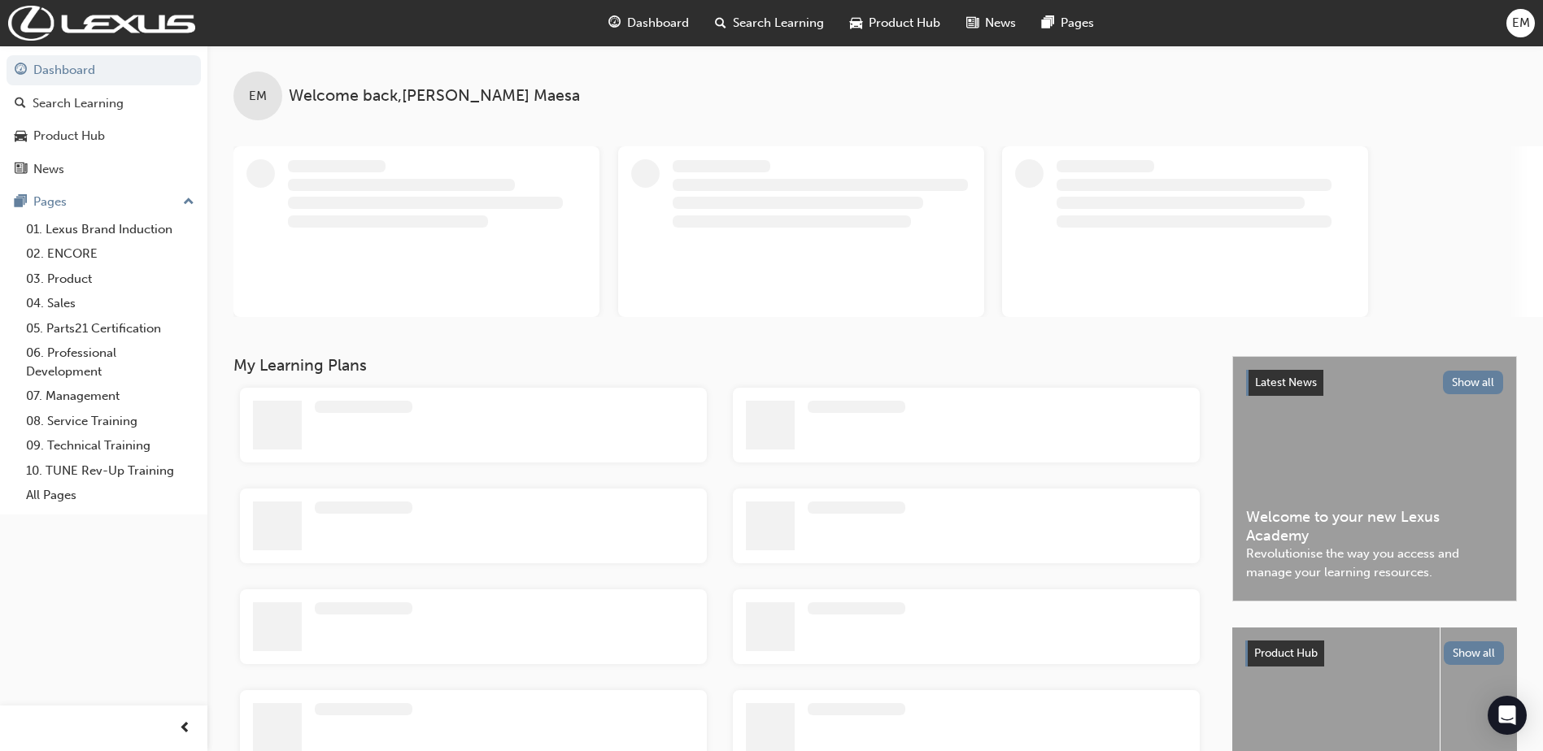
click at [1533, 28] on div "EM" at bounding box center [1520, 23] width 28 height 28
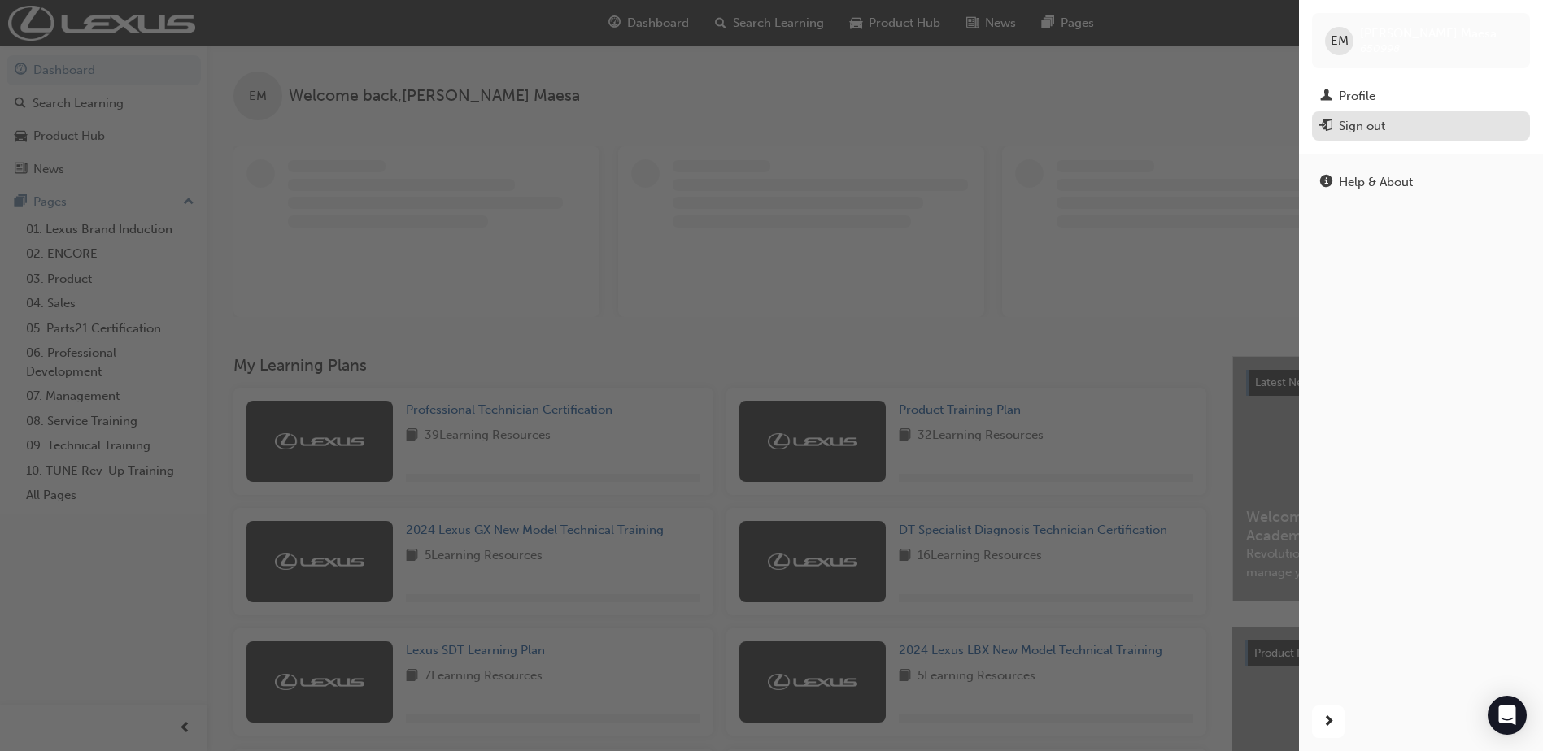
click at [1373, 122] on div "Sign out" at bounding box center [1362, 126] width 46 height 19
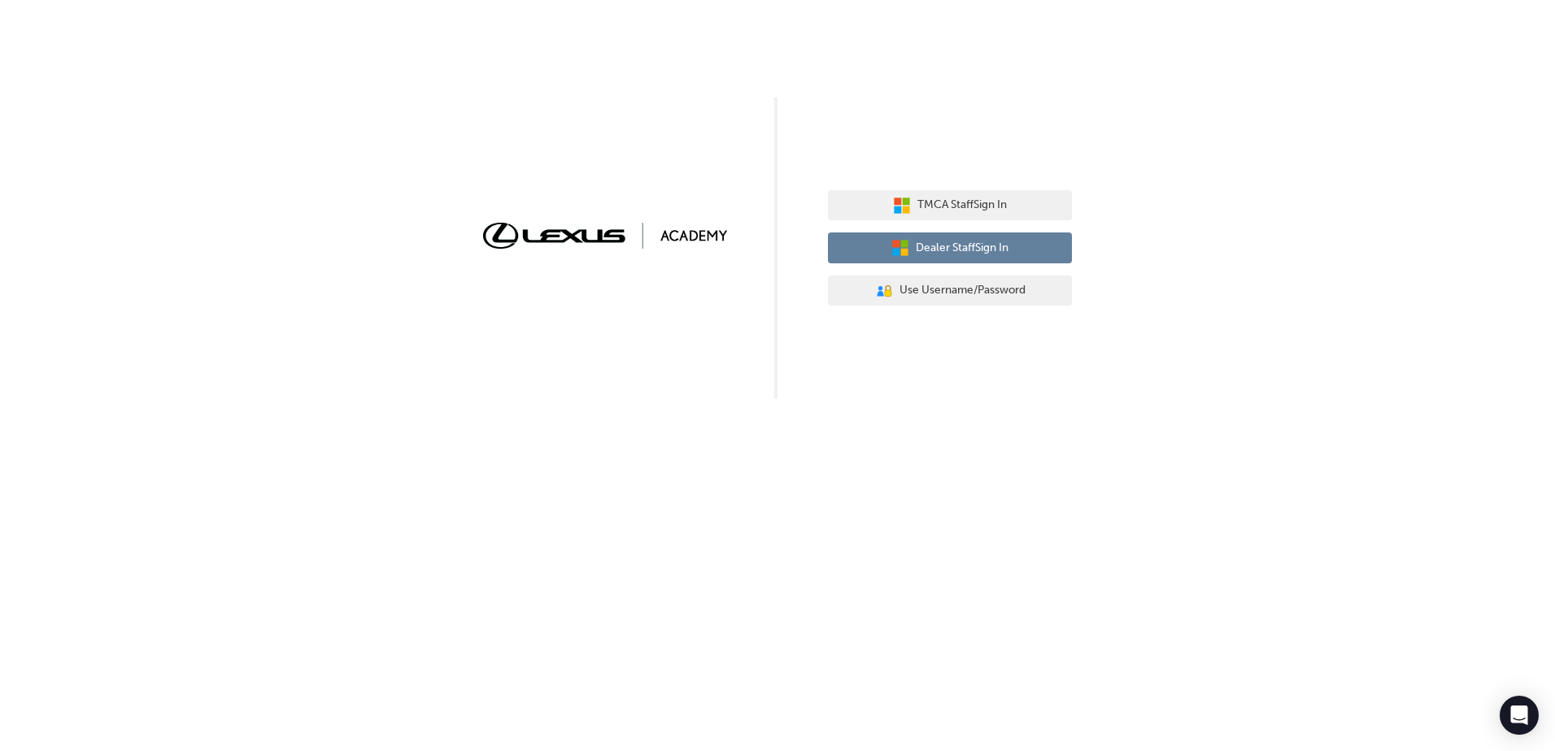
click at [981, 236] on button "Dealer Staff Sign In" at bounding box center [950, 248] width 244 height 31
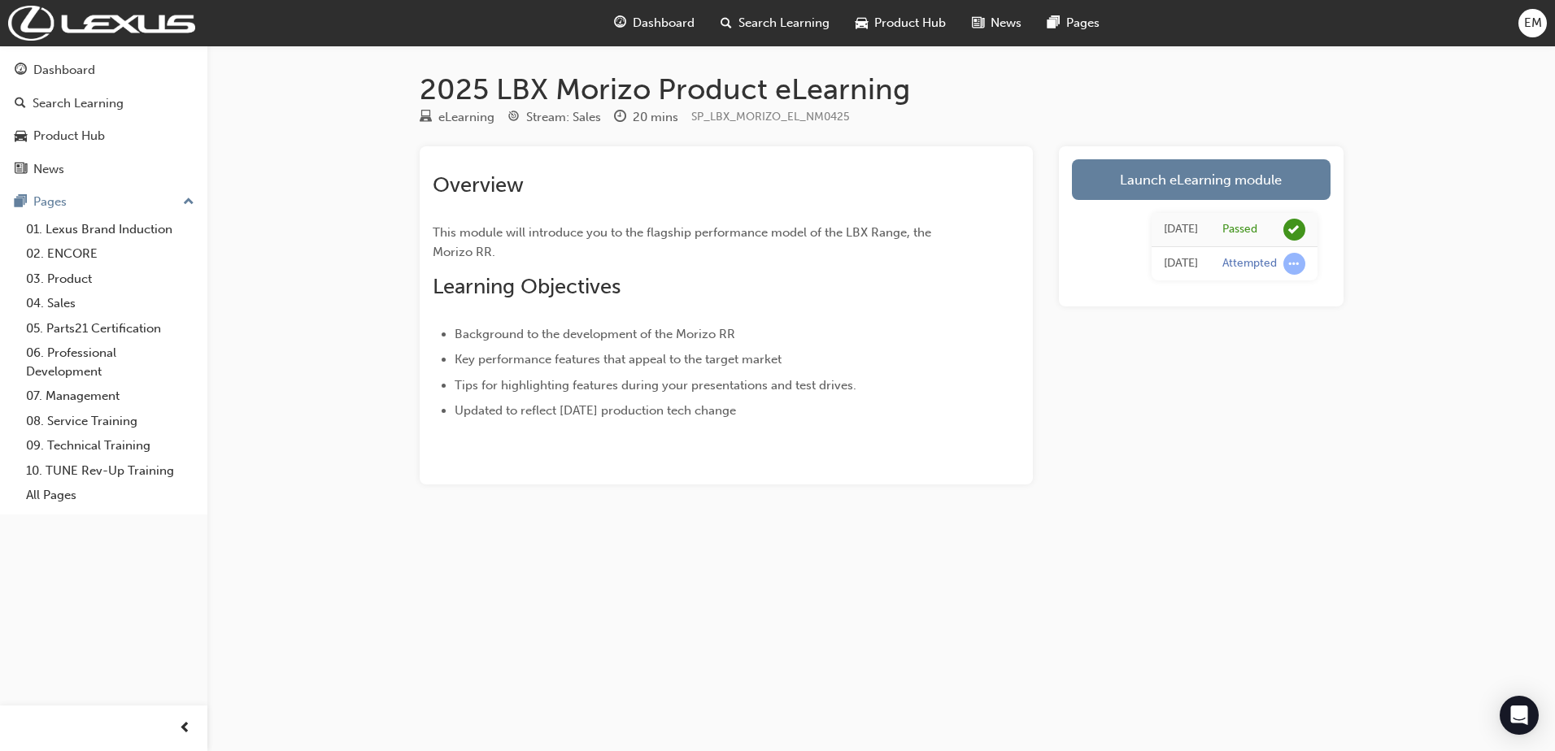
click at [1537, 20] on span "EM" at bounding box center [1533, 23] width 18 height 19
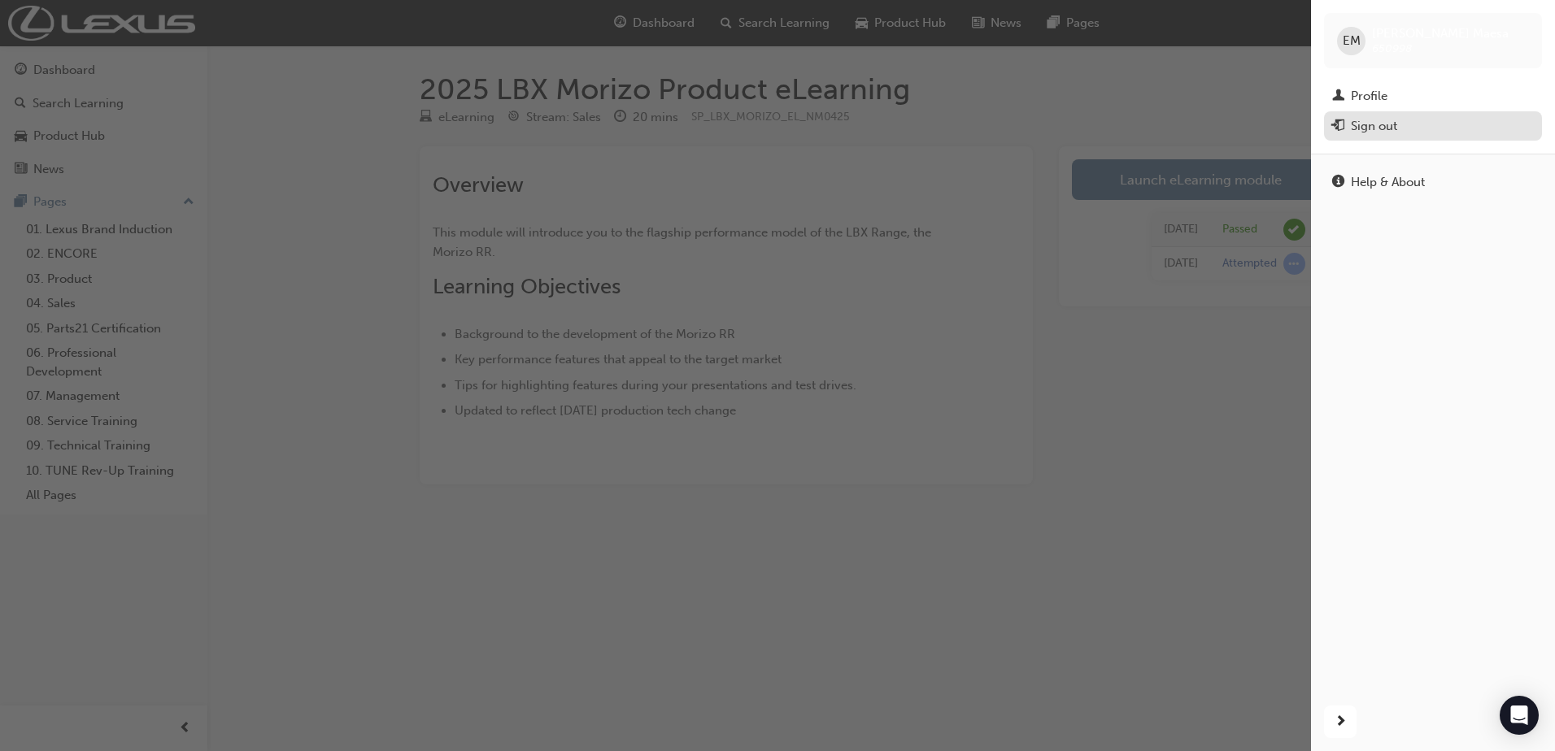
click at [1373, 135] on div "Sign out" at bounding box center [1374, 126] width 46 height 19
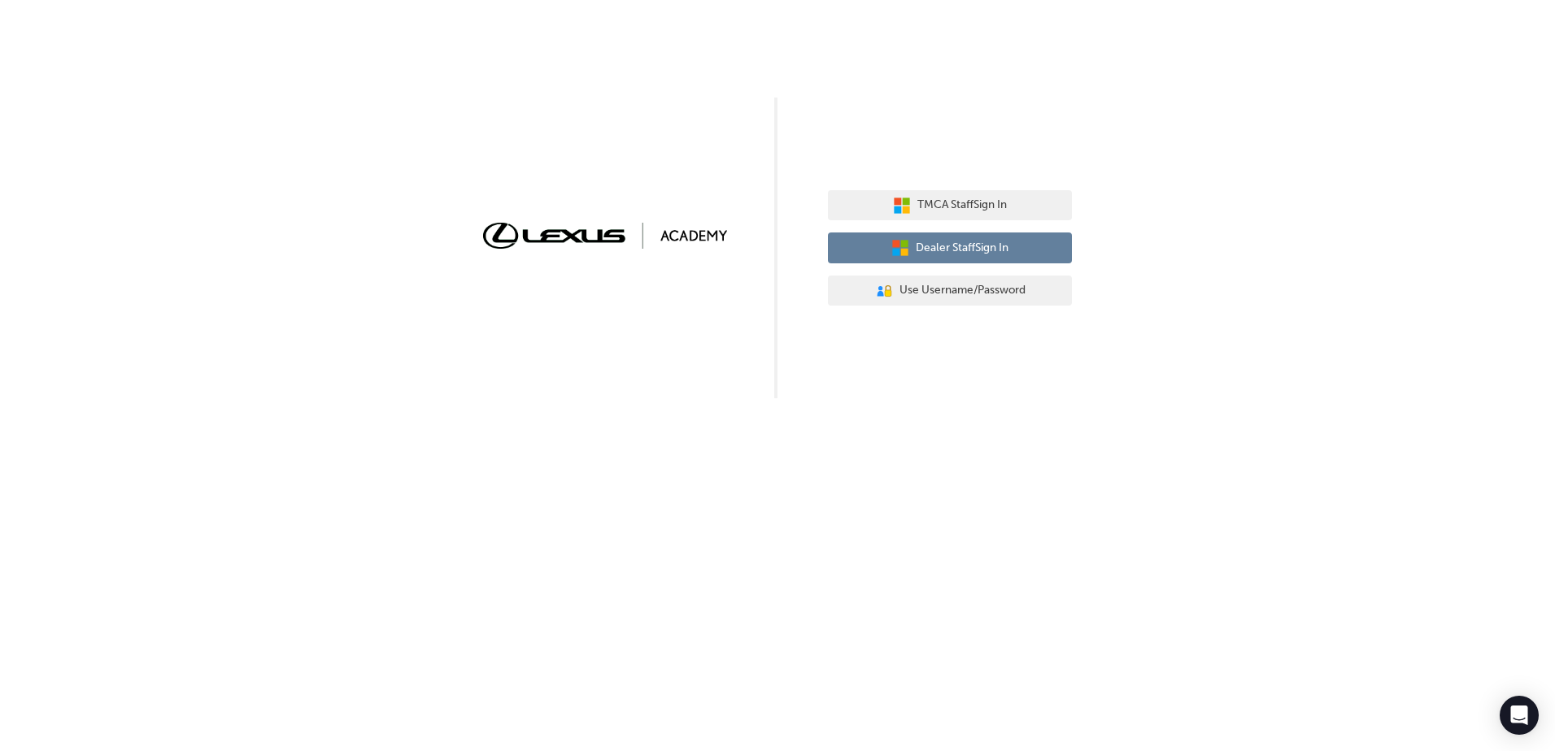
click at [1003, 254] on span "Dealer Staff Sign In" at bounding box center [962, 248] width 93 height 19
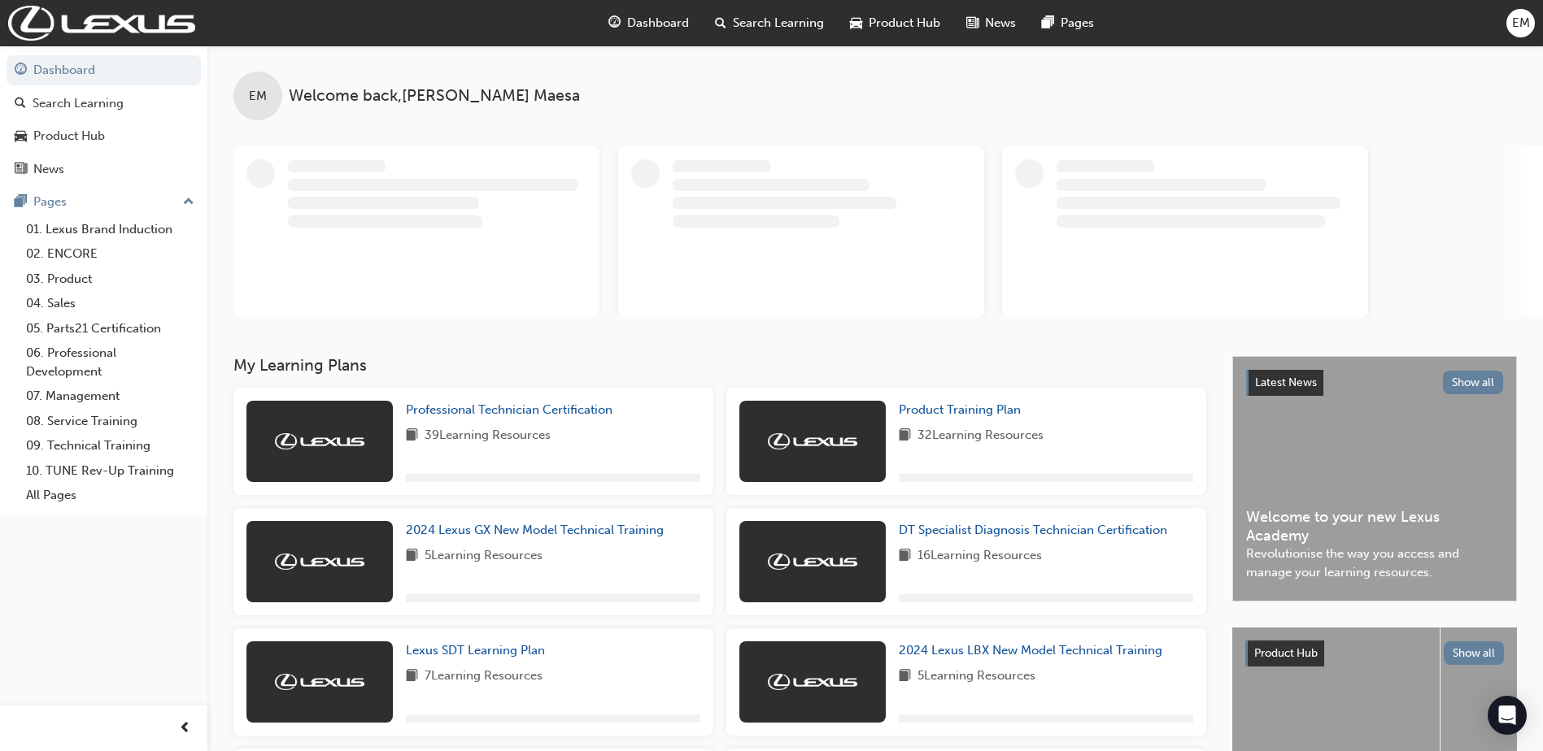
click at [1510, 27] on div "EM" at bounding box center [1520, 23] width 28 height 28
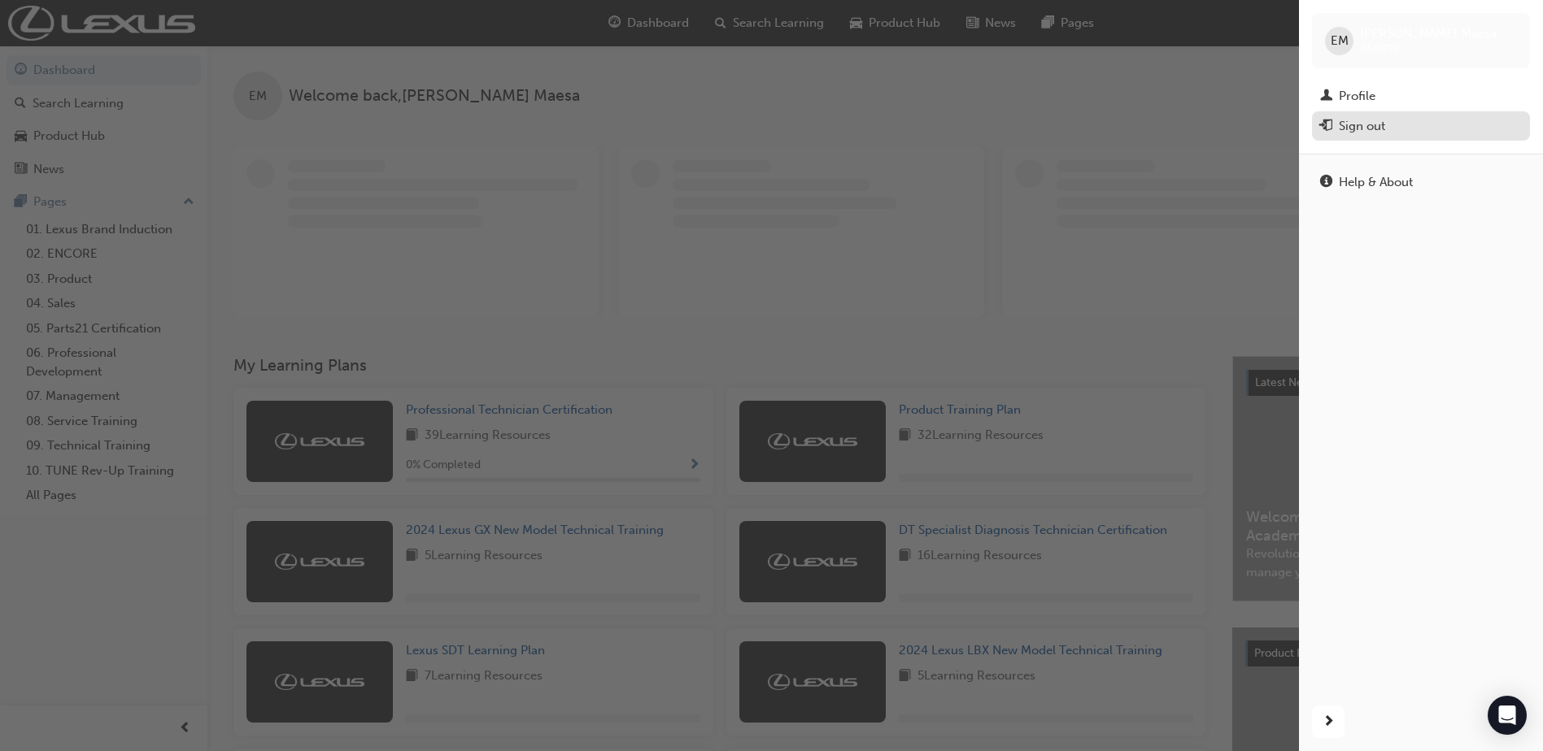
click at [1352, 129] on div "Sign out" at bounding box center [1362, 126] width 46 height 19
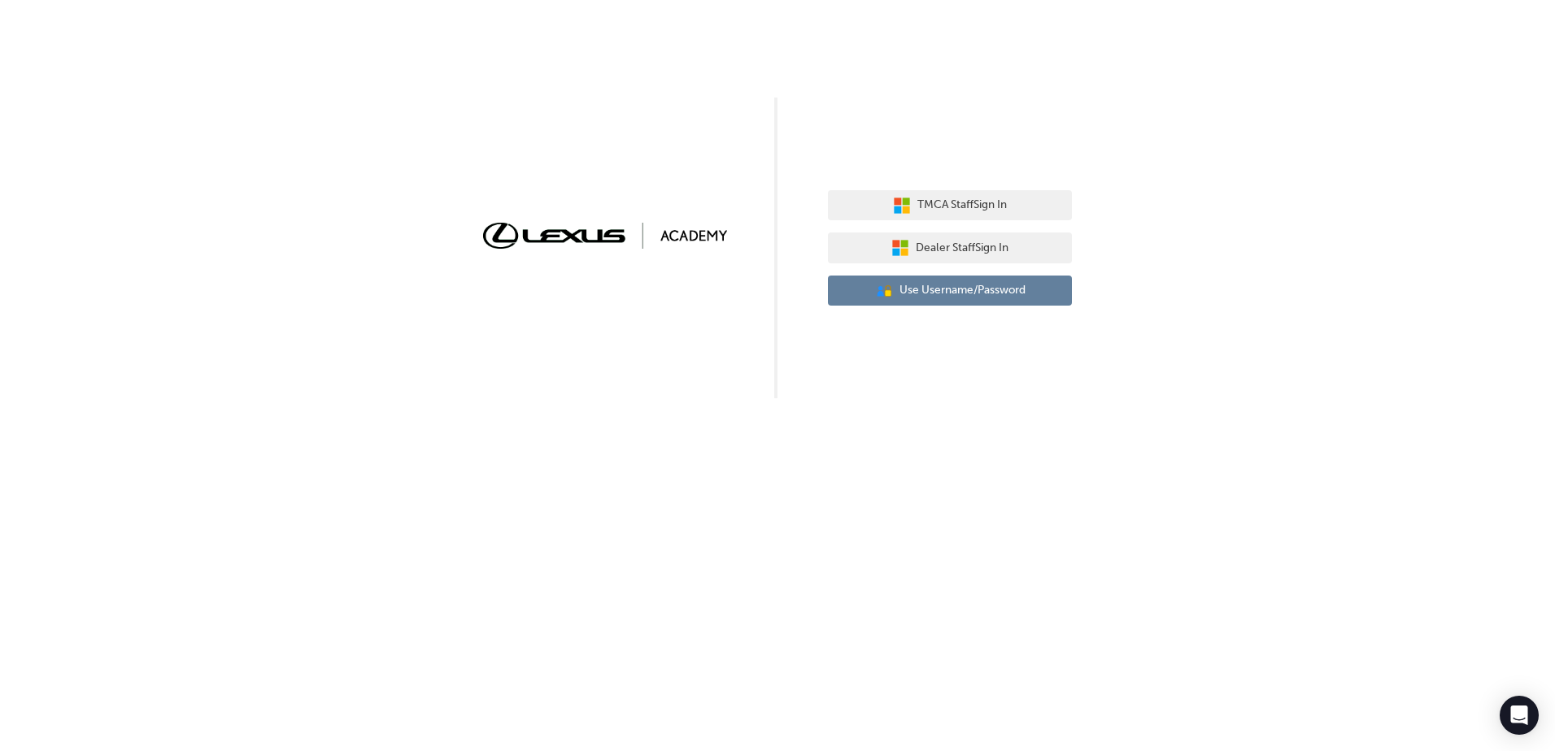
click at [947, 296] on span "Use Username/Password" at bounding box center [962, 290] width 126 height 19
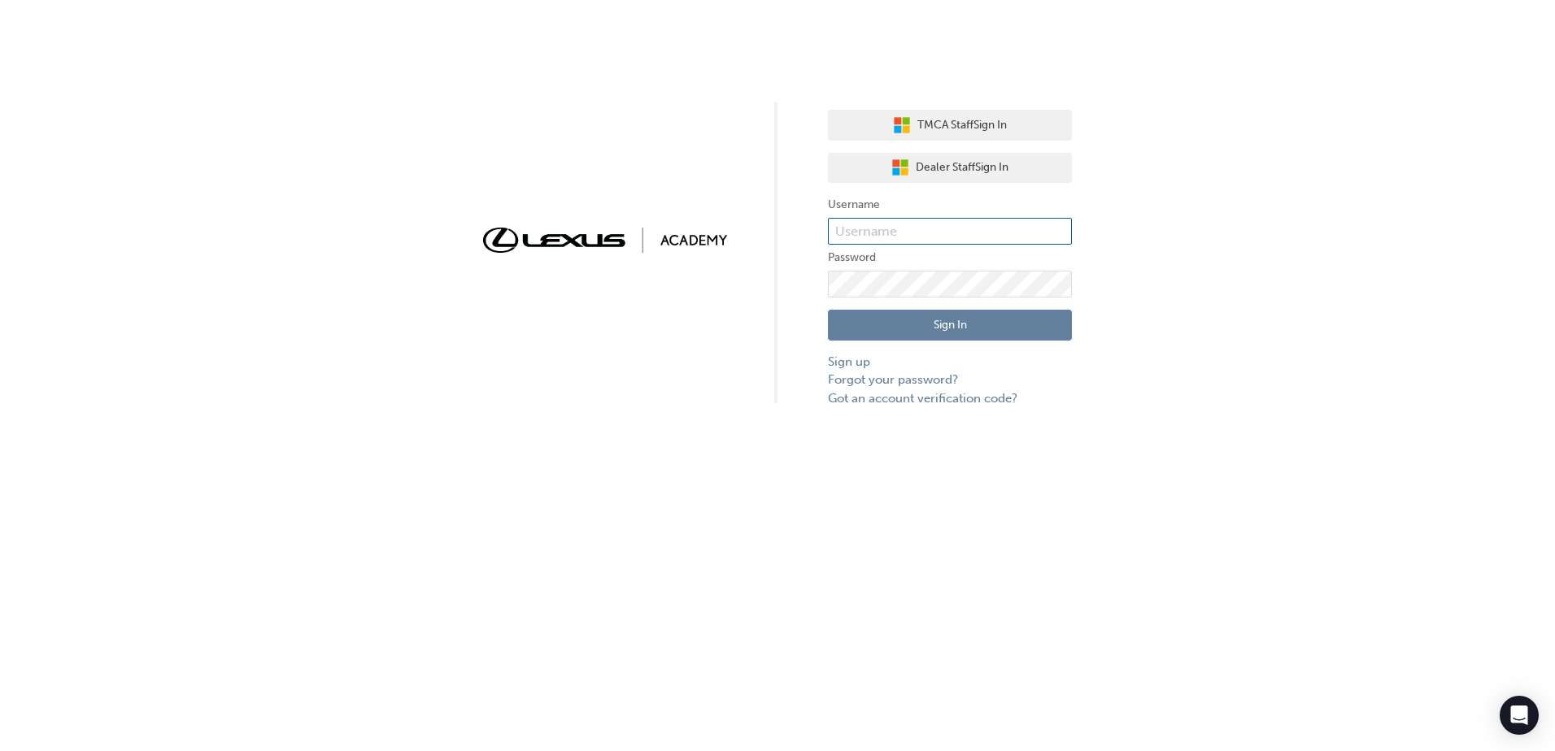
click at [925, 237] on input "text" at bounding box center [950, 232] width 244 height 28
type input "[PERSON_NAME].wilson1"
click button "Sign In" at bounding box center [950, 325] width 244 height 31
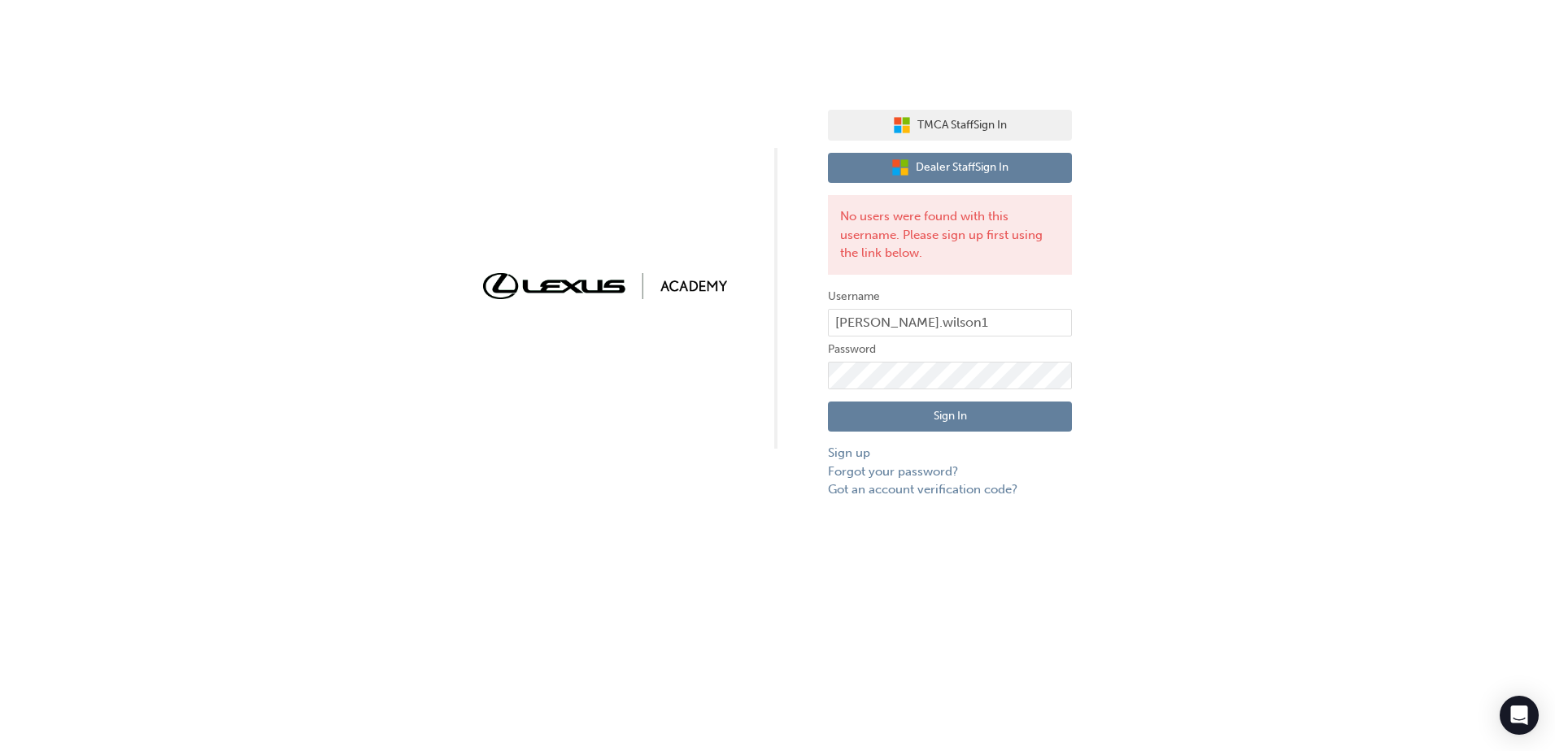
click at [969, 180] on button "Dealer Staff Sign In" at bounding box center [950, 168] width 244 height 31
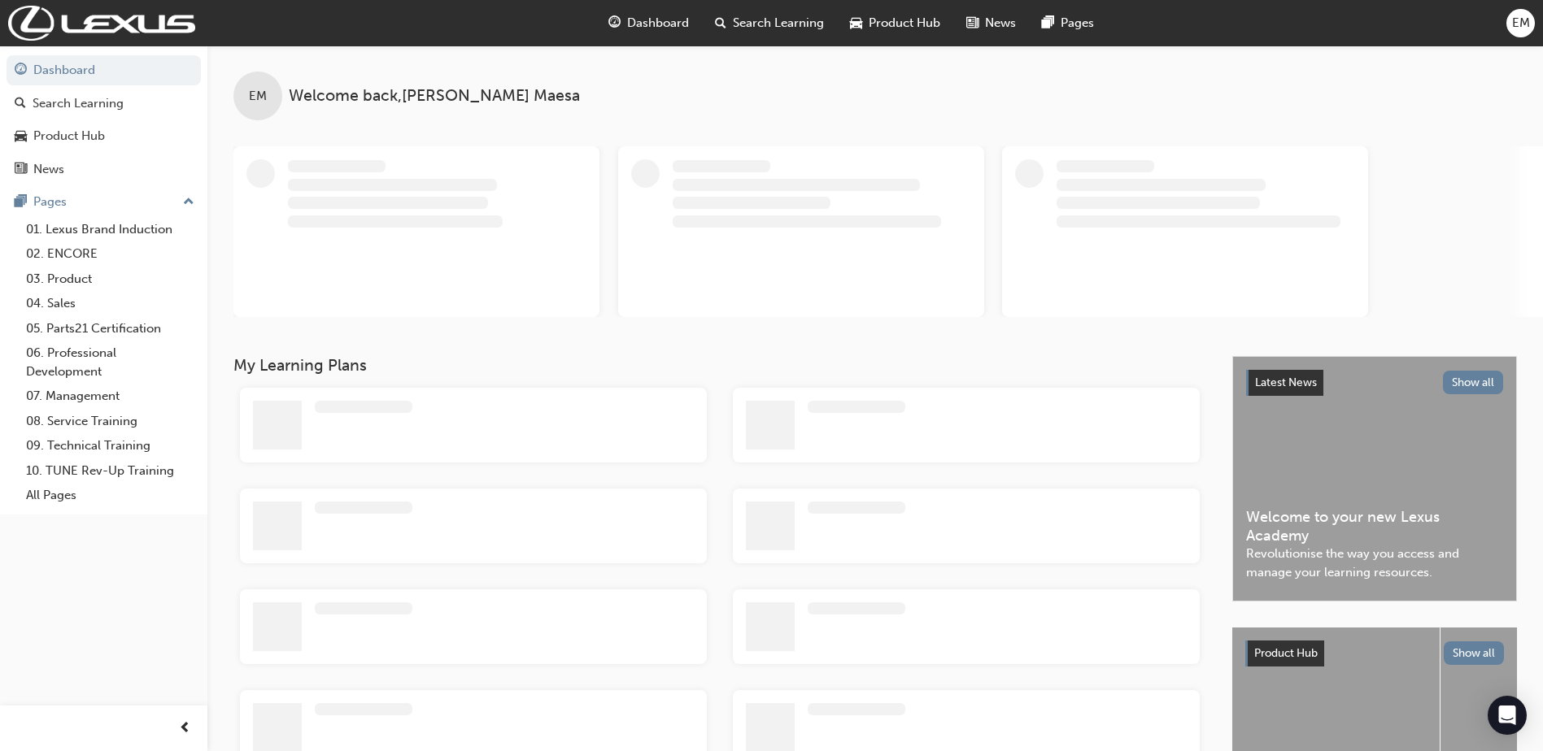
click at [1535, 19] on div "Dashboard Search Learning Product Hub News Pages EM" at bounding box center [771, 23] width 1543 height 46
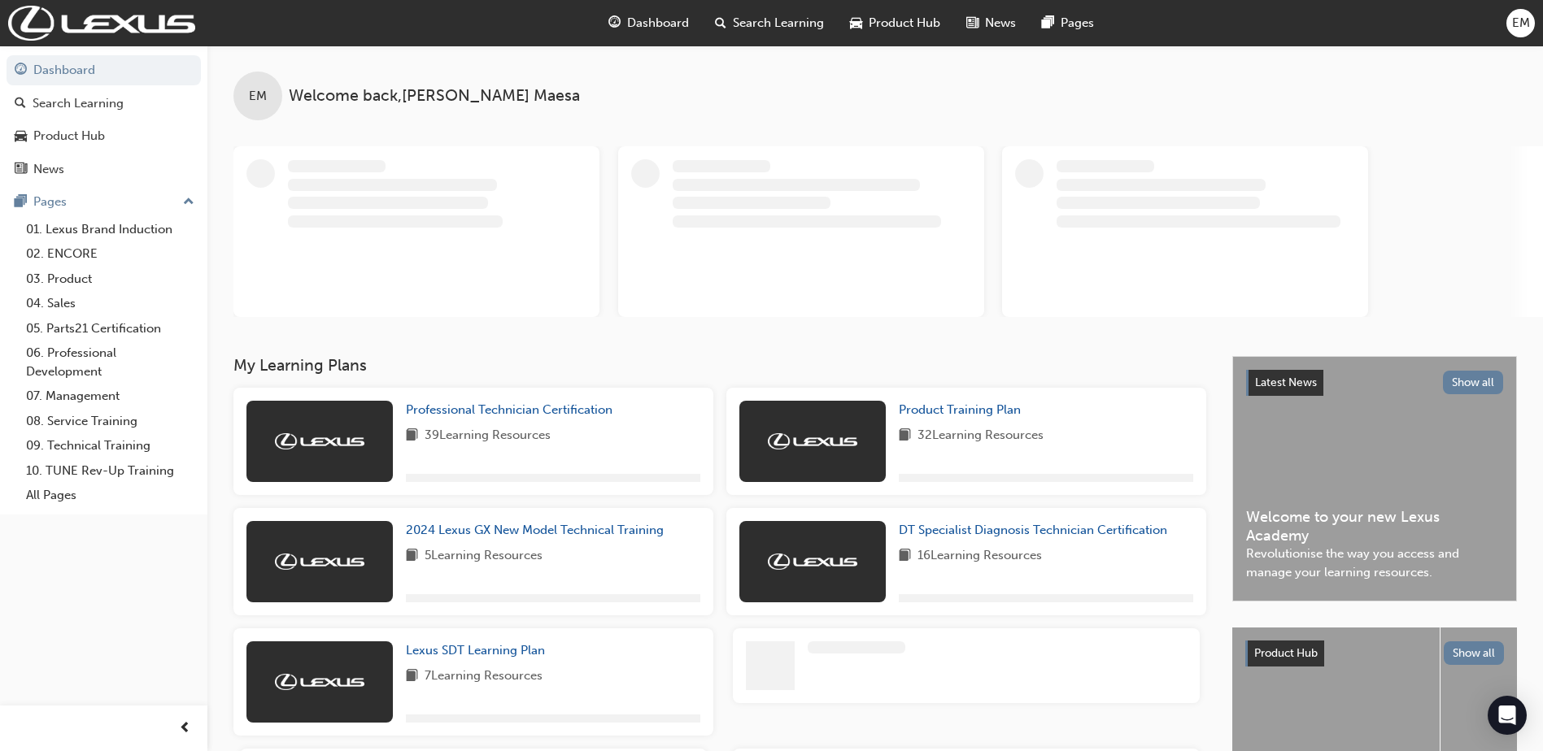
click at [1529, 23] on span "EM" at bounding box center [1521, 23] width 18 height 19
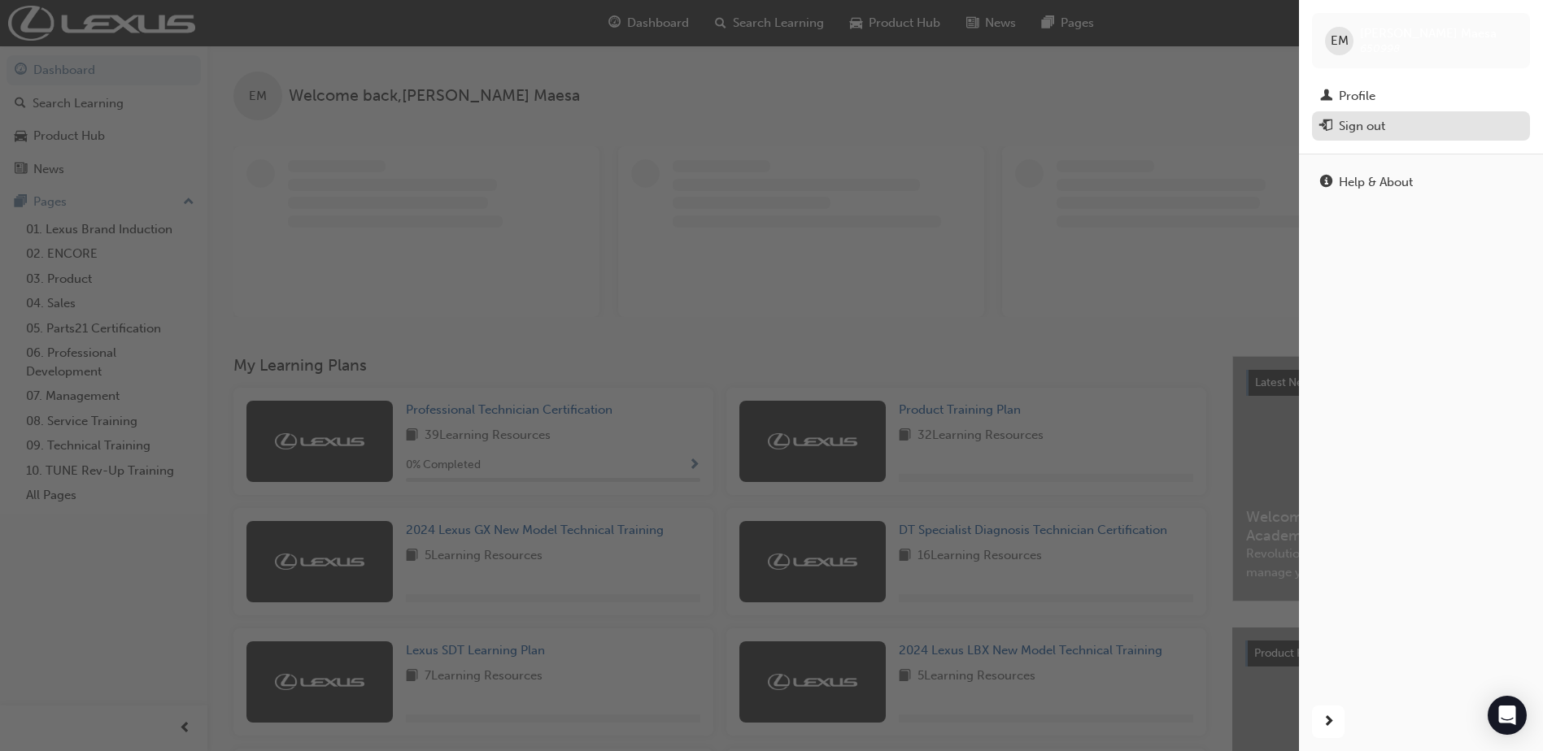
click at [1361, 129] on div "Sign out" at bounding box center [1362, 126] width 46 height 19
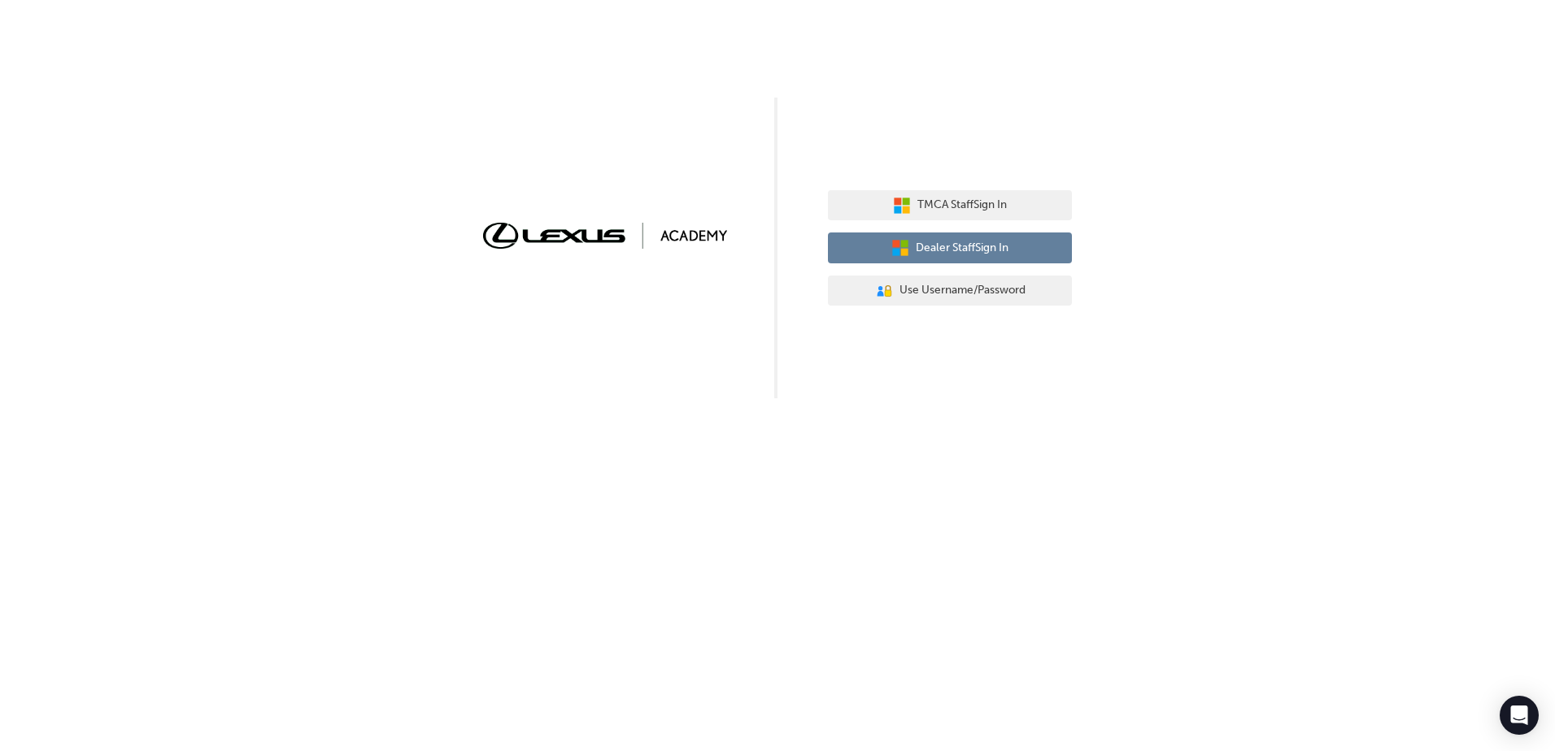
click at [910, 258] on button "Dealer Staff Sign In" at bounding box center [950, 248] width 244 height 31
click at [982, 237] on button "Dealer Staff Sign In" at bounding box center [950, 248] width 244 height 31
